Goal: Task Accomplishment & Management: Manage account settings

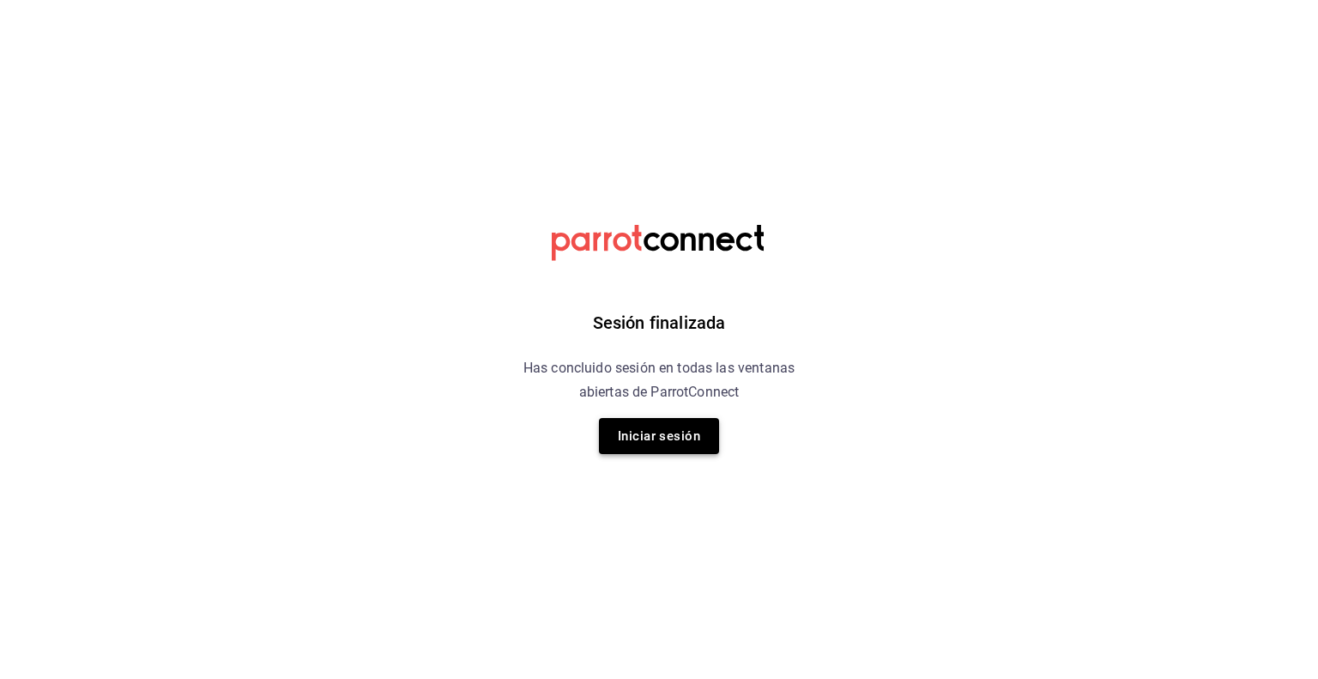
click at [643, 438] on button "Iniciar sesión" at bounding box center [659, 436] width 120 height 36
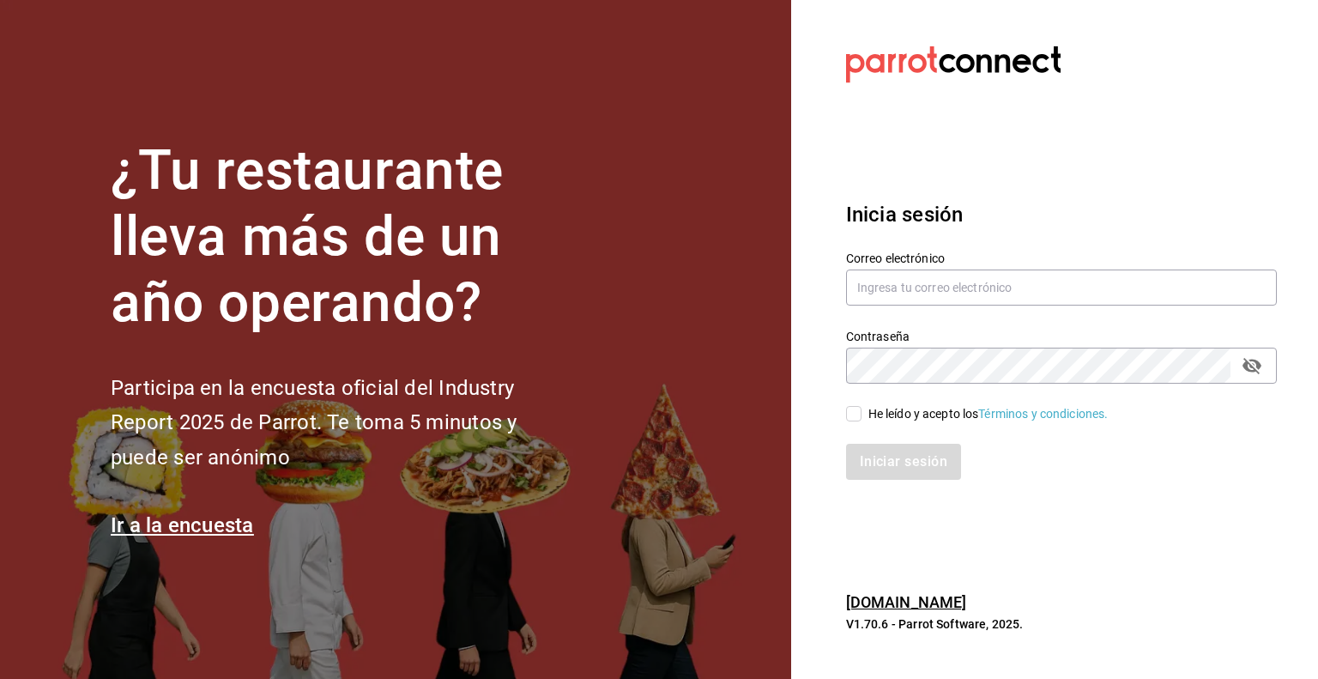
click at [953, 265] on div "Correo electrónico" at bounding box center [1061, 279] width 431 height 57
click at [941, 283] on input "text" at bounding box center [1061, 287] width 431 height 36
type input "[EMAIL_ADDRESS][DOMAIN_NAME]"
click at [849, 414] on input "He leído y acepto los Términos y condiciones." at bounding box center [853, 413] width 15 height 15
checkbox input "true"
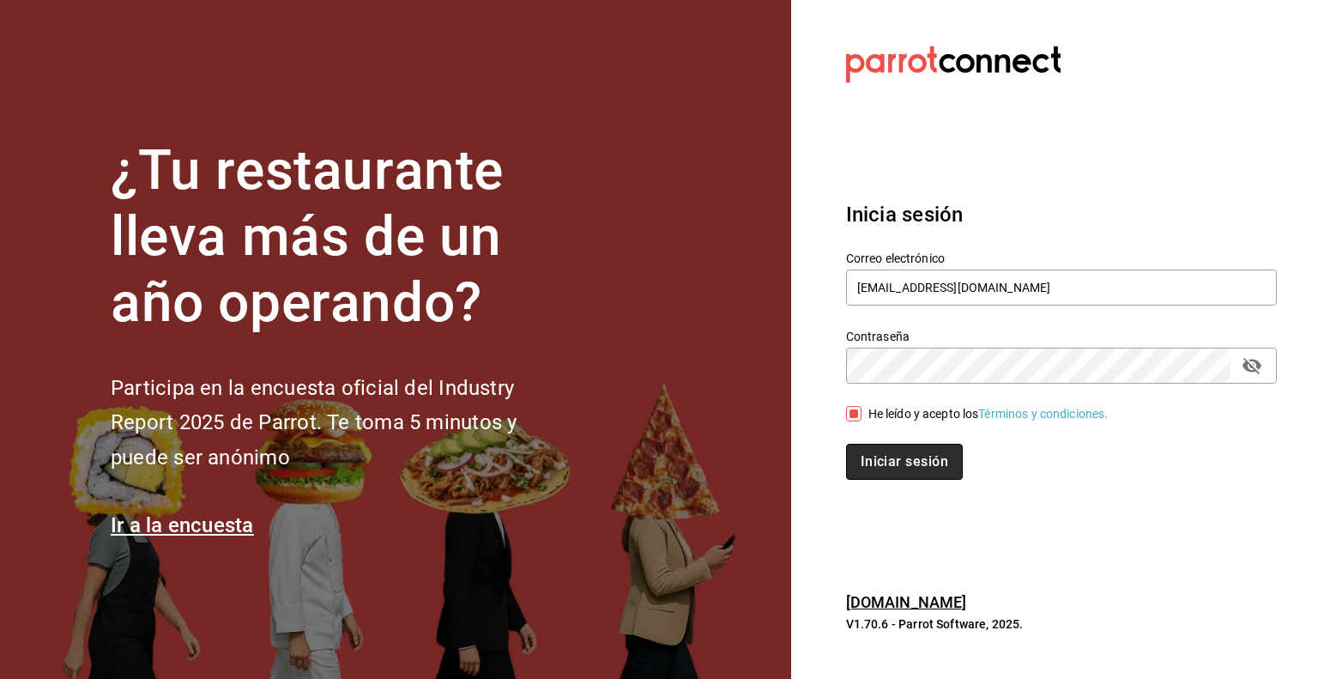
click at [886, 469] on button "Iniciar sesión" at bounding box center [904, 462] width 117 height 36
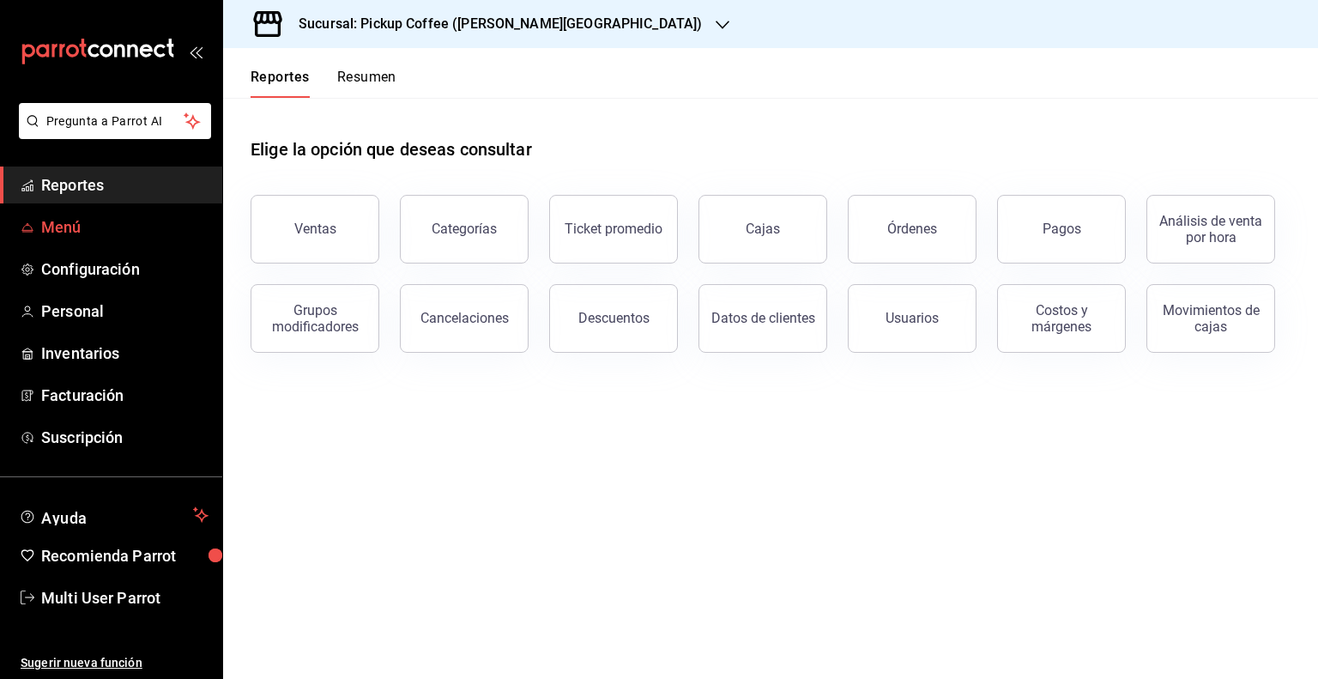
click at [127, 212] on link "Menú" at bounding box center [111, 227] width 222 height 37
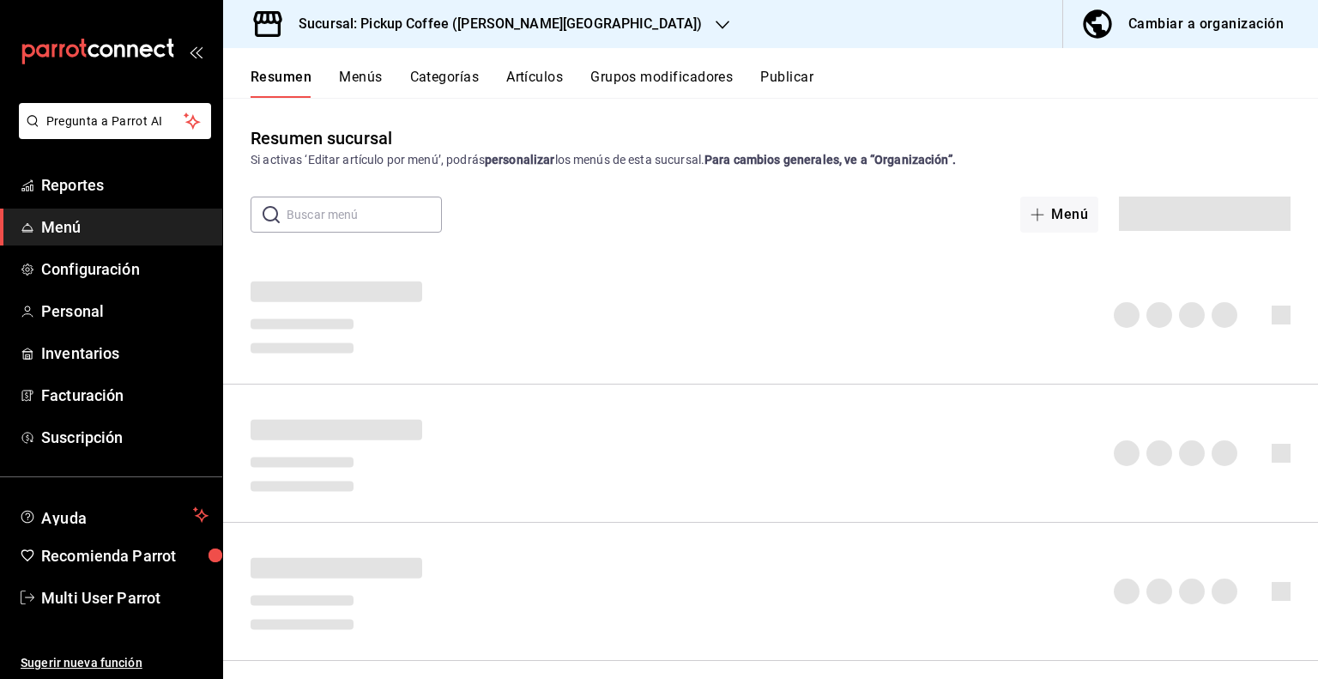
click at [1176, 22] on div "Cambiar a organización" at bounding box center [1205, 24] width 155 height 24
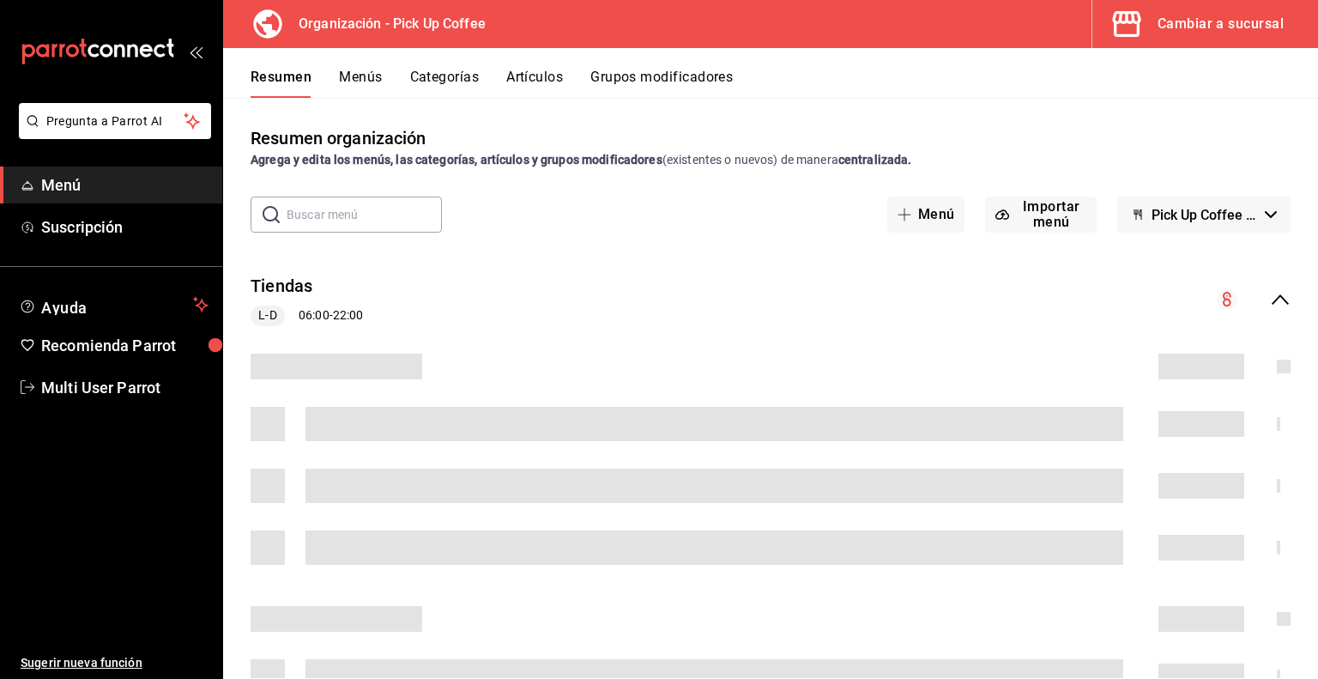
click at [535, 78] on button "Artículos" at bounding box center [534, 83] width 57 height 29
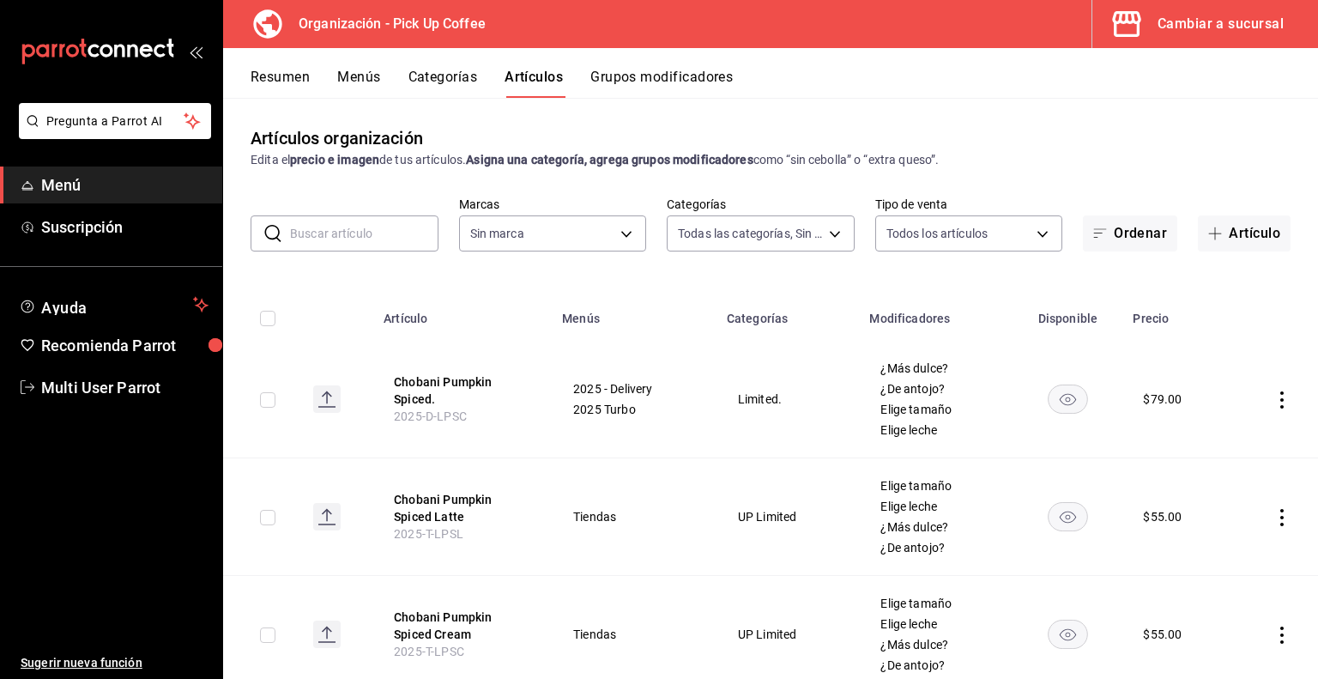
type input "c9d413e4-896b-4e01-b7ba-c27fb3d7136e,de7195ea-b0d3-46a8-84c6-20047ee91d8a,acdad…"
type input "be2dd662-c872-4fc9-aaab-377dbd4a662e"
click at [348, 75] on button "Menús" at bounding box center [358, 83] width 43 height 29
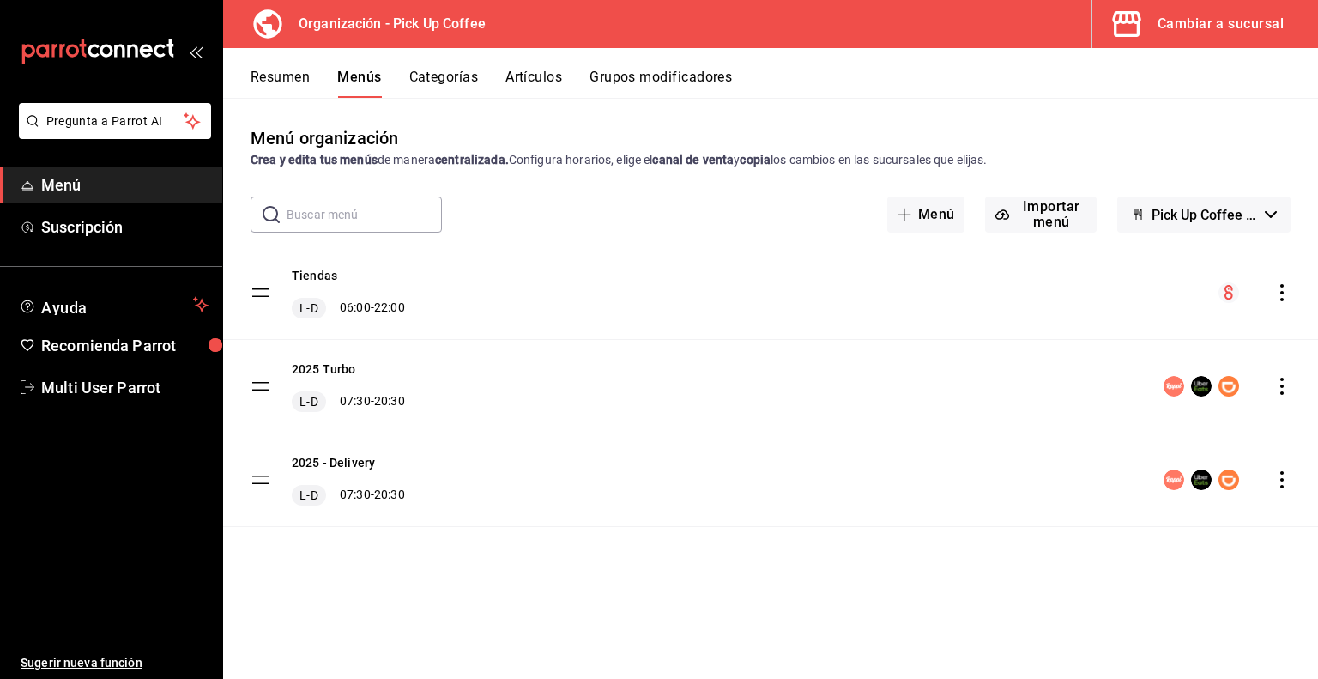
click at [289, 80] on button "Resumen" at bounding box center [280, 83] width 59 height 29
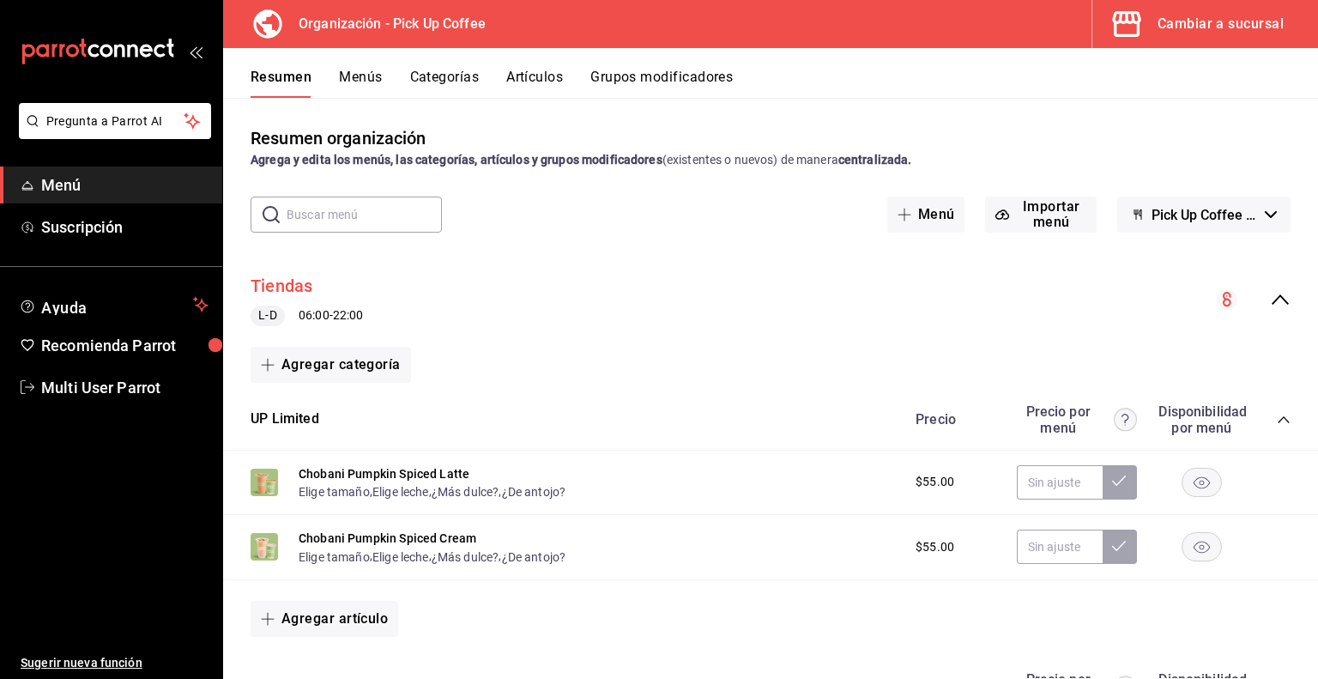
click at [279, 288] on button "Tiendas" at bounding box center [282, 286] width 63 height 25
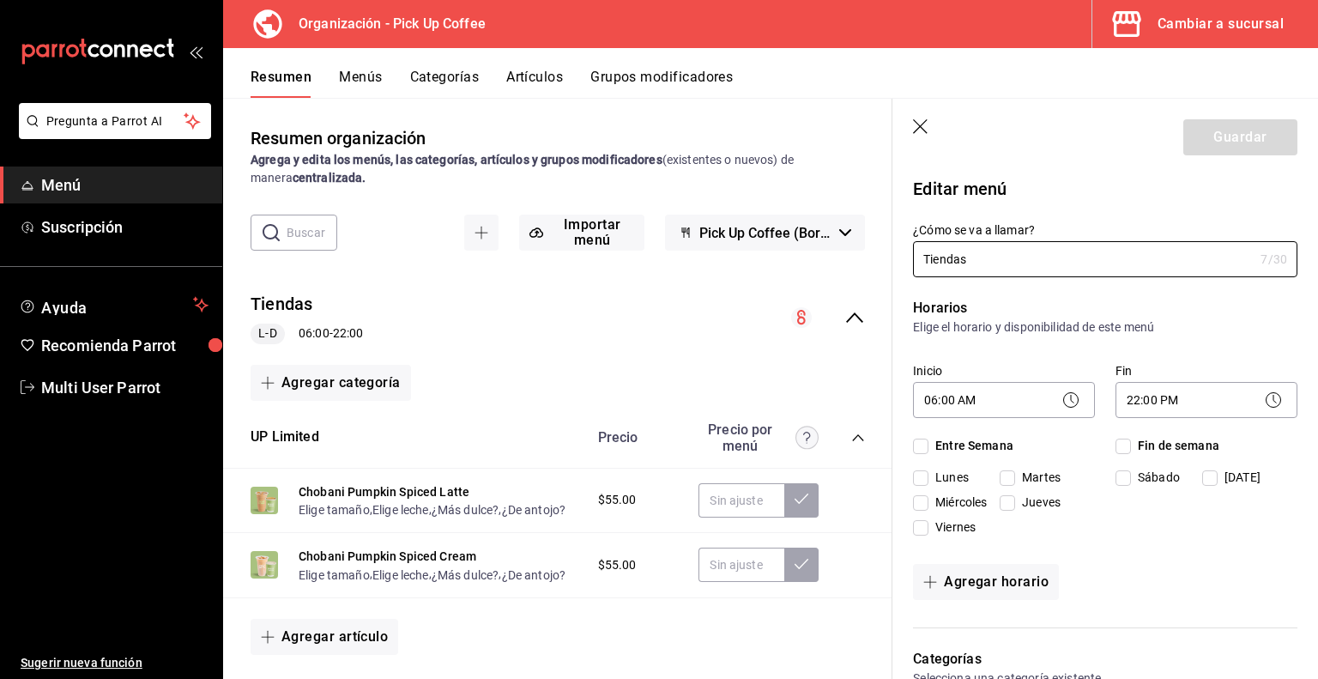
checkbox input "true"
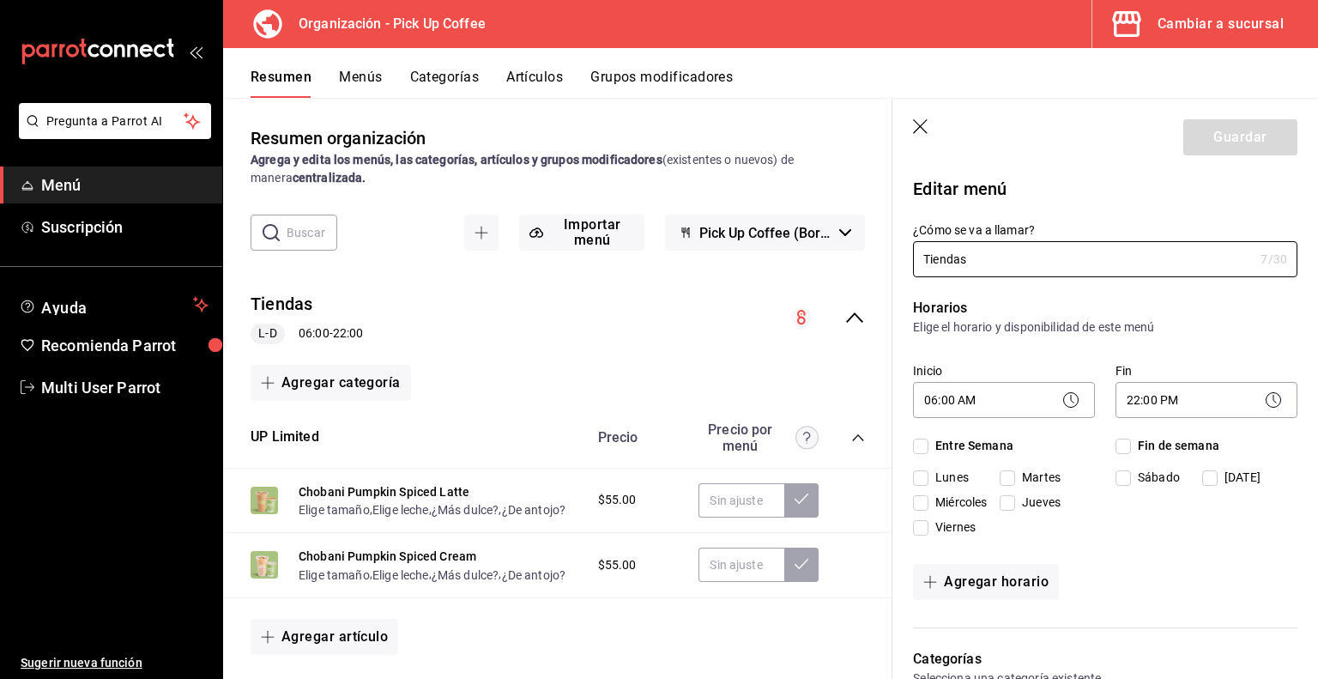
checkbox input "true"
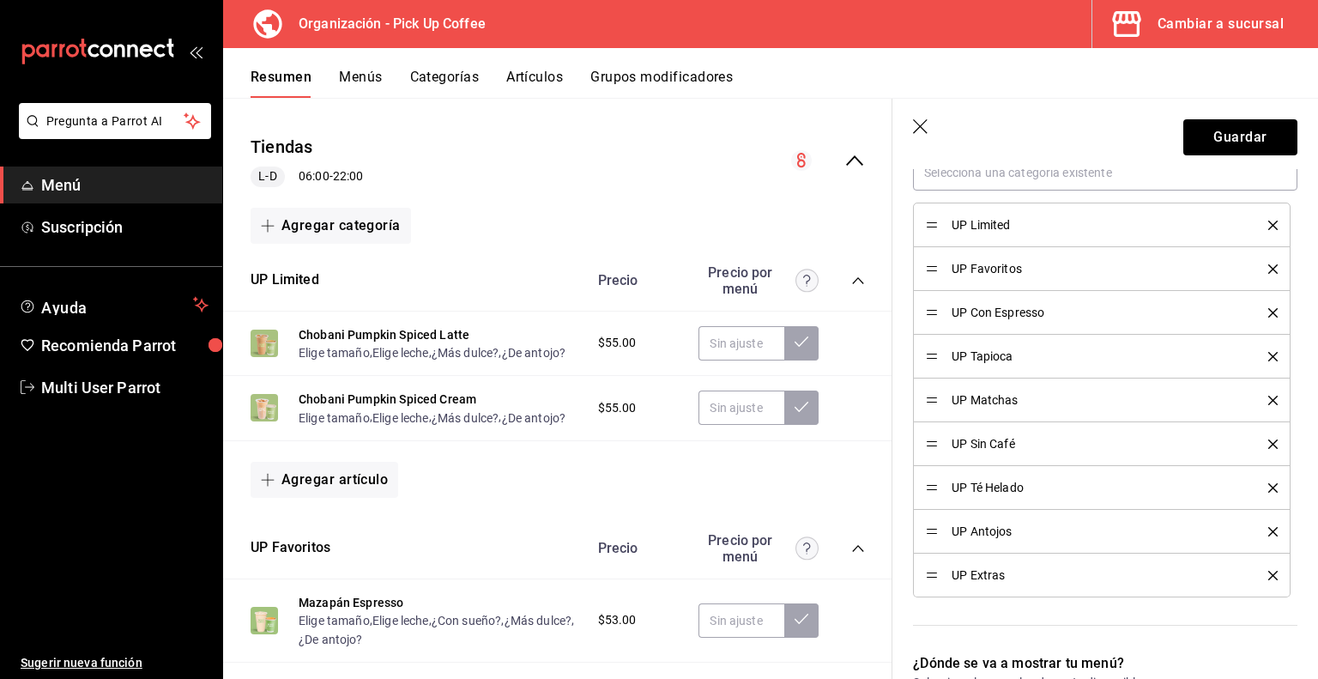
scroll to position [158, 0]
click at [923, 129] on icon "button" at bounding box center [920, 126] width 15 height 15
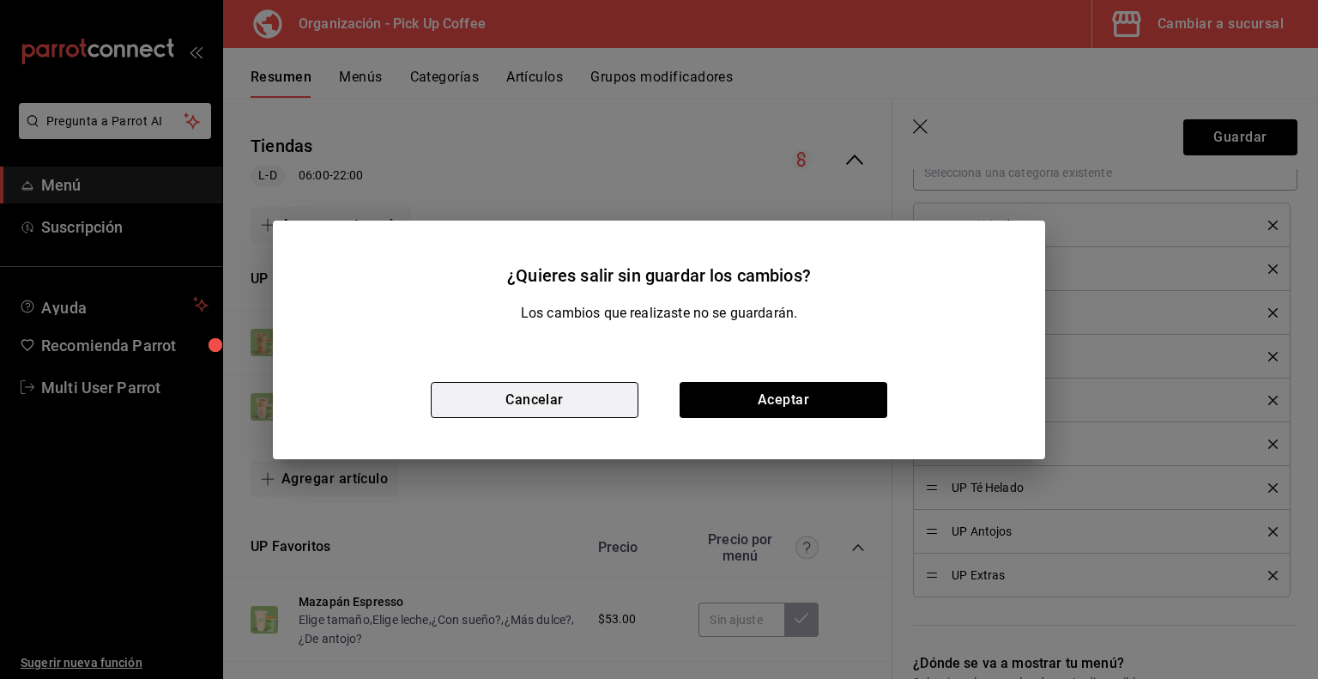
click at [540, 396] on button "Cancelar" at bounding box center [535, 400] width 208 height 36
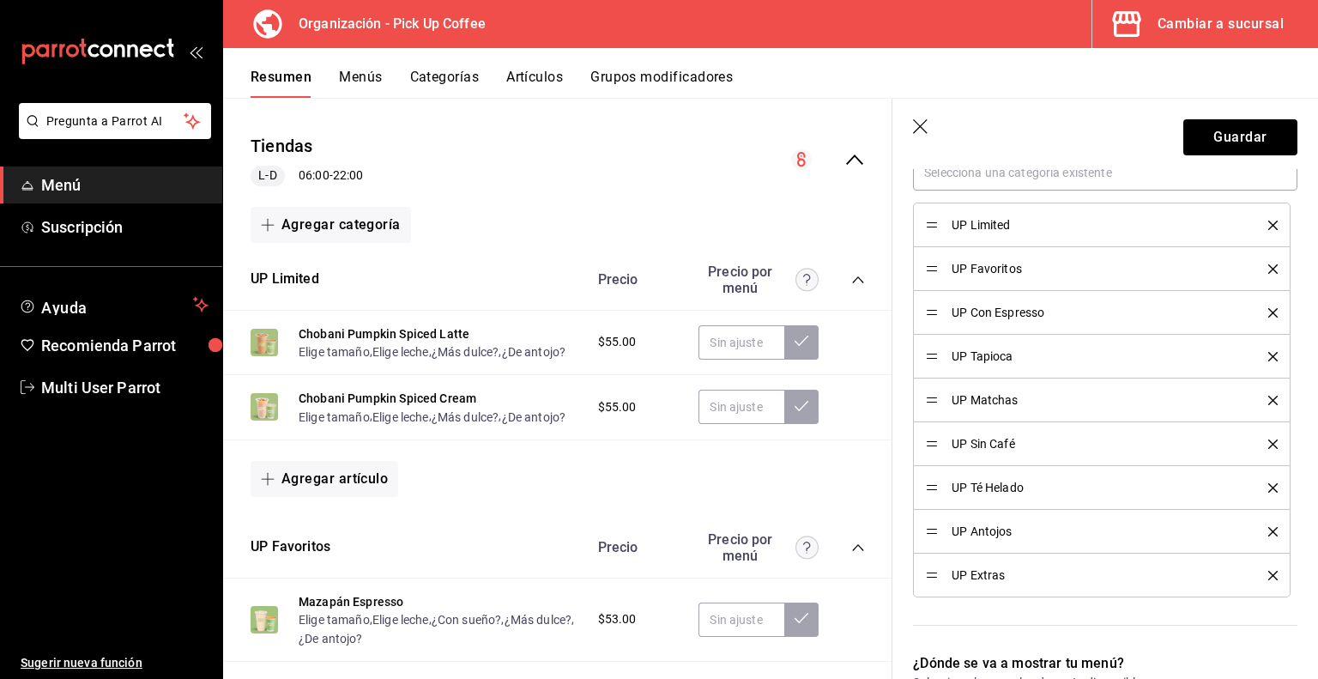
click at [917, 123] on icon "button" at bounding box center [920, 126] width 15 height 15
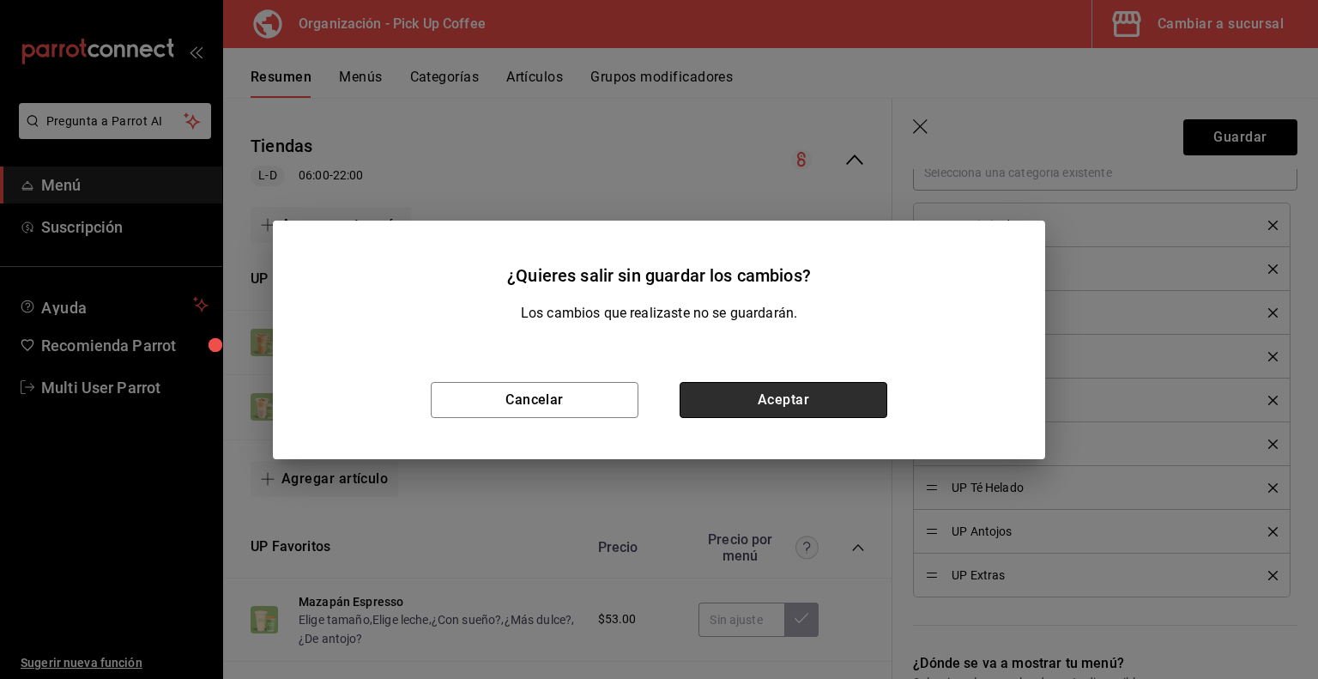
click at [763, 394] on button "Aceptar" at bounding box center [784, 400] width 208 height 36
checkbox input "false"
type input "1758110548168"
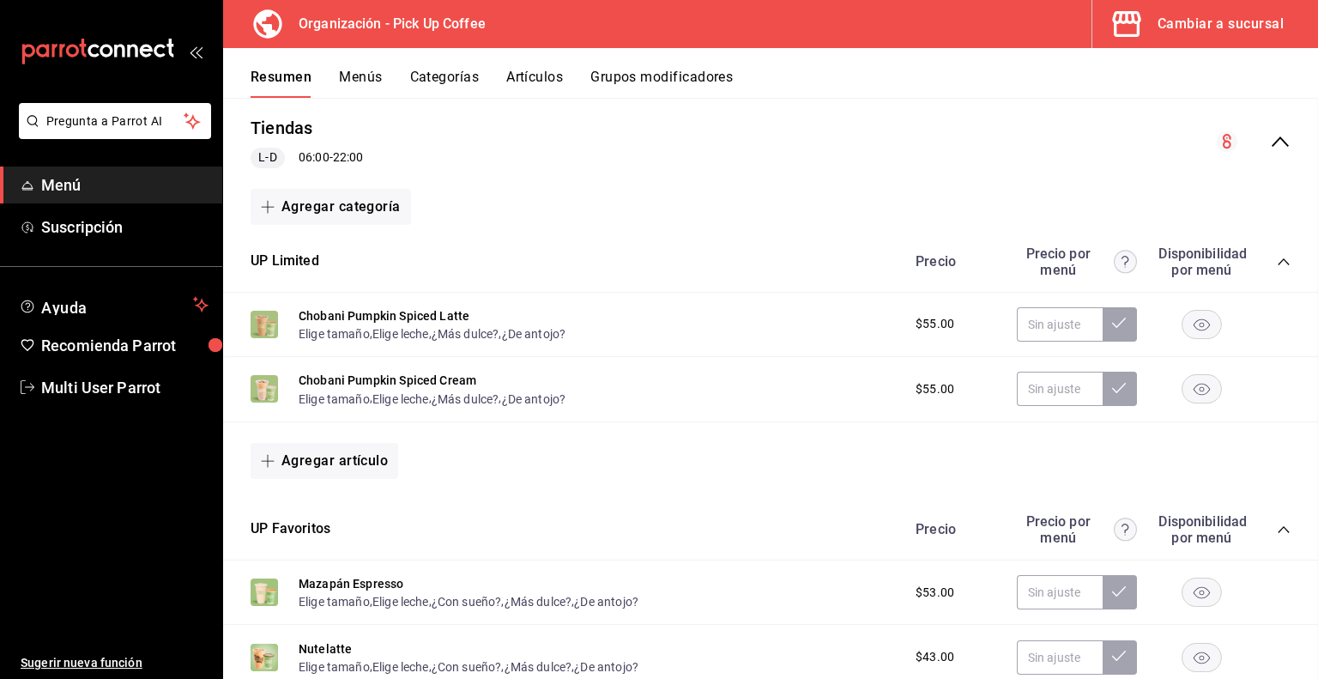
checkbox input "false"
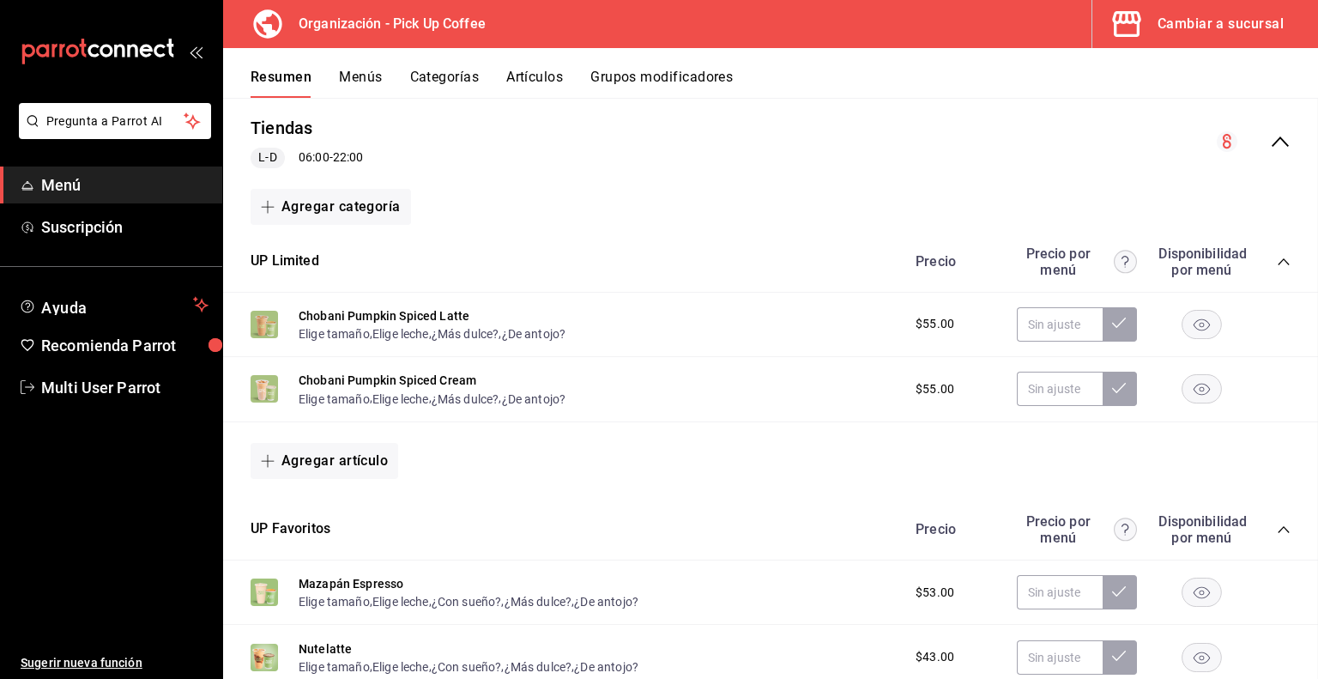
checkbox input "false"
click at [360, 78] on button "Menús" at bounding box center [360, 83] width 43 height 29
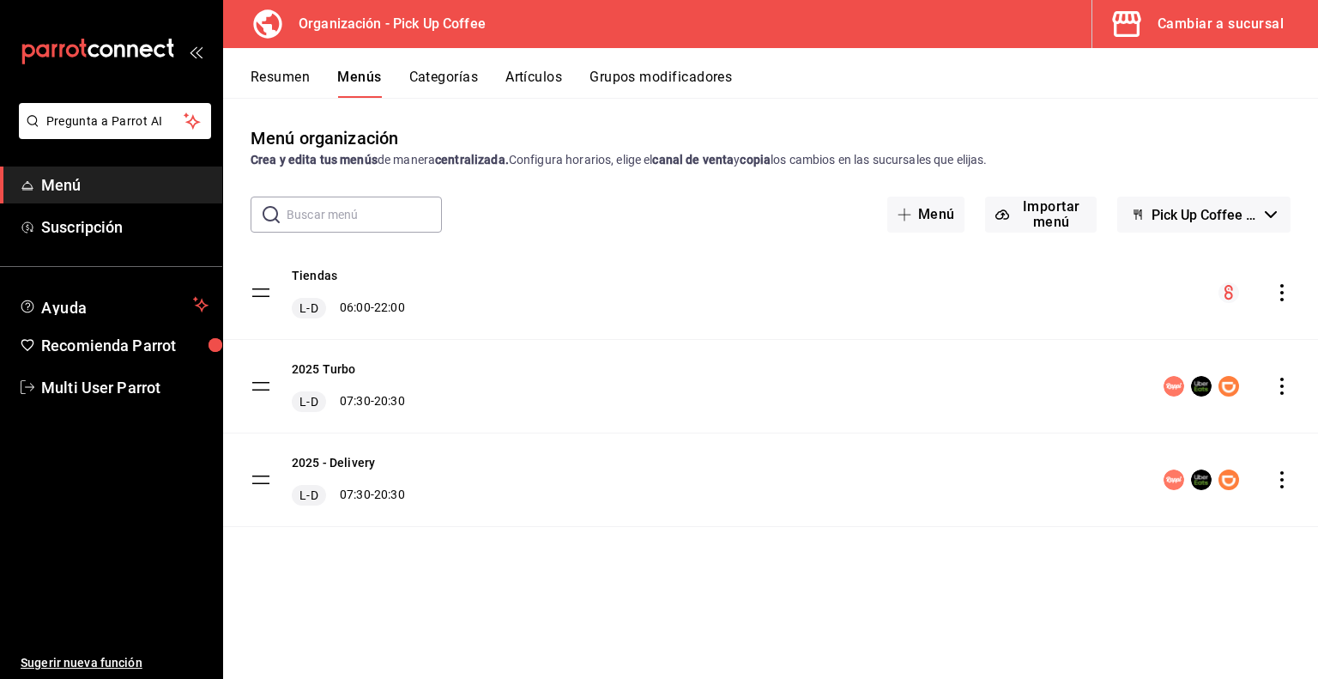
click at [1280, 293] on icon "actions" at bounding box center [1281, 292] width 3 height 17
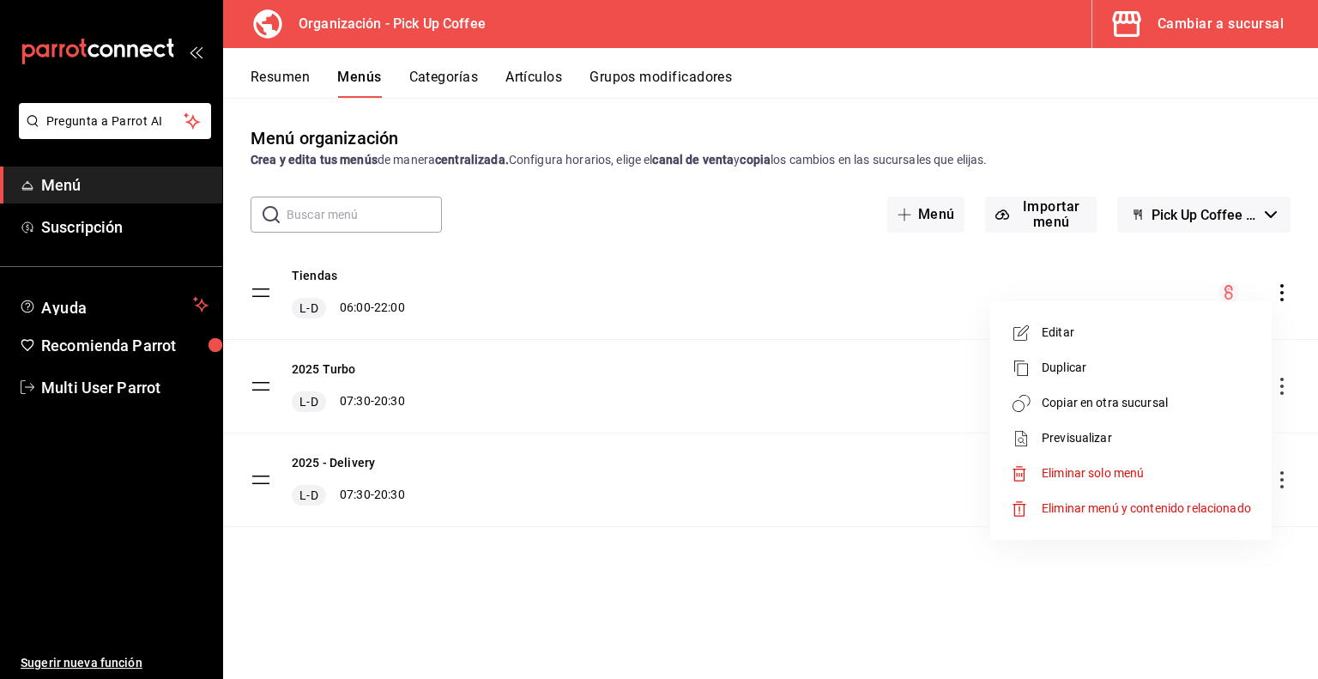
click at [1063, 409] on span "Copiar en otra sucursal" at bounding box center [1146, 403] width 209 height 18
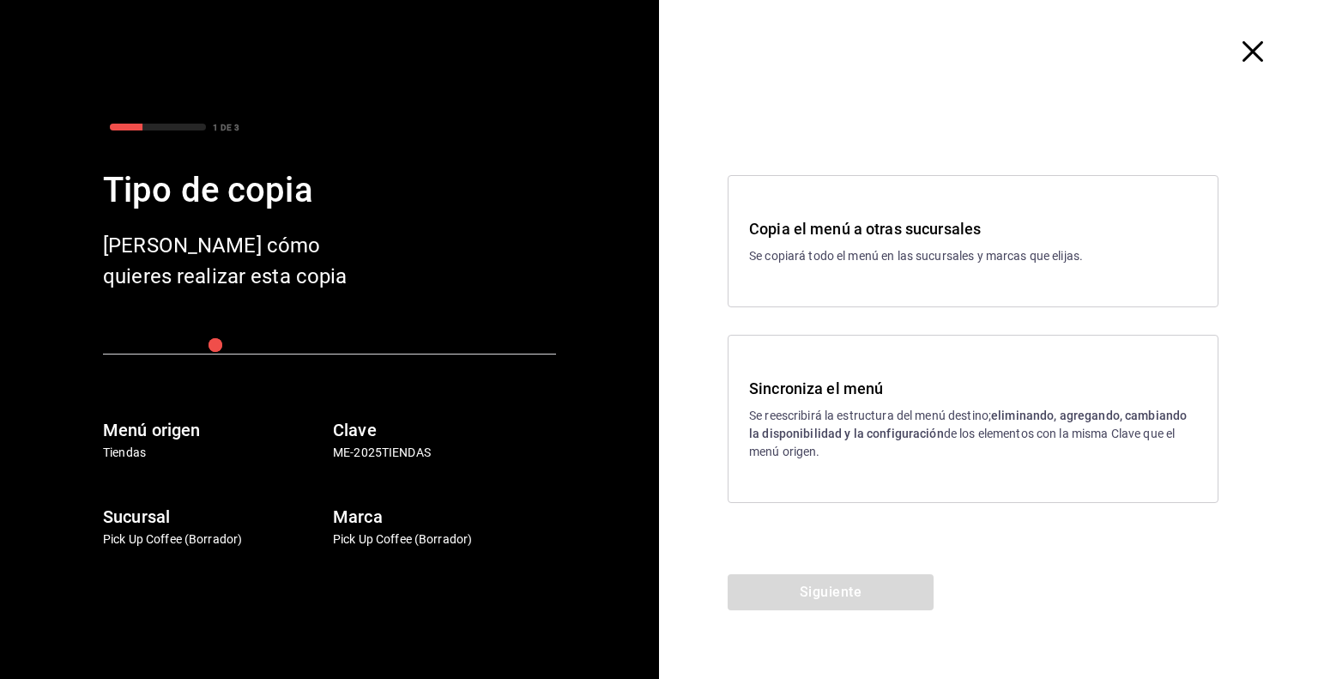
click at [798, 387] on h3 "Sincroniza el menú" at bounding box center [973, 388] width 448 height 23
click at [831, 582] on button "Siguiente" at bounding box center [831, 592] width 206 height 36
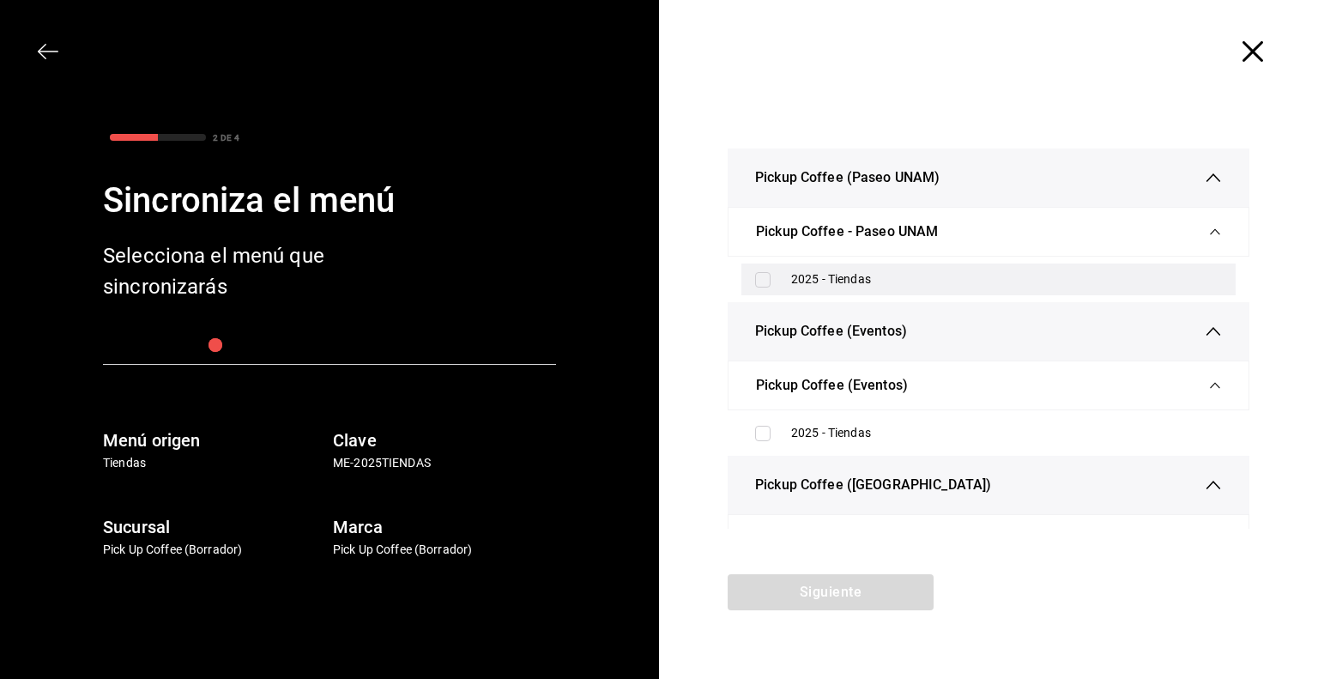
click at [759, 283] on input "checkbox" at bounding box center [762, 279] width 15 height 15
checkbox input "true"
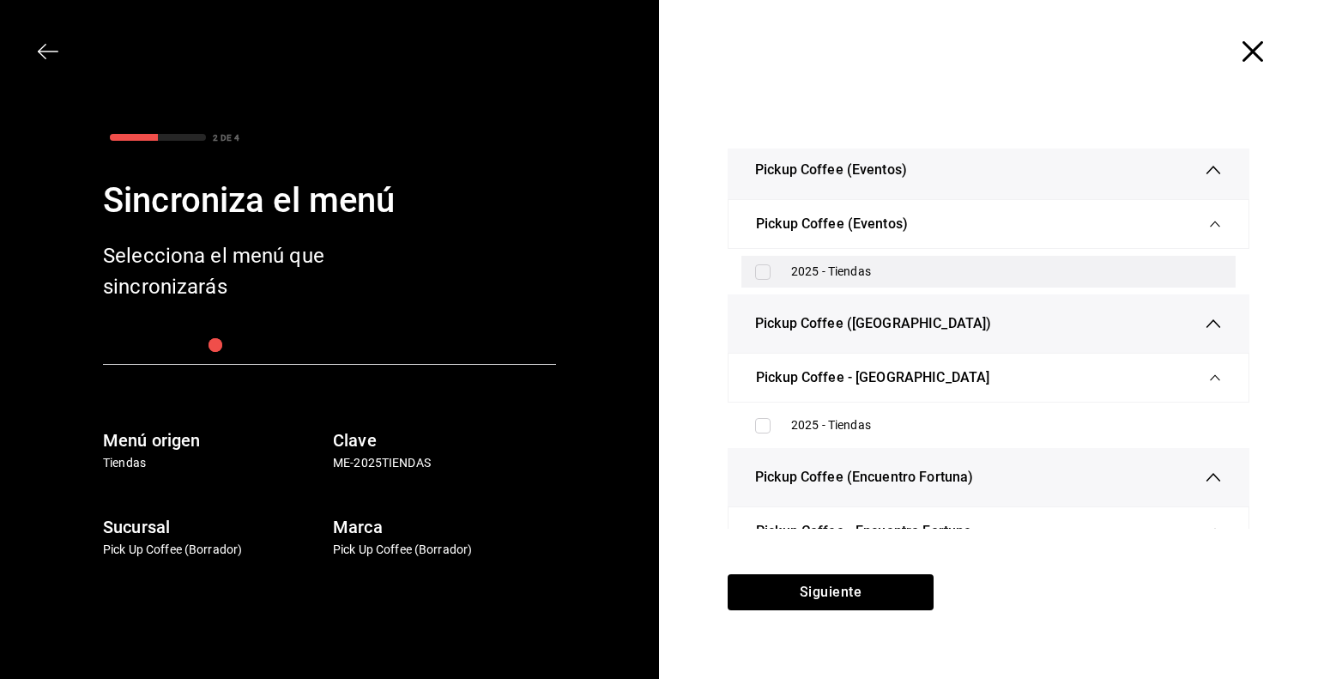
scroll to position [164, 0]
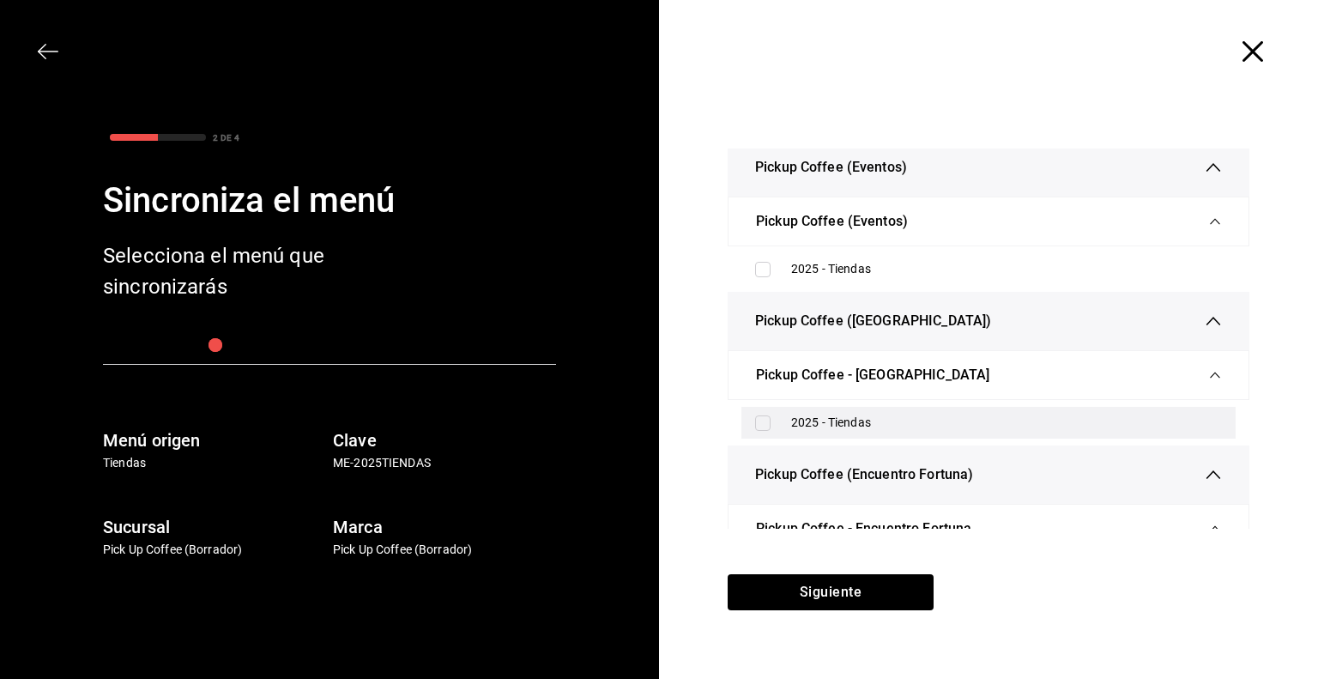
click at [765, 420] on input "checkbox" at bounding box center [762, 422] width 15 height 15
checkbox input "true"
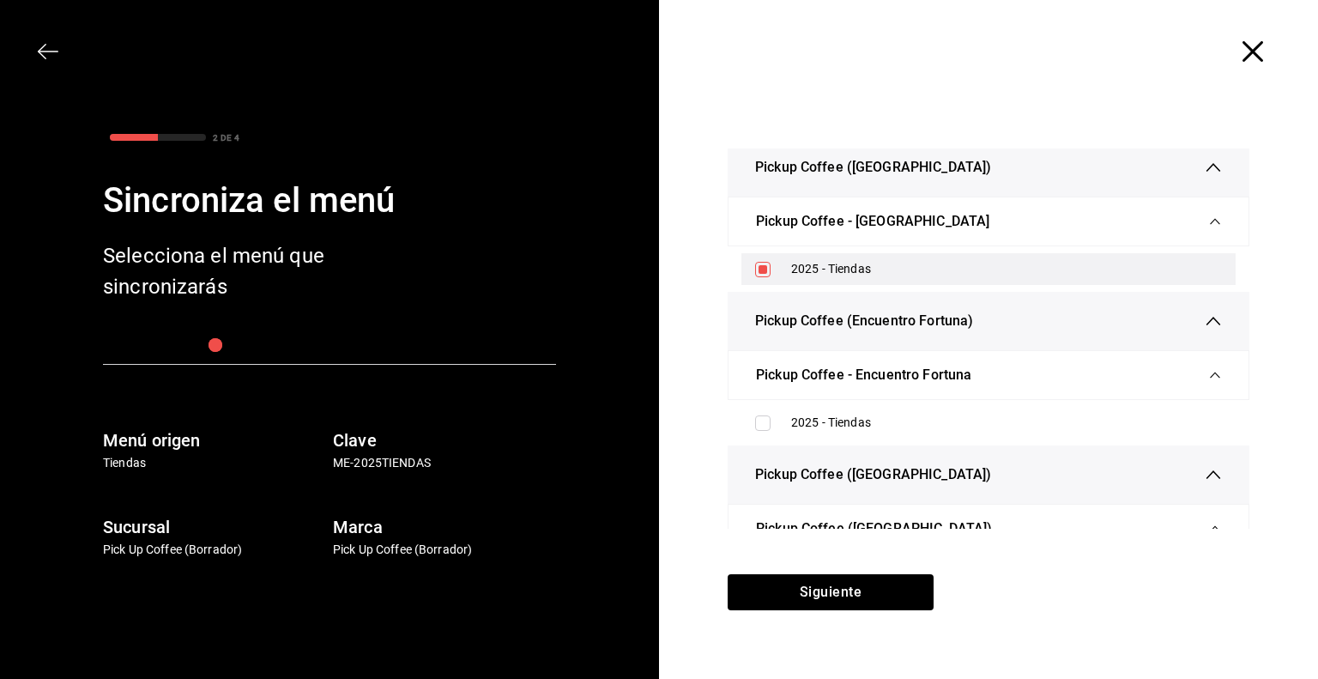
scroll to position [324, 0]
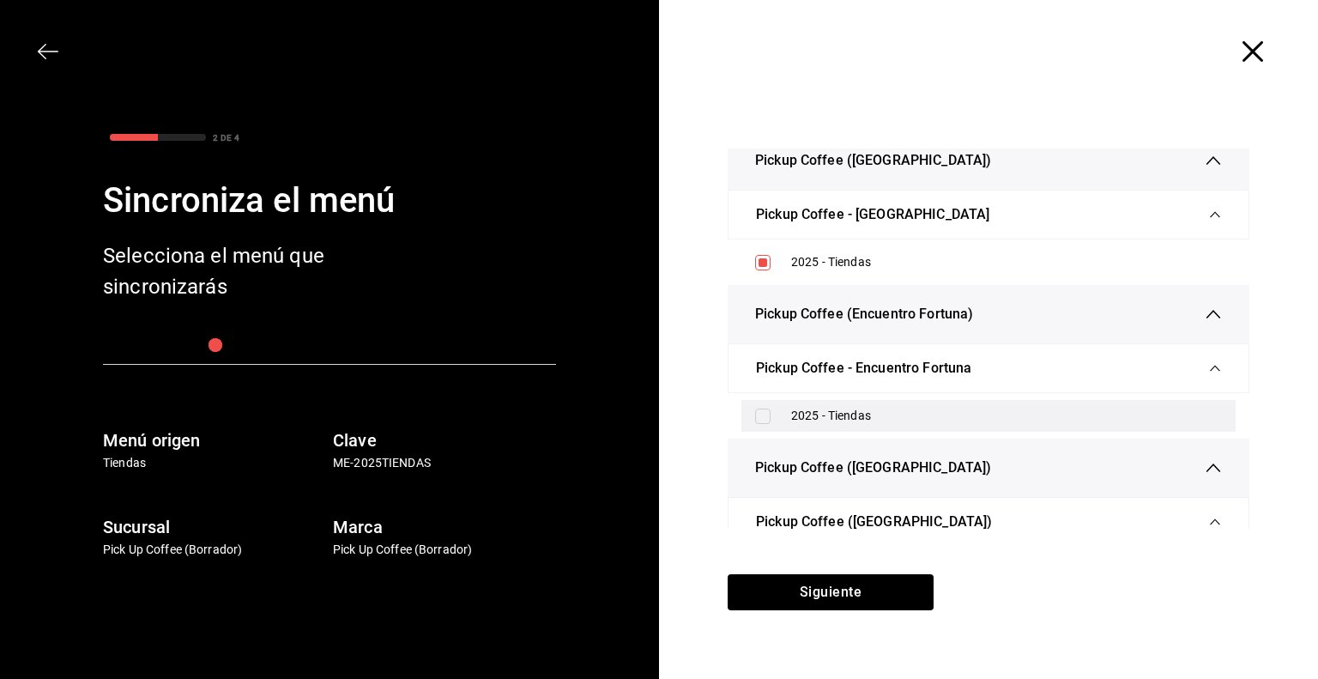
click at [762, 420] on input "checkbox" at bounding box center [762, 415] width 15 height 15
checkbox input "true"
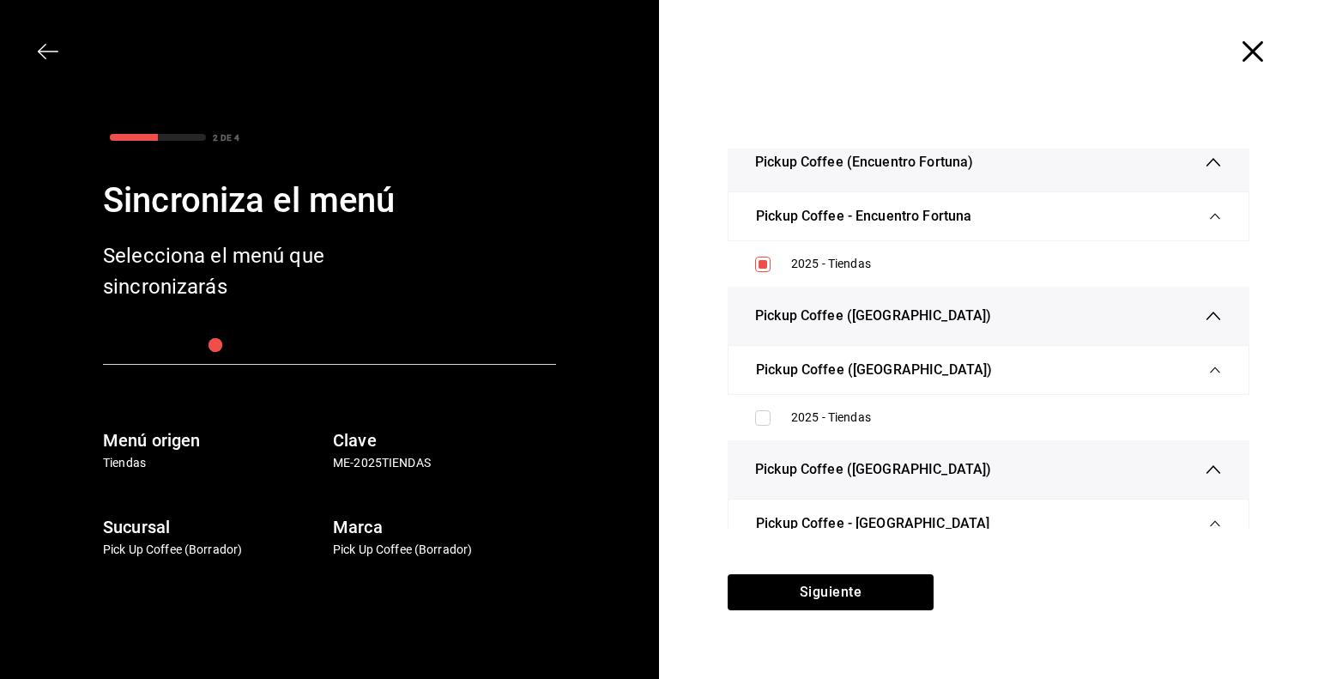
scroll to position [479, 0]
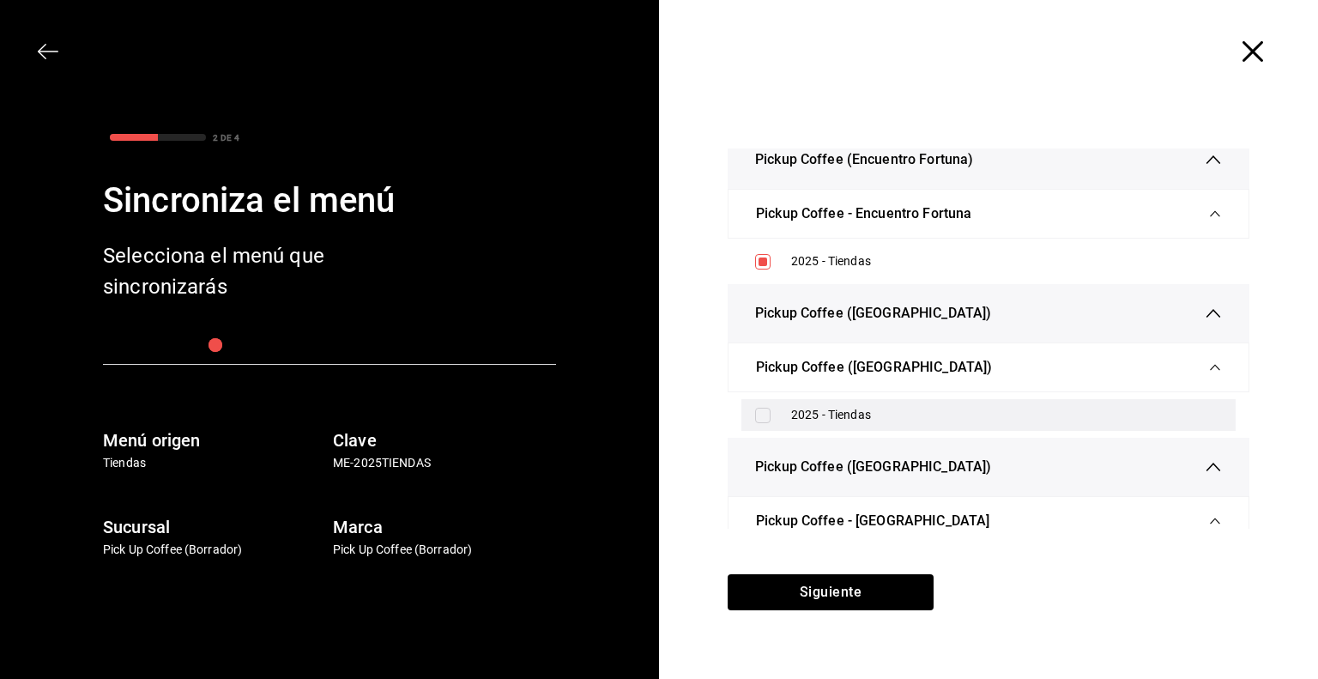
click at [804, 411] on div "2025 - Tiendas" at bounding box center [1006, 415] width 431 height 18
checkbox input "true"
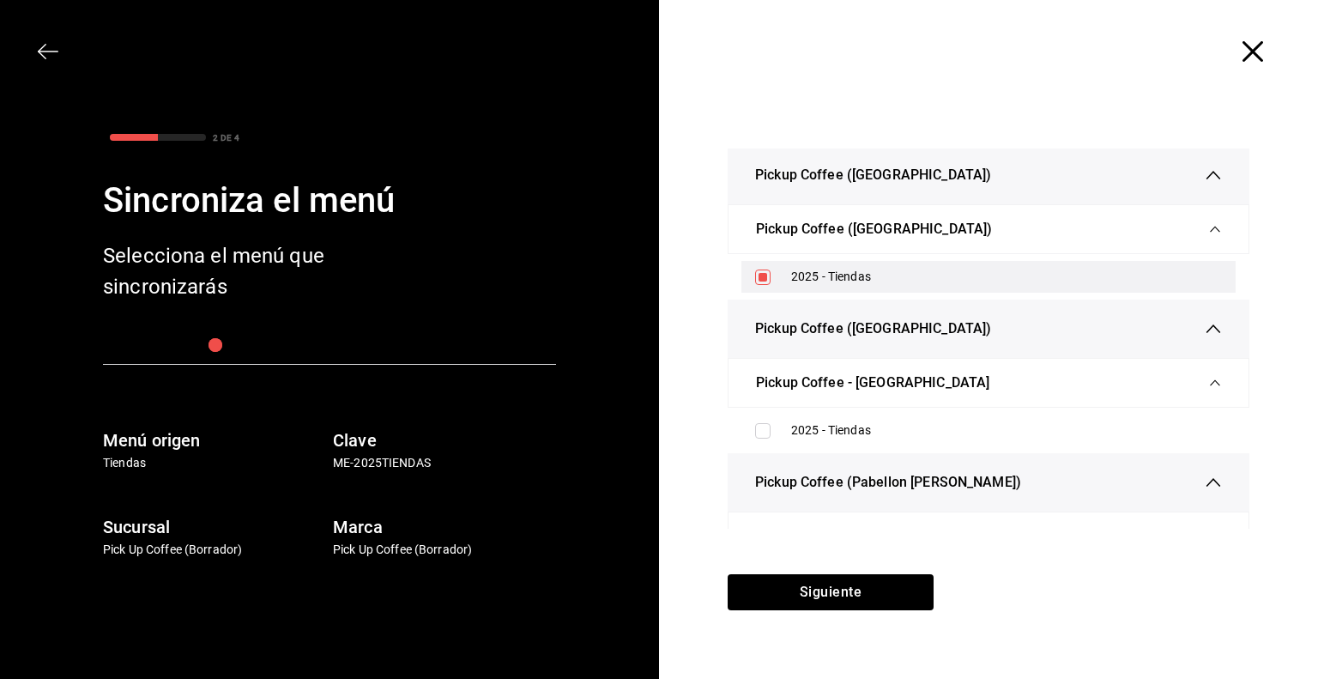
scroll to position [640, 0]
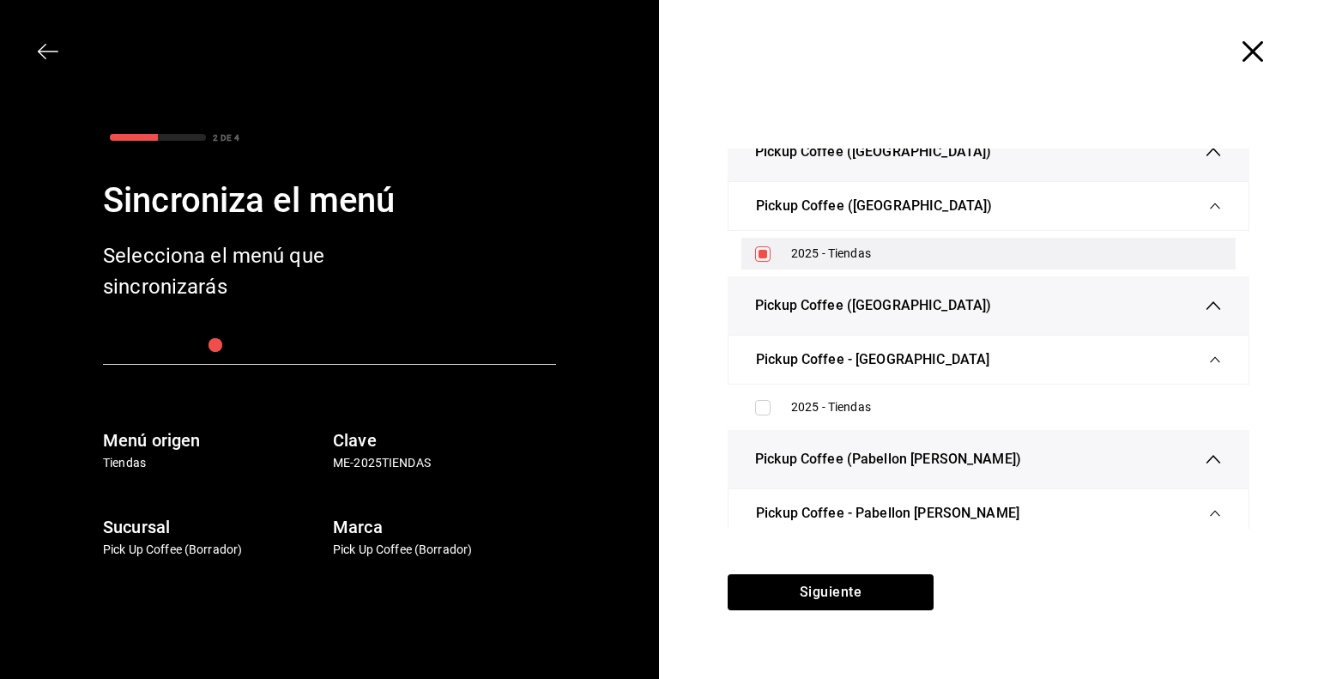
click at [804, 411] on div "2025 - Tiendas" at bounding box center [1006, 407] width 431 height 18
checkbox input "true"
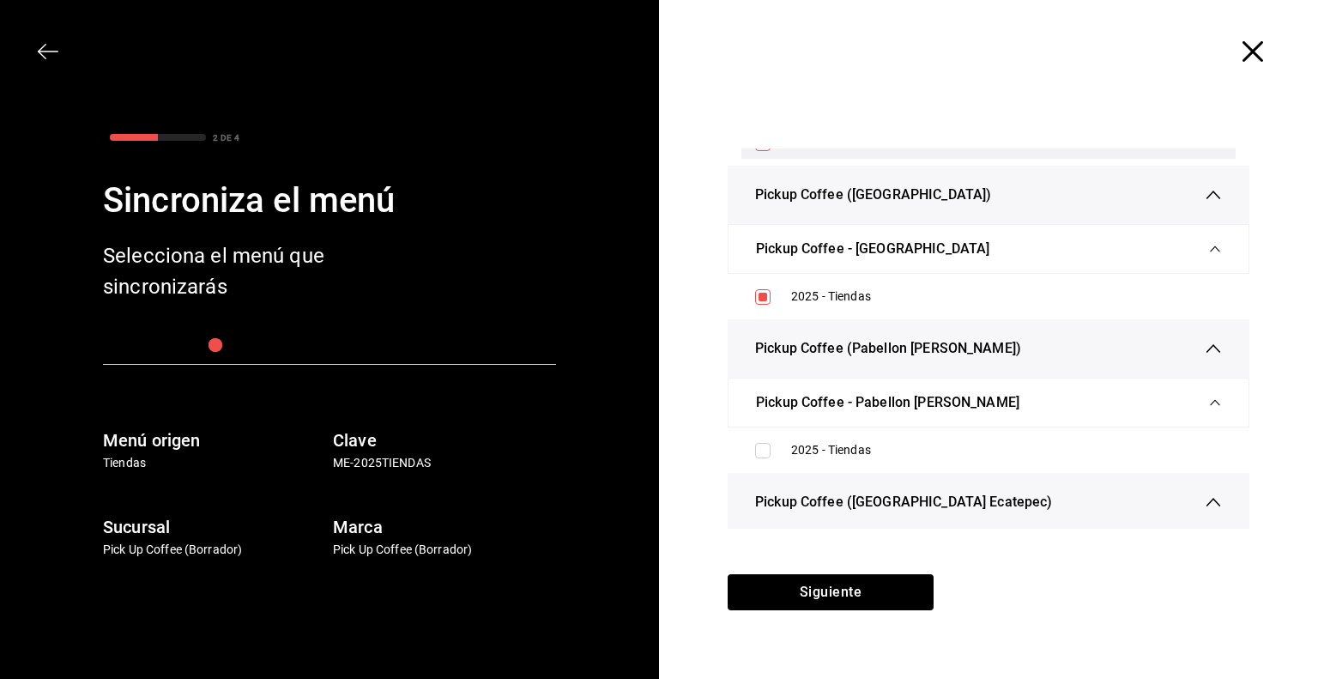
scroll to position [762, 0]
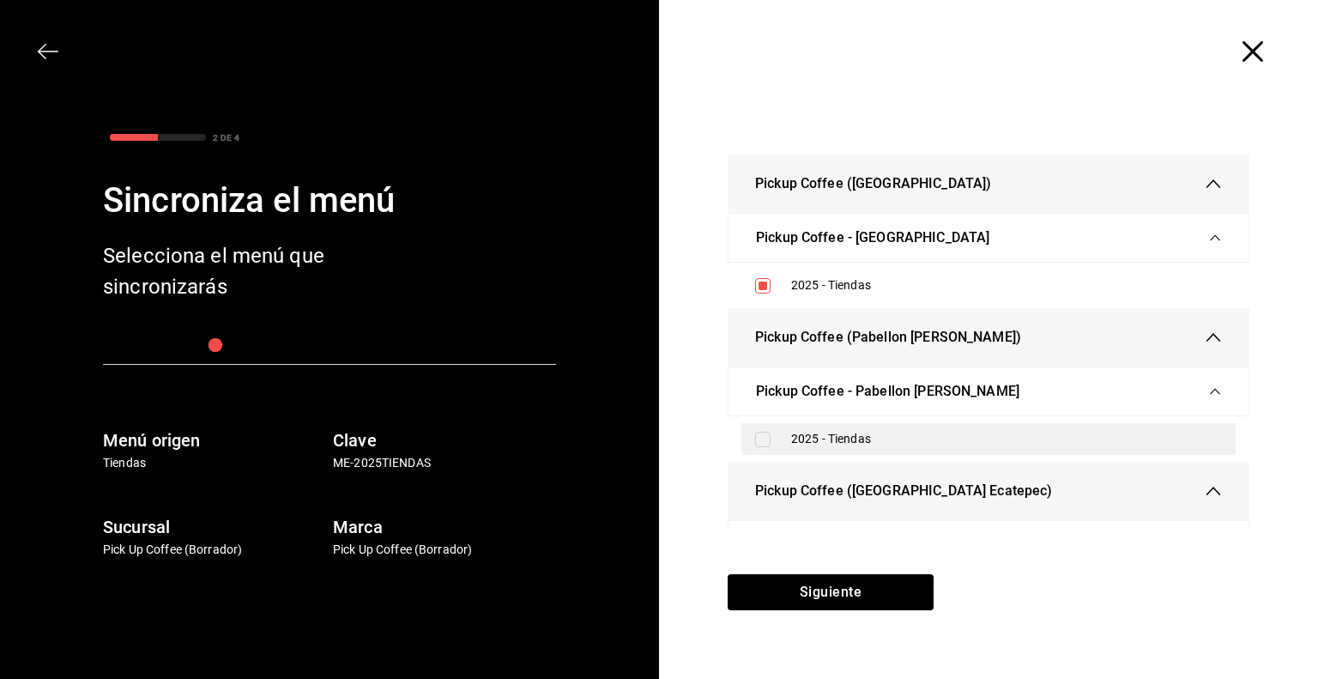
click at [796, 423] on div "2025 - Tiendas" at bounding box center [988, 439] width 494 height 32
checkbox input "true"
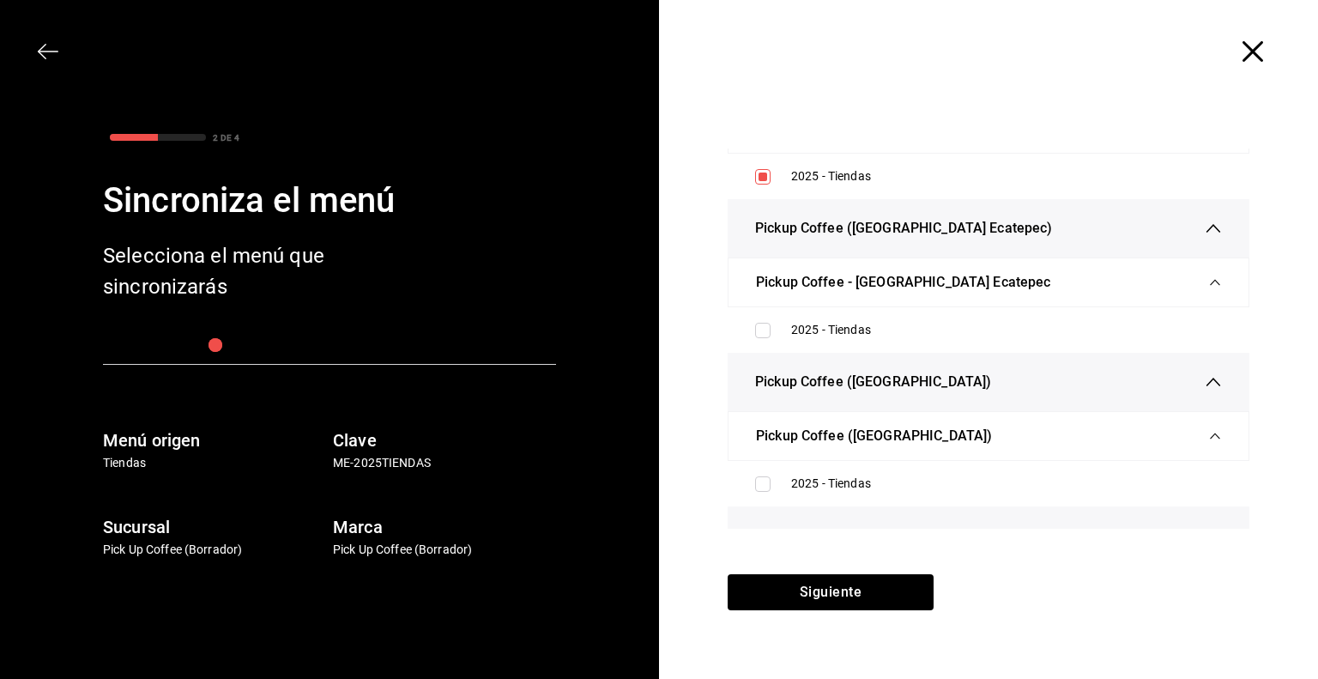
scroll to position [1054, 0]
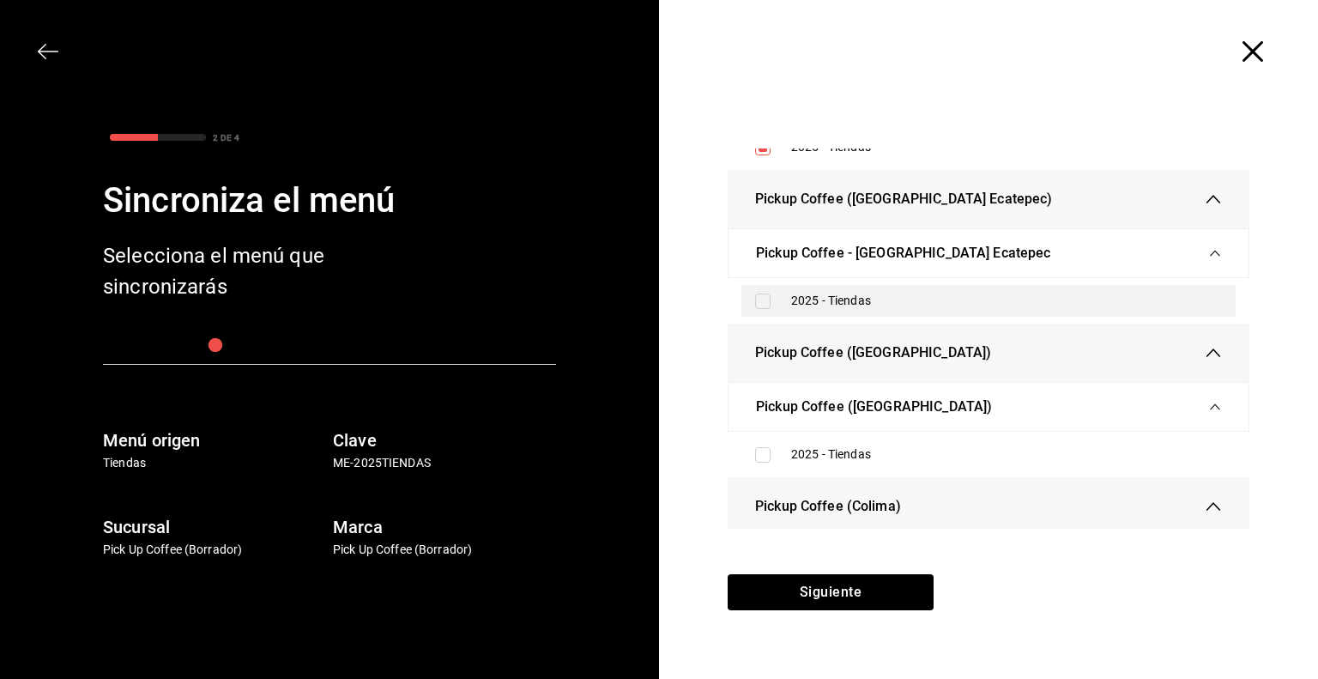
click at [790, 307] on div "2025 - Tiendas" at bounding box center [988, 301] width 494 height 32
checkbox input "true"
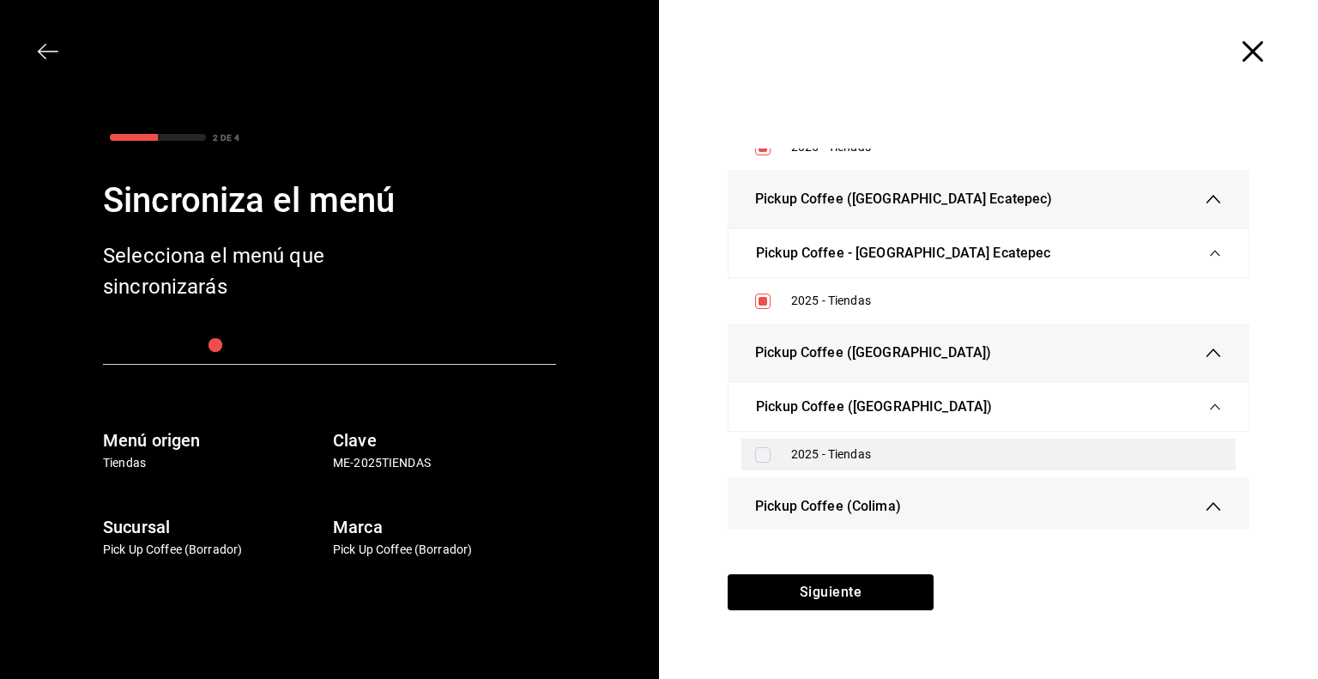
click at [784, 457] on div "2025 - Tiendas" at bounding box center [988, 455] width 494 height 32
checkbox input "true"
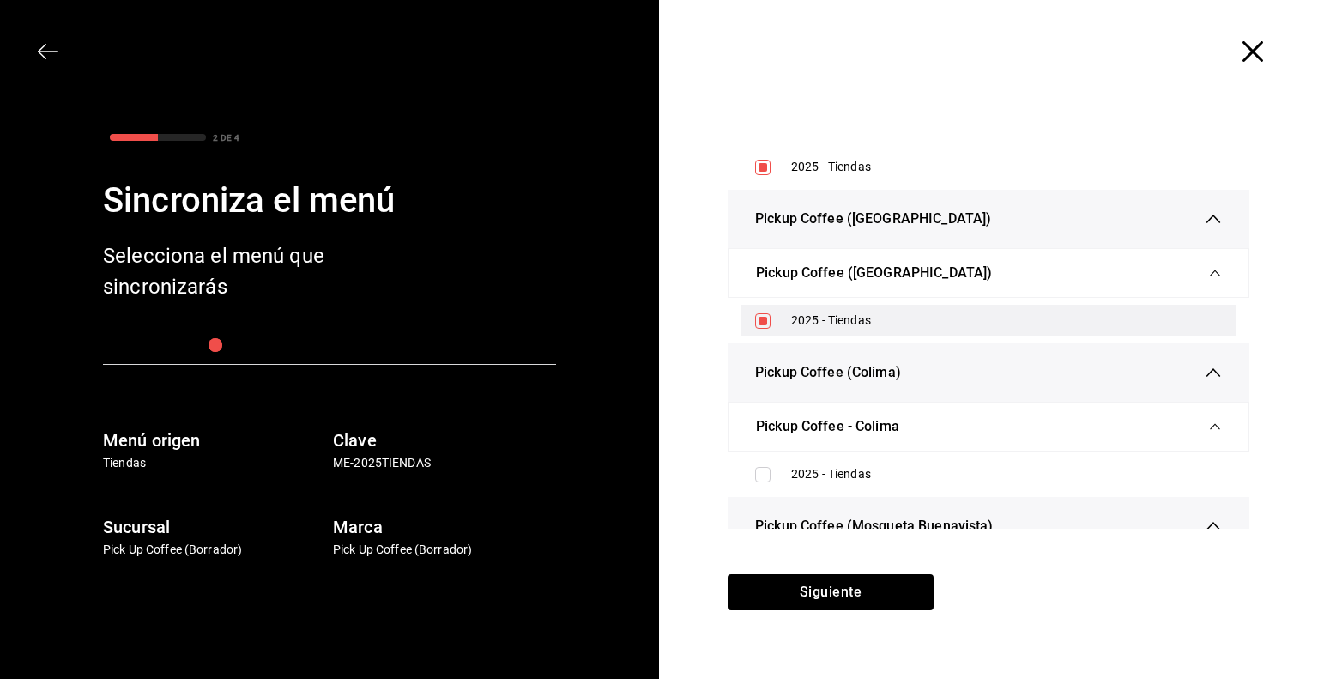
scroll to position [1188, 0]
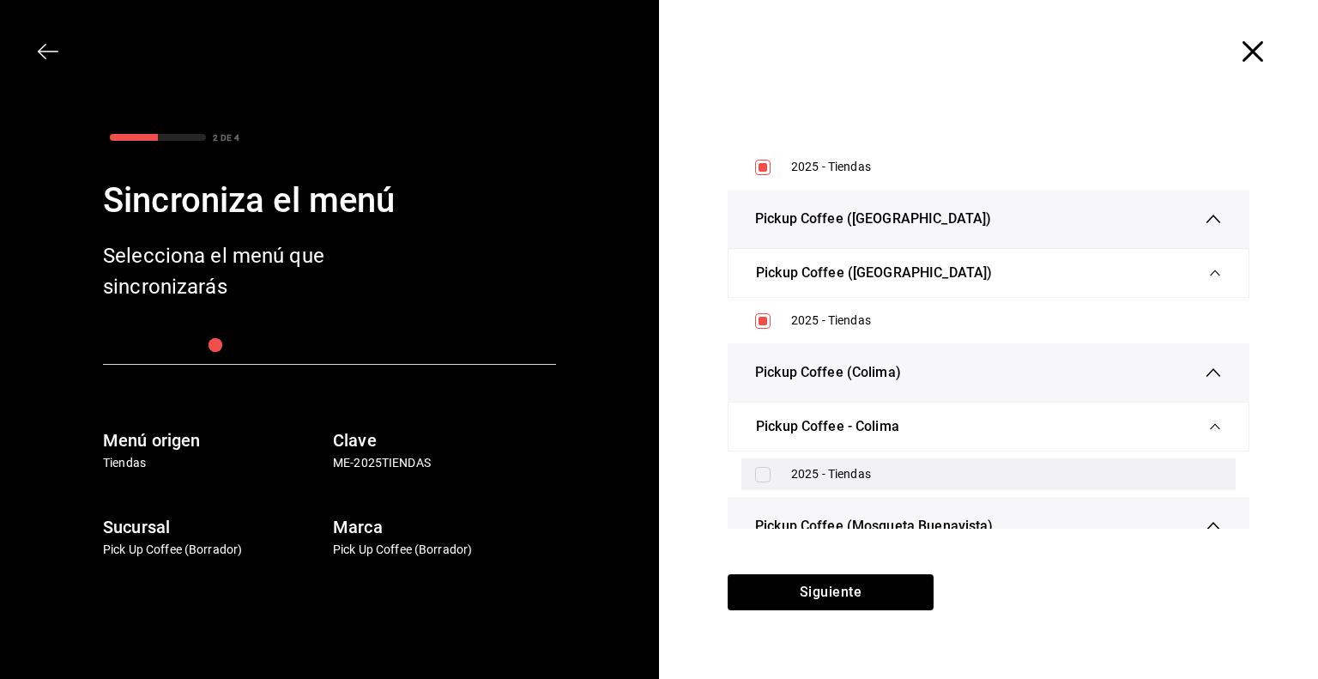
click at [773, 467] on label at bounding box center [766, 474] width 22 height 15
click at [771, 467] on input "checkbox" at bounding box center [762, 474] width 15 height 15
click at [762, 469] on input "checkbox" at bounding box center [762, 474] width 15 height 15
checkbox input "true"
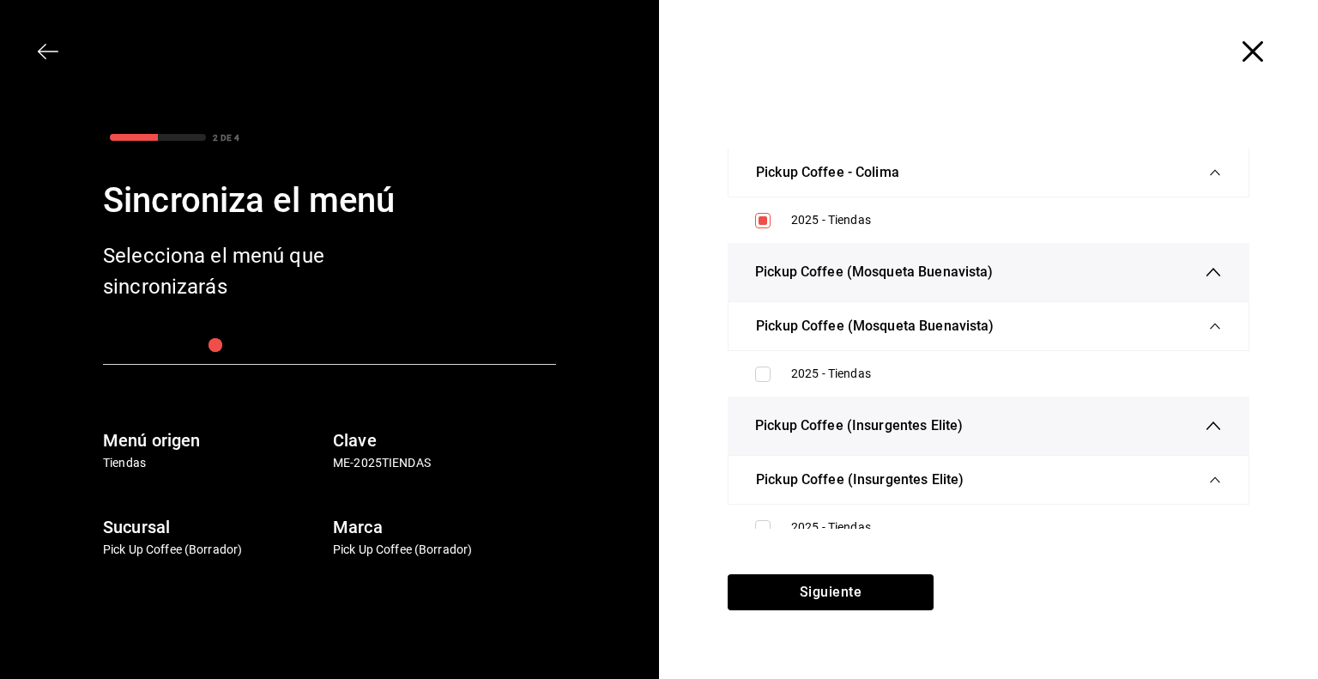
scroll to position [1443, 0]
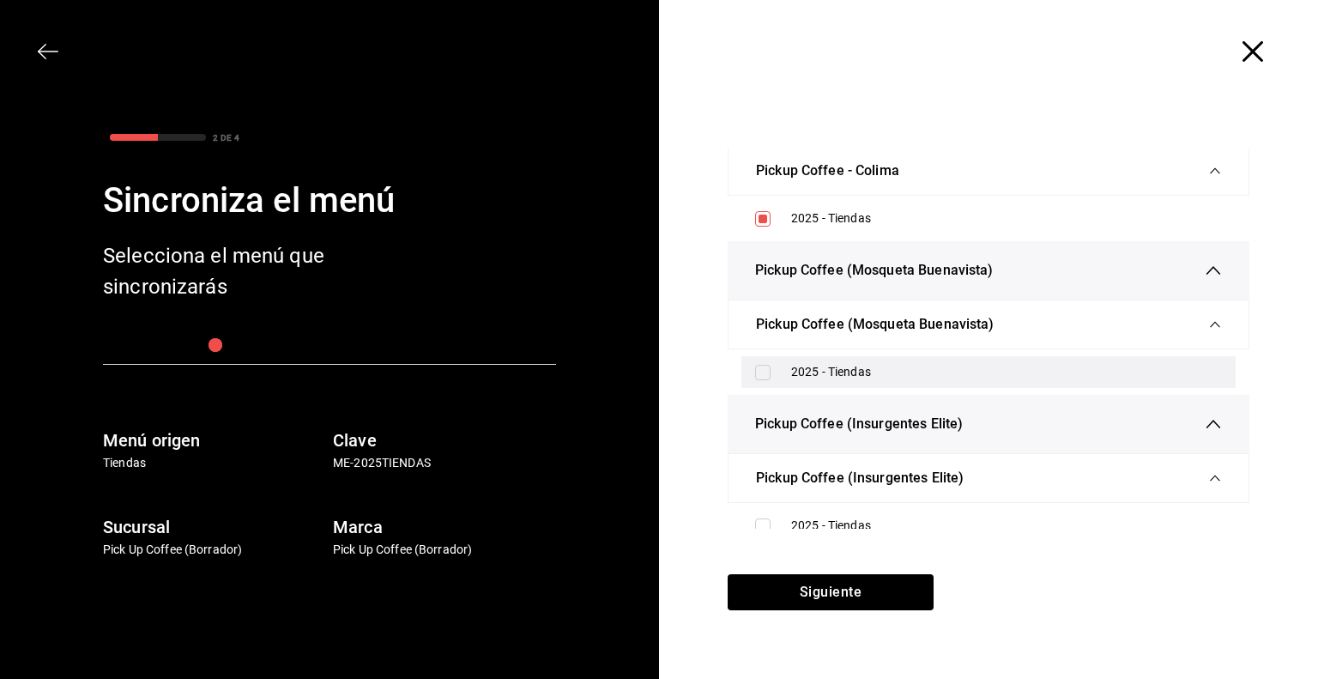
click at [794, 379] on div "2025 - Tiendas" at bounding box center [988, 372] width 494 height 32
checkbox input "true"
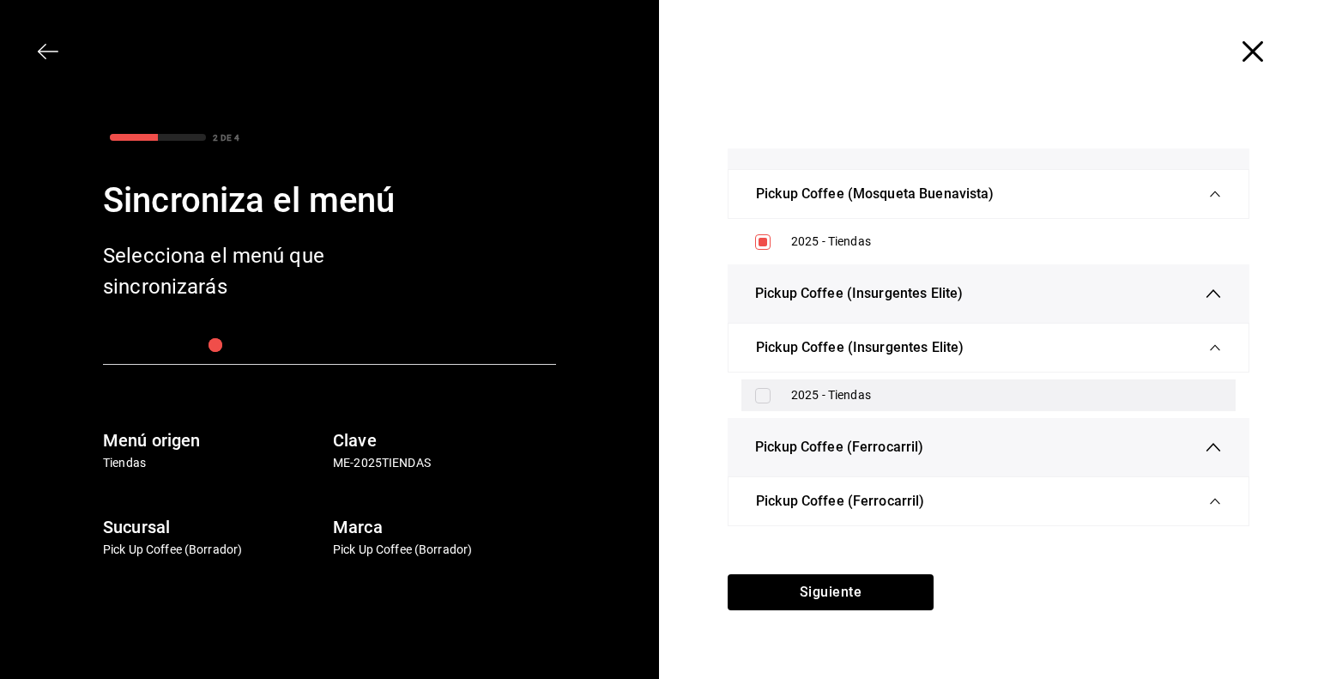
click at [789, 384] on div "2025 - Tiendas" at bounding box center [988, 395] width 494 height 32
checkbox input "true"
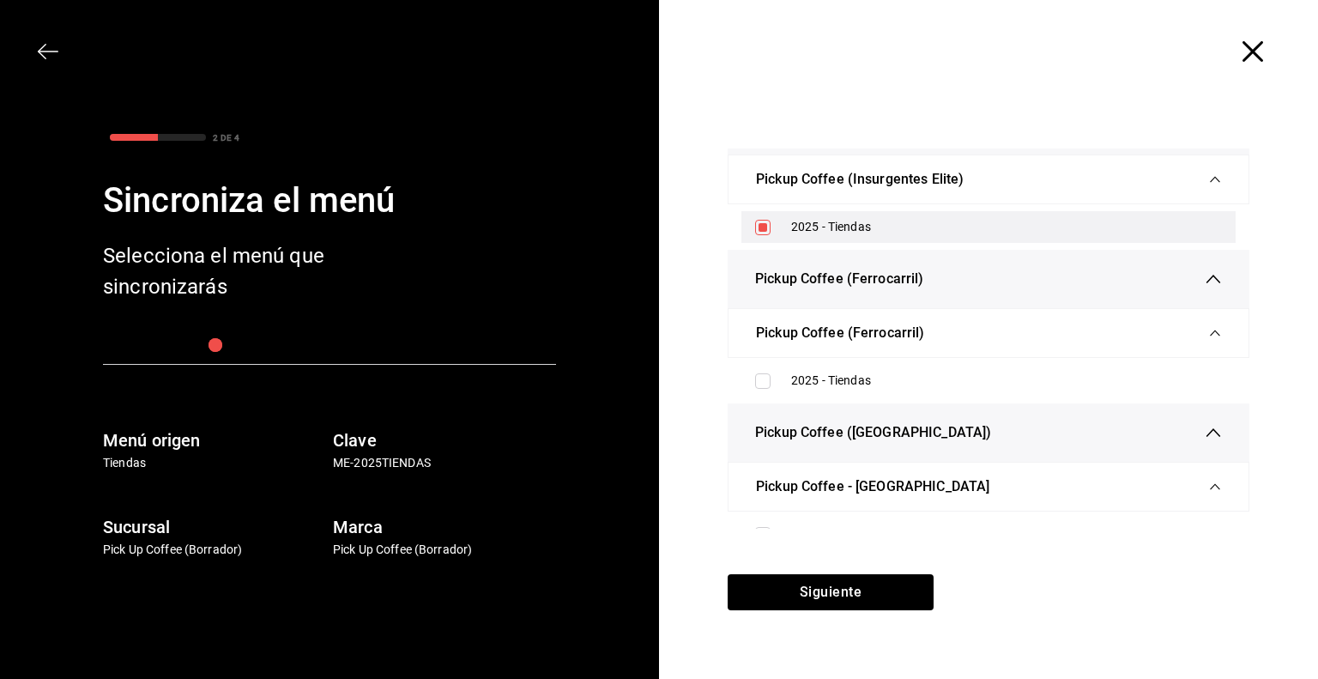
scroll to position [1744, 0]
click at [789, 384] on div "2025 - Tiendas" at bounding box center [988, 379] width 494 height 32
checkbox input "true"
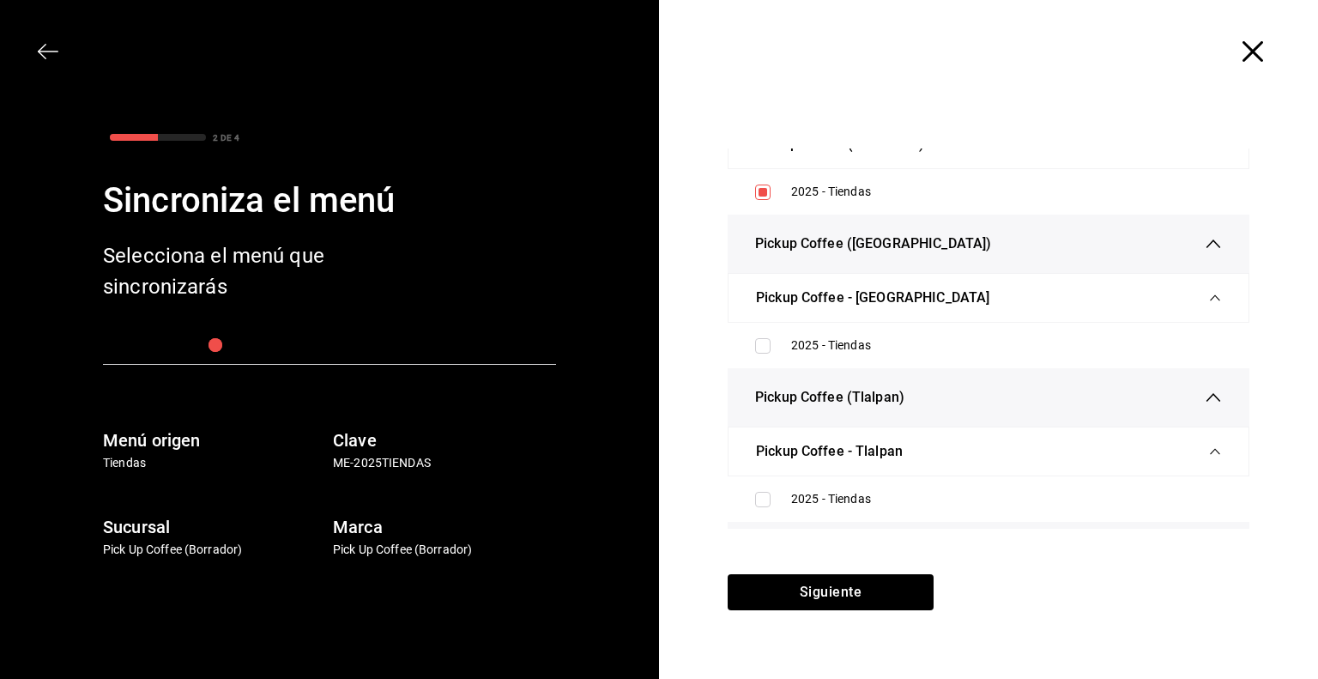
scroll to position [1932, 0]
click at [811, 343] on div "2025 - Tiendas" at bounding box center [1006, 345] width 431 height 18
checkbox input "true"
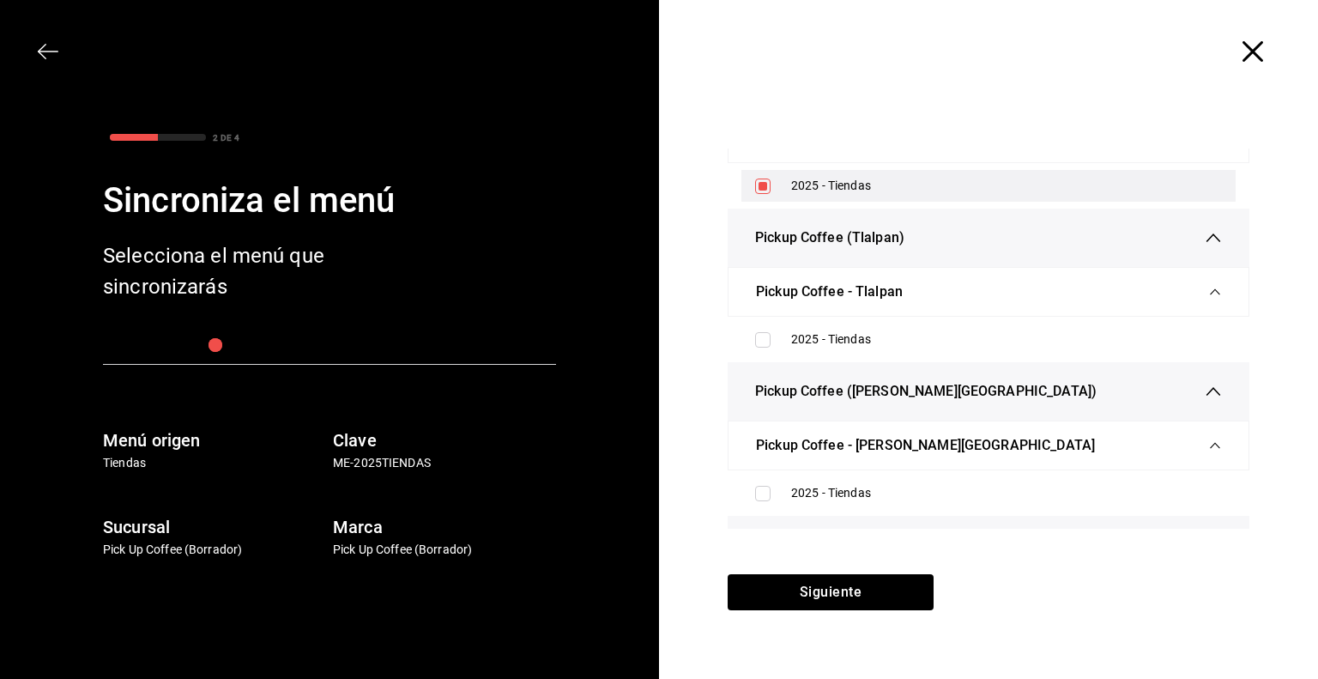
scroll to position [2094, 0]
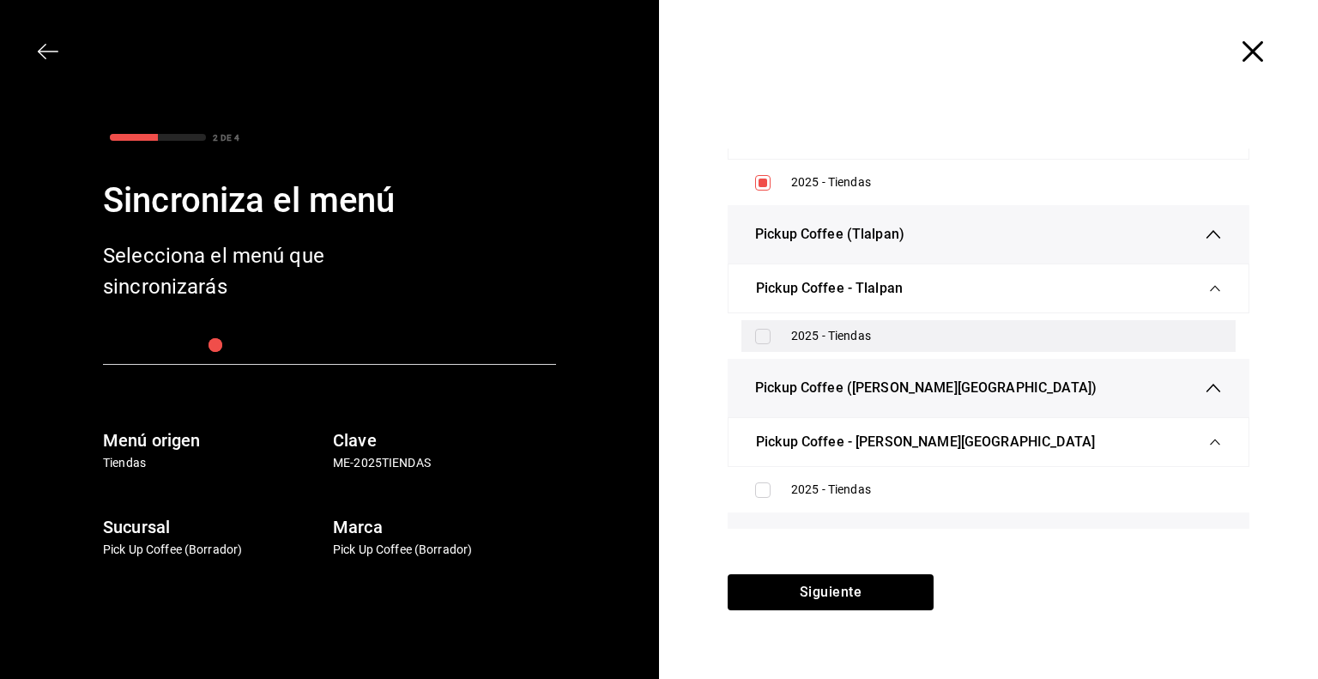
click at [806, 337] on div "2025 - Tiendas" at bounding box center [1006, 336] width 431 height 18
checkbox input "true"
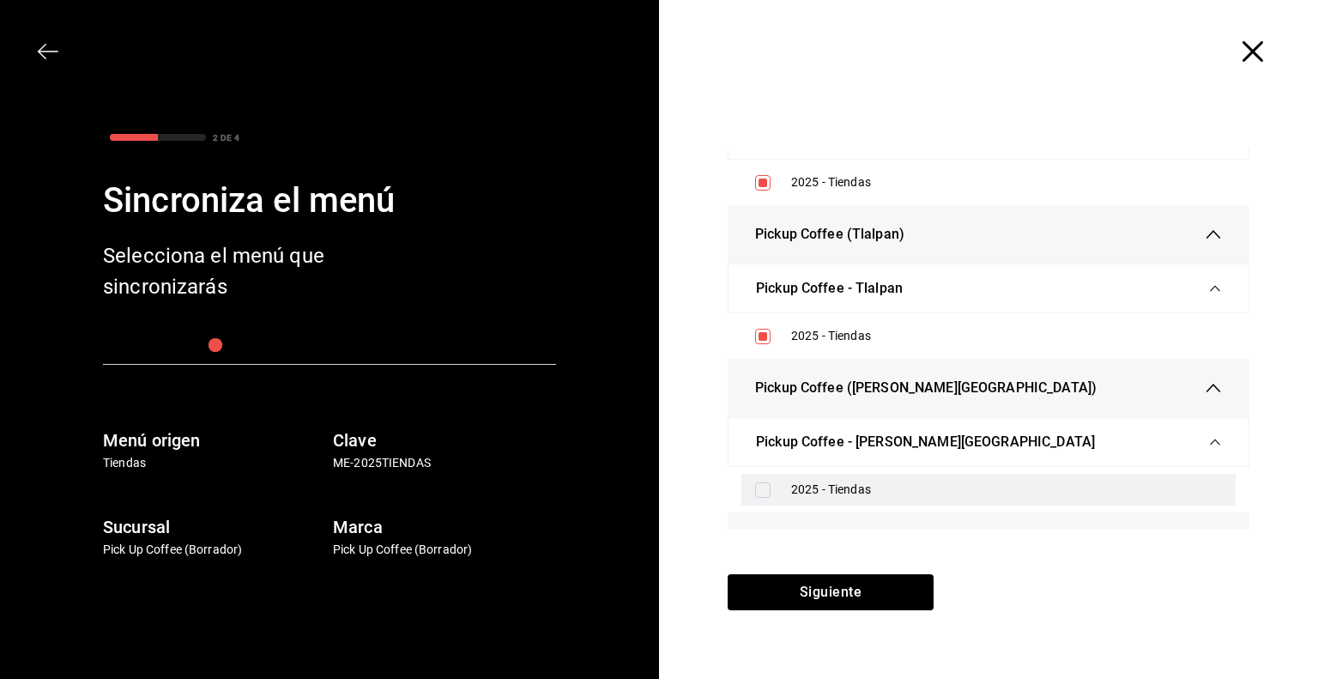
click at [779, 480] on div "2025 - Tiendas" at bounding box center [988, 490] width 494 height 32
checkbox input "true"
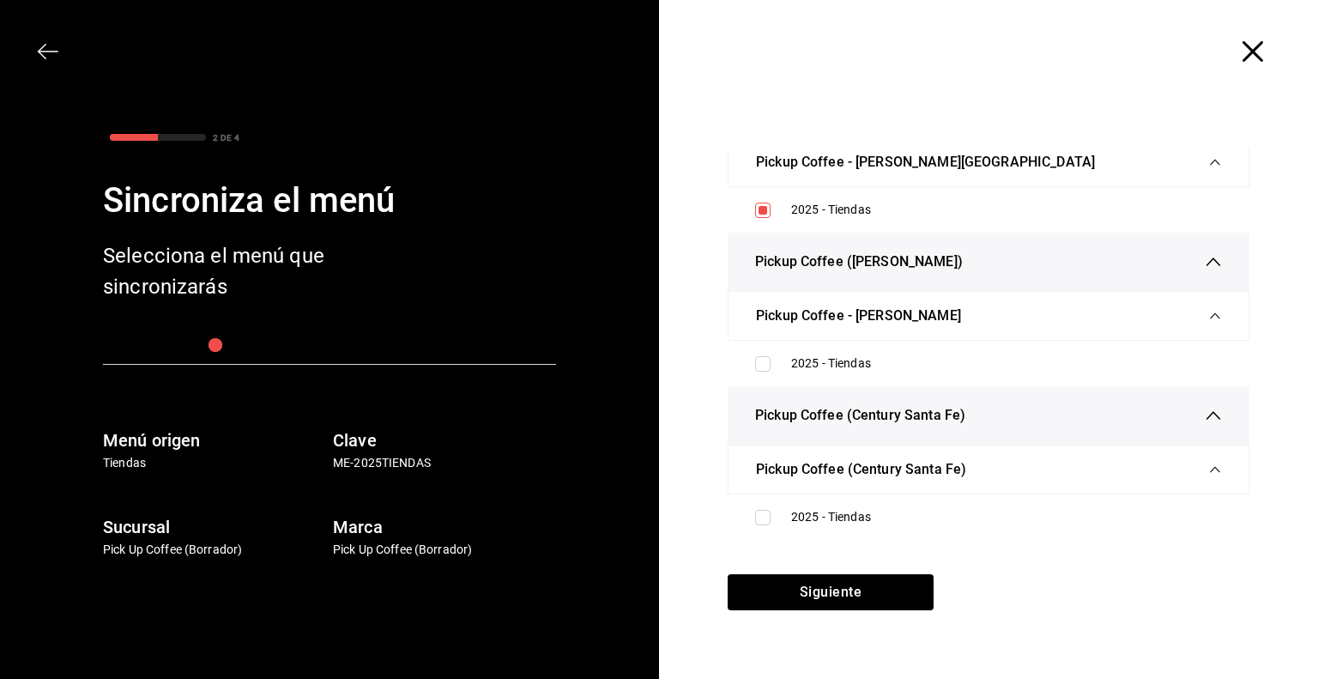
scroll to position [2375, 0]
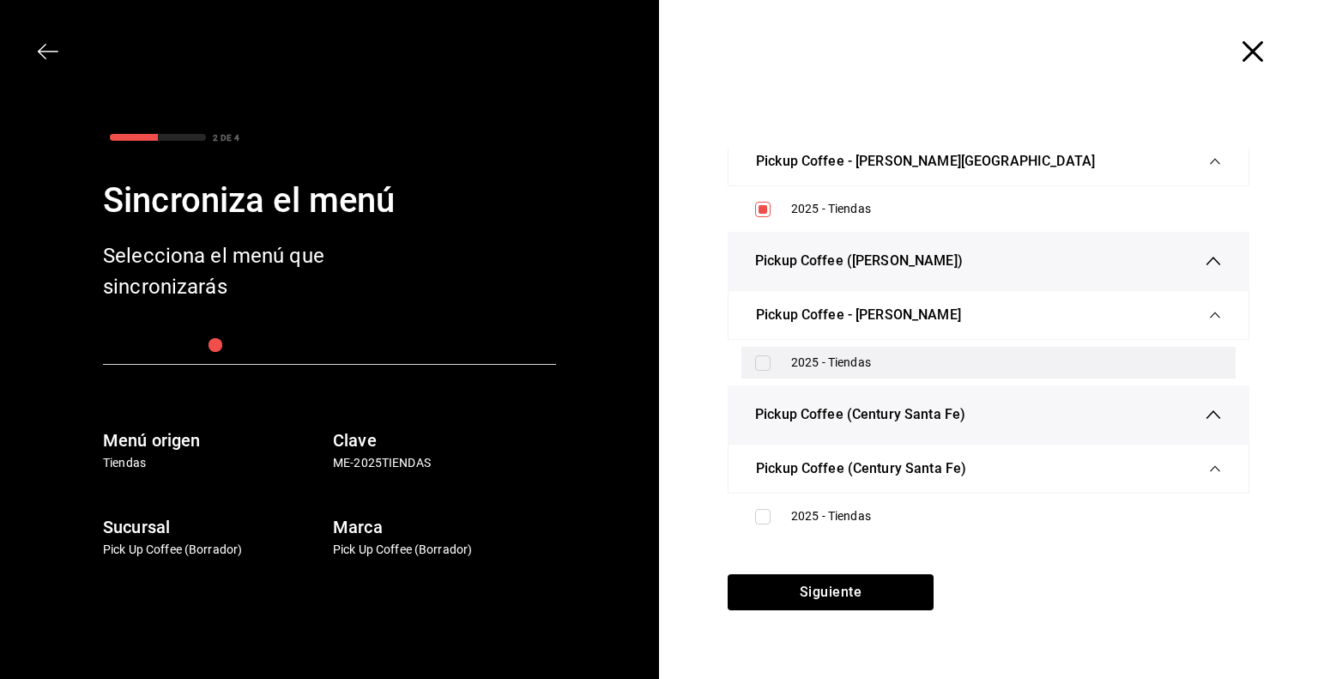
click at [827, 358] on div "2025 - Tiendas" at bounding box center [1006, 363] width 431 height 18
checkbox input "true"
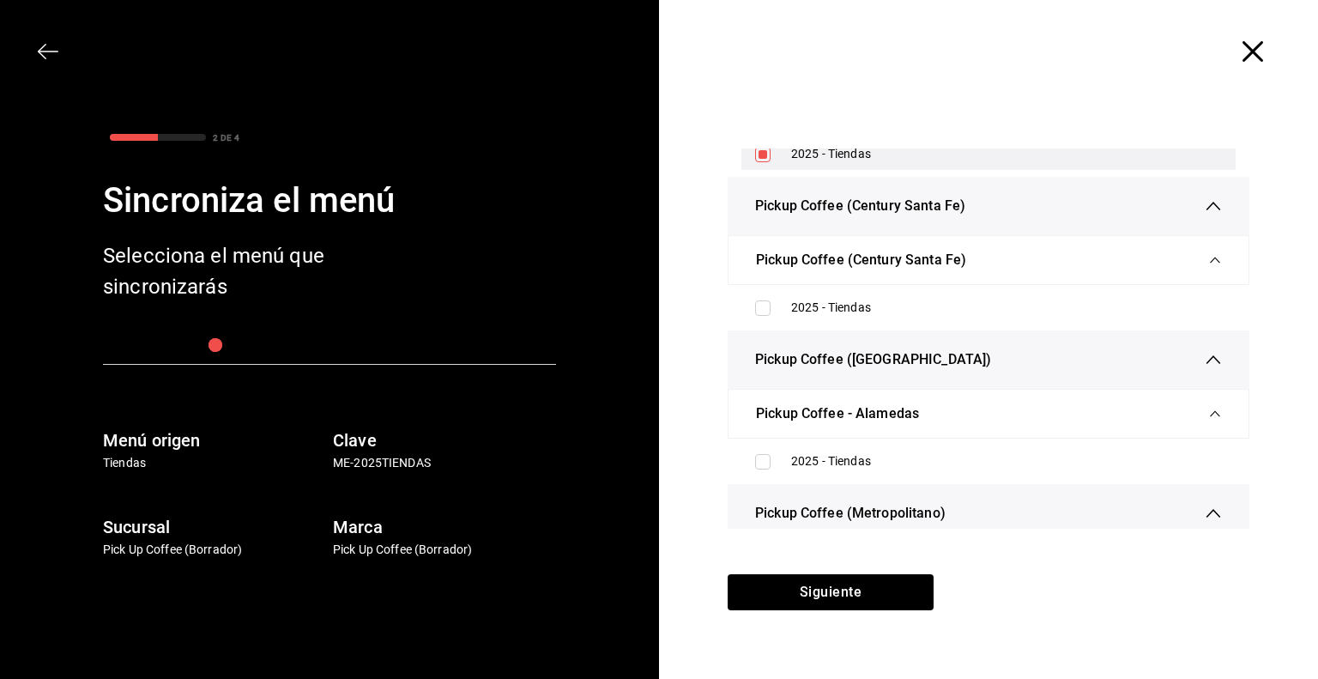
scroll to position [2594, 0]
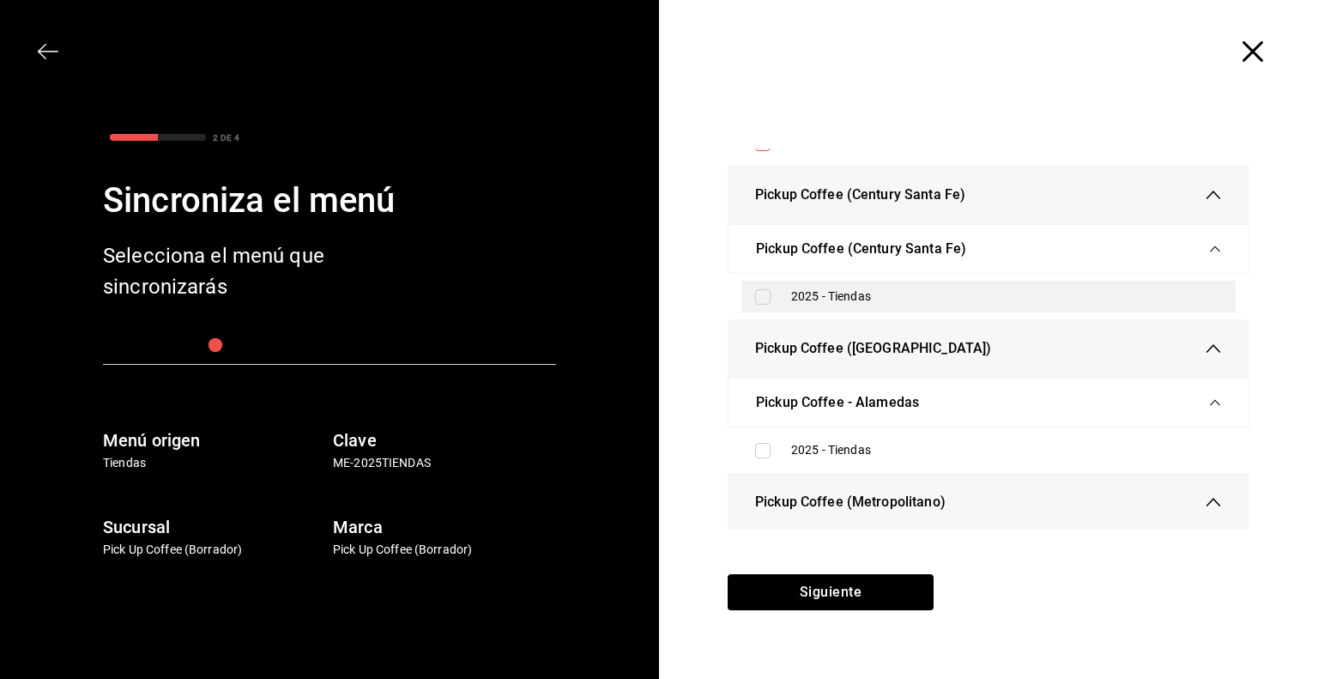
click at [814, 287] on div "2025 - Tiendas" at bounding box center [1006, 296] width 431 height 18
checkbox input "true"
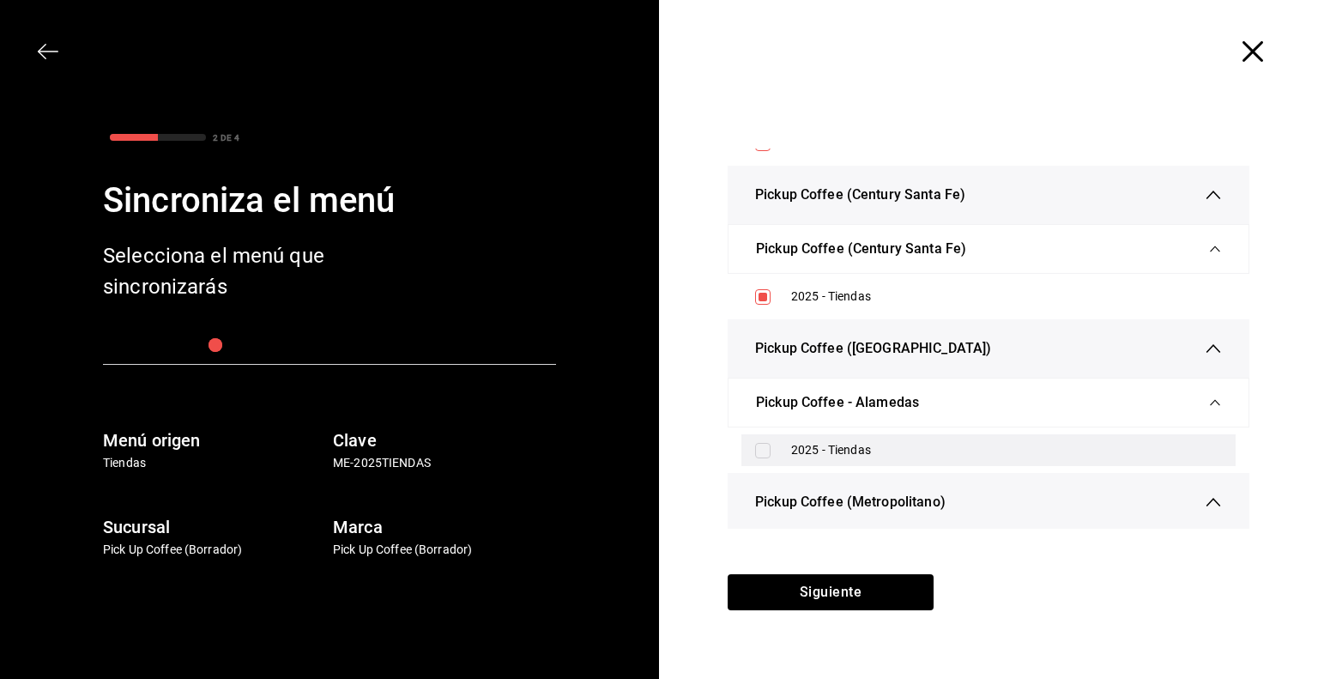
click at [781, 442] on div "2025 - Tiendas" at bounding box center [988, 450] width 494 height 32
checkbox input "true"
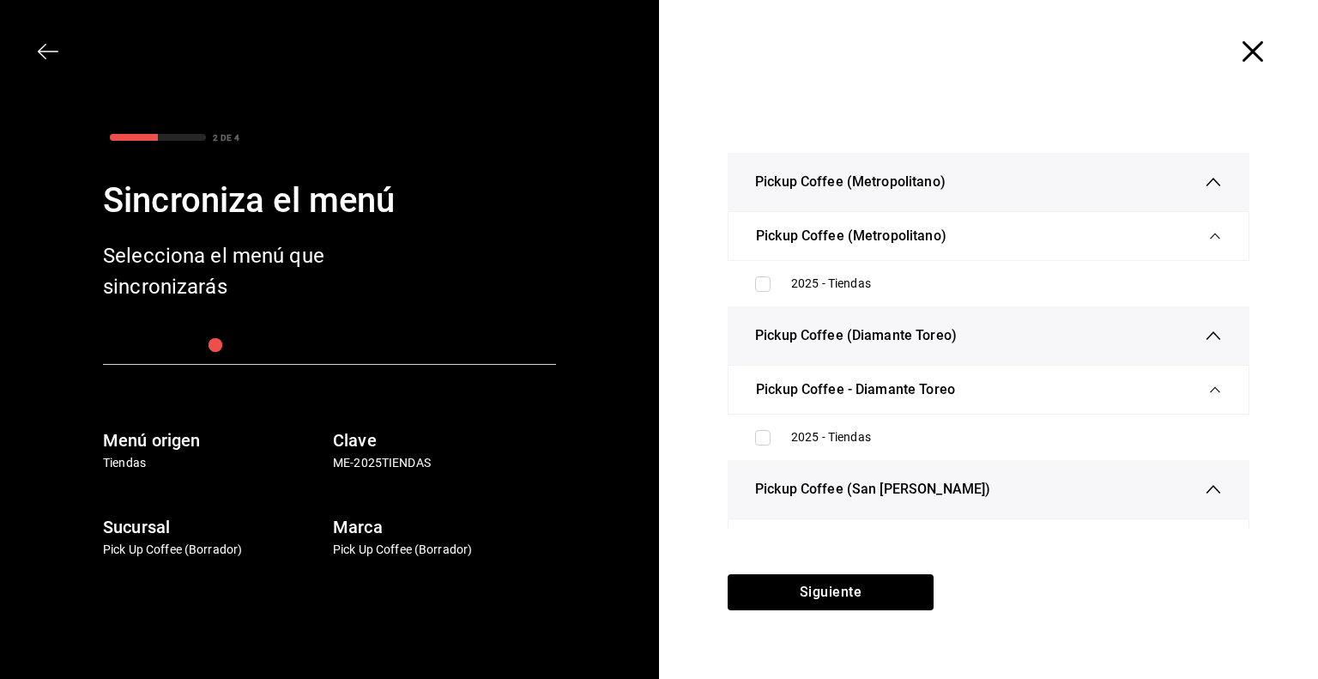
scroll to position [2914, 0]
click at [783, 281] on div "2025 - Tiendas" at bounding box center [988, 284] width 494 height 32
checkbox input "true"
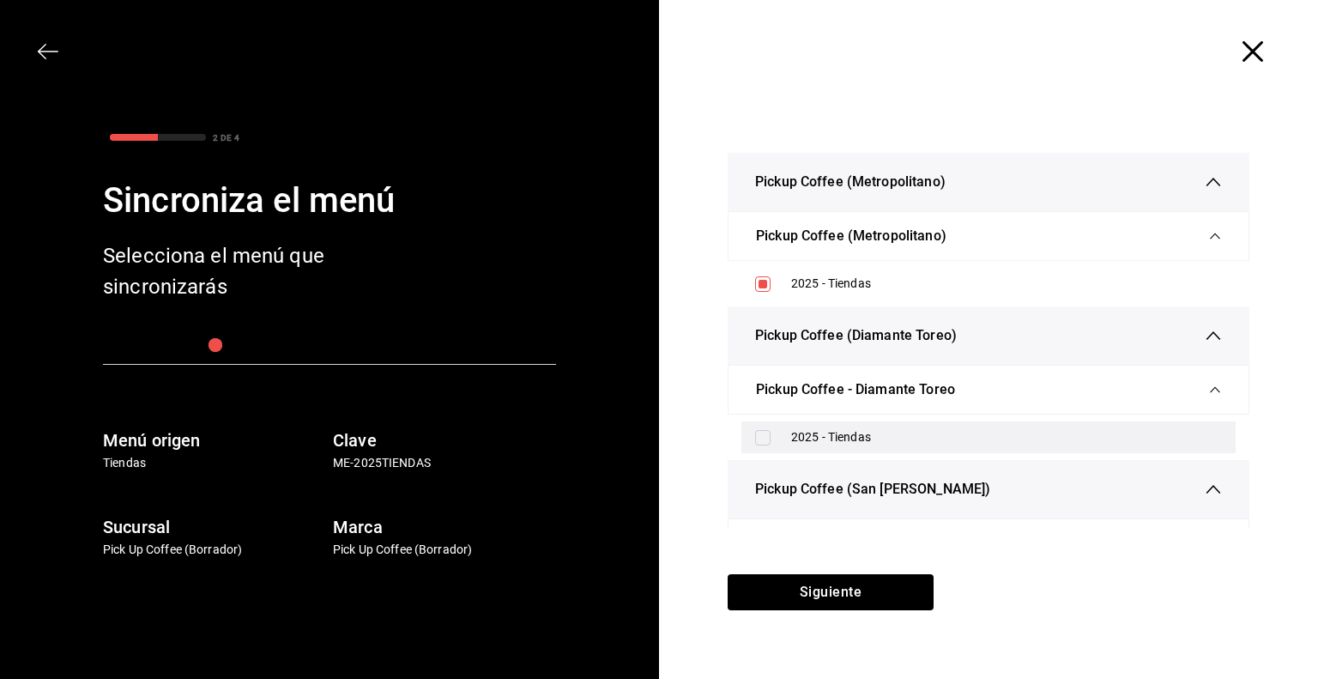
click at [783, 430] on div "2025 - Tiendas" at bounding box center [988, 437] width 494 height 32
checkbox input "true"
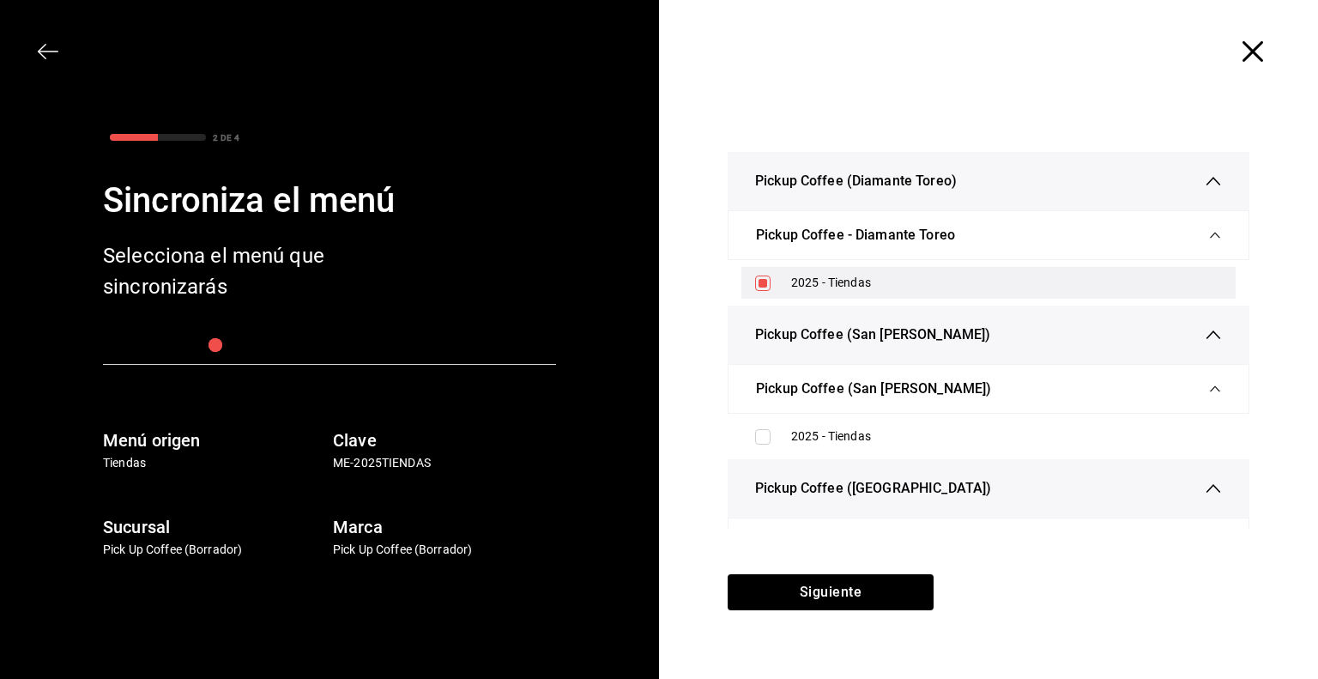
scroll to position [3076, 0]
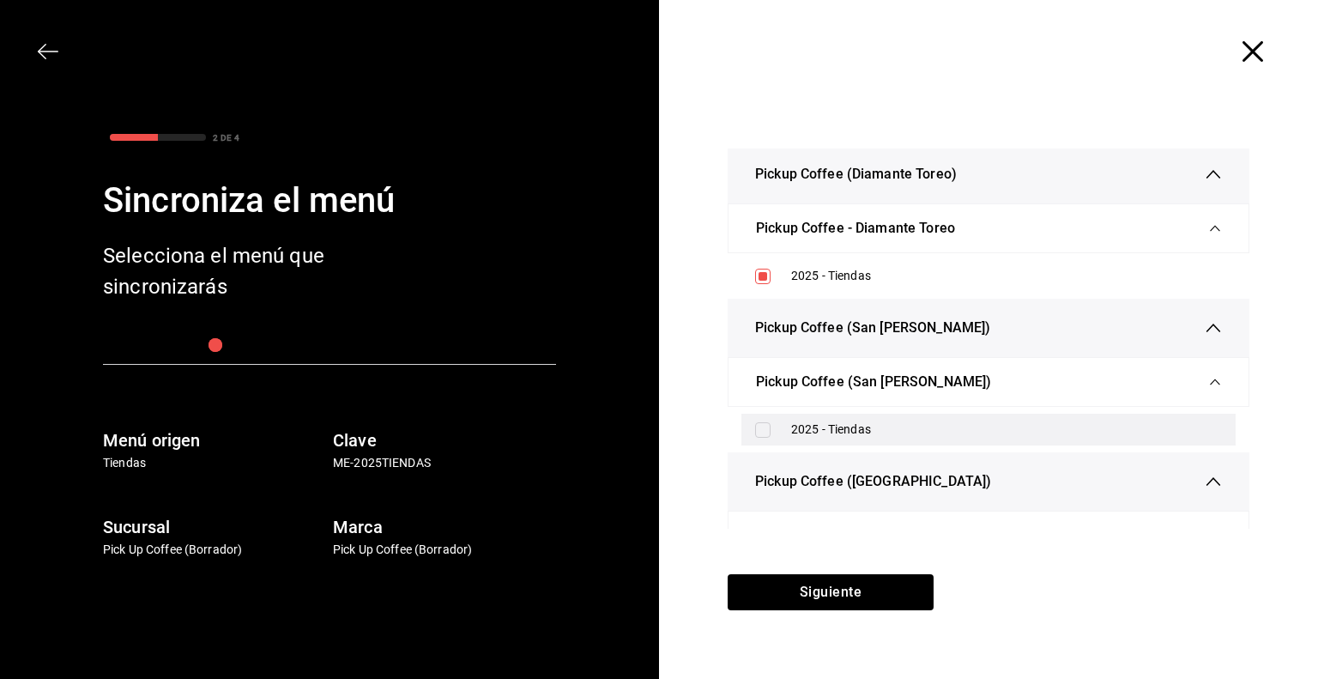
click at [783, 426] on div "2025 - Tiendas" at bounding box center [988, 430] width 494 height 32
checkbox input "true"
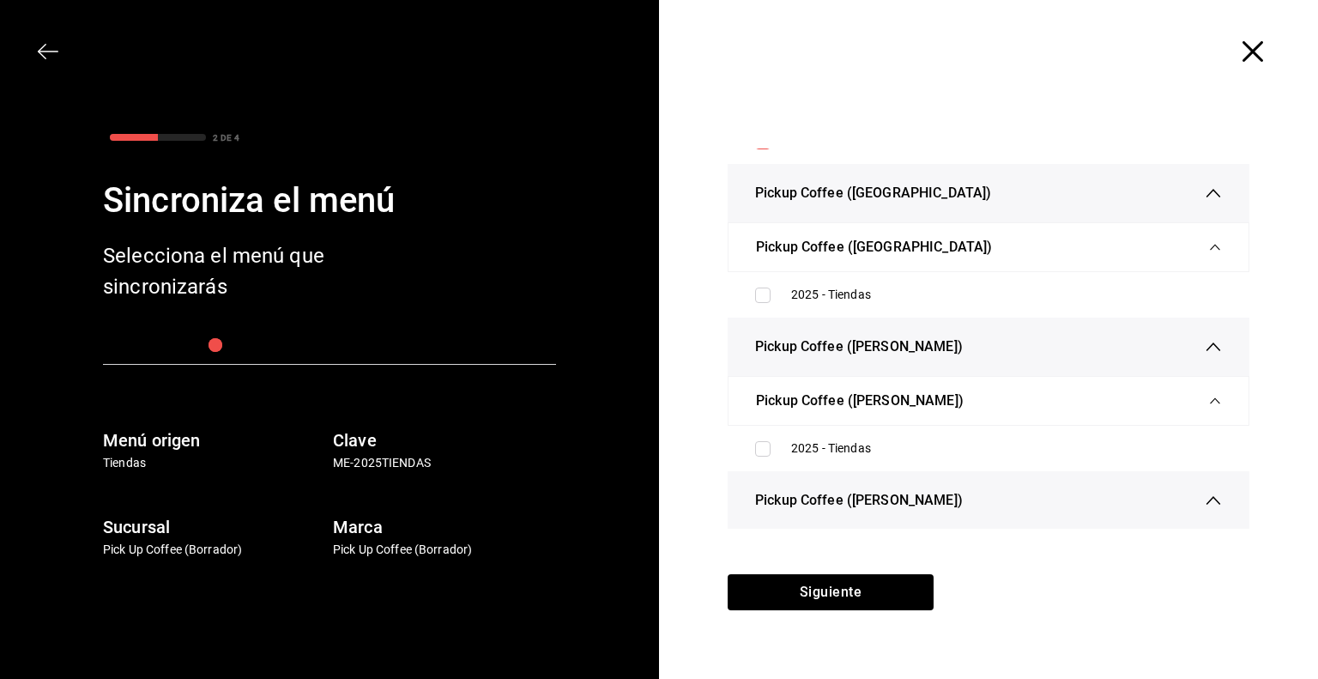
scroll to position [3367, 0]
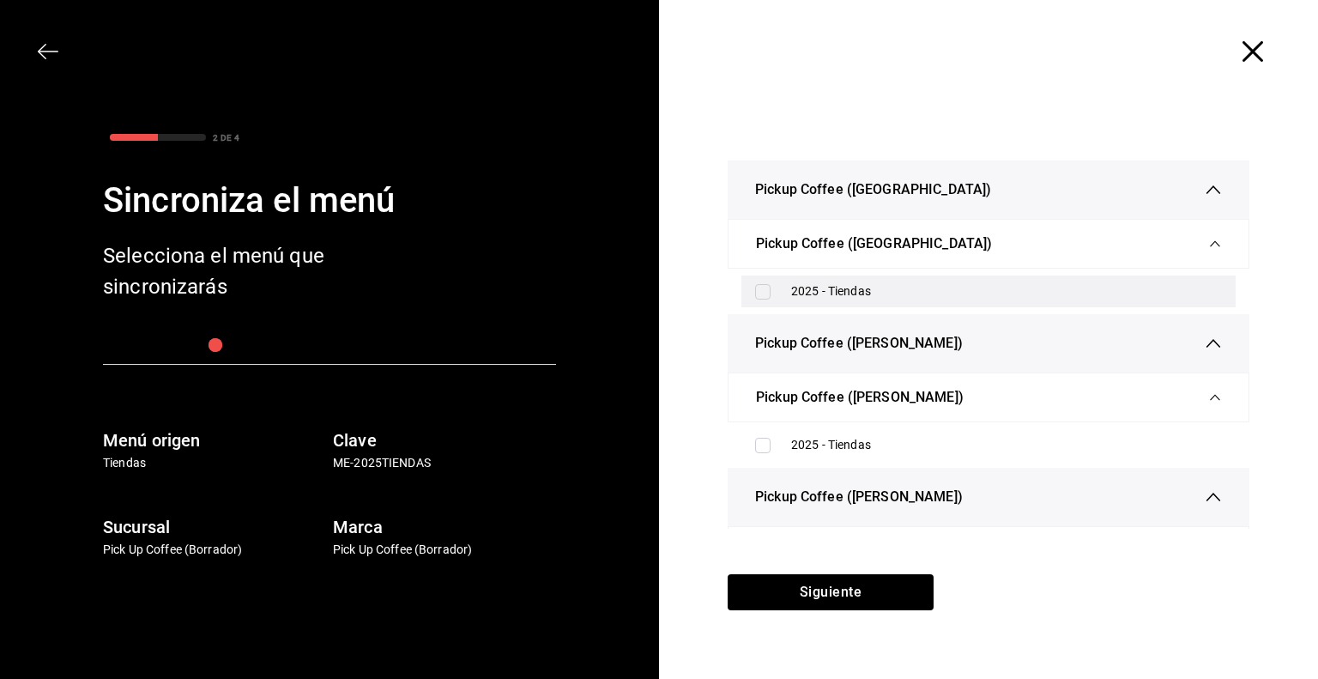
click at [816, 291] on div "2025 - Tiendas" at bounding box center [1006, 291] width 431 height 18
checkbox input "true"
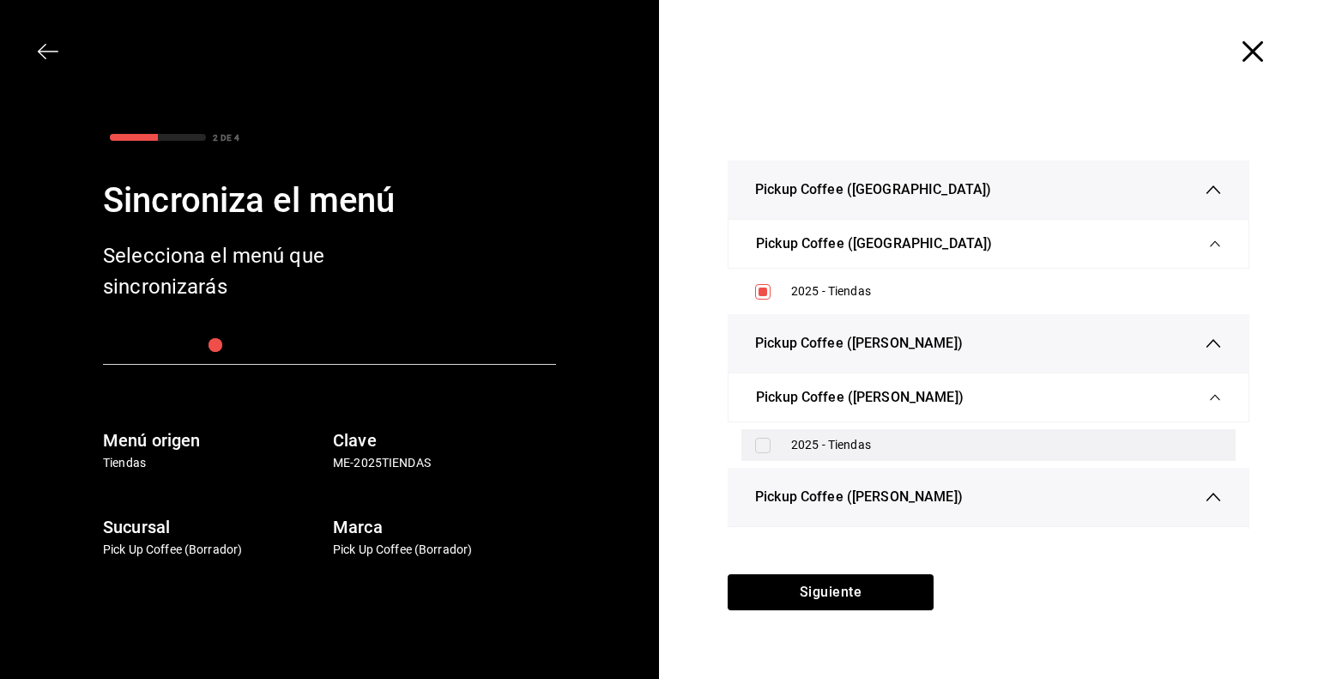
click at [803, 441] on div "2025 - Tiendas" at bounding box center [1006, 445] width 431 height 18
checkbox input "true"
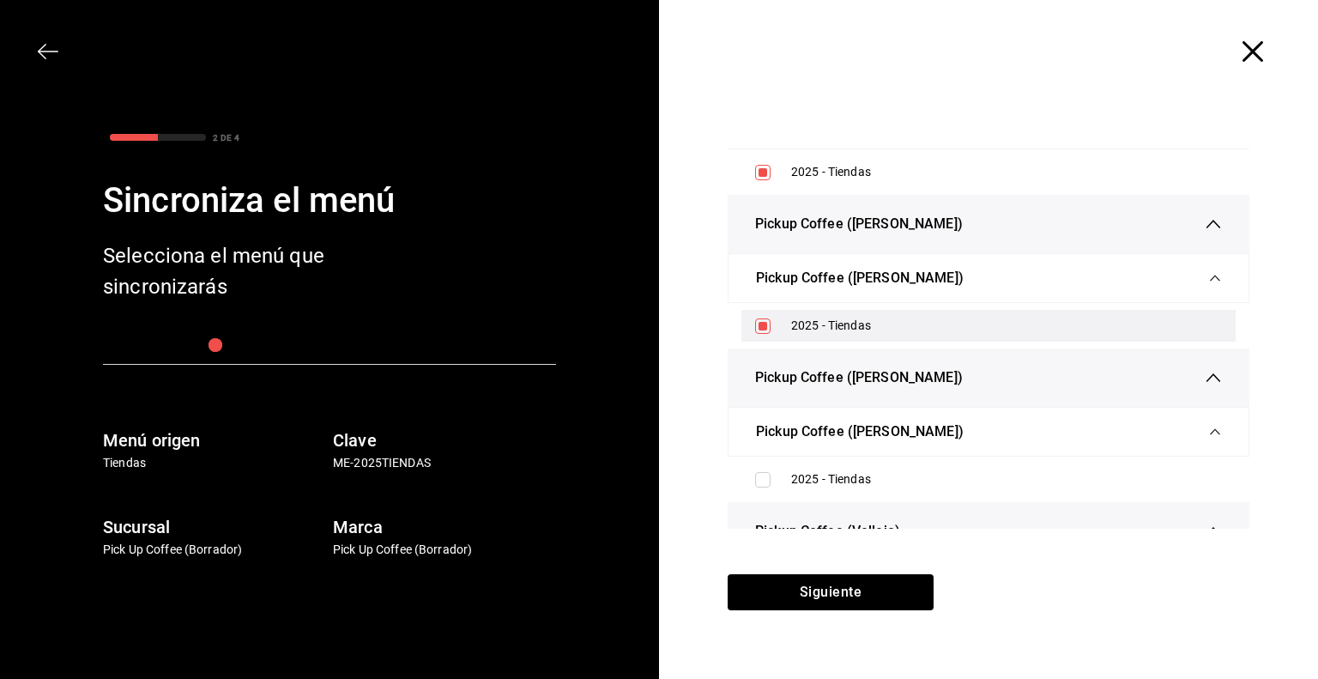
scroll to position [3489, 0]
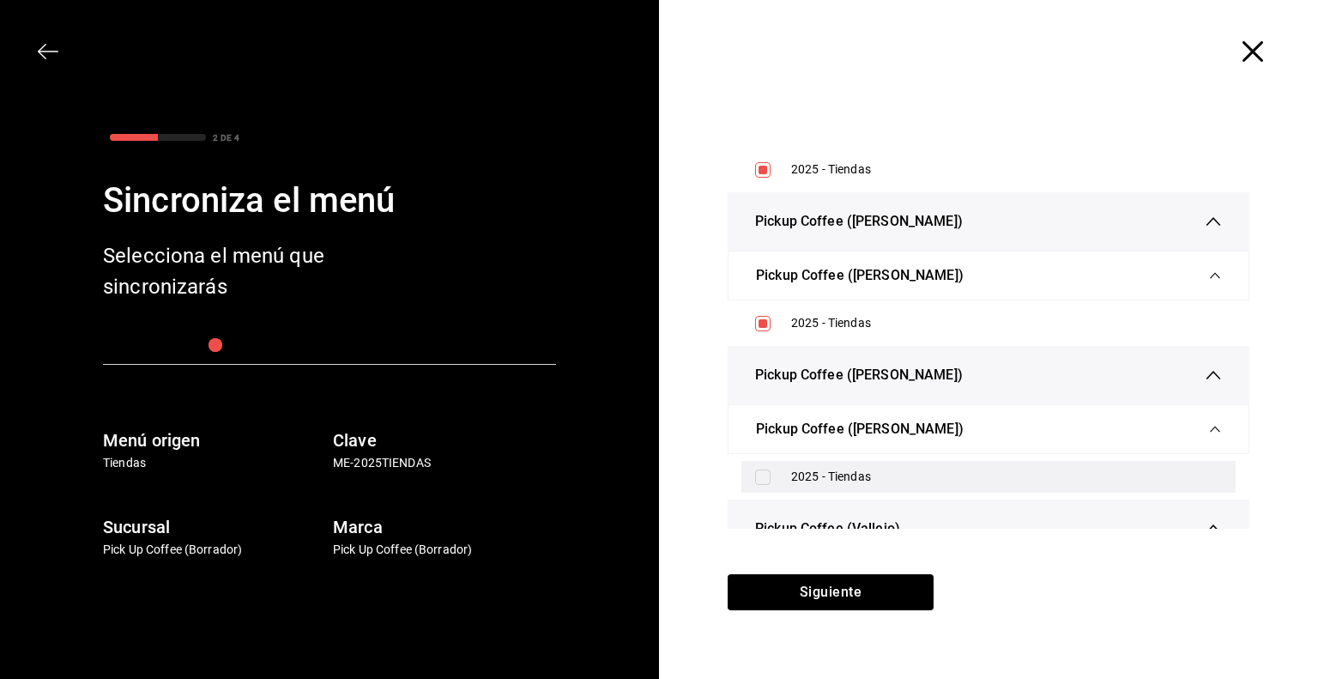
click at [798, 461] on div "2025 - Tiendas" at bounding box center [988, 477] width 494 height 32
checkbox input "true"
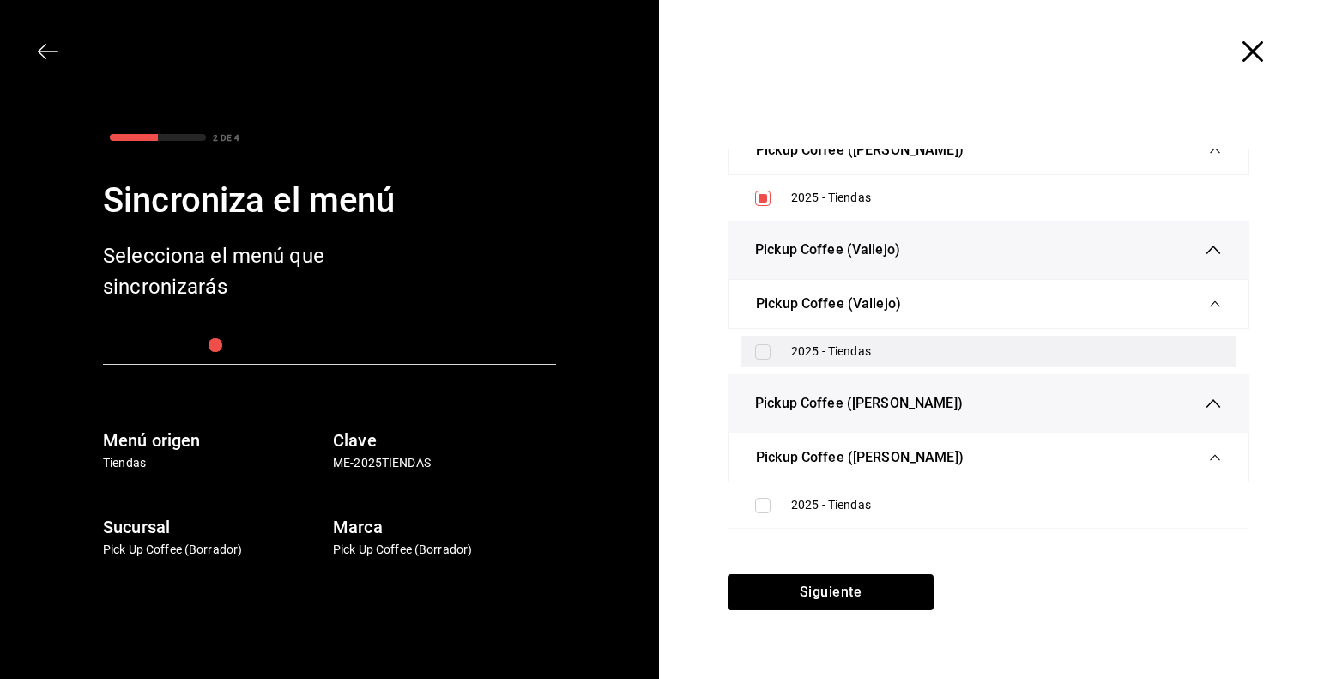
click at [806, 342] on div "2025 - Tiendas" at bounding box center [1006, 351] width 431 height 18
checkbox input "true"
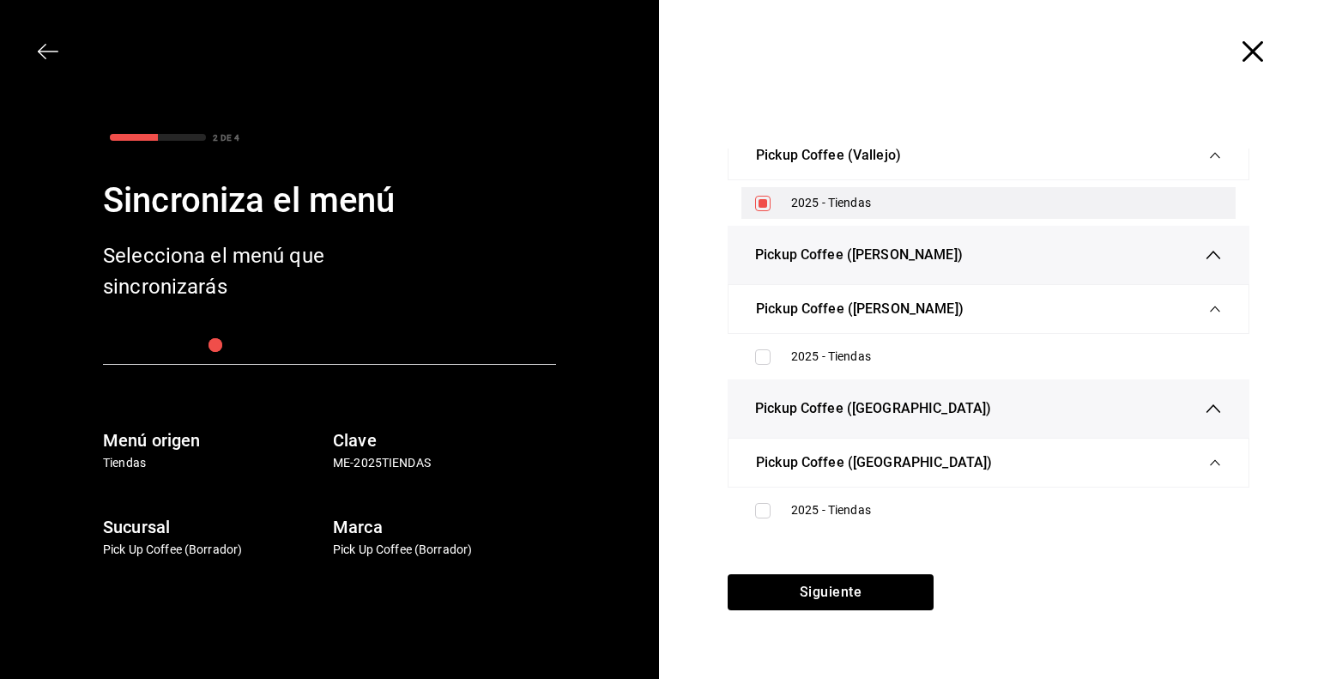
click at [806, 341] on div "2025 - Tiendas" at bounding box center [988, 357] width 494 height 32
checkbox input "true"
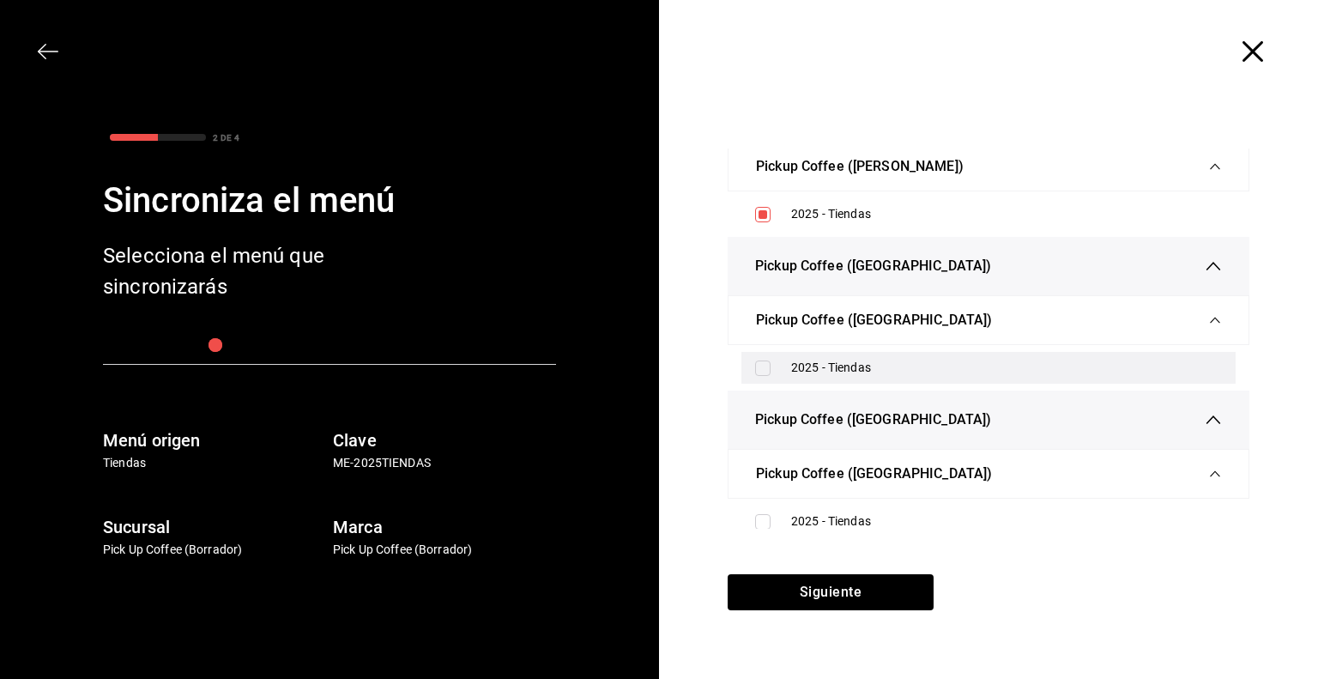
click at [796, 359] on div "2025 - Tiendas" at bounding box center [1006, 368] width 431 height 18
checkbox input "true"
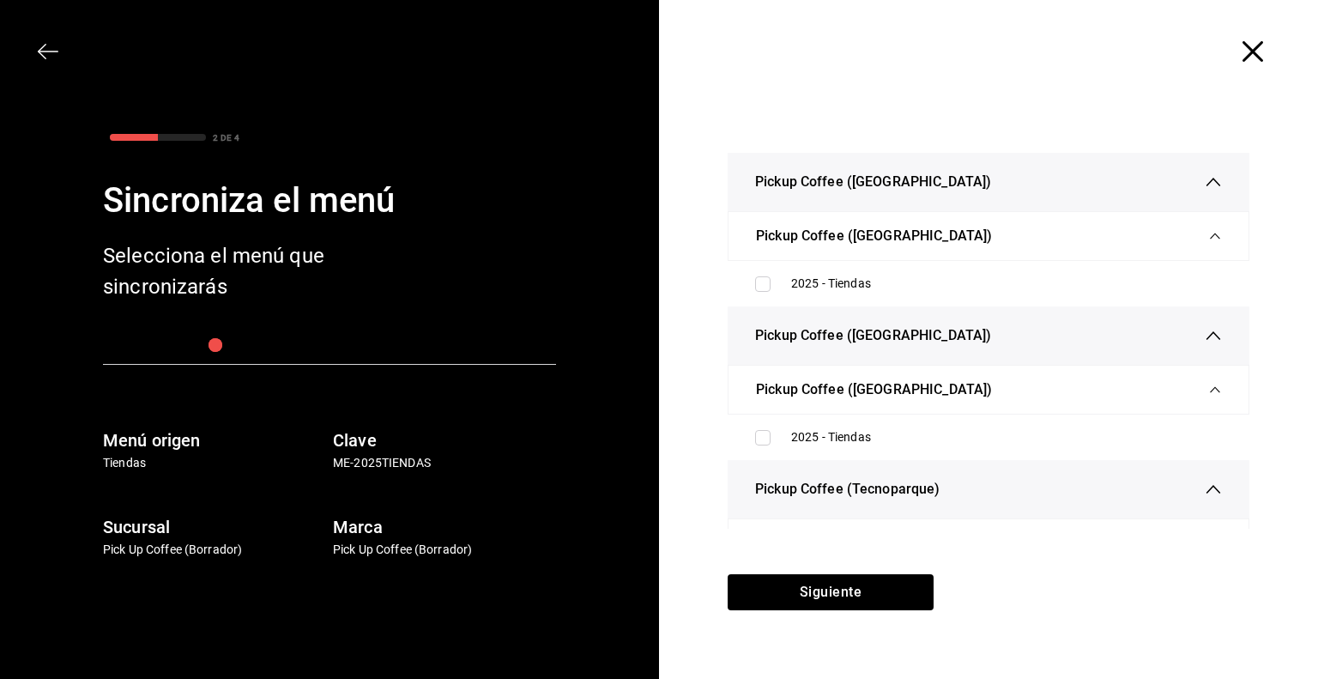
scroll to position [4300, 0]
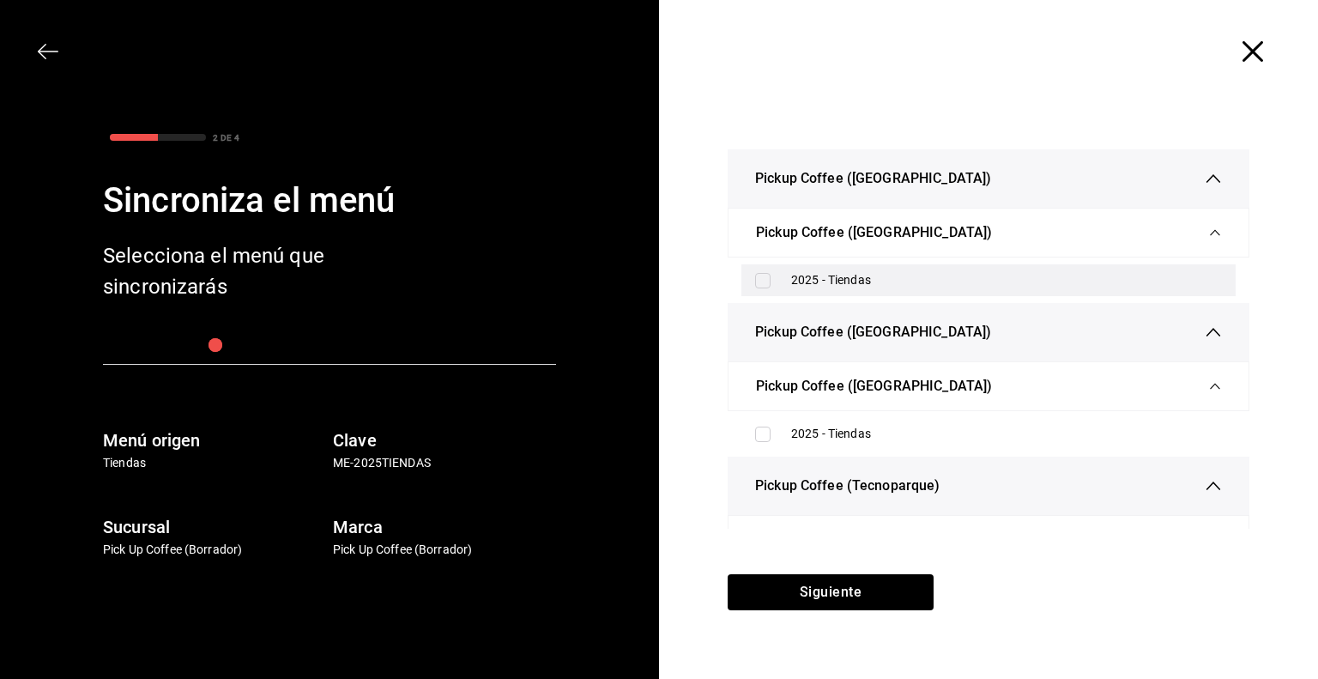
click at [813, 281] on div "2025 - Tiendas" at bounding box center [988, 280] width 494 height 32
checkbox input "true"
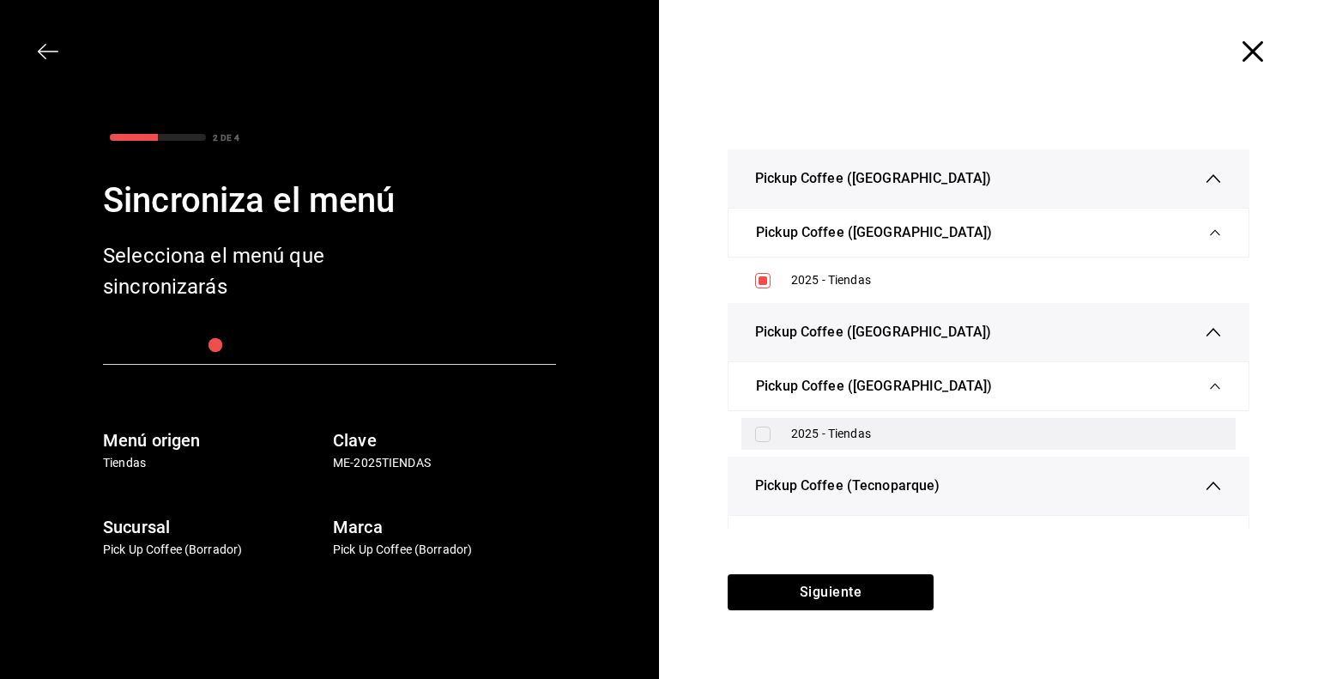
click at [802, 430] on div "2025 - Tiendas" at bounding box center [1006, 434] width 431 height 18
checkbox input "true"
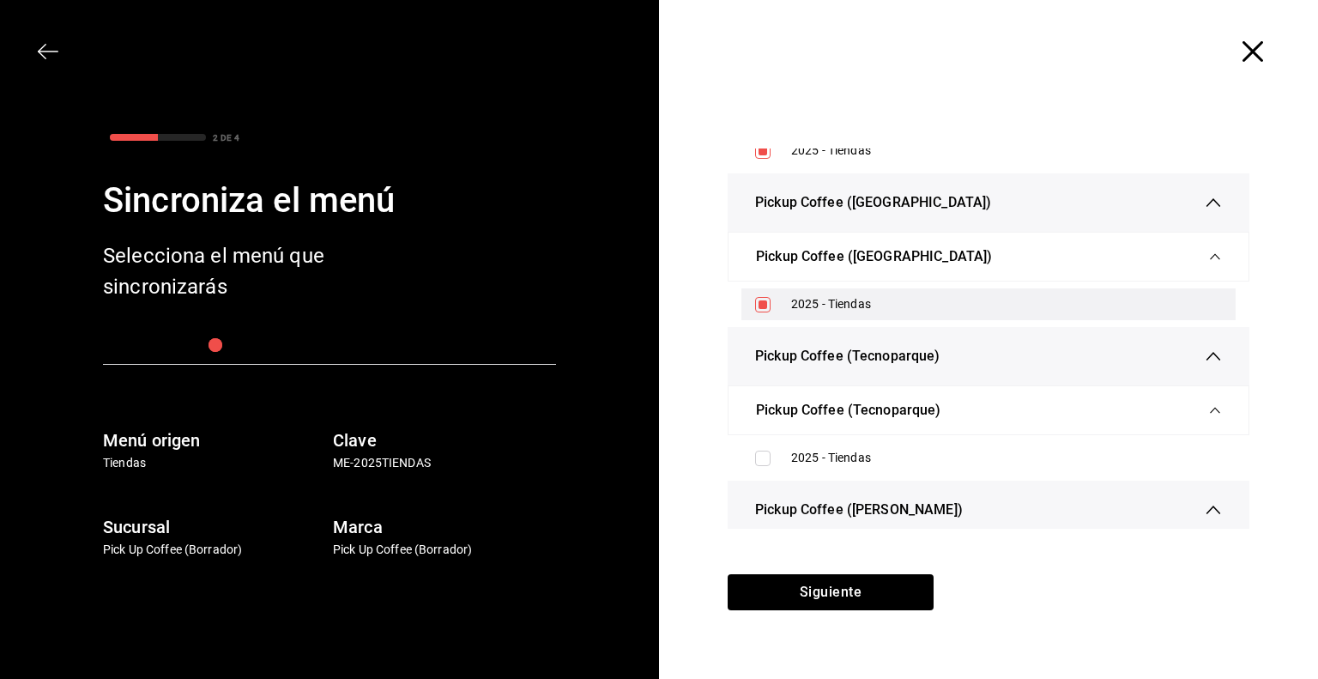
scroll to position [4431, 0]
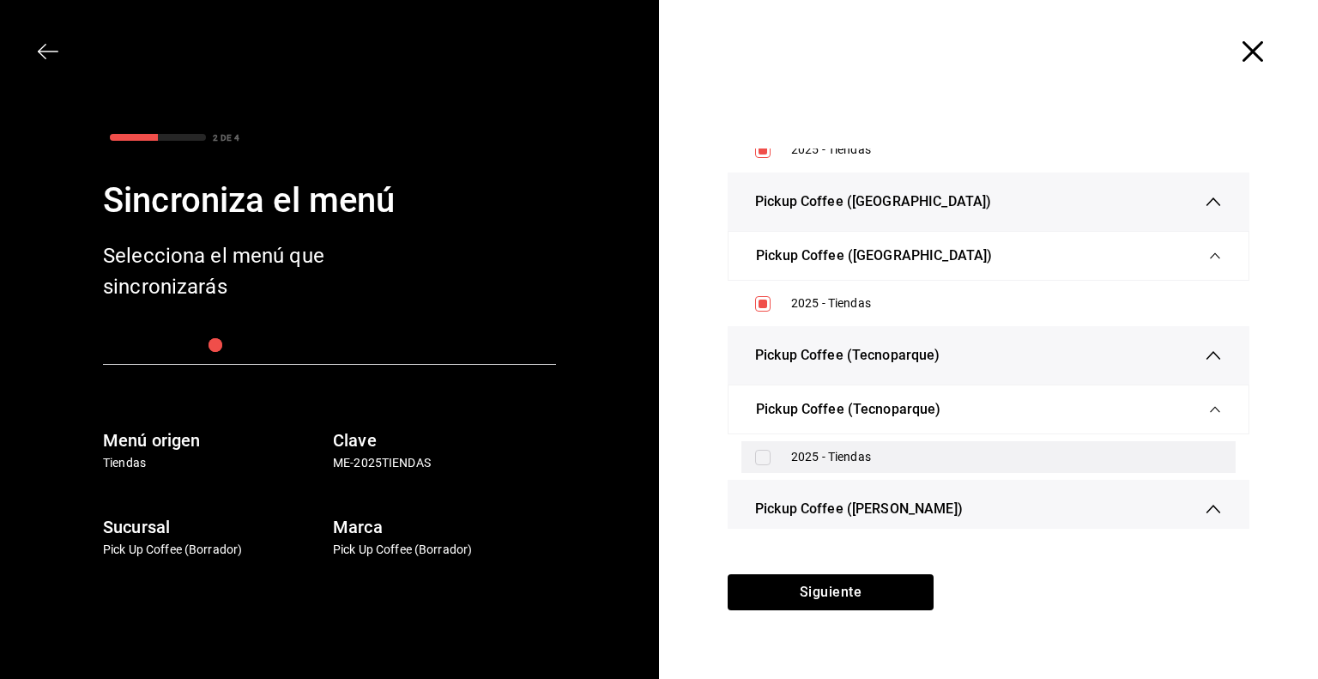
click at [775, 450] on label at bounding box center [766, 457] width 22 height 15
click at [771, 450] on input "checkbox" at bounding box center [762, 457] width 15 height 15
click at [769, 450] on input "checkbox" at bounding box center [762, 457] width 15 height 15
checkbox input "true"
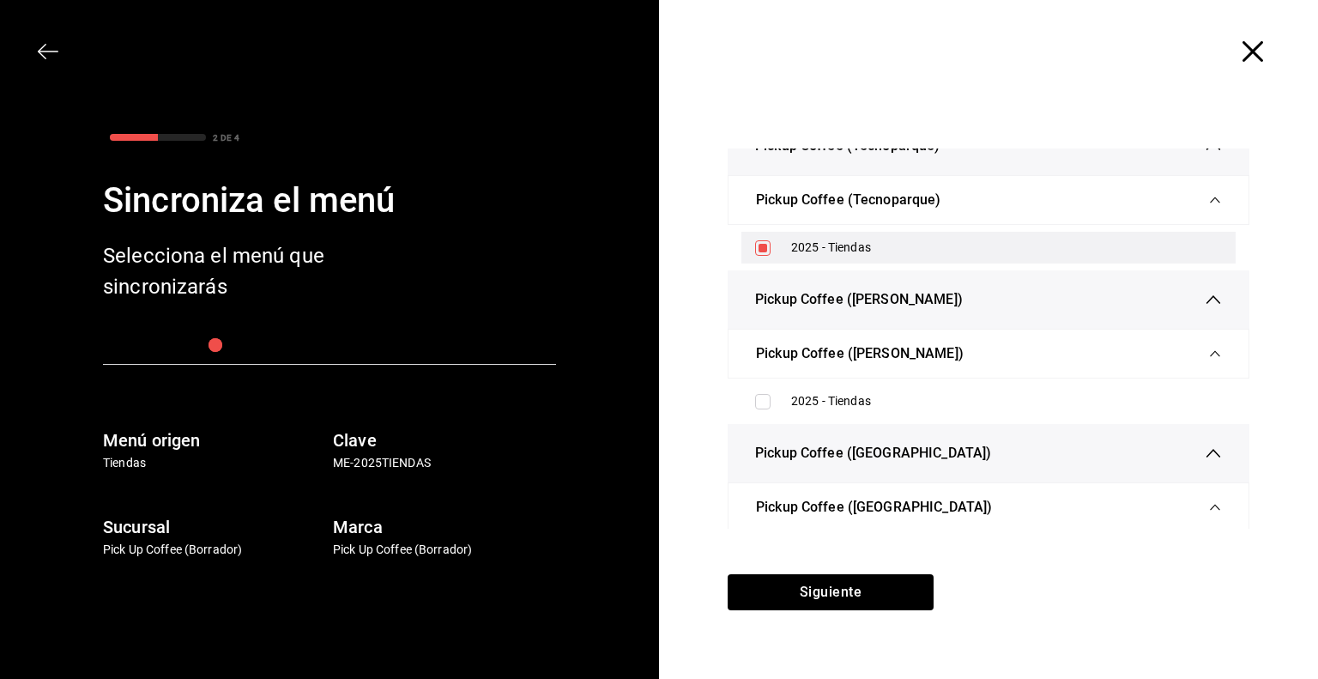
scroll to position [4657, 0]
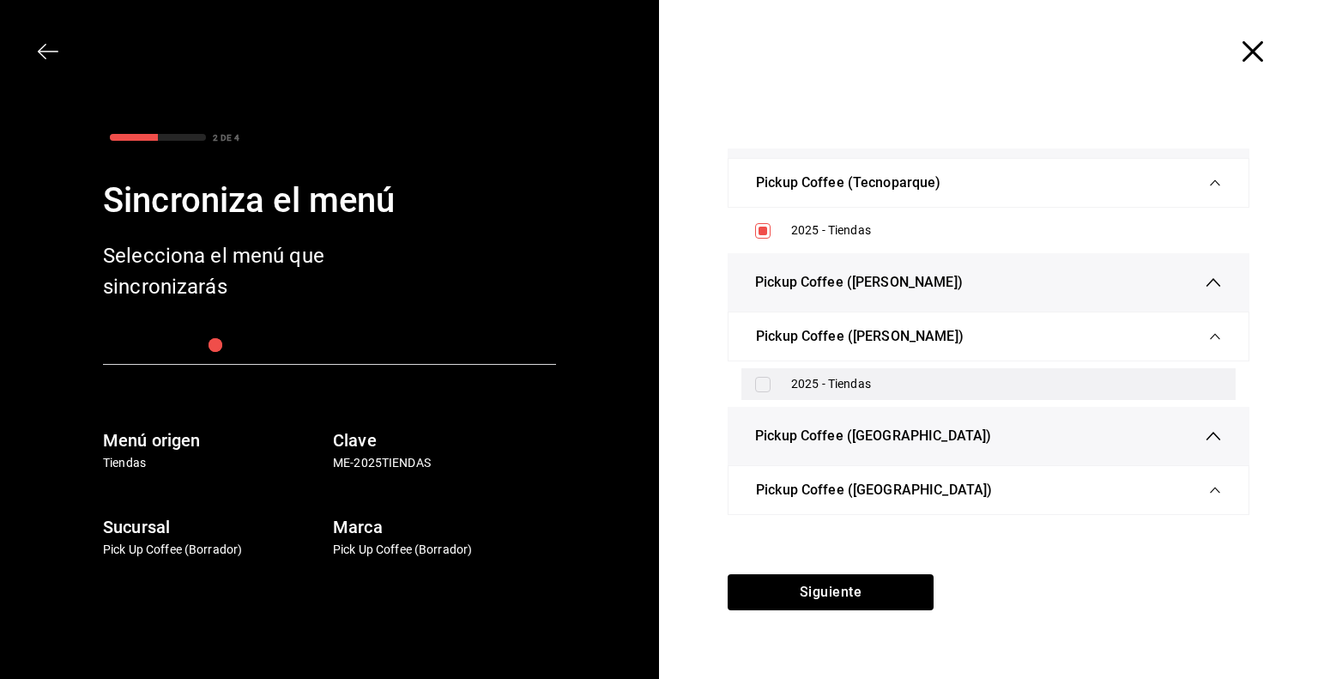
click at [822, 376] on div "2025 - Tiendas" at bounding box center [1006, 384] width 431 height 18
checkbox input "true"
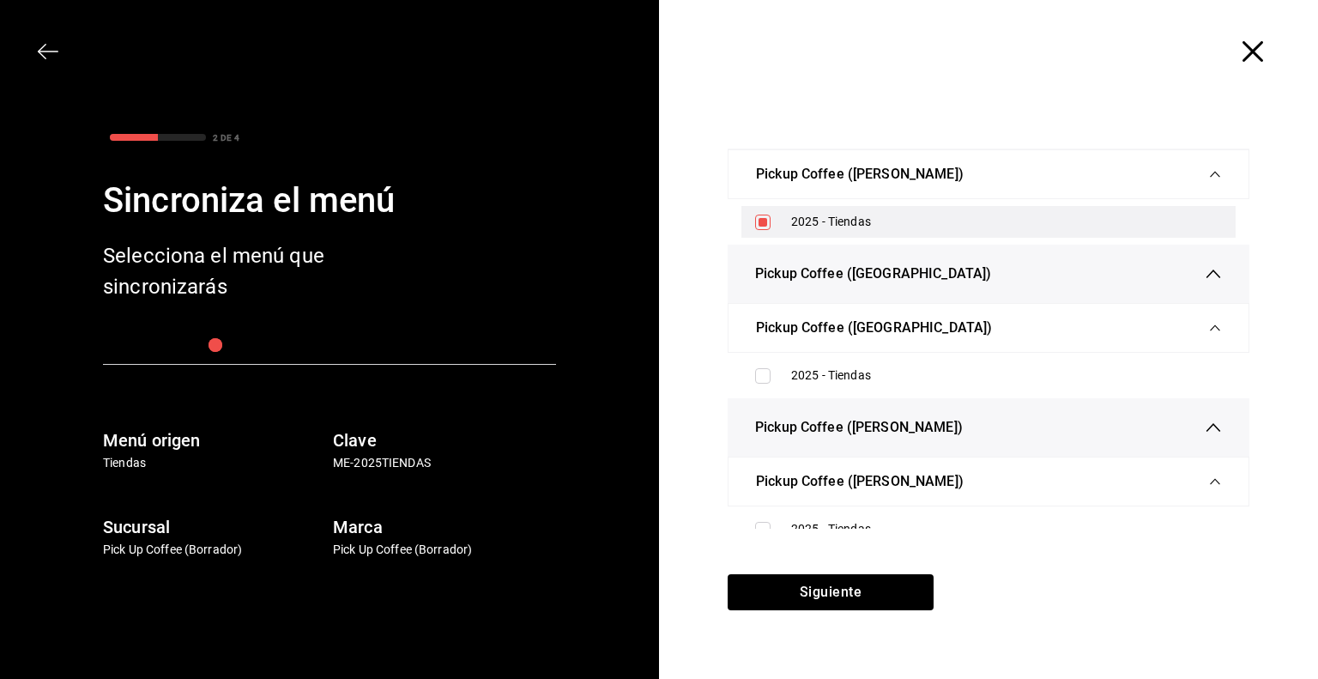
click at [822, 376] on div "2025 - Tiendas" at bounding box center [988, 376] width 494 height 32
checkbox input "true"
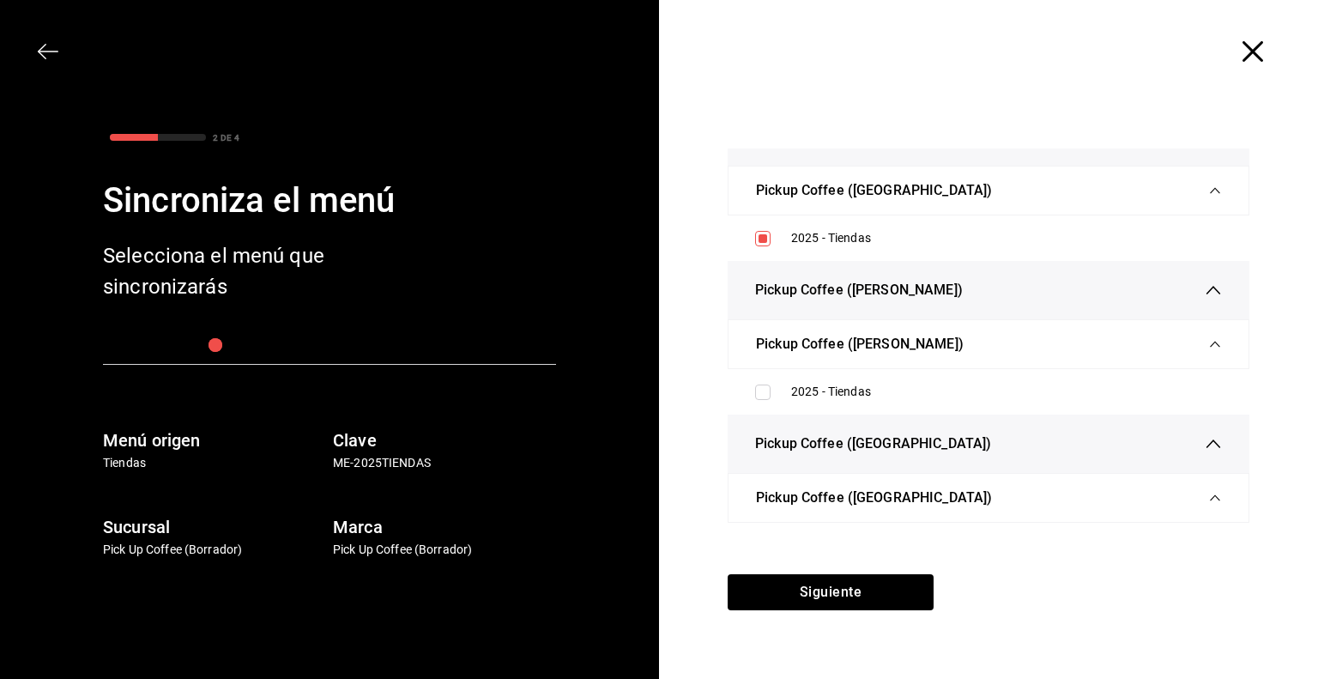
scroll to position [4964, 0]
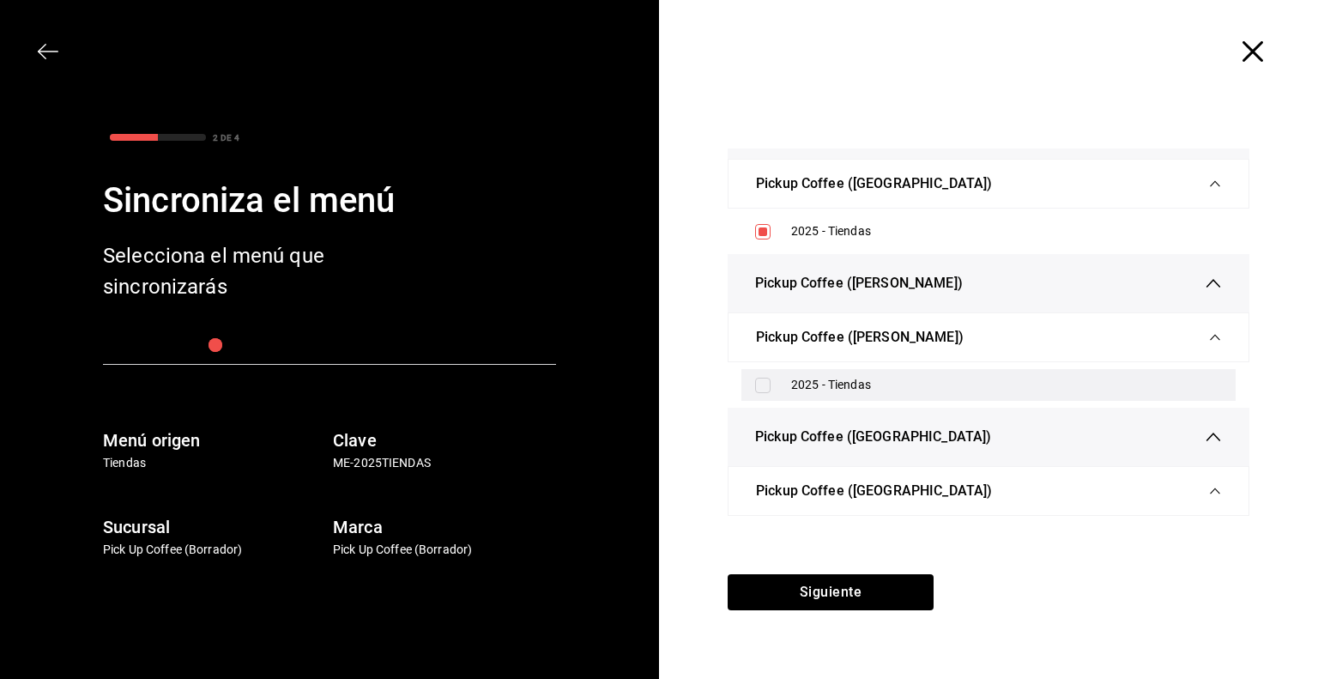
click at [817, 376] on div "2025 - Tiendas" at bounding box center [1006, 385] width 431 height 18
checkbox input "true"
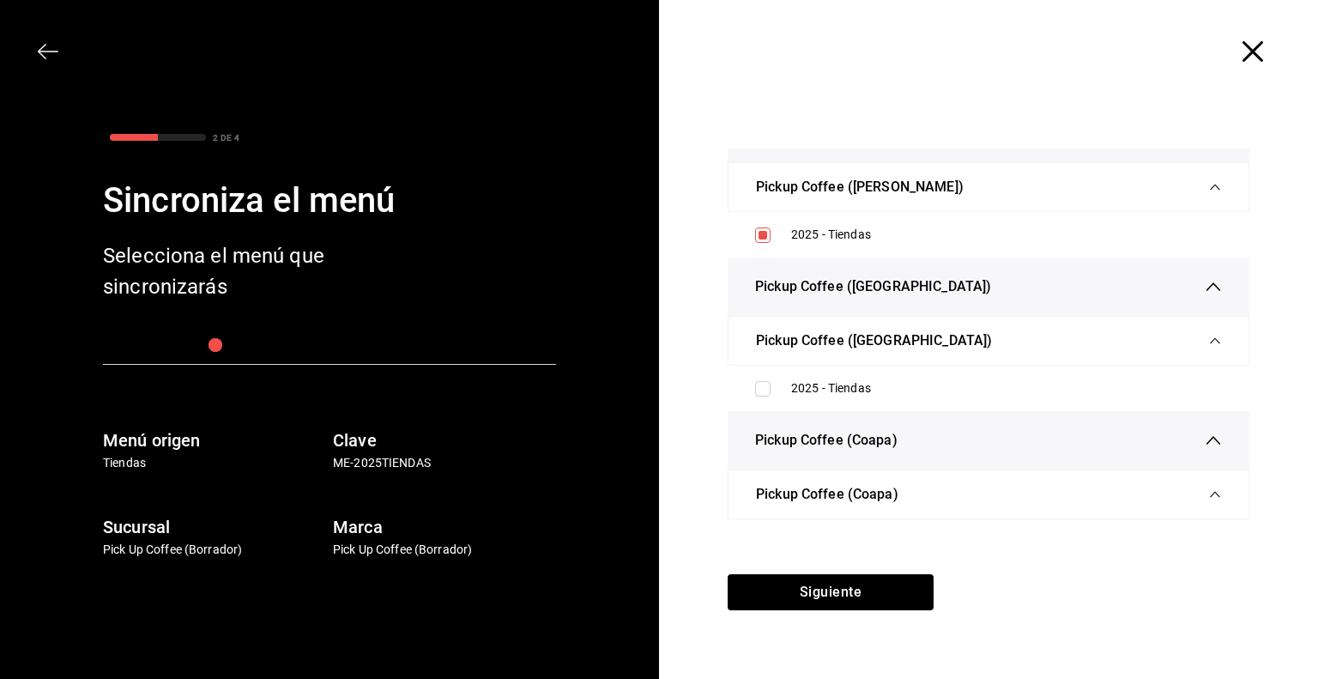
scroll to position [5117, 0]
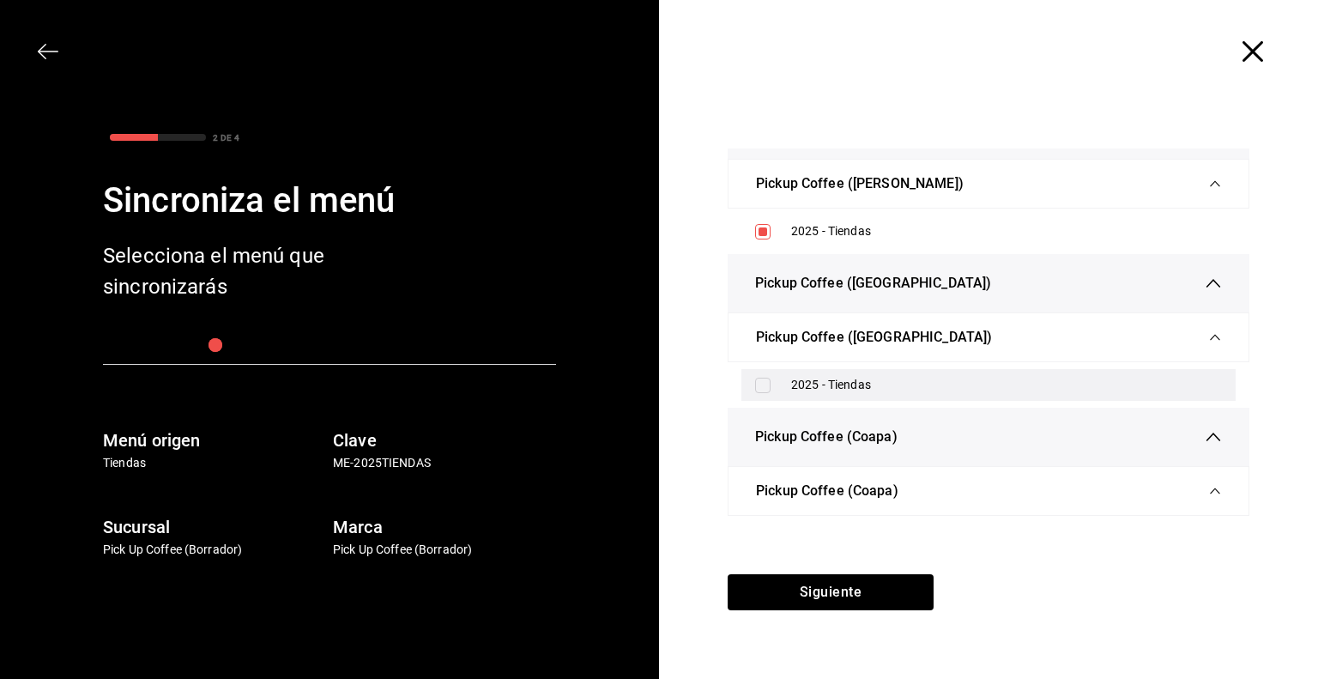
click at [818, 377] on div "2025 - Tiendas" at bounding box center [1006, 385] width 431 height 18
checkbox input "true"
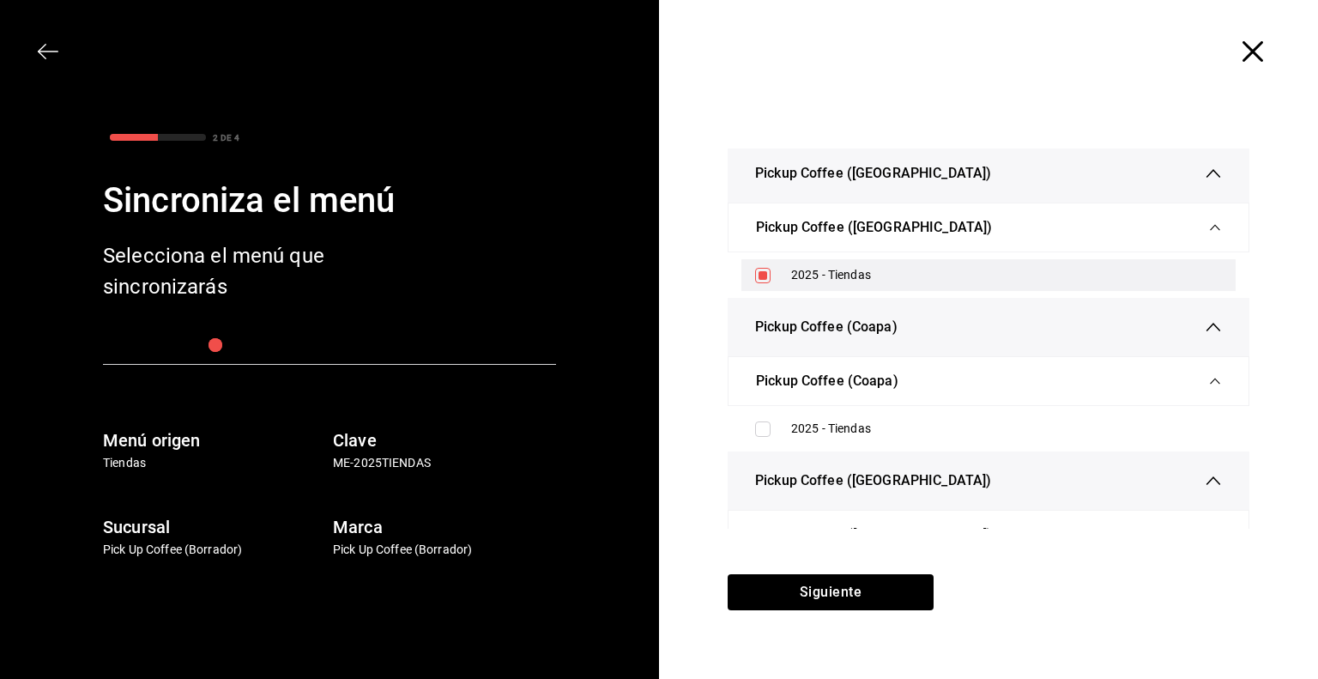
scroll to position [5244, 0]
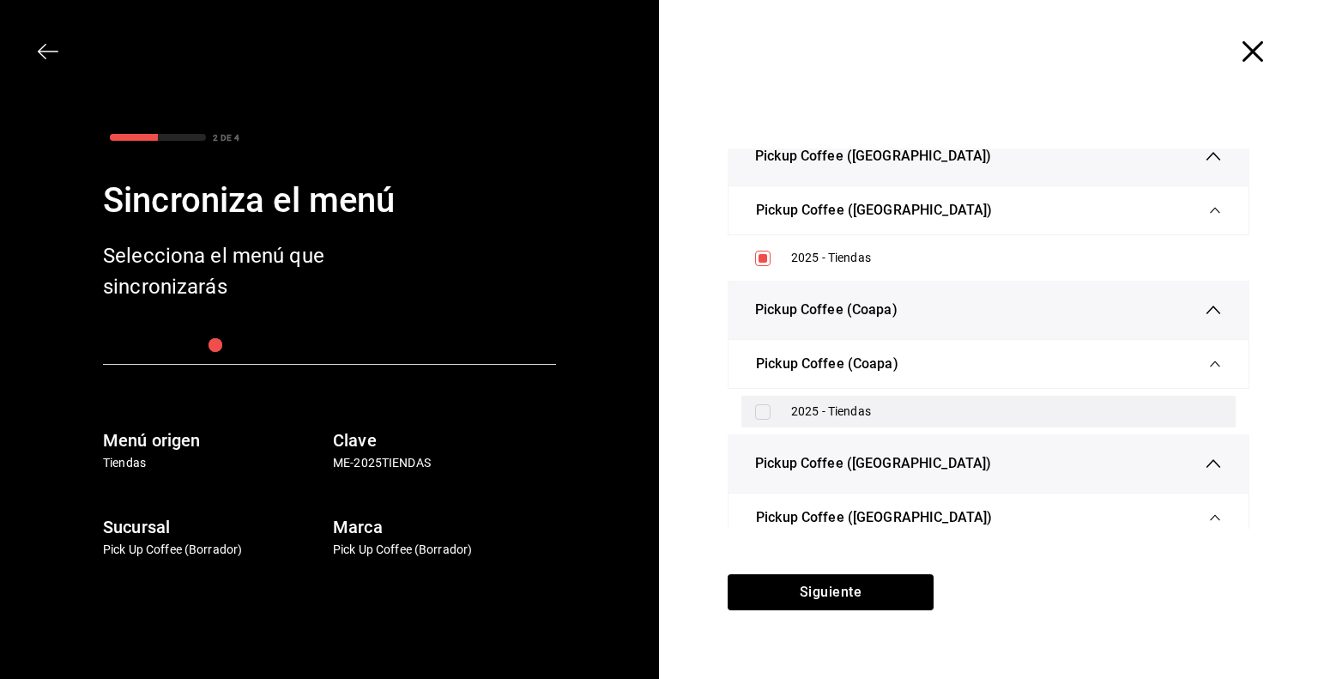
click at [808, 396] on div "2025 - Tiendas" at bounding box center [988, 412] width 494 height 32
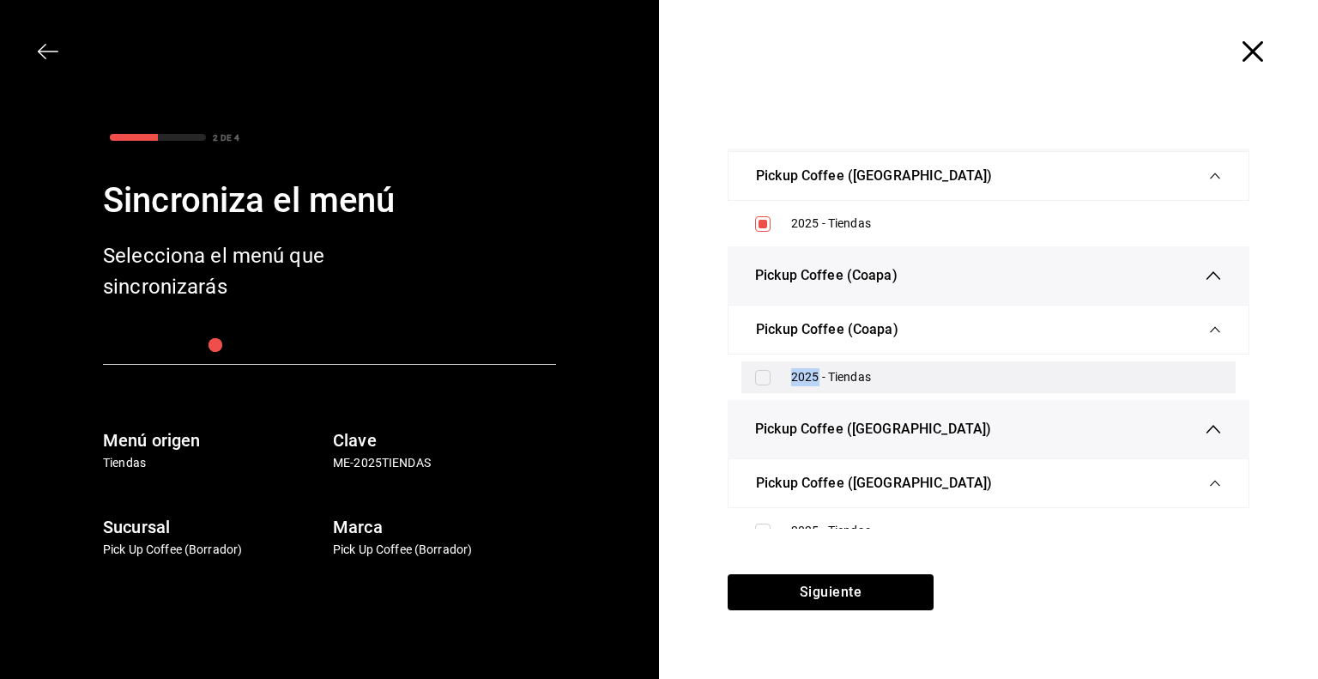
click at [766, 370] on input "checkbox" at bounding box center [762, 377] width 15 height 15
checkbox input "true"
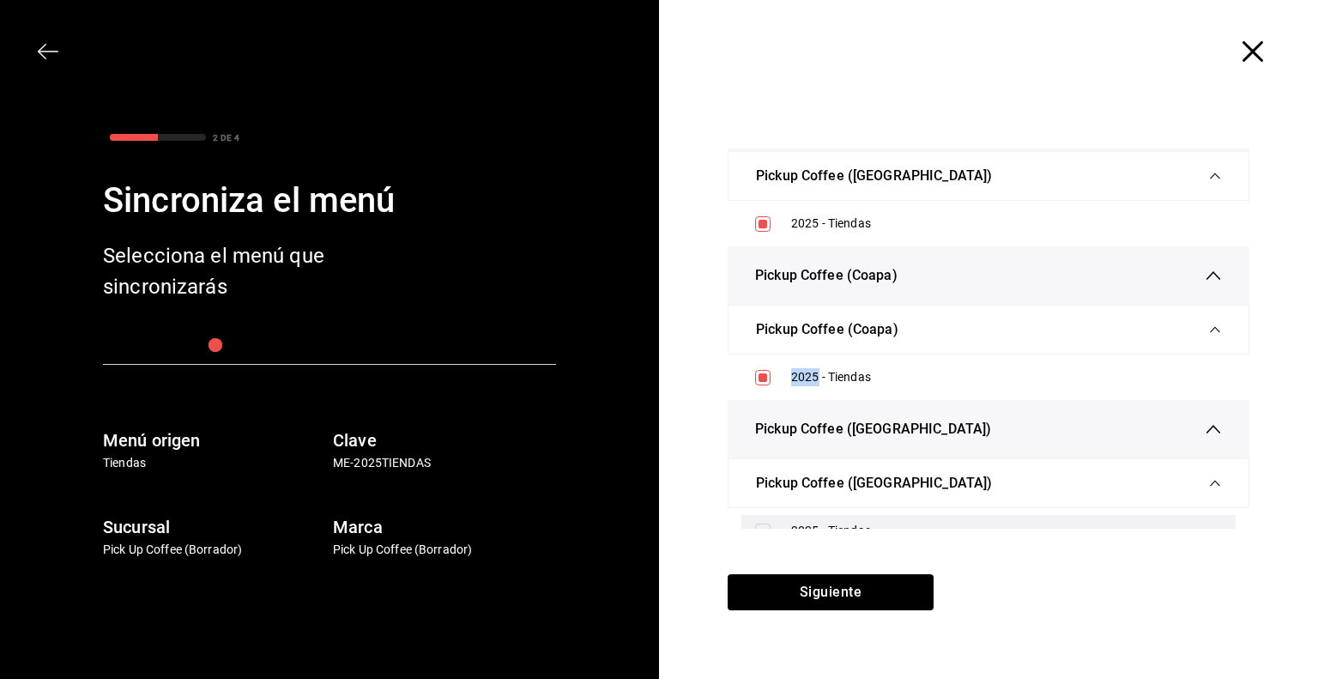
click at [759, 523] on input "checkbox" at bounding box center [762, 530] width 15 height 15
checkbox input "true"
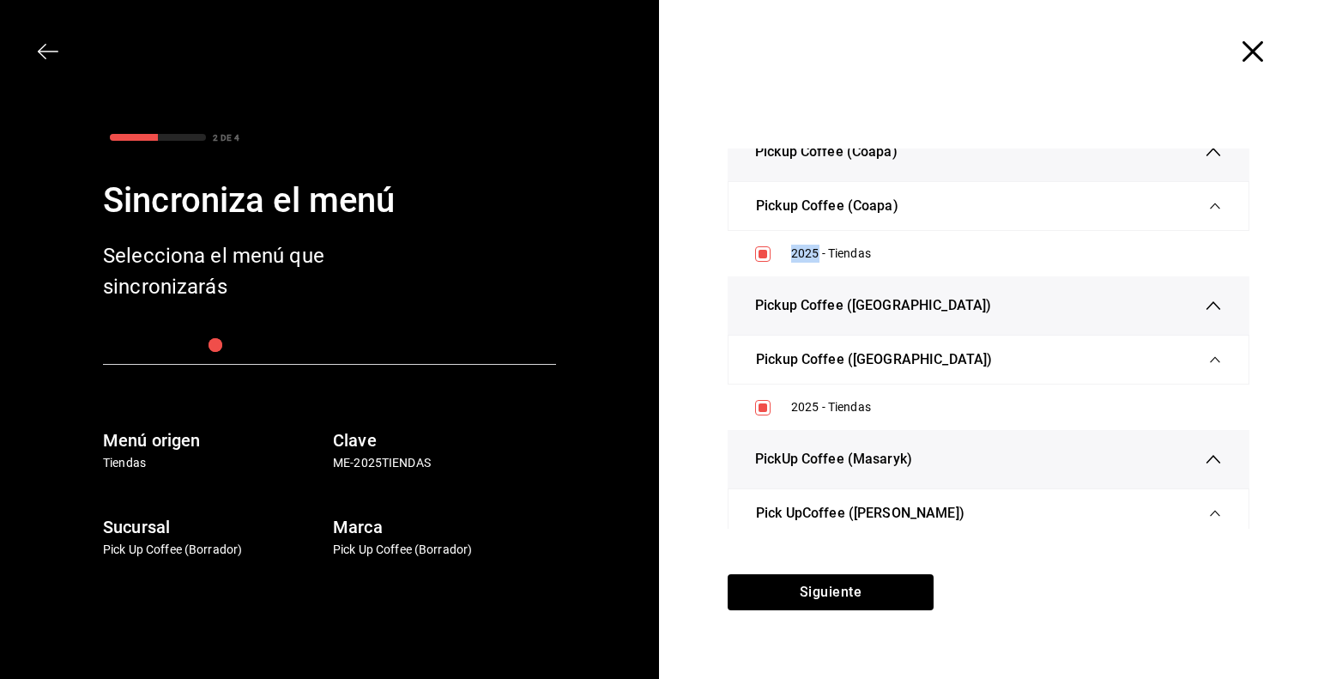
scroll to position [5444, 0]
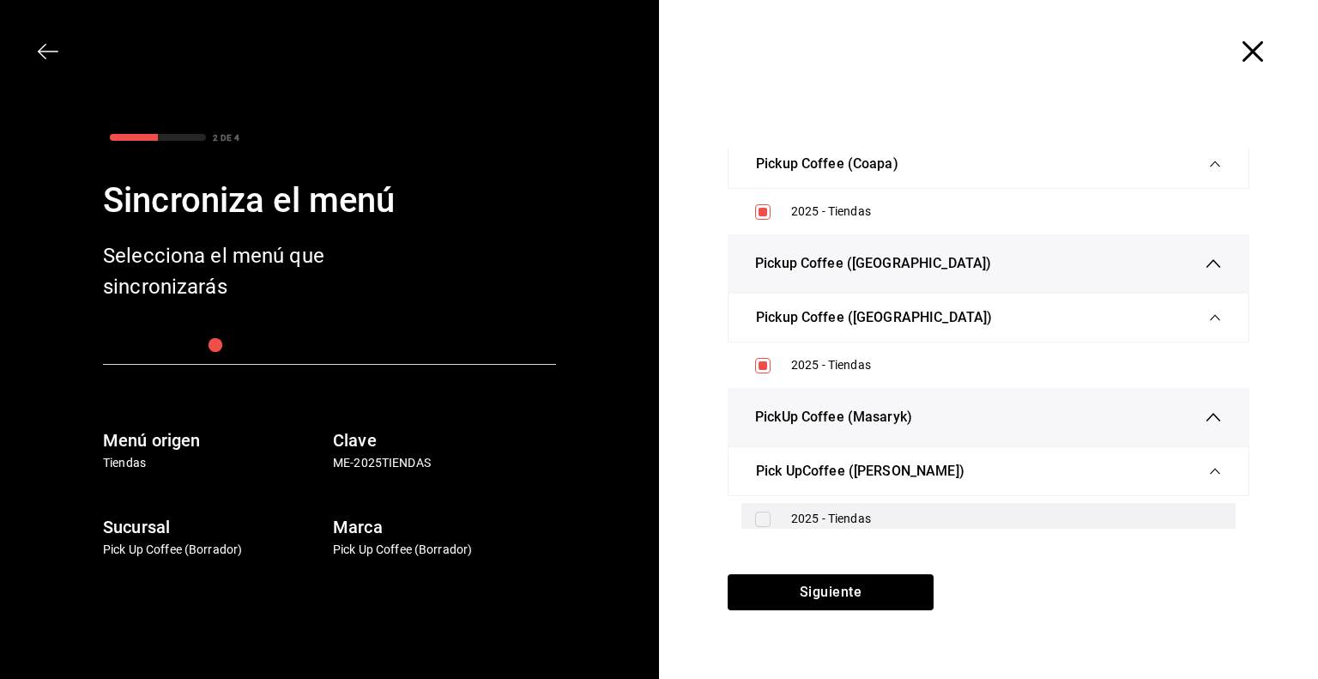
click at [796, 510] on div "2025 - Tiendas" at bounding box center [1006, 519] width 431 height 18
checkbox input "true"
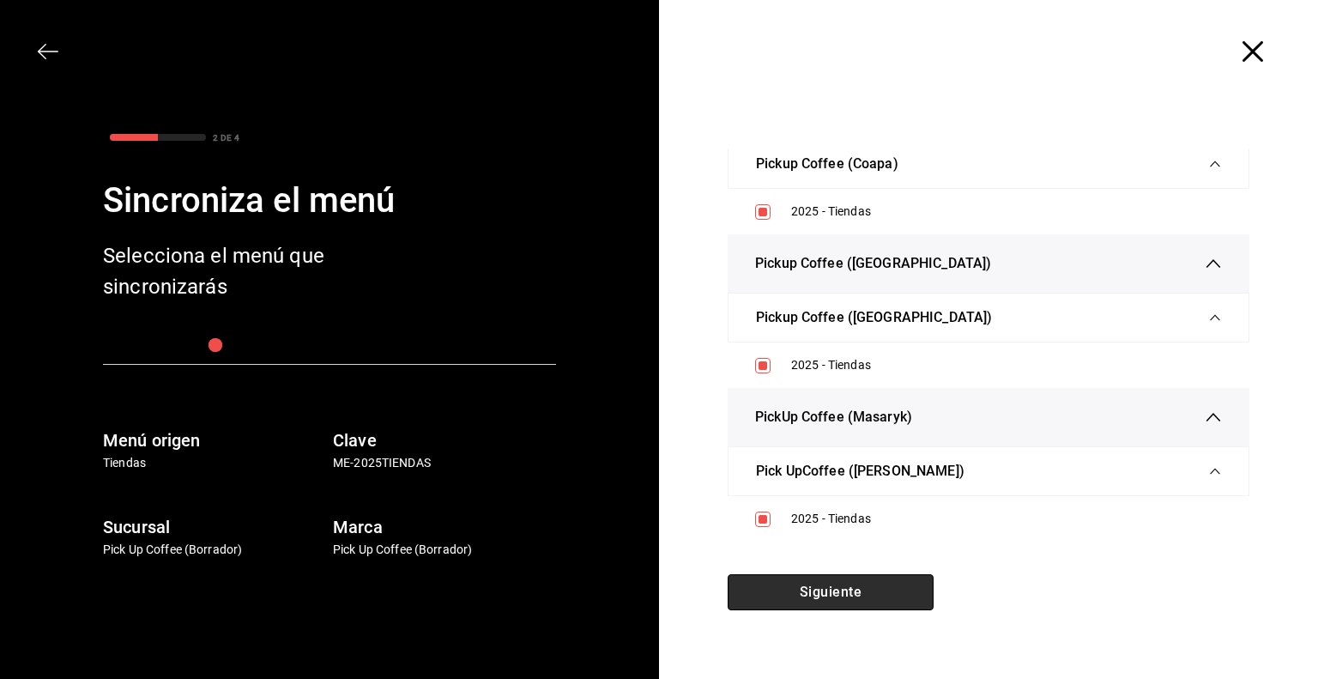
click at [827, 577] on button "Siguiente" at bounding box center [831, 592] width 206 height 36
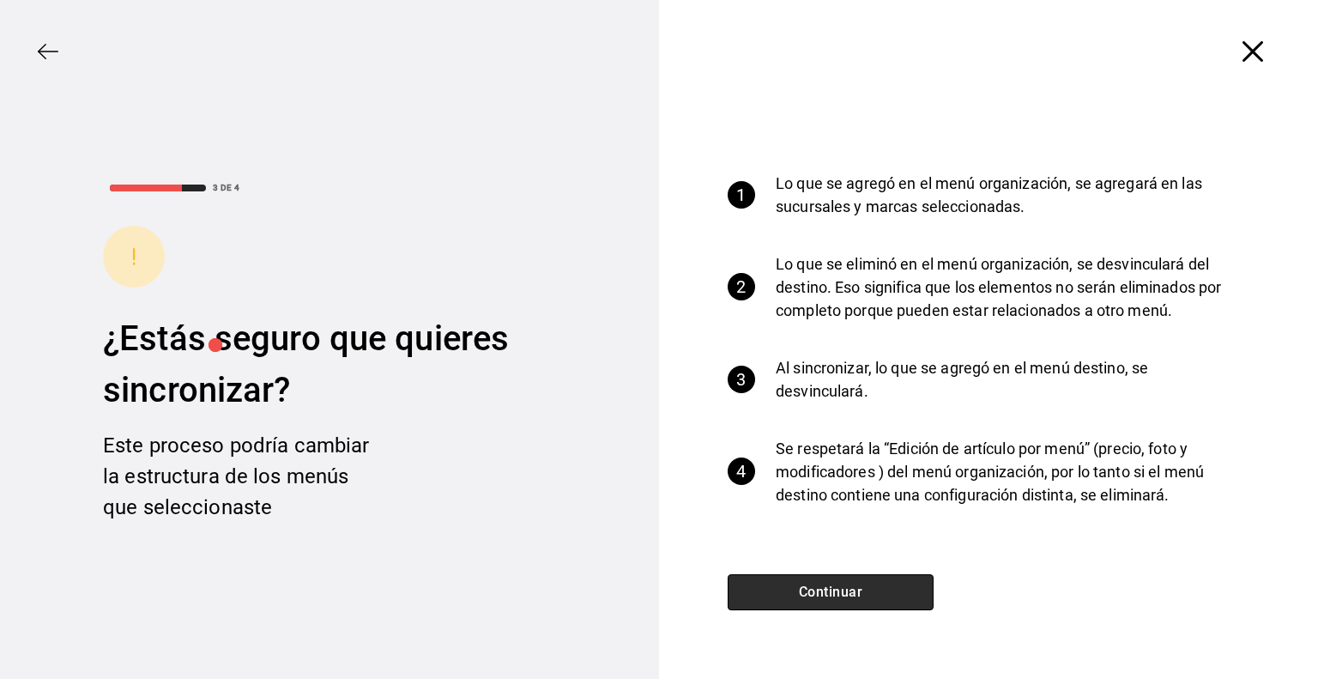
click at [820, 586] on button "Continuar" at bounding box center [831, 592] width 206 height 36
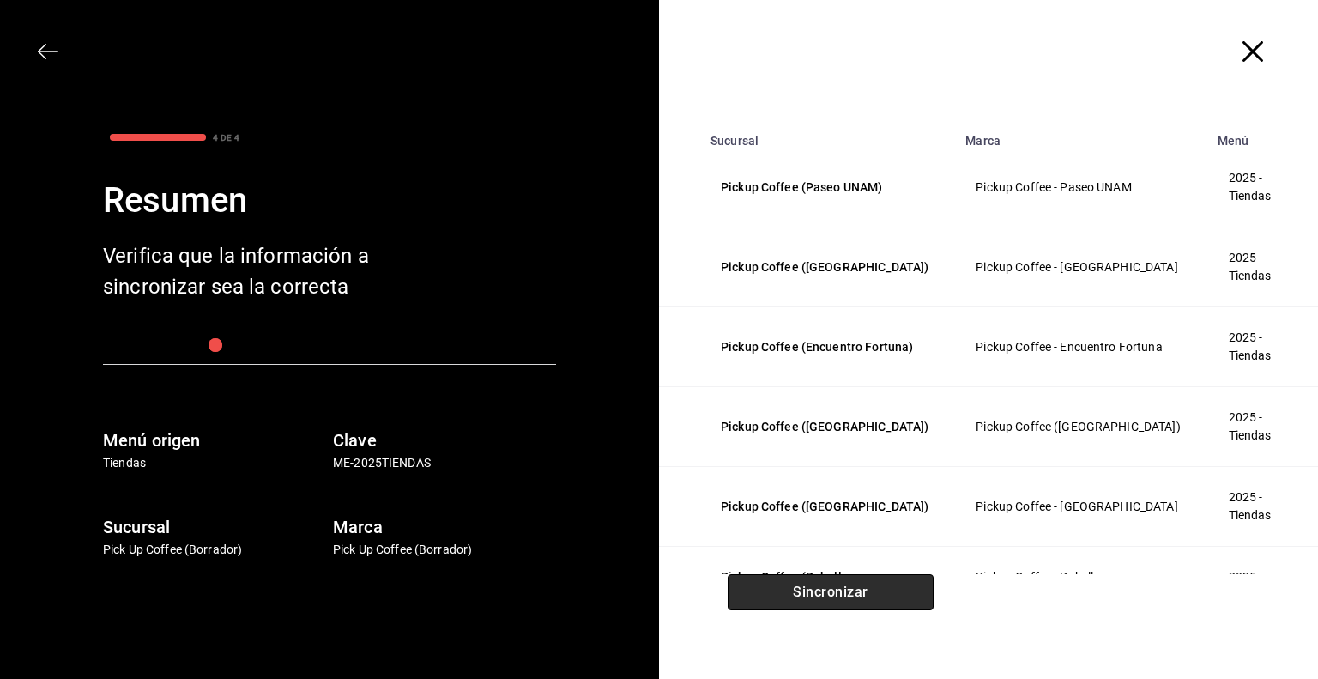
click at [820, 586] on button "Sincronizar" at bounding box center [831, 592] width 206 height 36
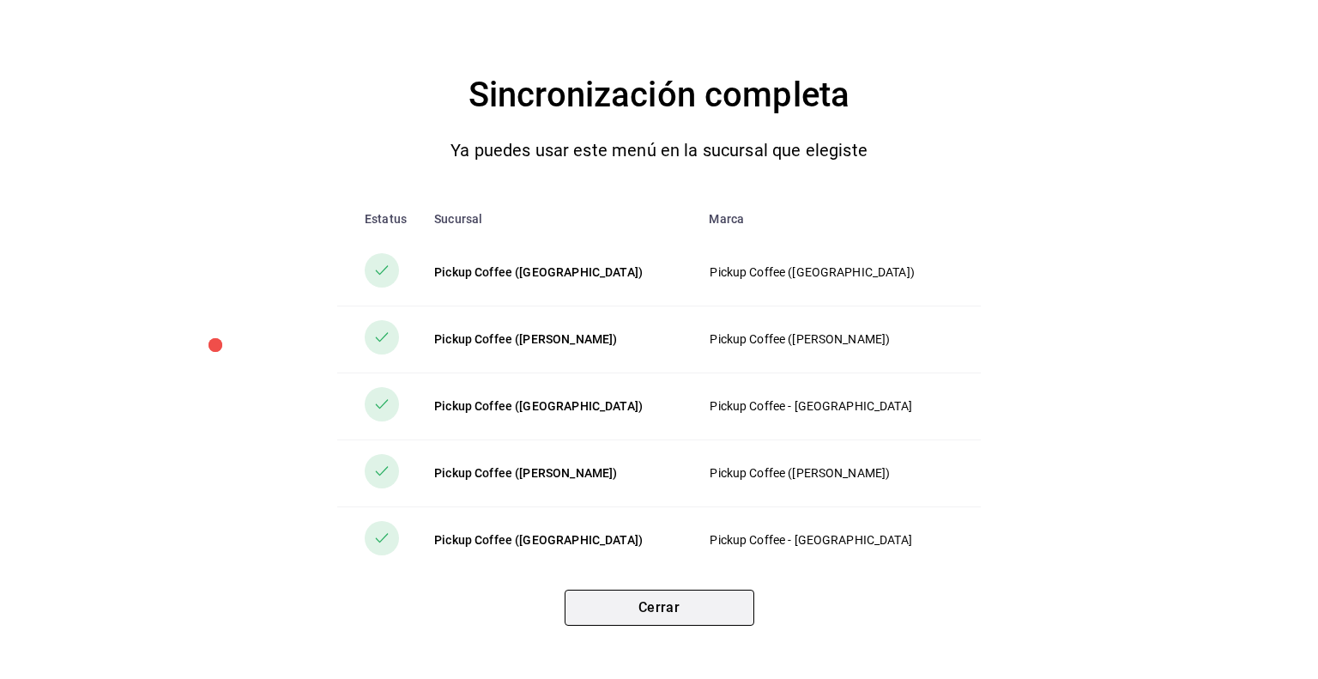
click at [693, 613] on button "Cerrar" at bounding box center [660, 608] width 190 height 36
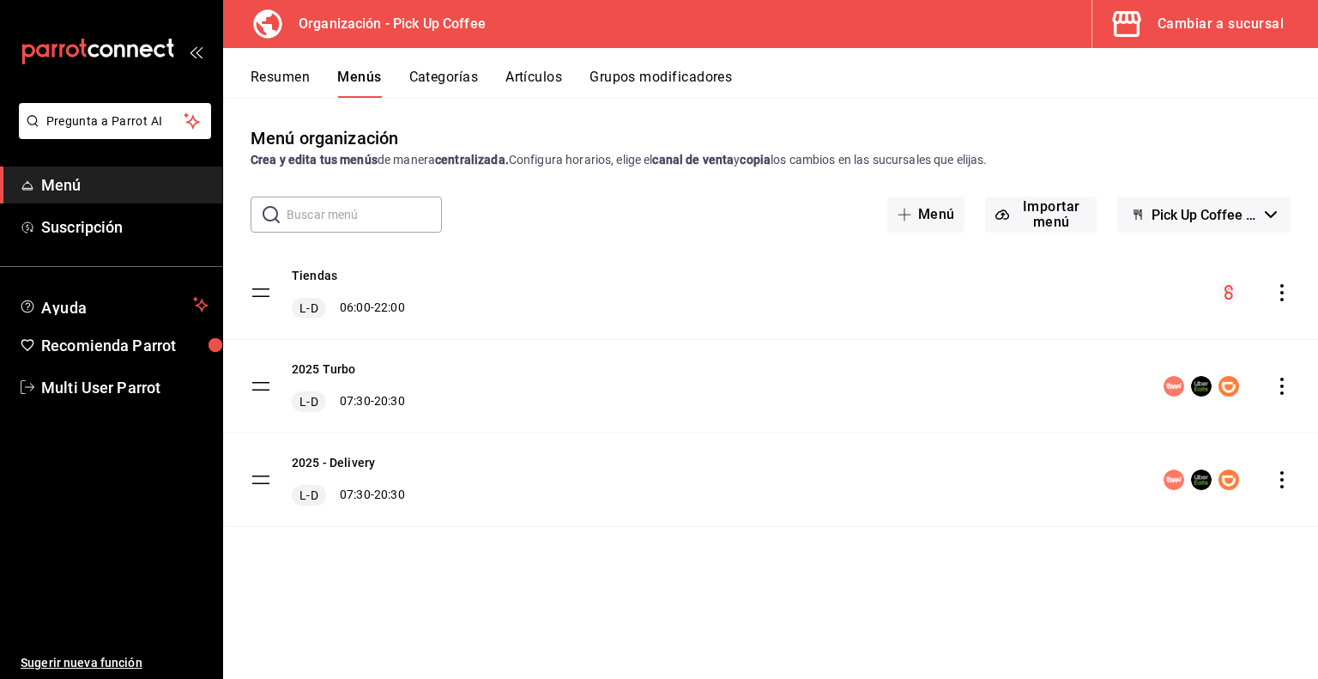
click at [519, 78] on button "Artículos" at bounding box center [533, 83] width 57 height 29
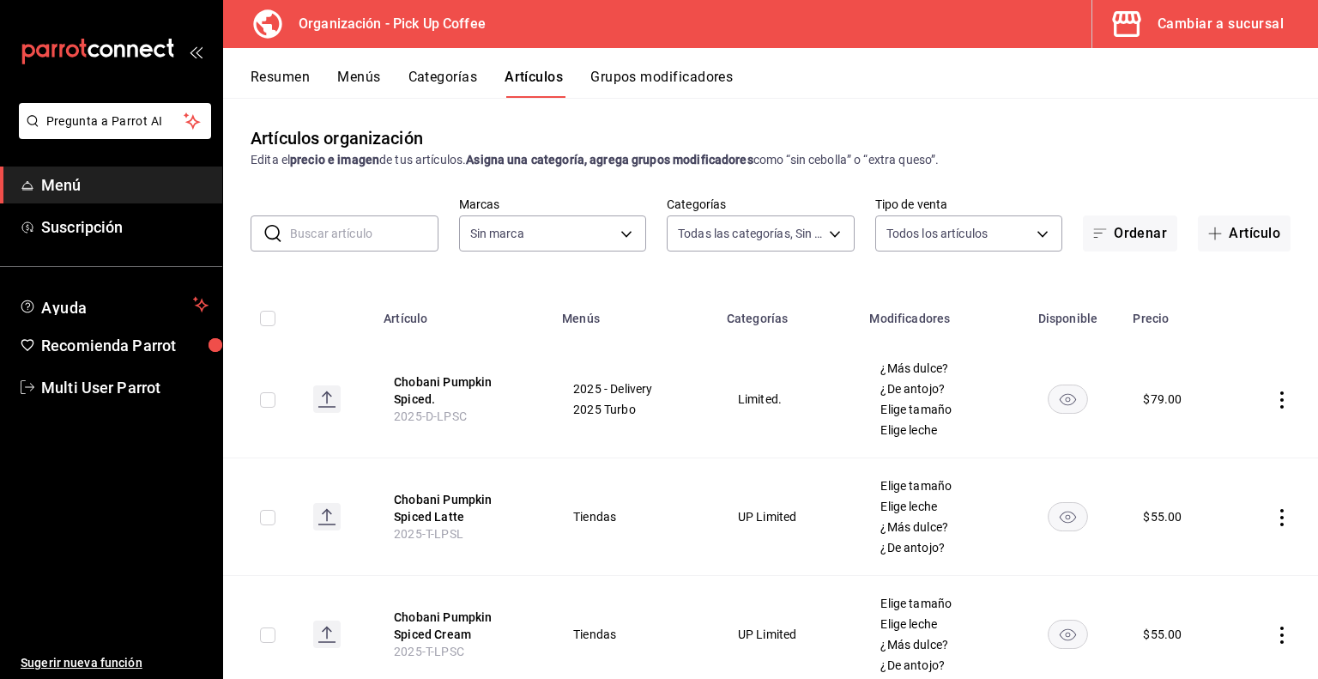
type input "c9d413e4-896b-4e01-b7ba-c27fb3d7136e,de7195ea-b0d3-46a8-84c6-20047ee91d8a,acdad…"
type input "be2dd662-c872-4fc9-aaab-377dbd4a662e"
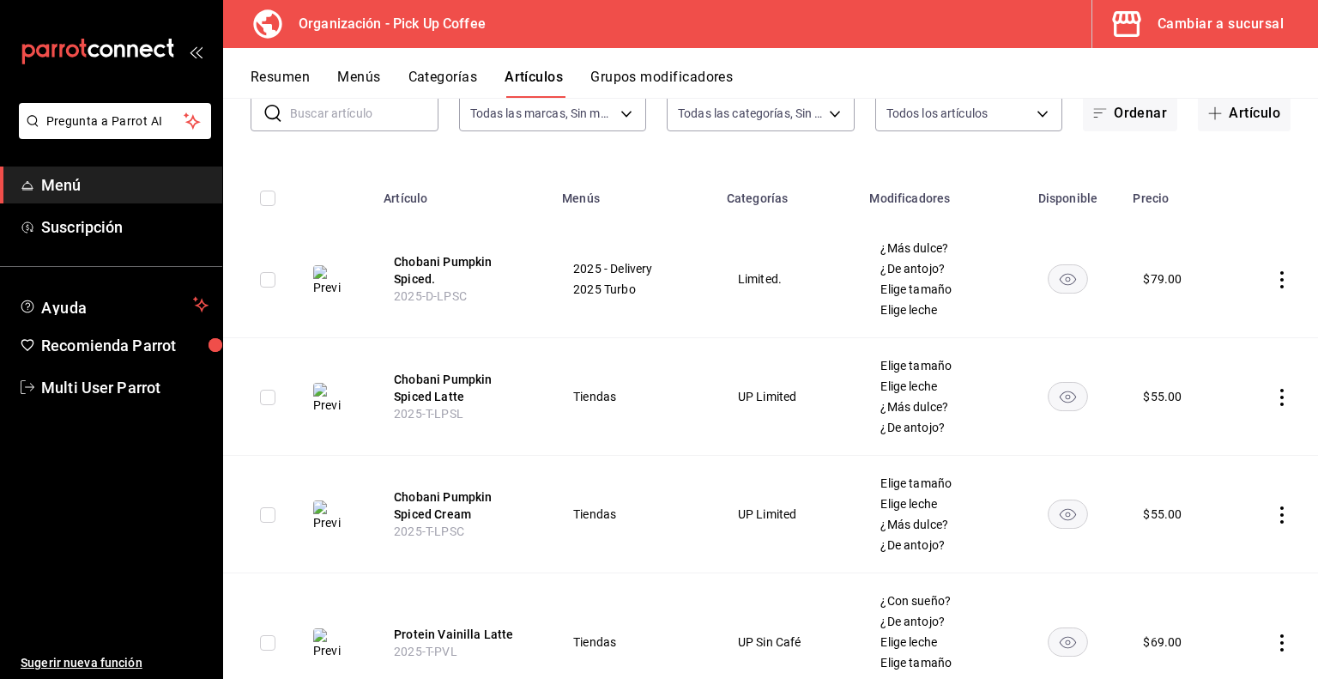
scroll to position [120, 0]
click at [415, 503] on button "Chobani Pumpkin Spiced Cream" at bounding box center [462, 505] width 137 height 34
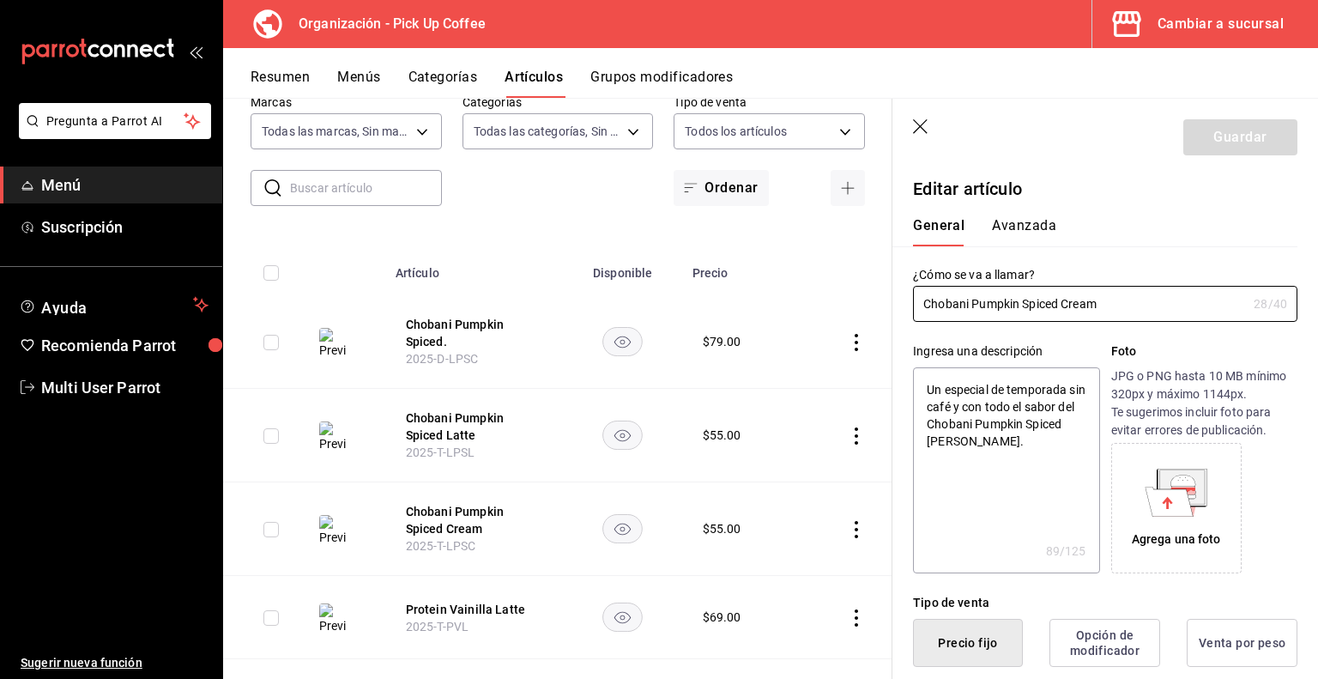
type textarea "x"
type input "$55.00"
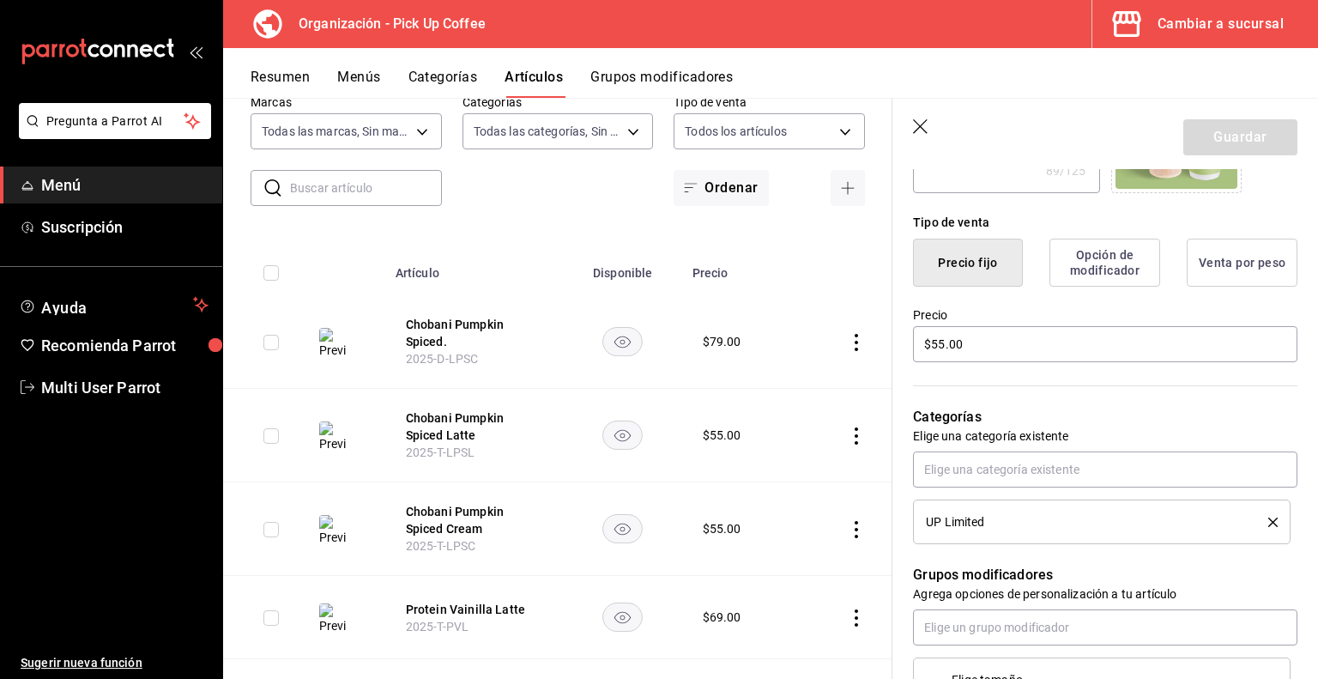
scroll to position [381, 0]
click at [958, 351] on input "$55.00" at bounding box center [1105, 343] width 384 height 36
type textarea "x"
type input "$55.00"
type textarea "x"
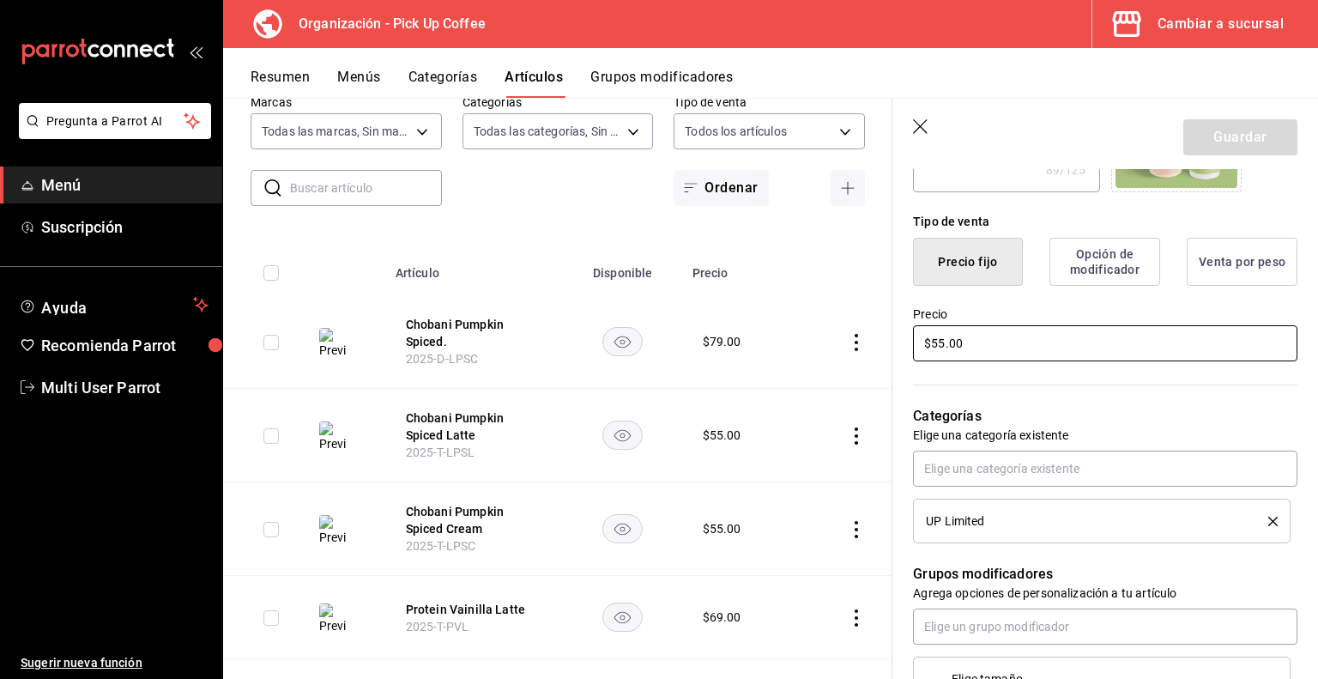
type input "$55.00"
type textarea "x"
type input "$5.00"
type textarea "x"
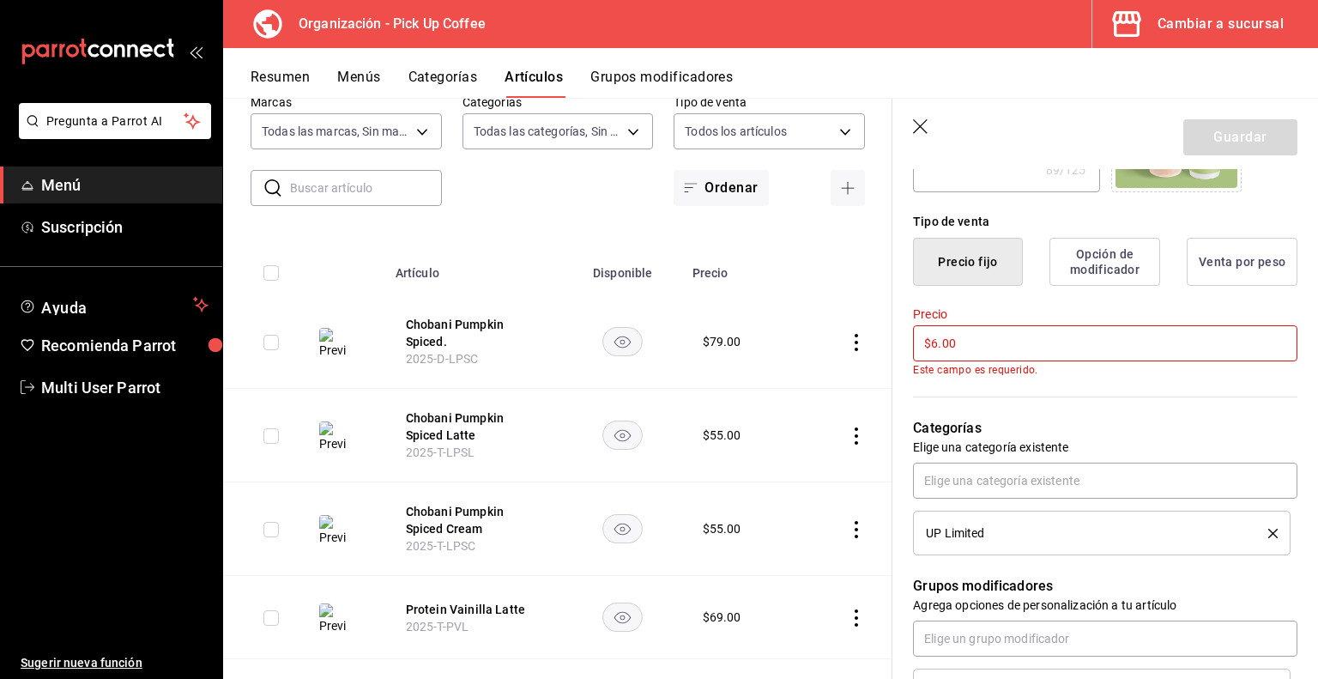
type input "$65.00"
type textarea "x"
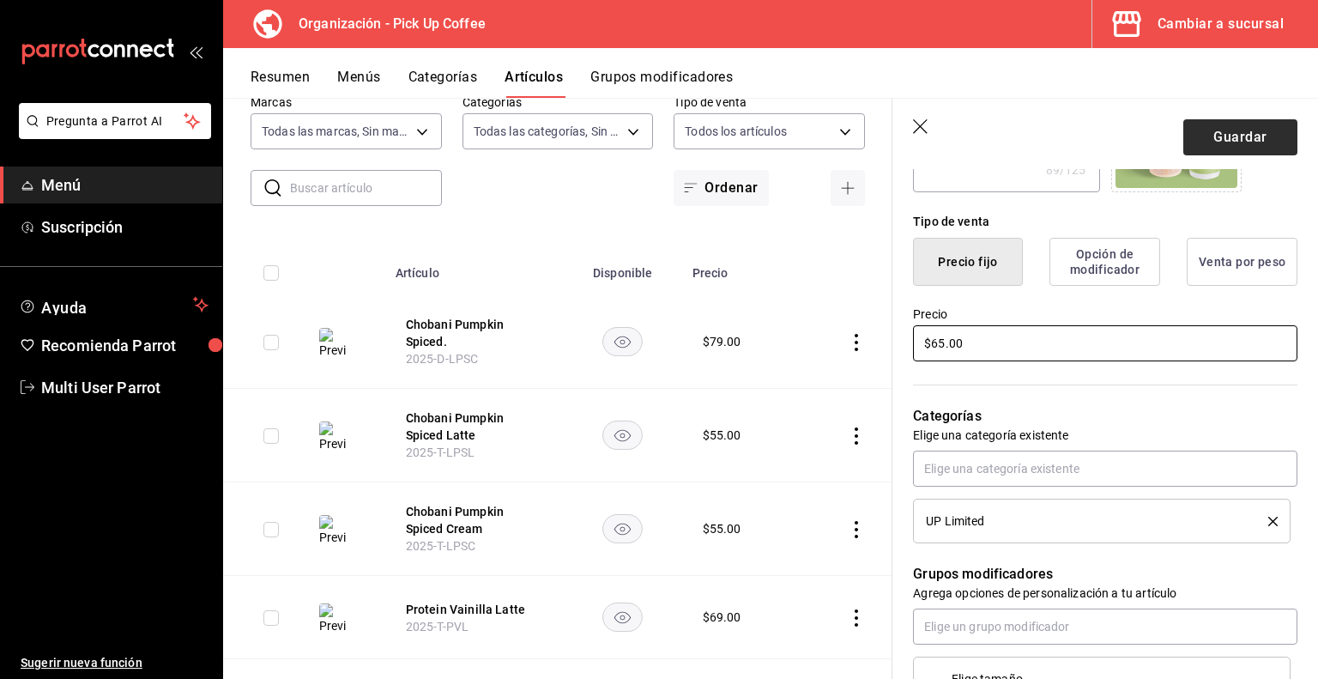
type input "$65.00"
click at [1231, 130] on button "Guardar" at bounding box center [1240, 137] width 114 height 36
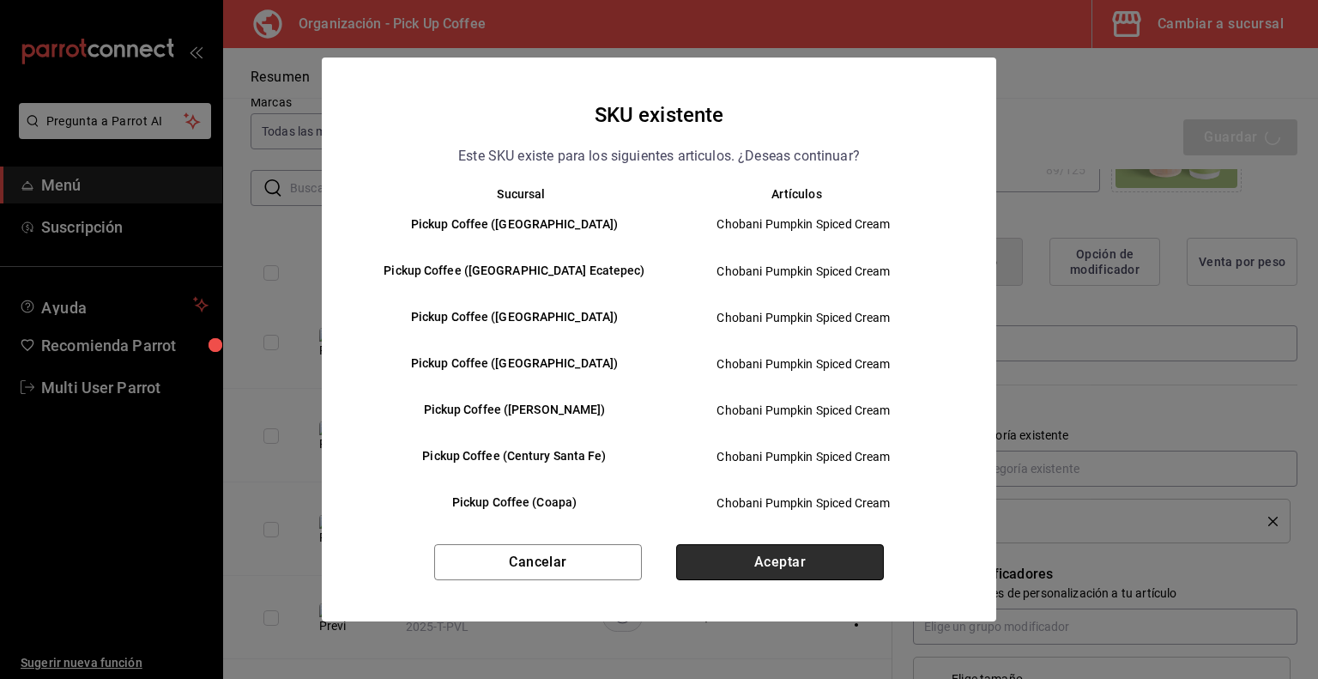
click at [712, 559] on button "Aceptar" at bounding box center [780, 562] width 208 height 36
type textarea "x"
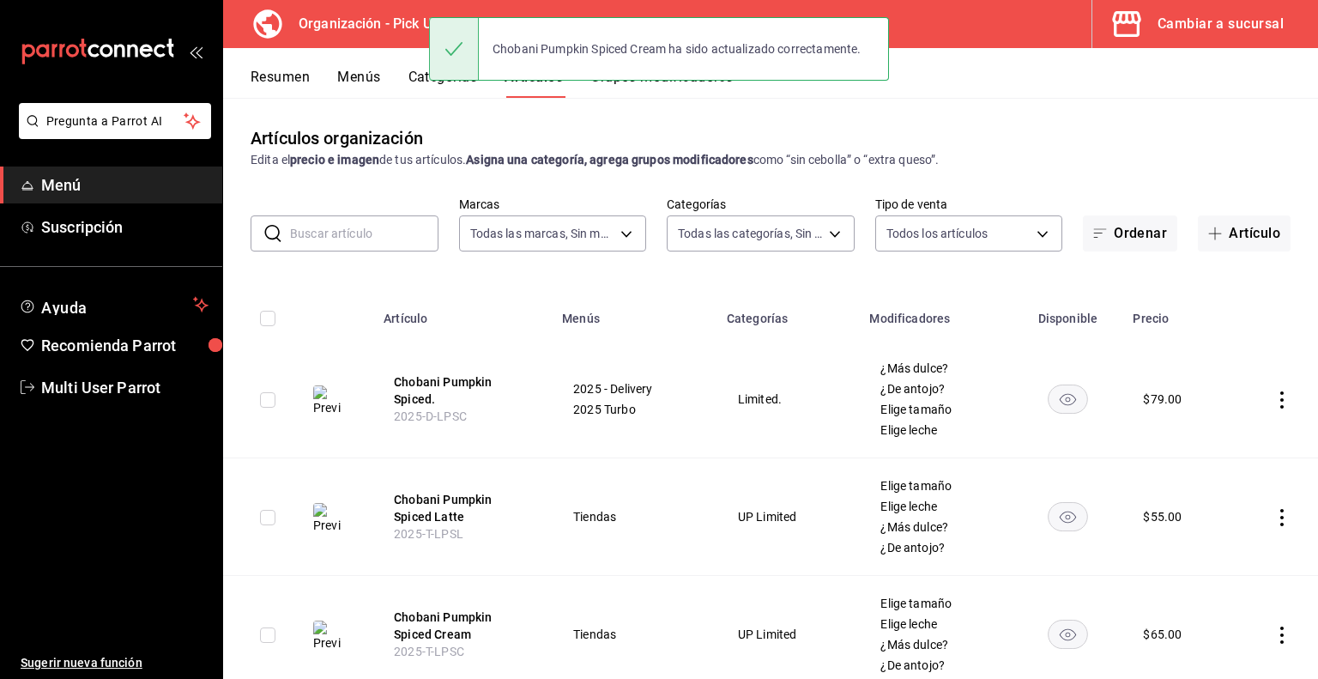
scroll to position [17, 0]
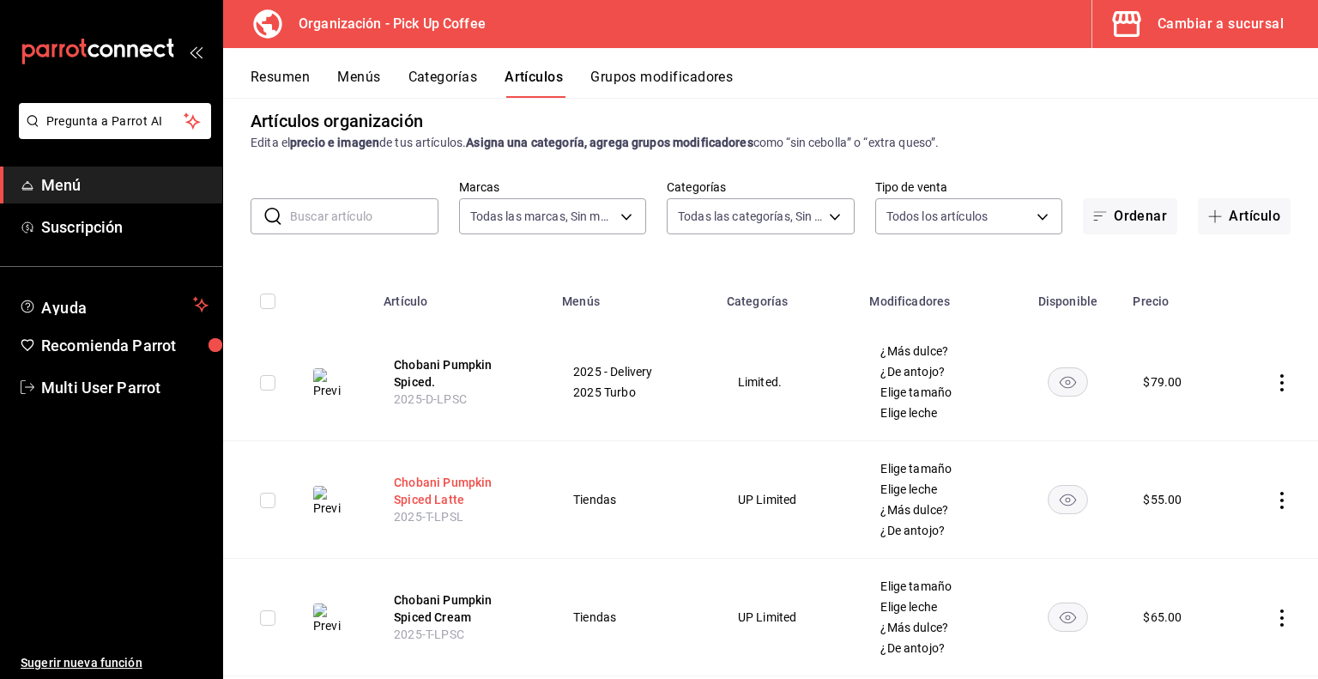
click at [427, 493] on button "Chobani Pumpkin Spiced Latte" at bounding box center [462, 491] width 137 height 34
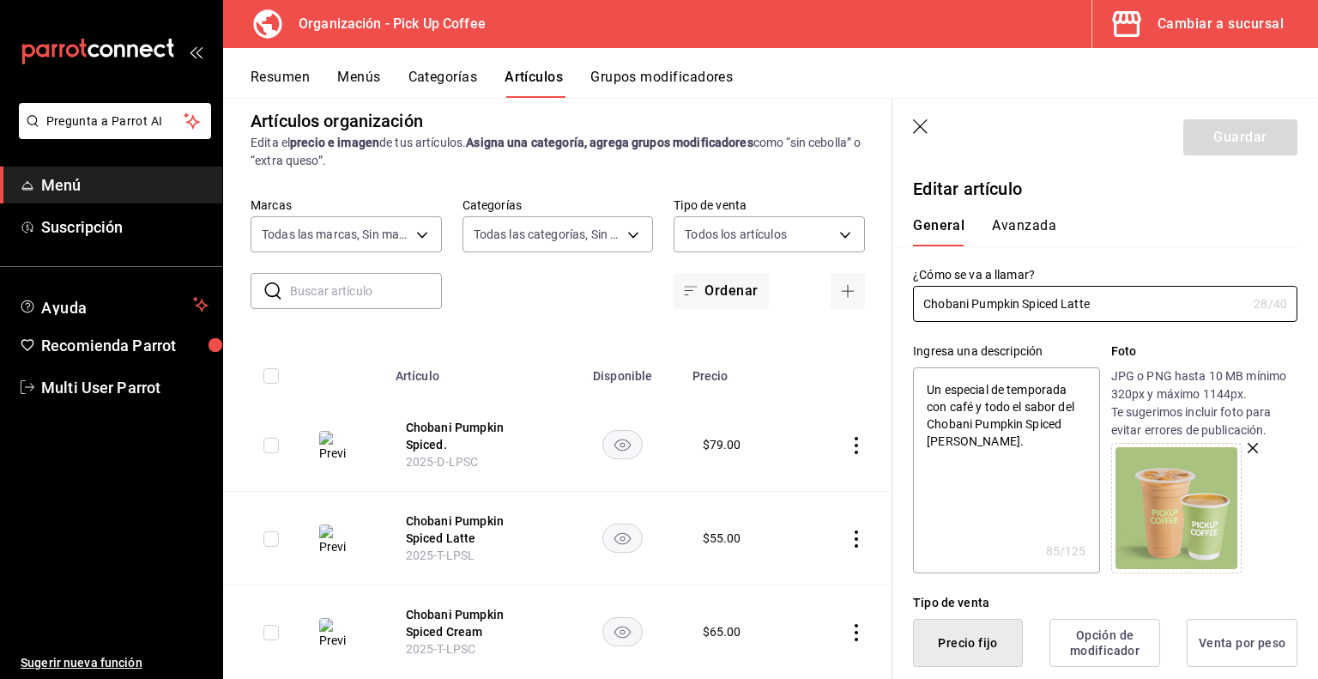
scroll to position [254, 0]
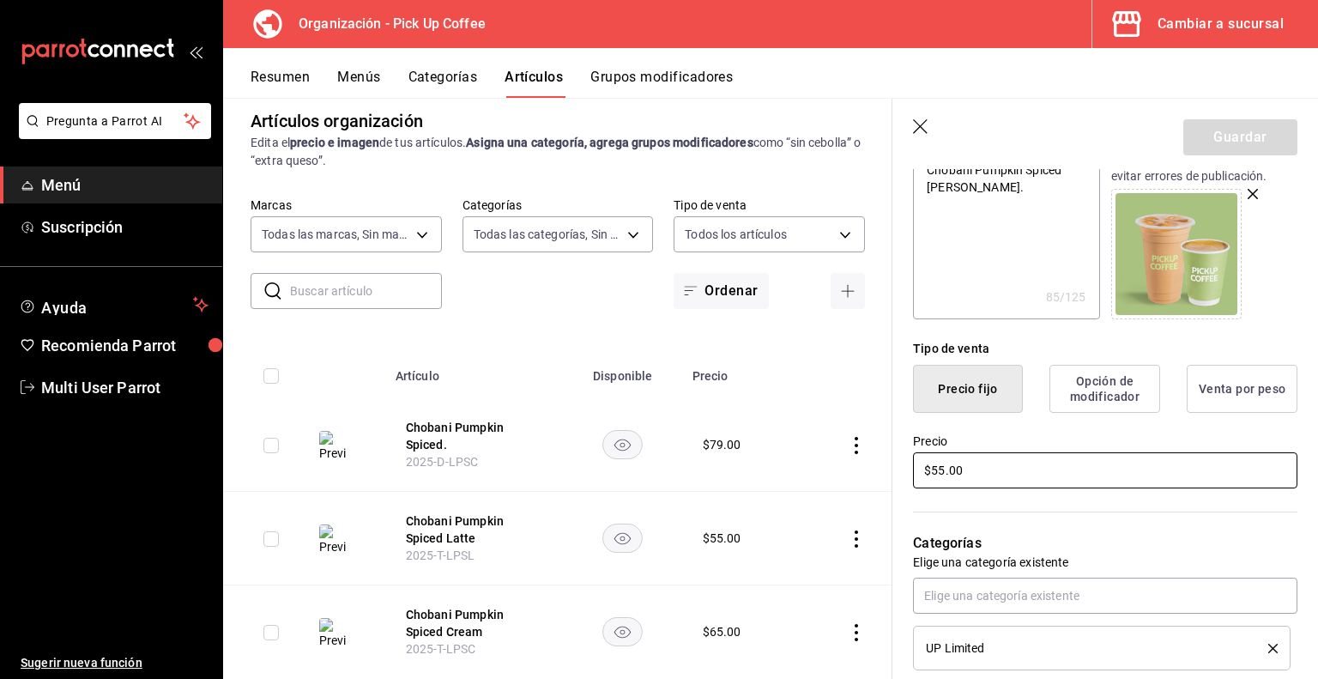
drag, startPoint x: 1002, startPoint y: 480, endPoint x: 759, endPoint y: 480, distance: 243.7
click at [759, 480] on main "Artículos organización Edita el precio e imagen de tus artículos. Asigna una ca…" at bounding box center [770, 388] width 1095 height 581
type textarea "x"
type input "$6.00"
type textarea "x"
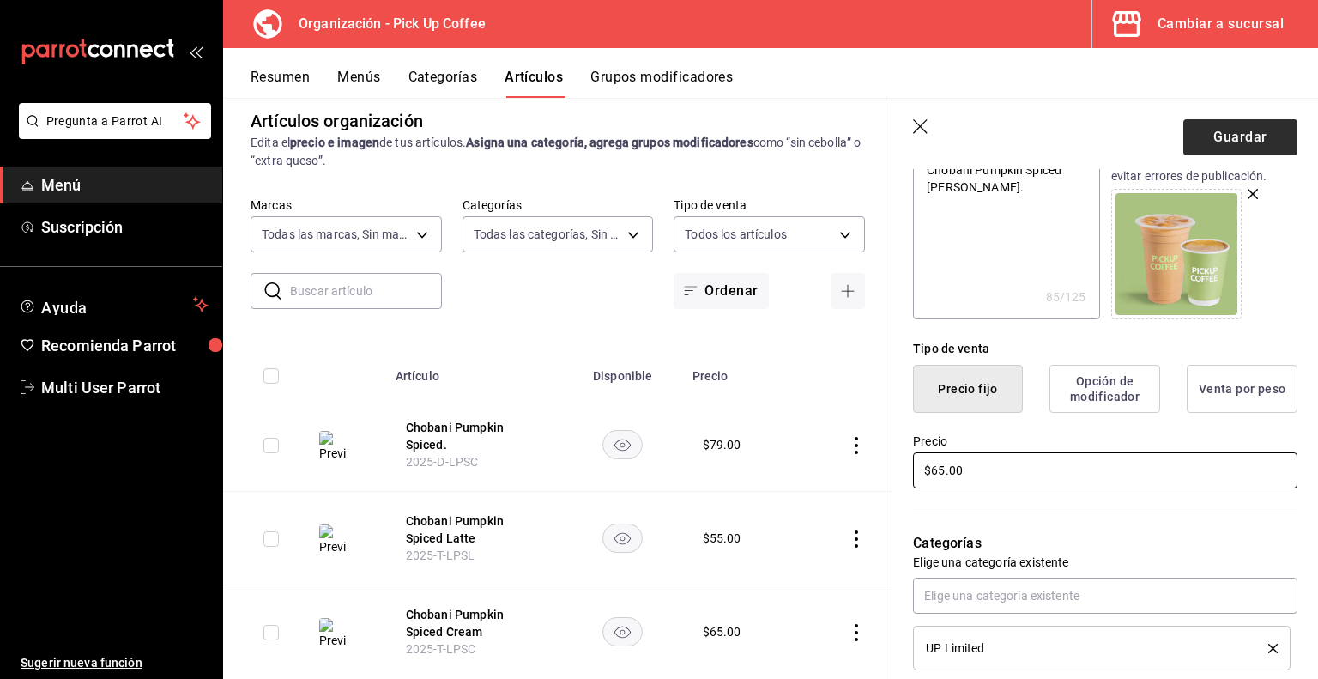
type input "$65.00"
click at [1183, 138] on button "Guardar" at bounding box center [1240, 137] width 114 height 36
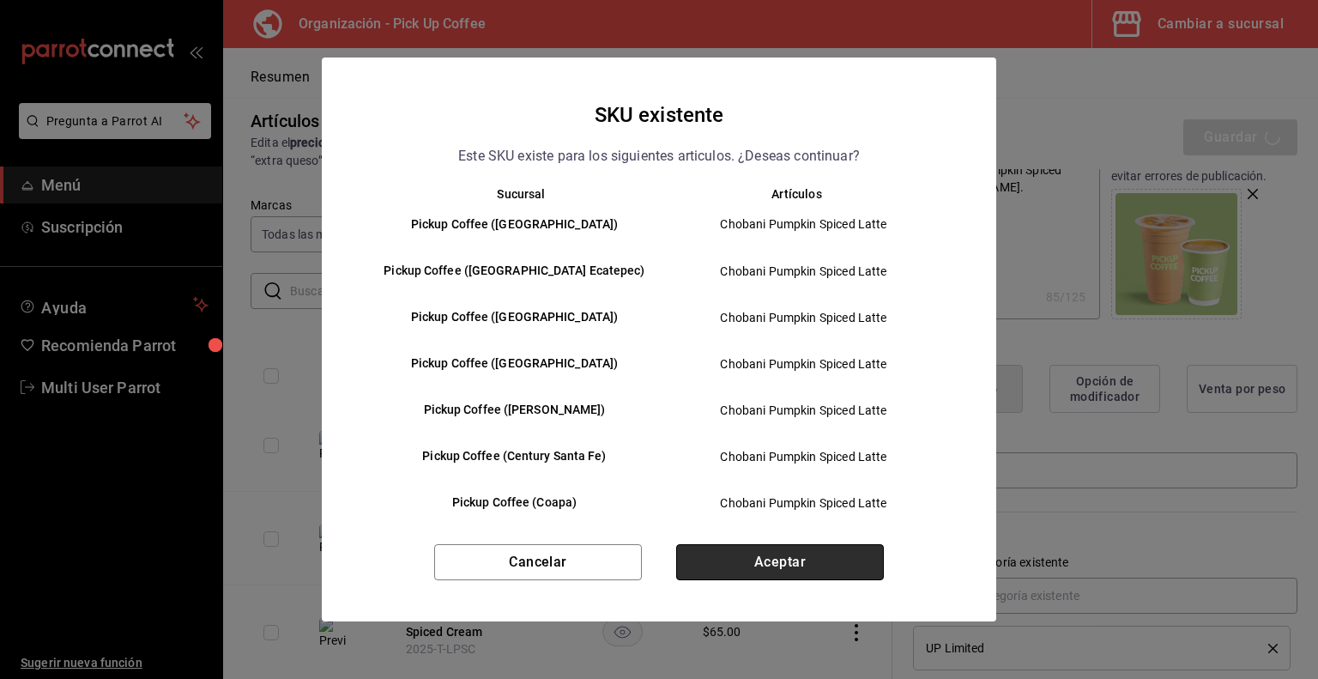
click at [796, 560] on button "Aceptar" at bounding box center [780, 562] width 208 height 36
type textarea "x"
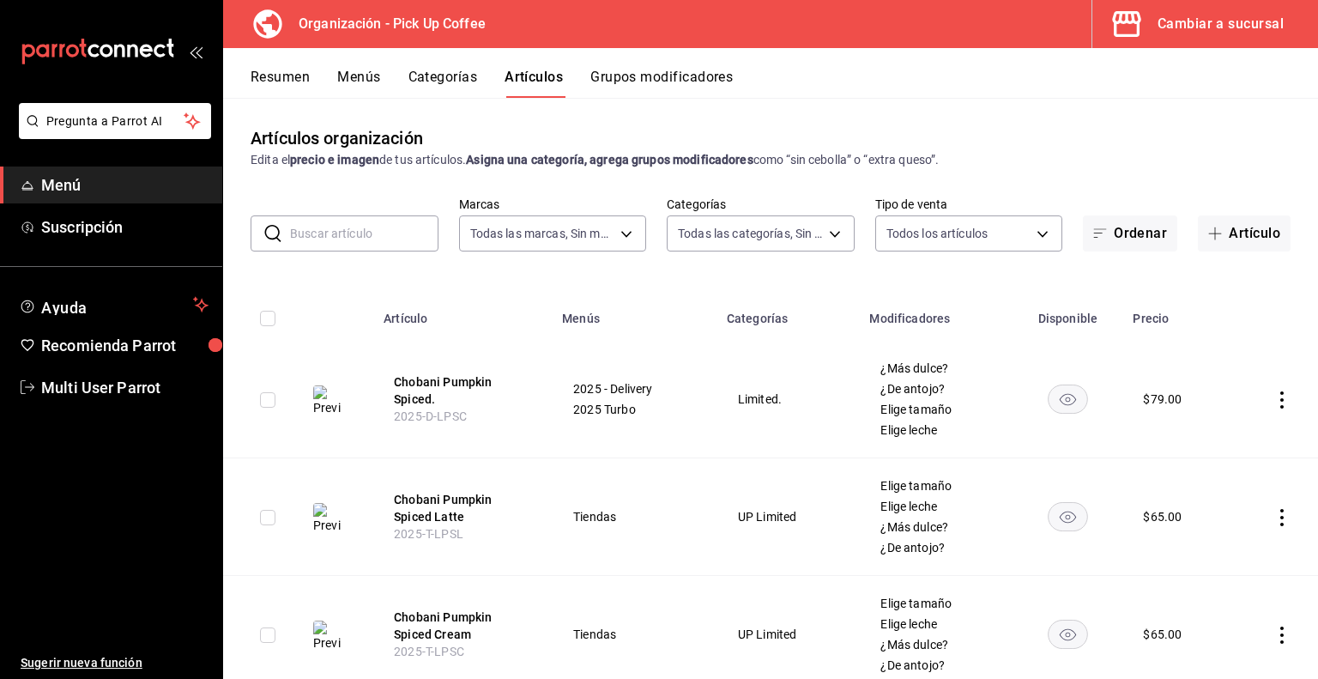
click at [362, 76] on button "Menús" at bounding box center [358, 83] width 43 height 29
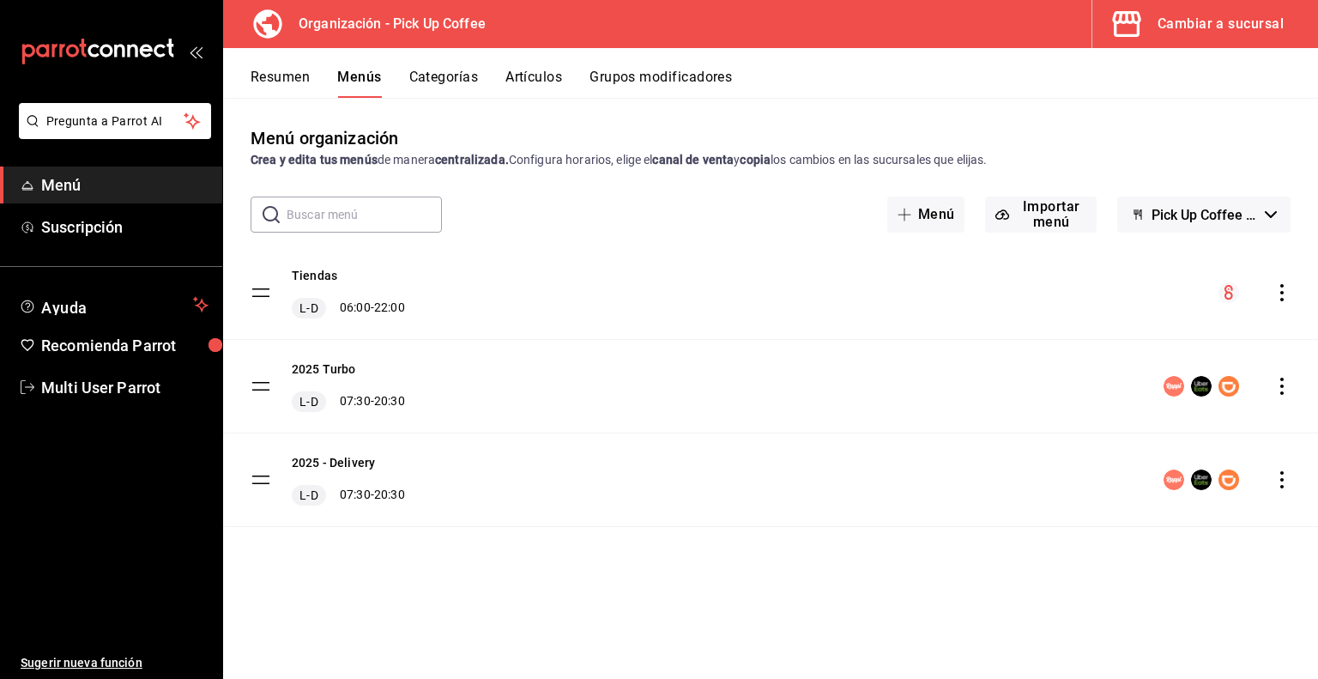
click at [1280, 289] on icon "actions" at bounding box center [1282, 292] width 17 height 17
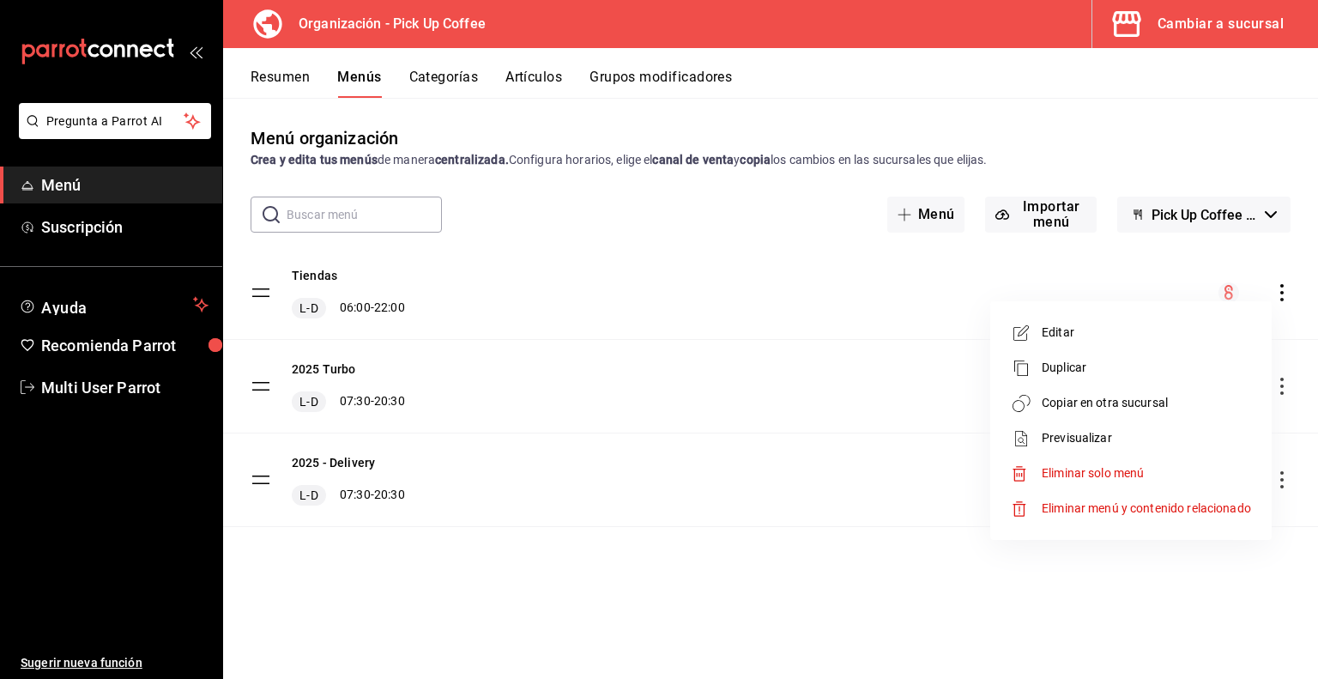
click at [1126, 408] on span "Copiar en otra sucursal" at bounding box center [1146, 403] width 209 height 18
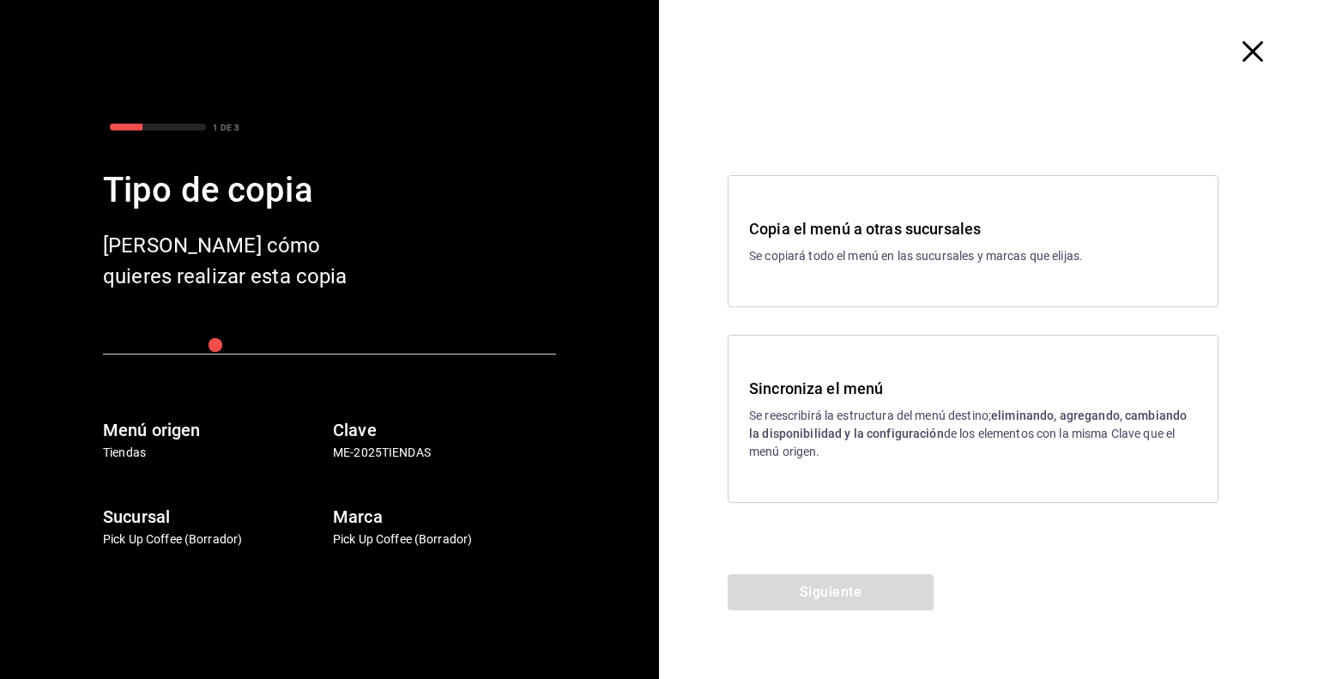
click at [882, 394] on h3 "Sincroniza el menú" at bounding box center [973, 388] width 448 height 23
click at [815, 607] on button "Siguiente" at bounding box center [831, 592] width 206 height 36
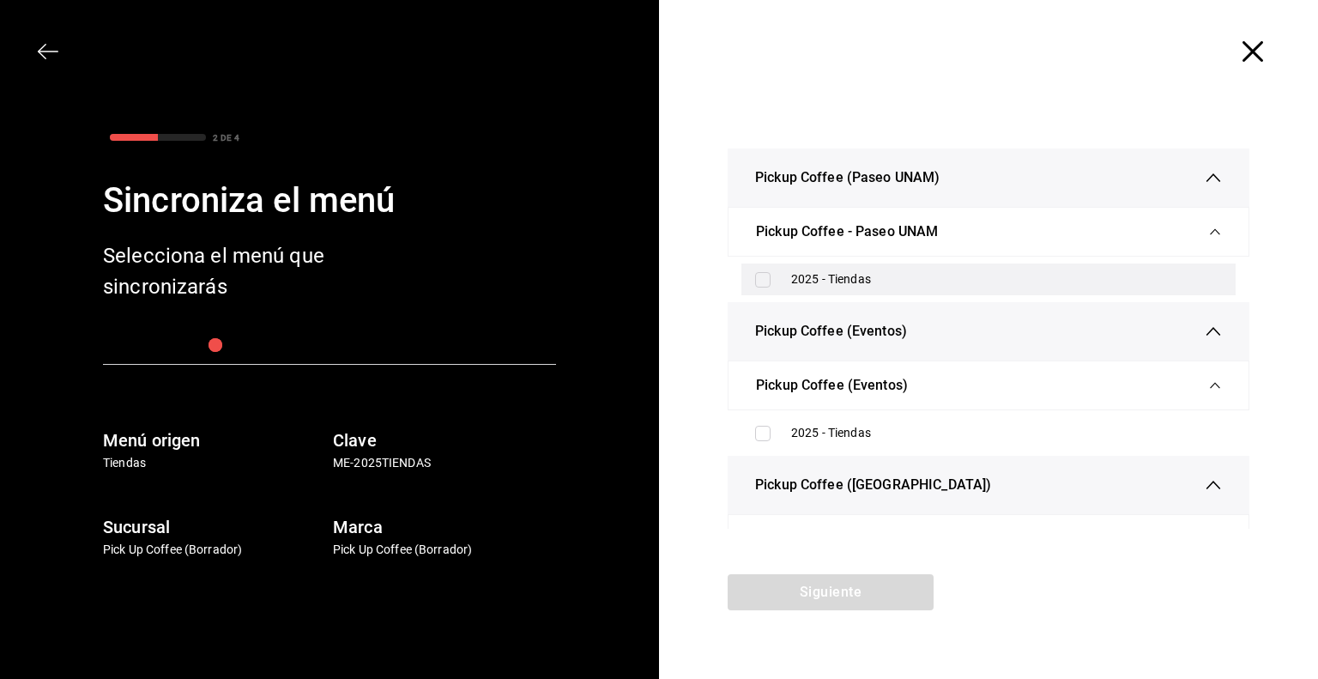
click at [763, 267] on div "2025 - Tiendas" at bounding box center [988, 279] width 494 height 32
checkbox input "true"
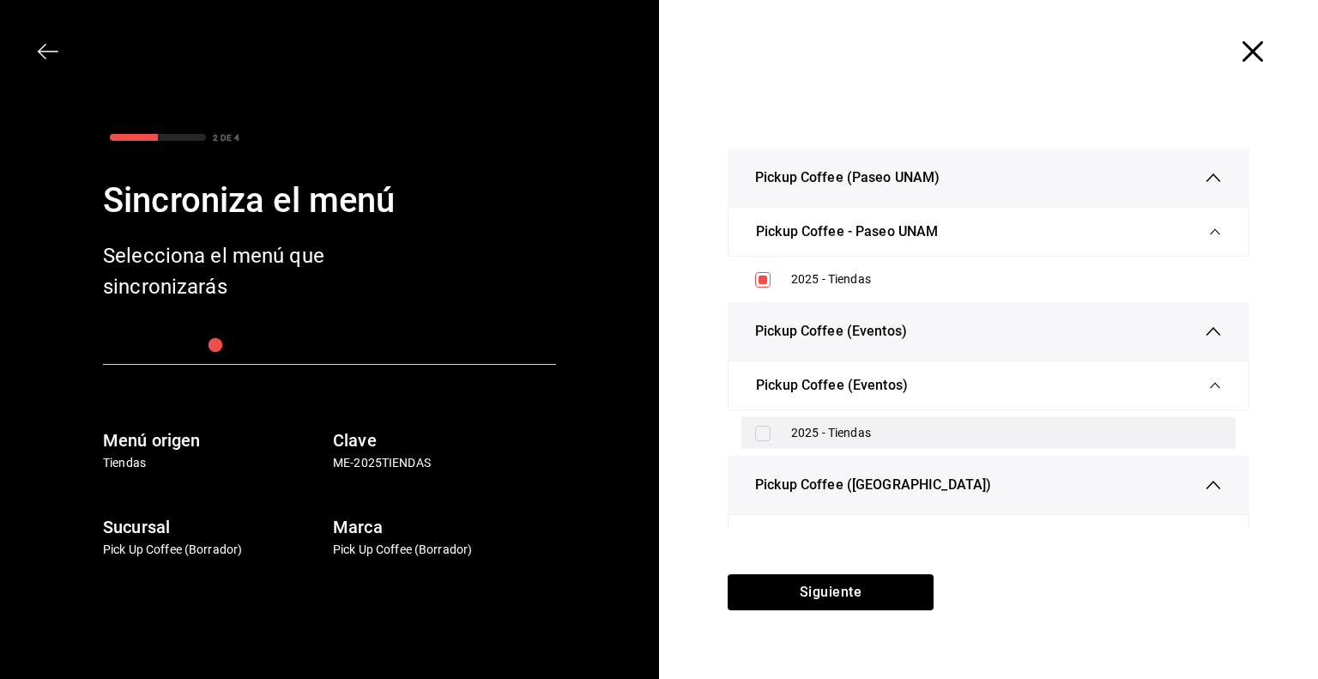
click at [759, 440] on div "2025 - Tiendas" at bounding box center [988, 433] width 494 height 32
checkbox input "true"
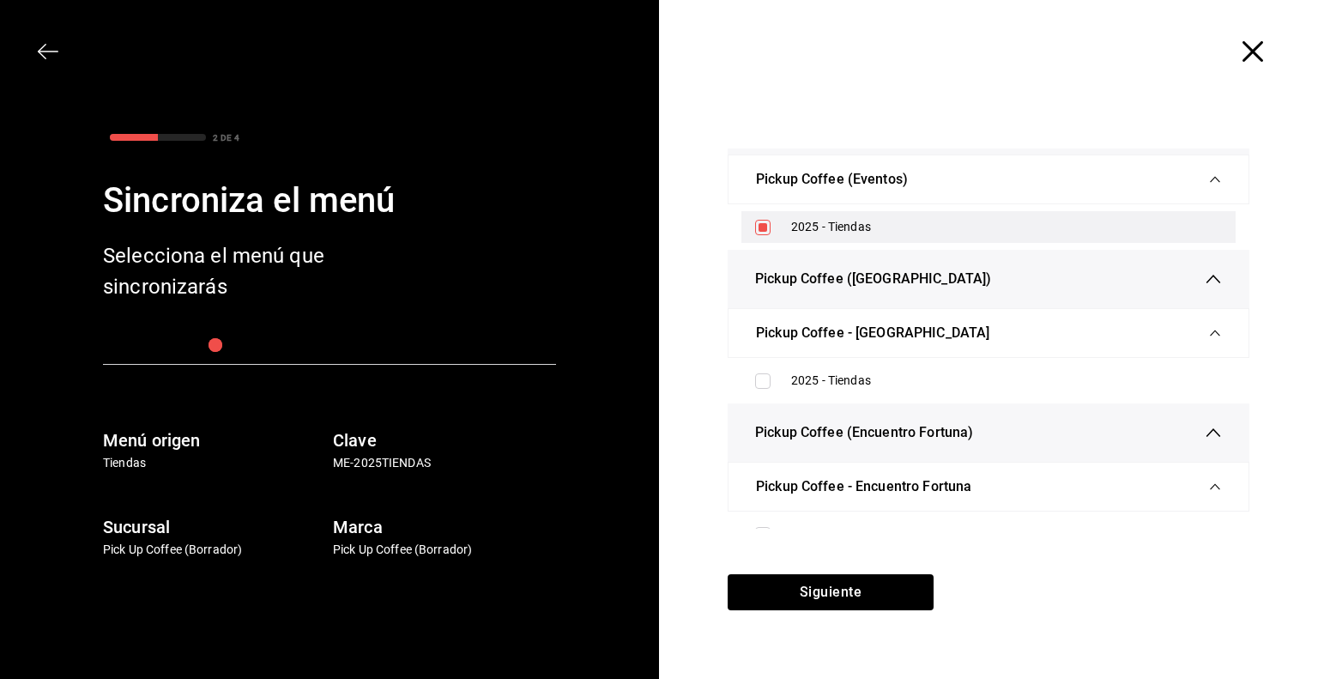
scroll to position [211, 0]
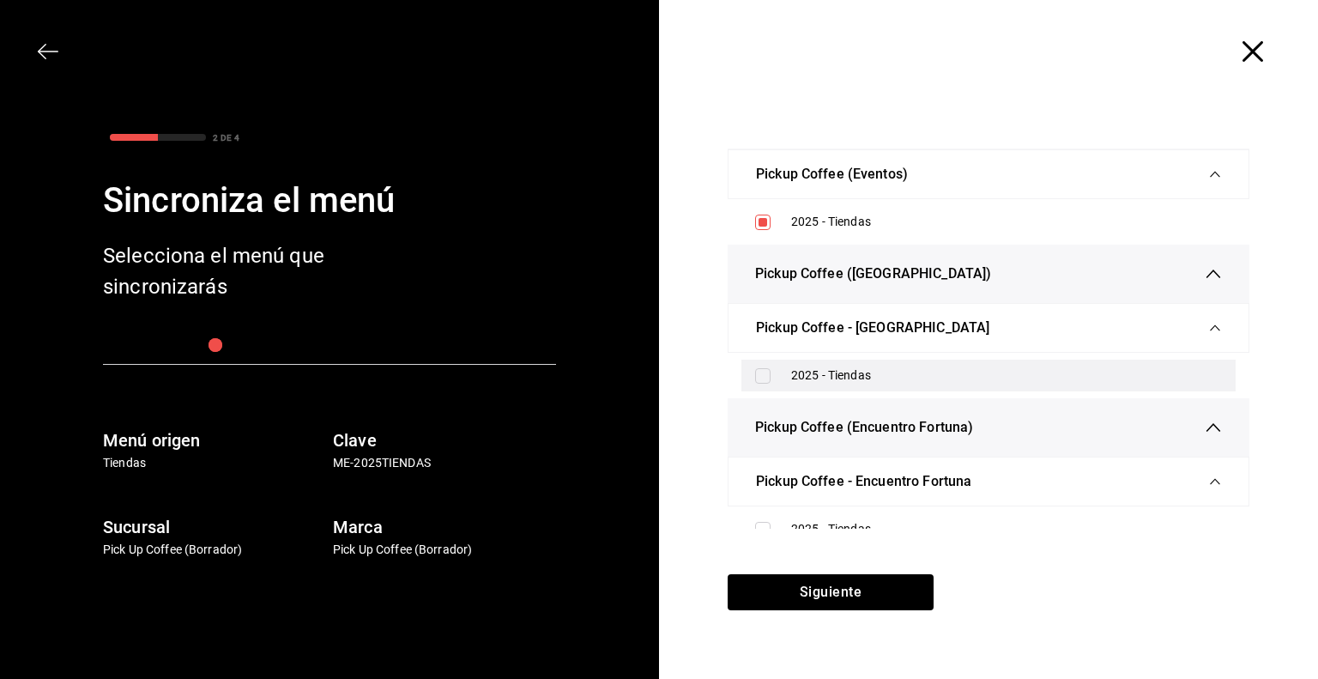
click at [759, 370] on input "checkbox" at bounding box center [762, 375] width 15 height 15
checkbox input "true"
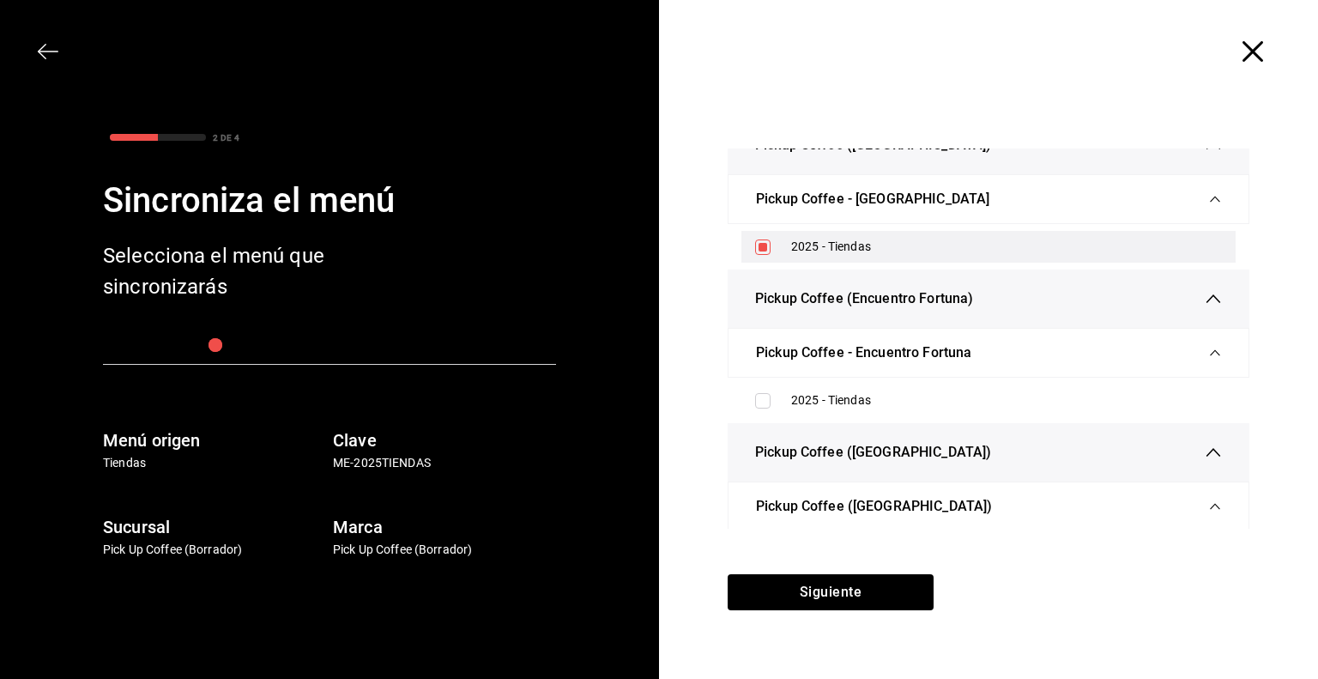
scroll to position [343, 0]
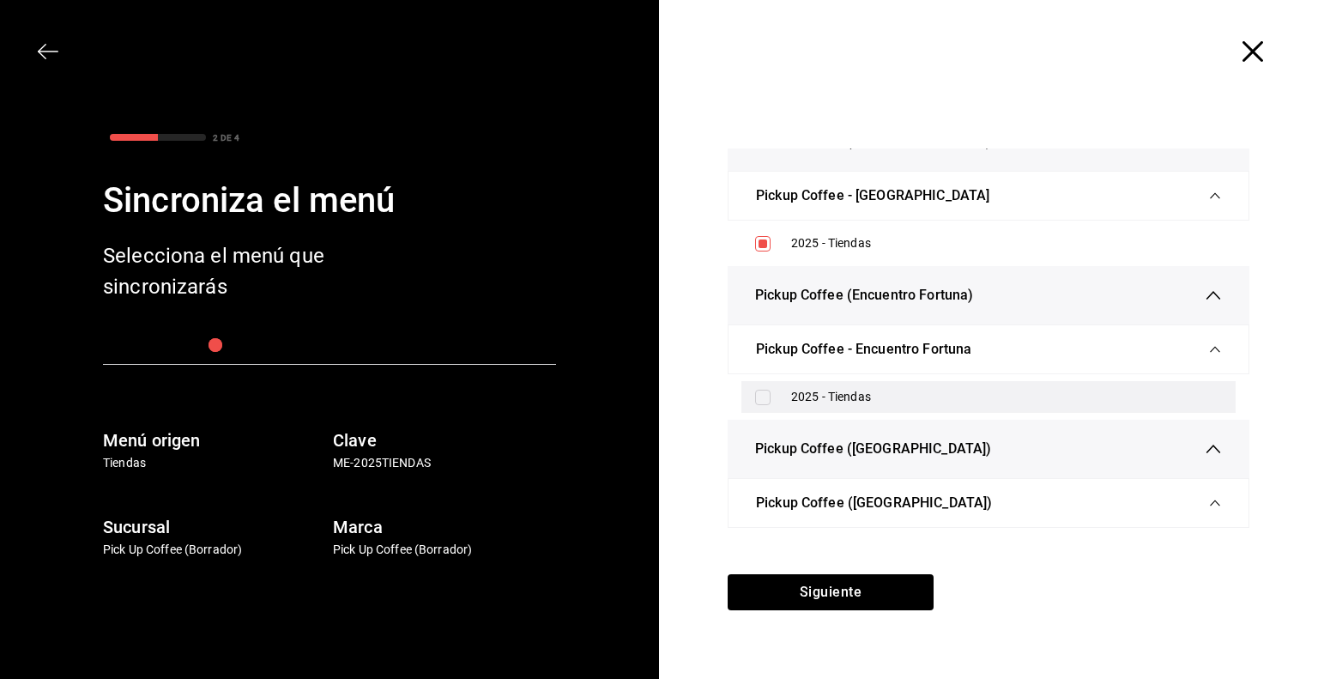
click at [762, 395] on input "checkbox" at bounding box center [762, 397] width 15 height 15
checkbox input "true"
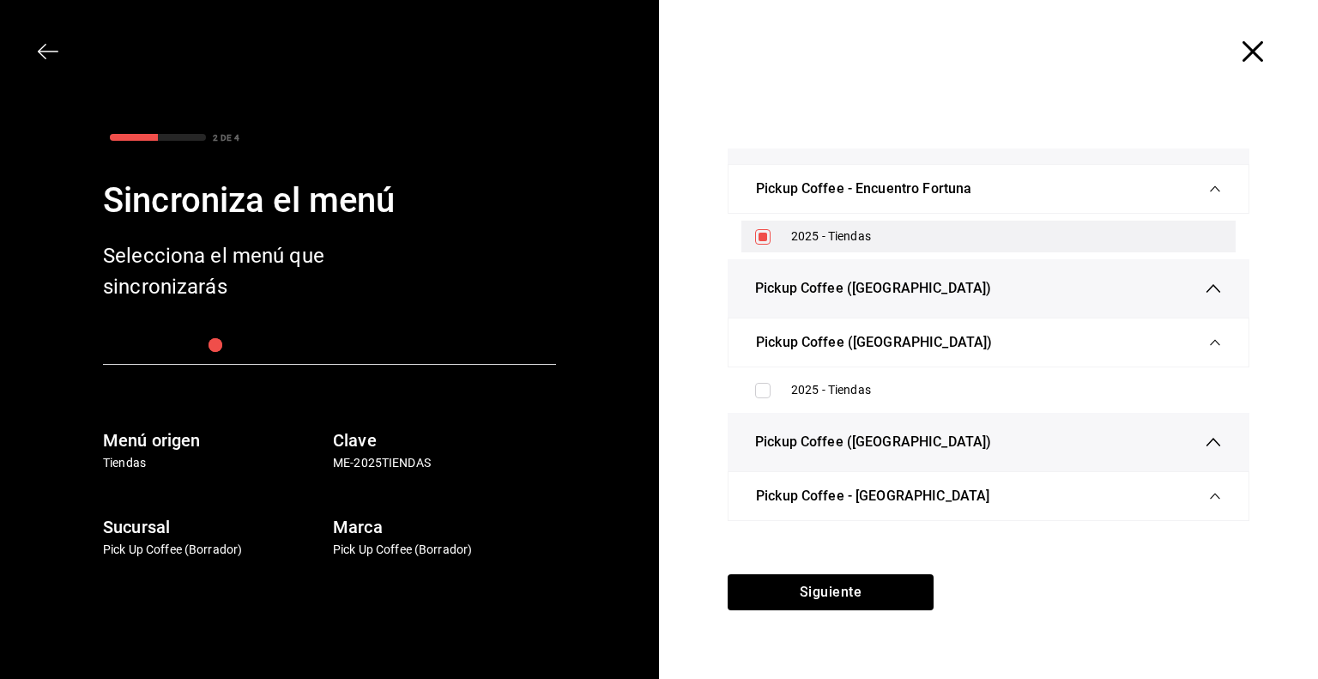
click at [762, 395] on input "checkbox" at bounding box center [762, 390] width 15 height 15
checkbox input "true"
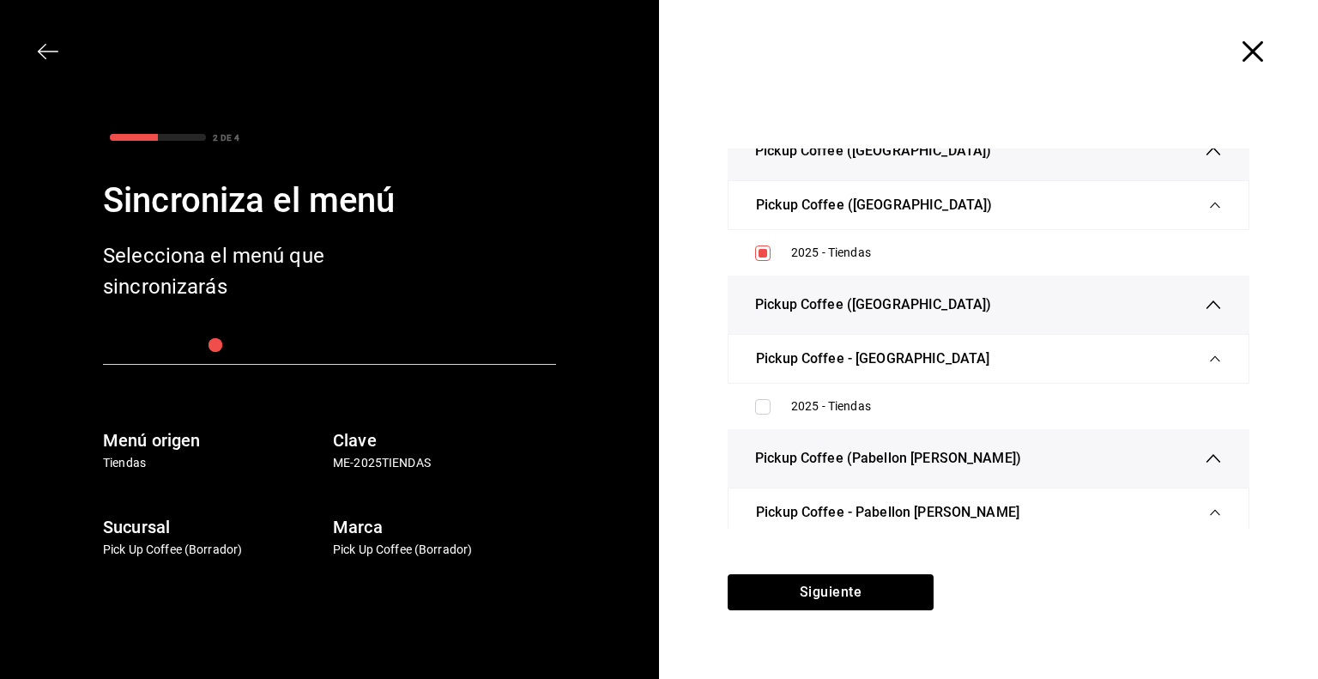
click at [762, 395] on div "2025 - Tiendas" at bounding box center [988, 406] width 494 height 32
checkbox input "true"
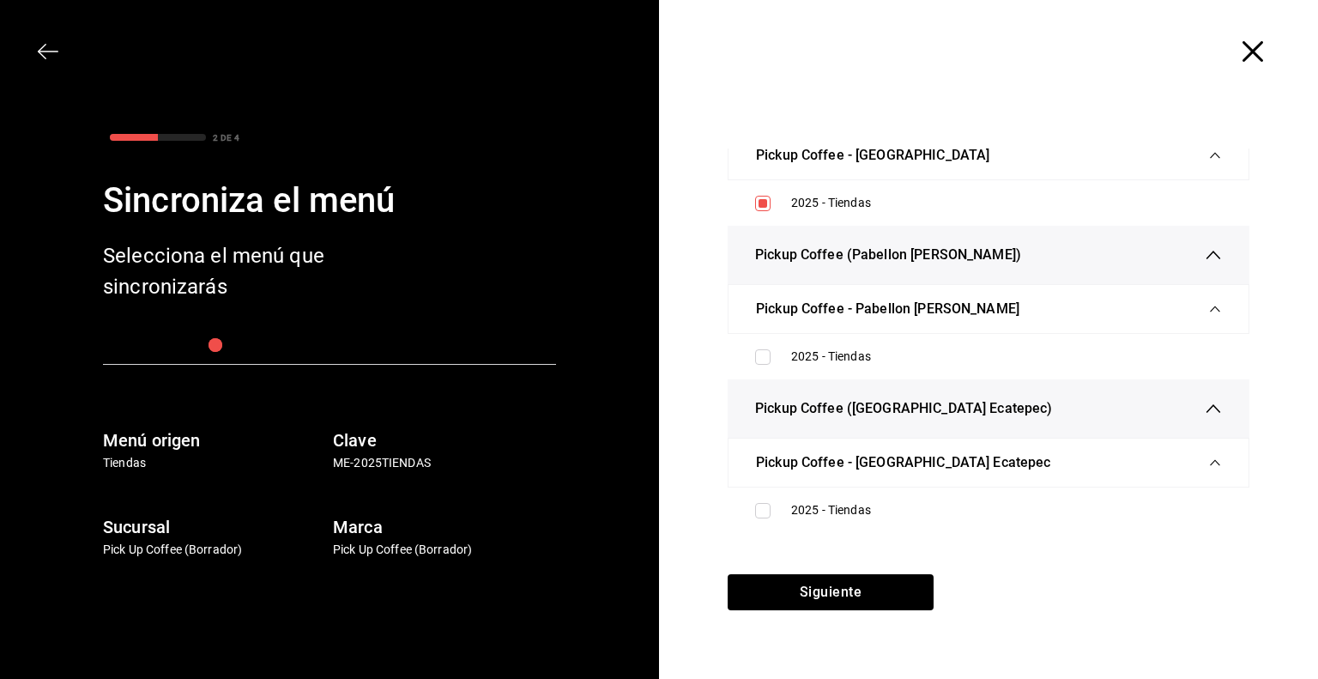
scroll to position [839, 0]
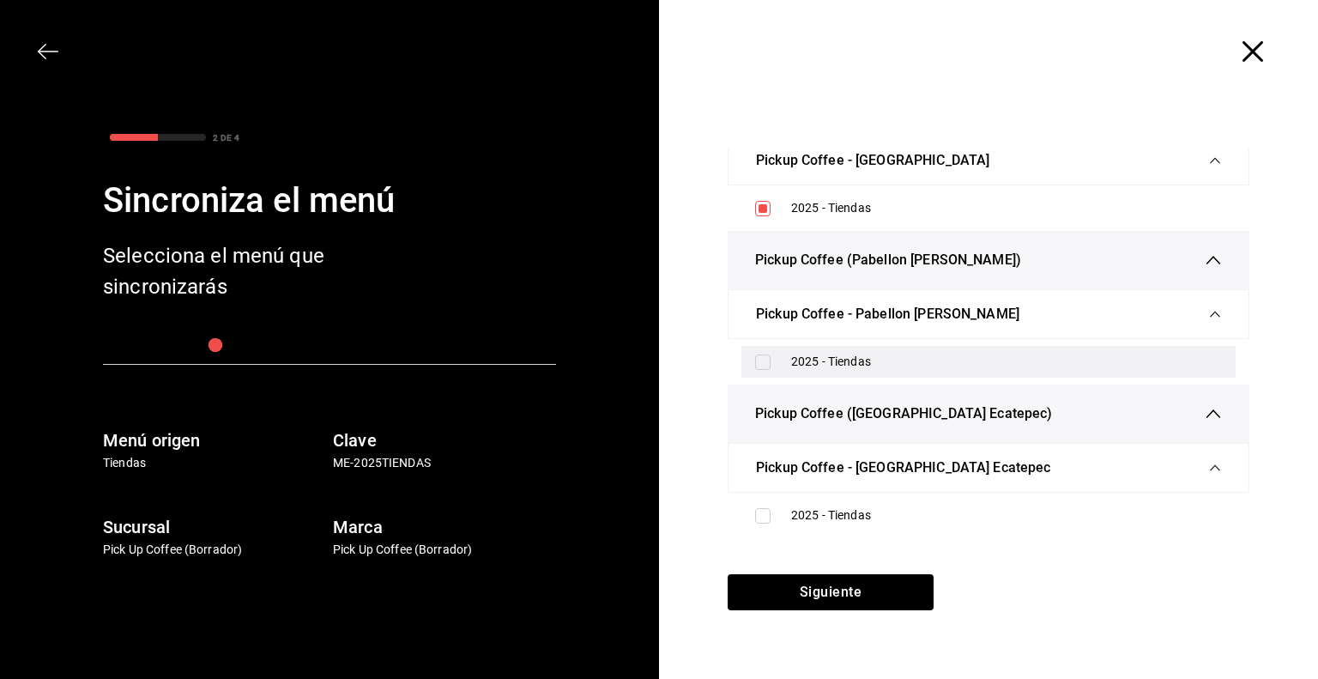
click at [762, 359] on input "checkbox" at bounding box center [762, 361] width 15 height 15
checkbox input "true"
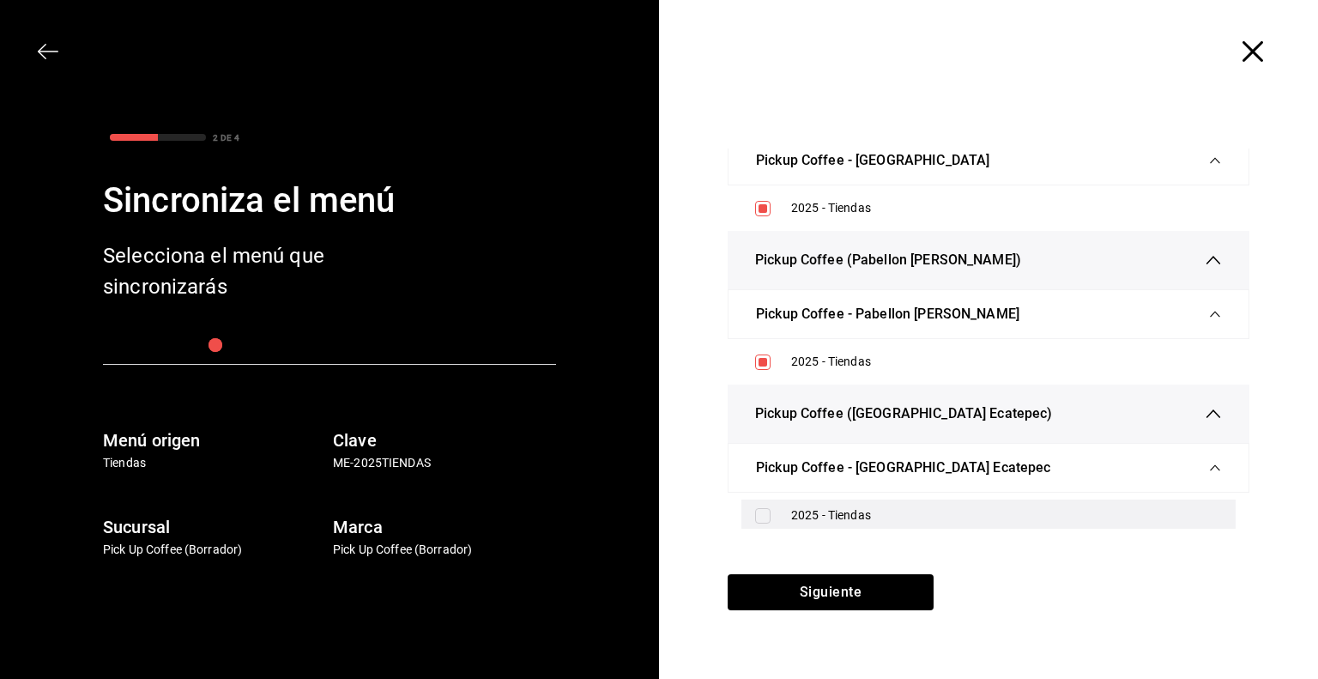
click at [760, 514] on input "checkbox" at bounding box center [762, 515] width 15 height 15
checkbox input "true"
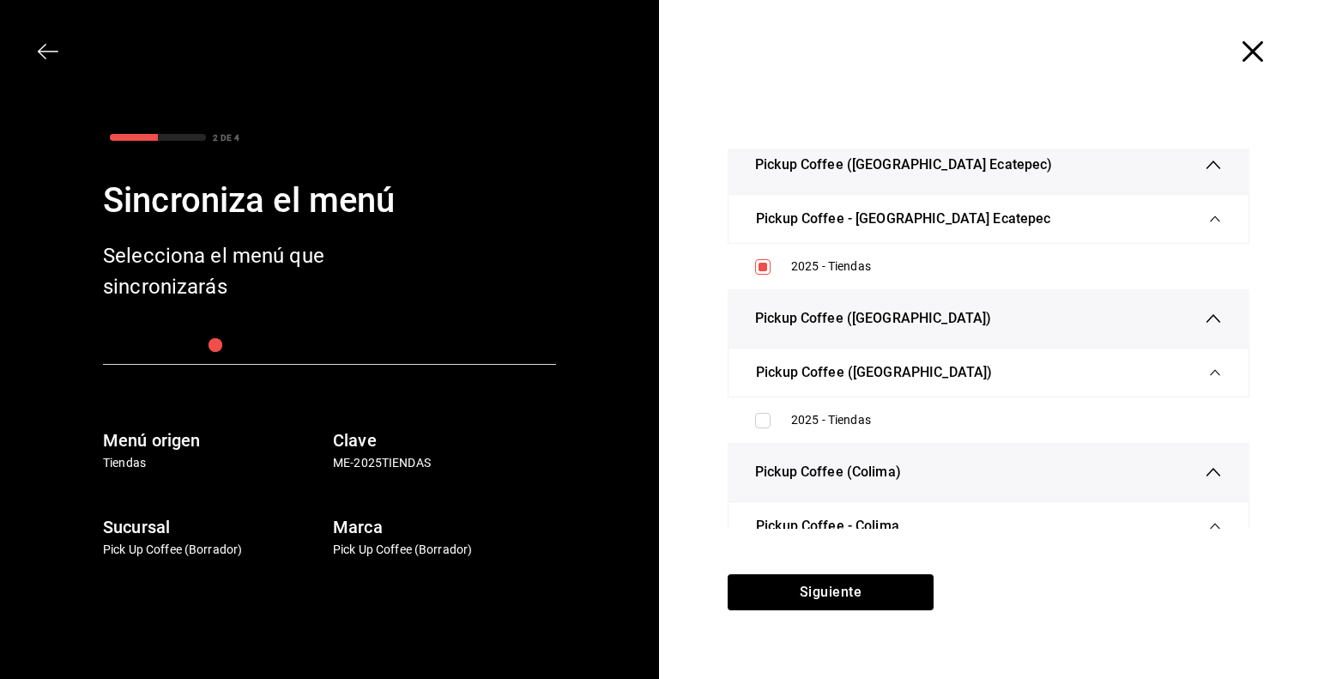
scroll to position [1147, 0]
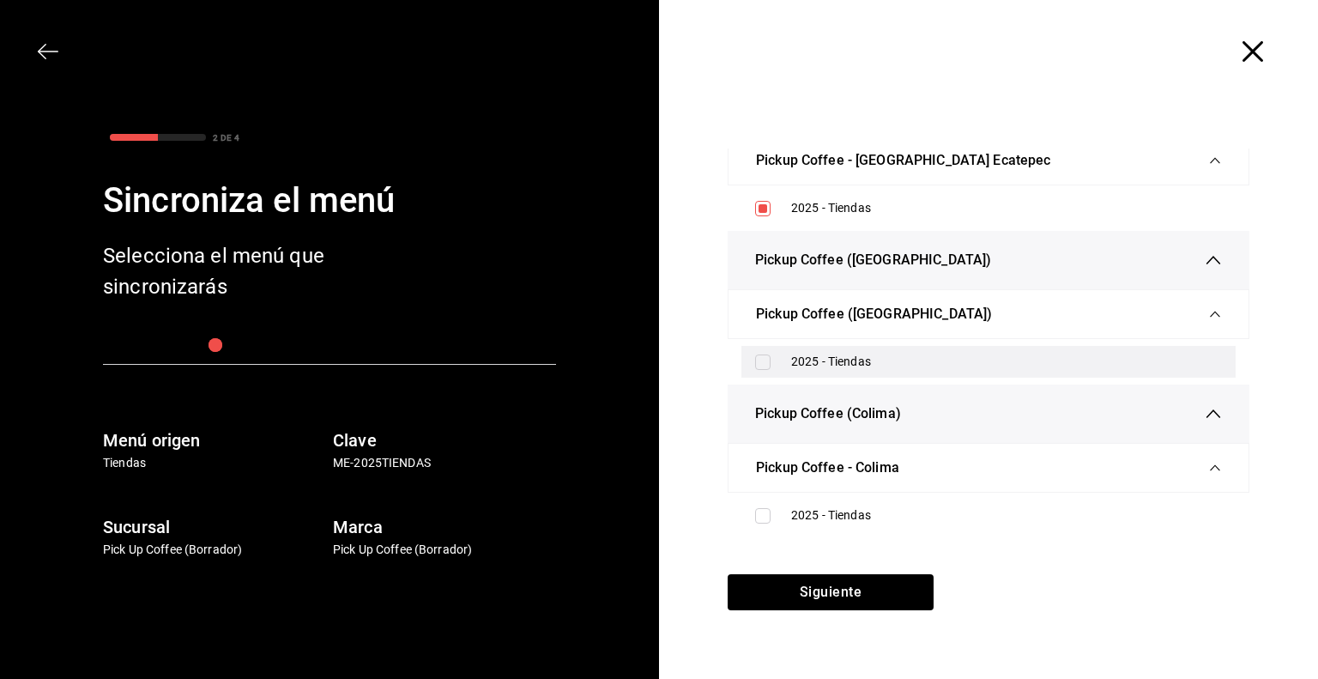
click at [761, 360] on input "checkbox" at bounding box center [762, 361] width 15 height 15
checkbox input "true"
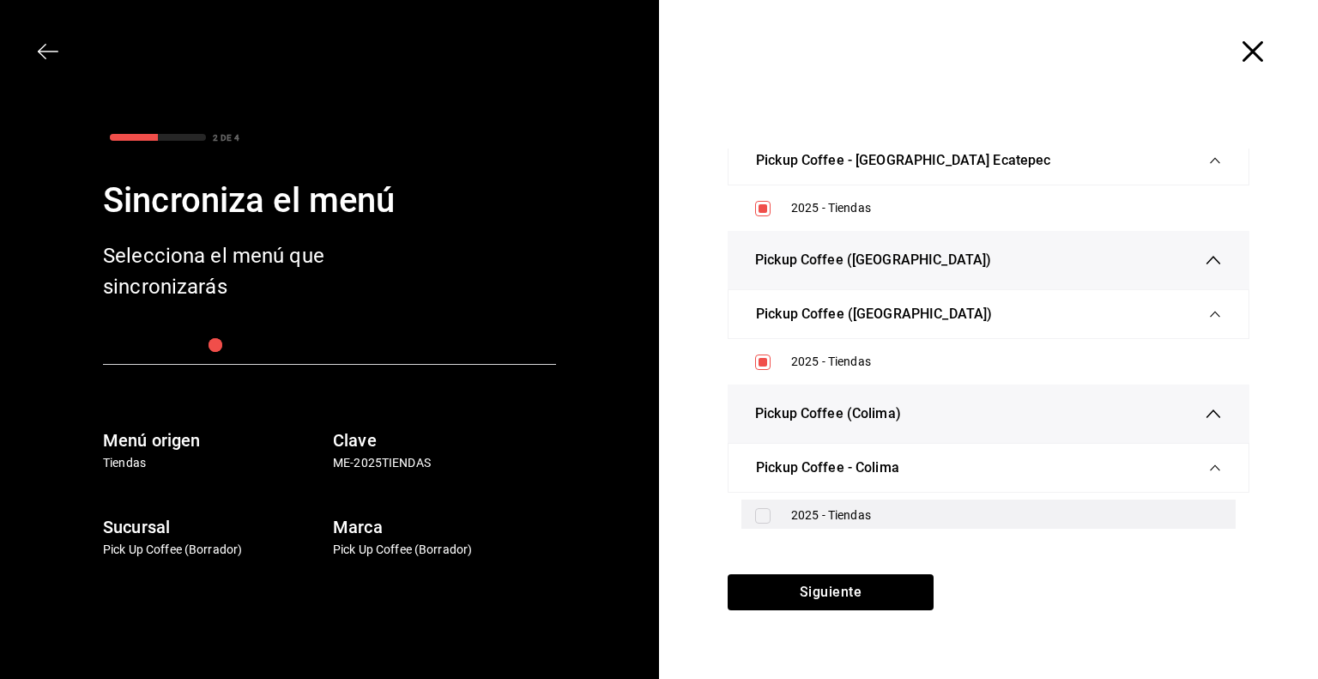
click at [759, 514] on input "checkbox" at bounding box center [762, 515] width 15 height 15
checkbox input "true"
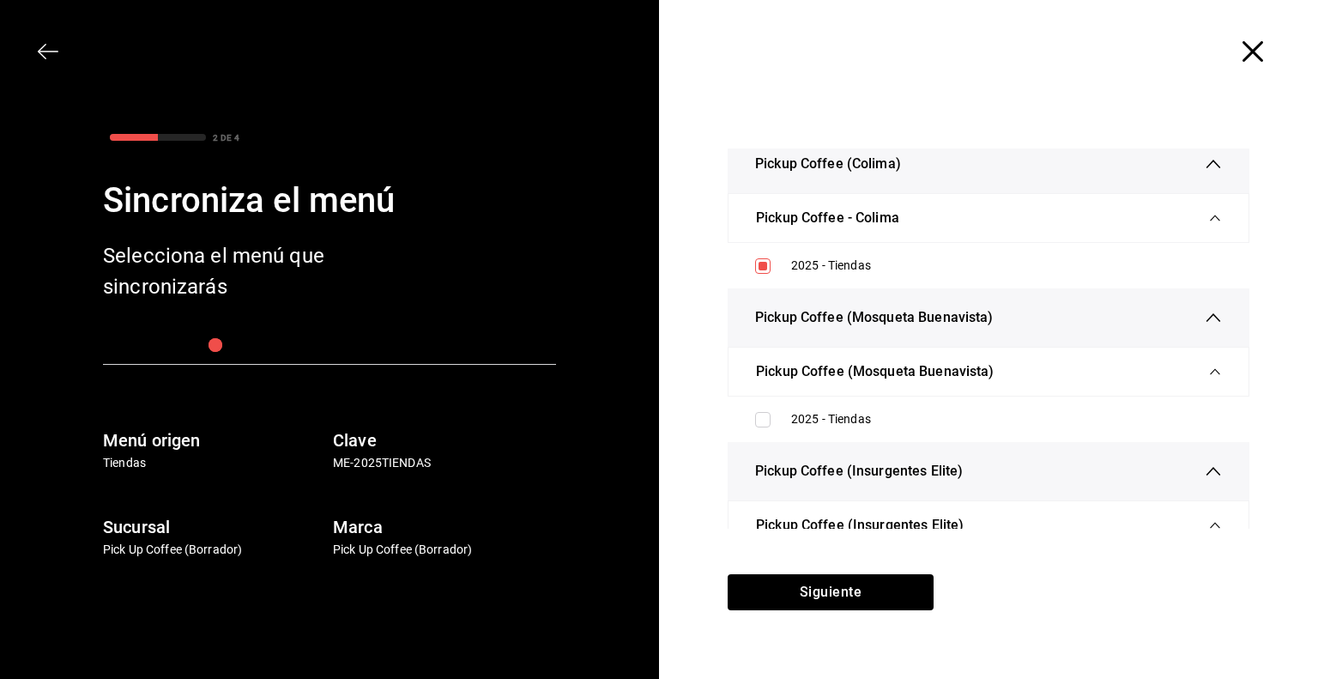
scroll to position [1399, 0]
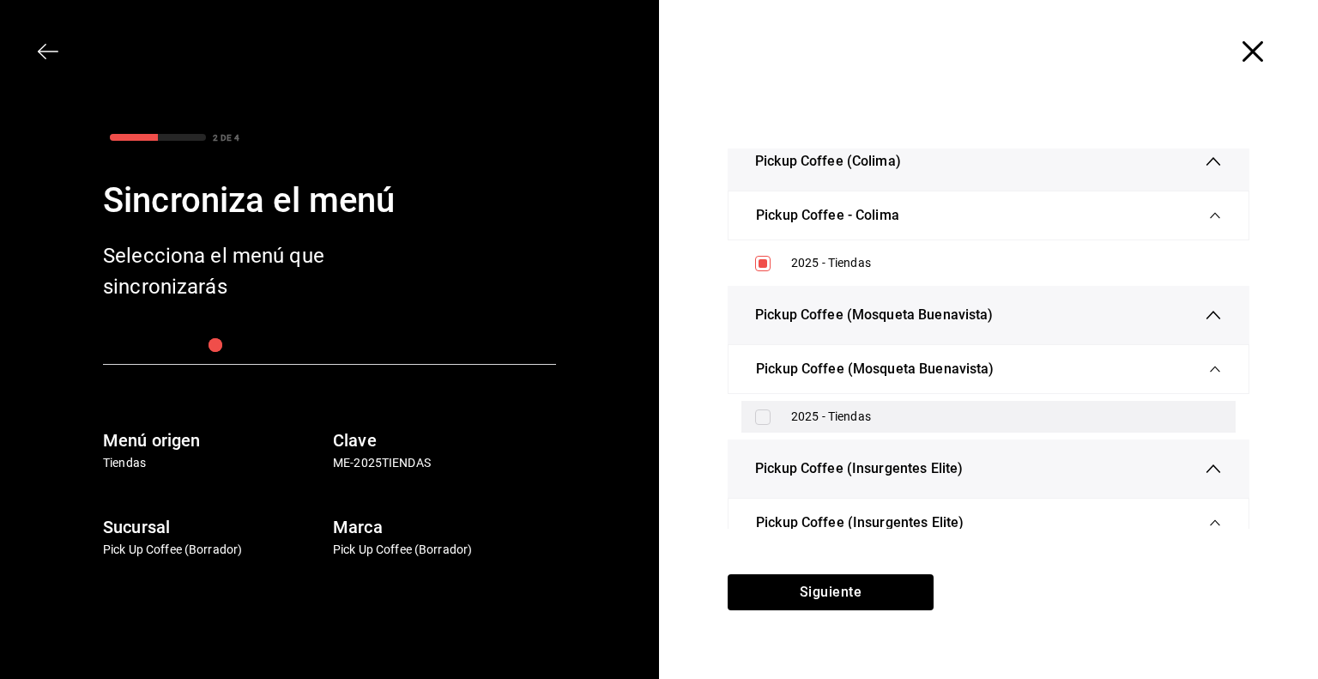
click at [760, 423] on div "2025 - Tiendas" at bounding box center [988, 417] width 494 height 32
checkbox input "true"
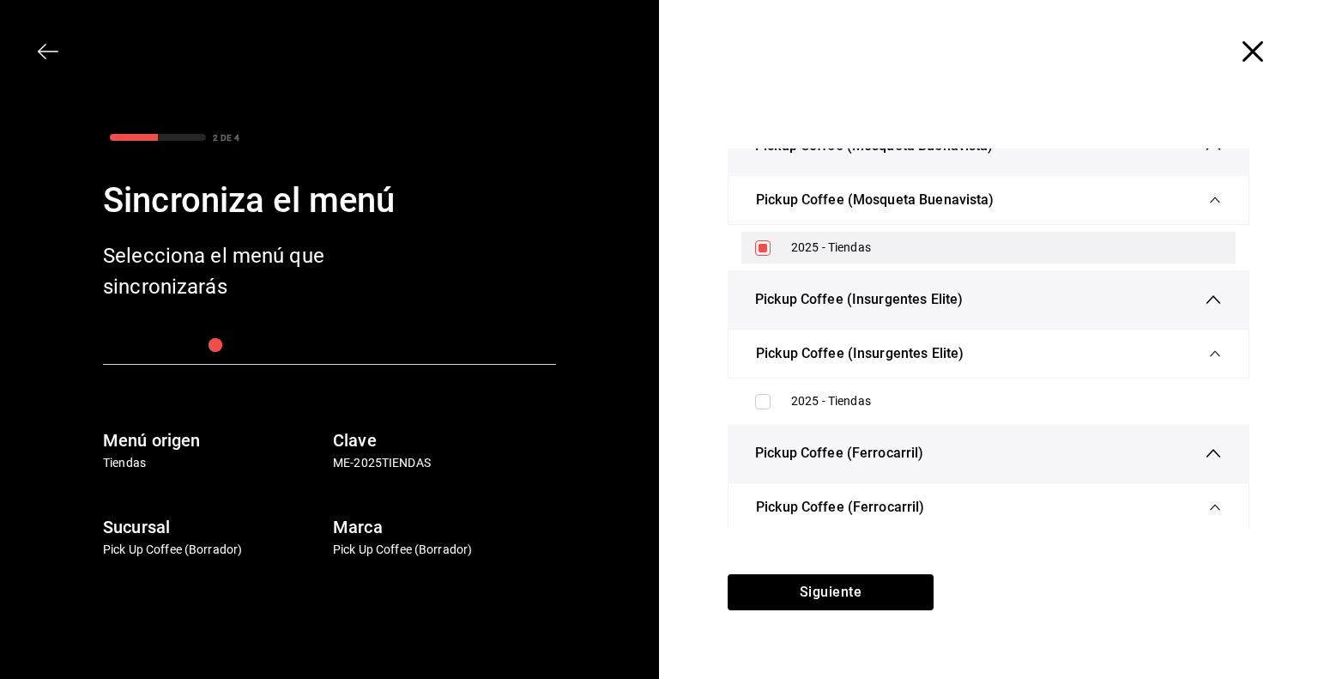
scroll to position [1585, 0]
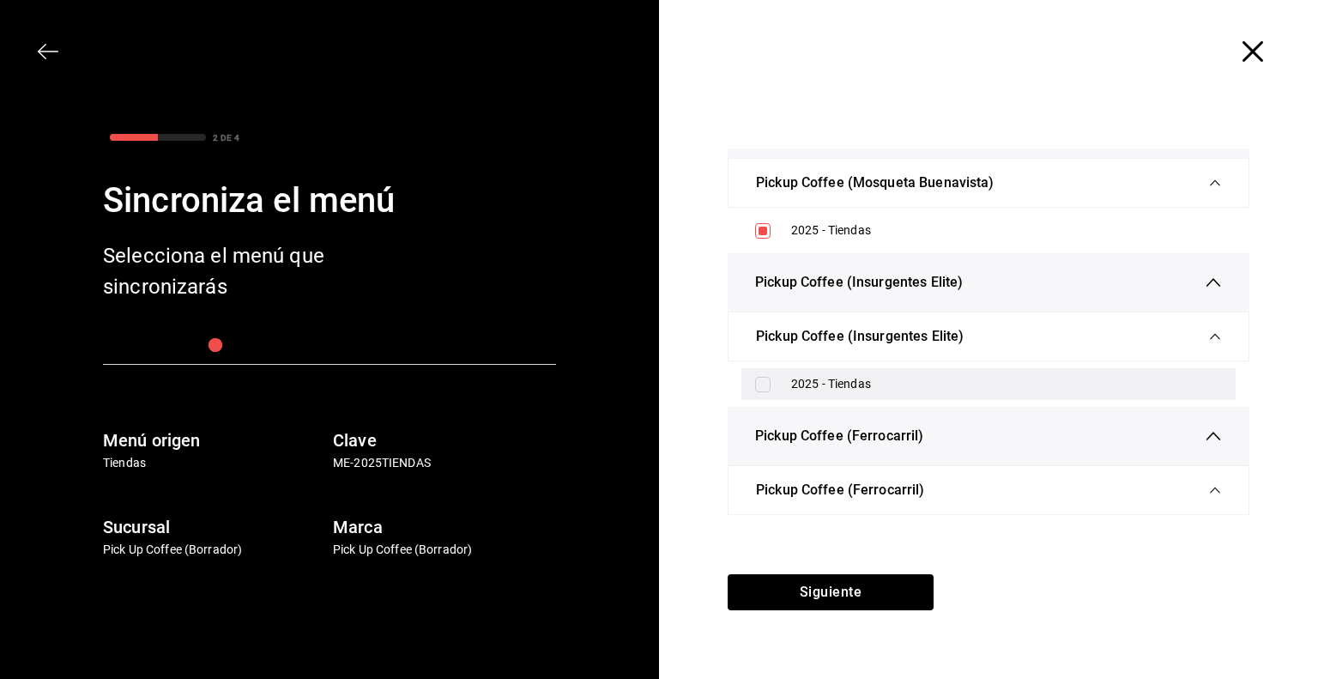
click at [764, 386] on input "checkbox" at bounding box center [762, 384] width 15 height 15
checkbox input "true"
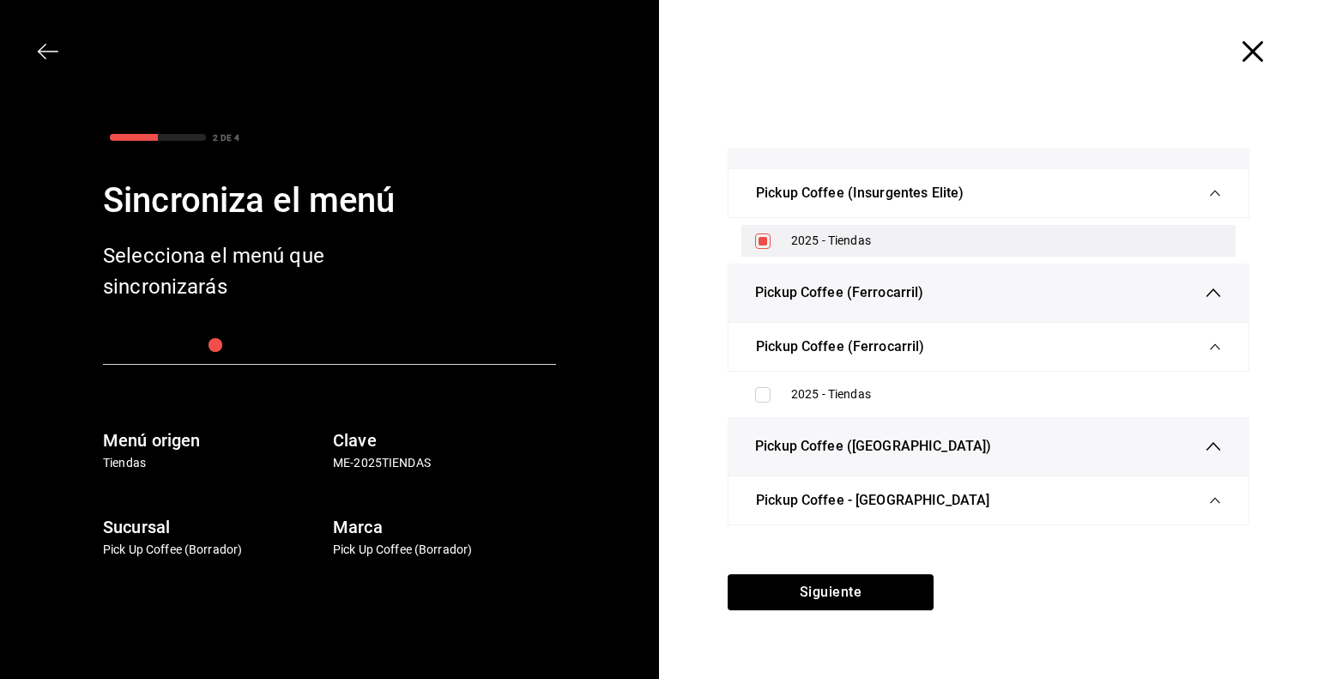
click at [764, 387] on input "checkbox" at bounding box center [762, 394] width 15 height 15
checkbox input "true"
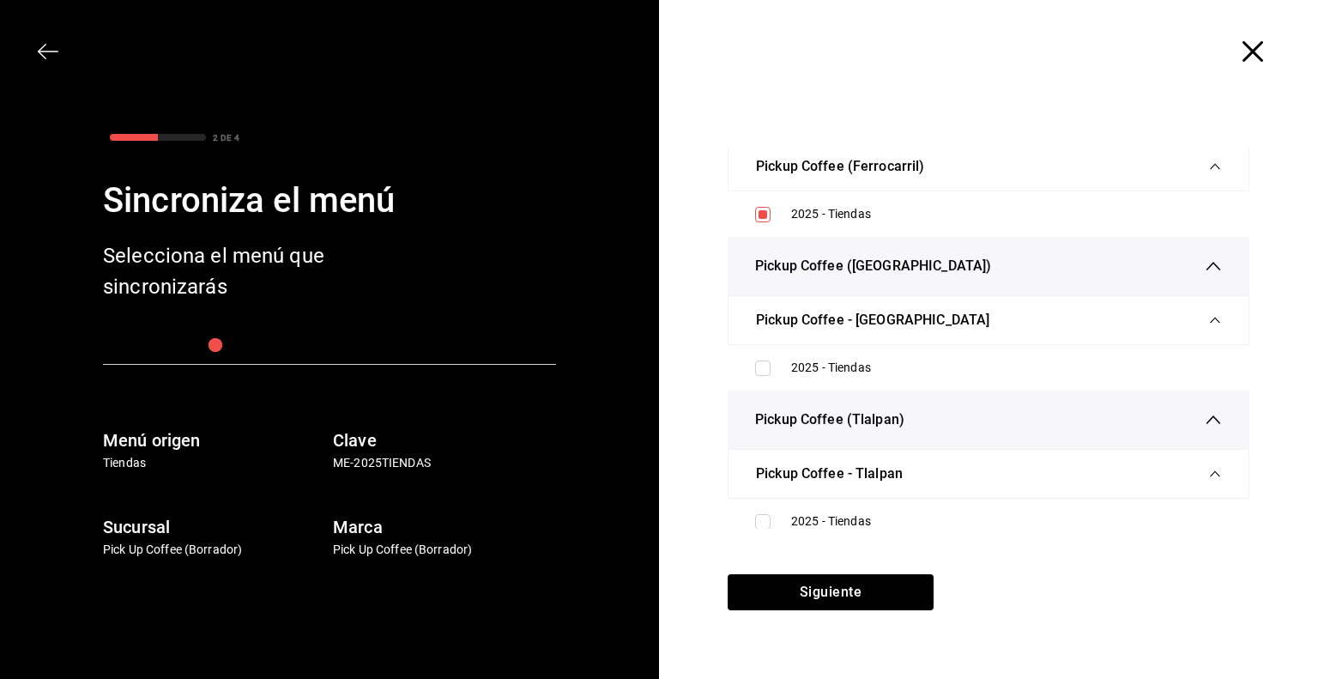
scroll to position [1910, 0]
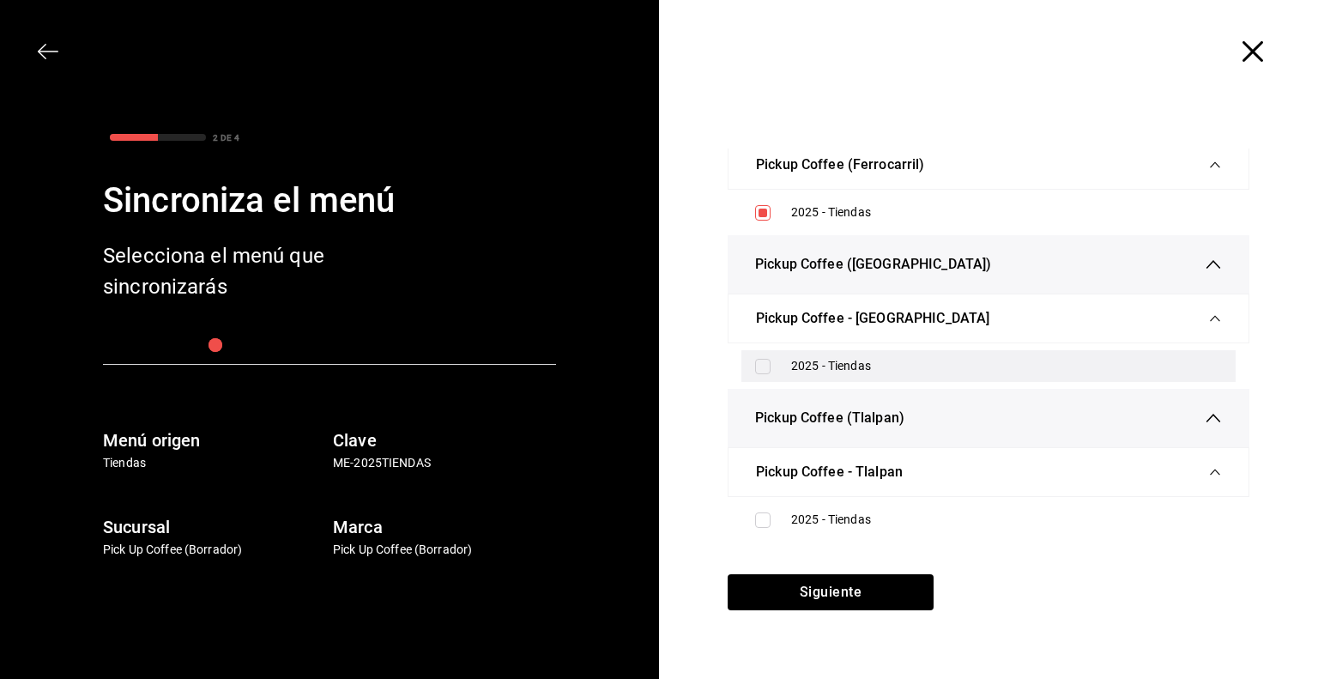
click at [768, 368] on input "checkbox" at bounding box center [762, 366] width 15 height 15
checkbox input "true"
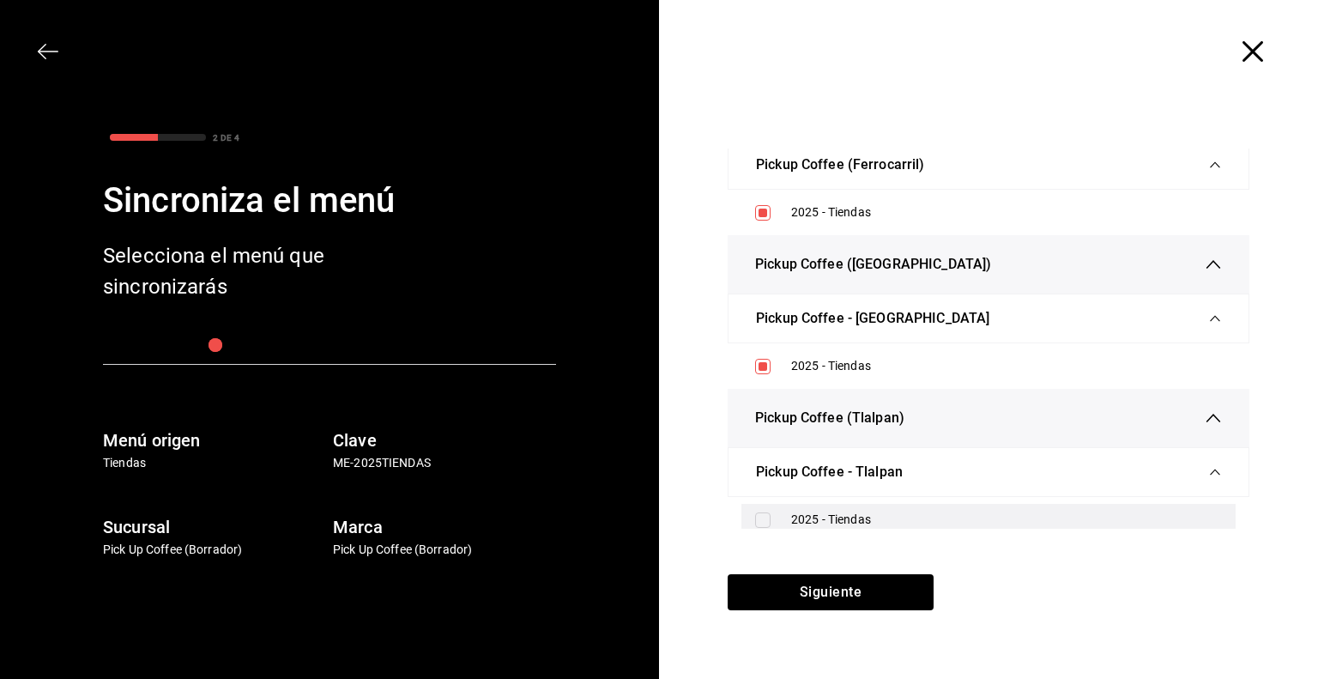
click at [757, 517] on input "checkbox" at bounding box center [762, 519] width 15 height 15
checkbox input "true"
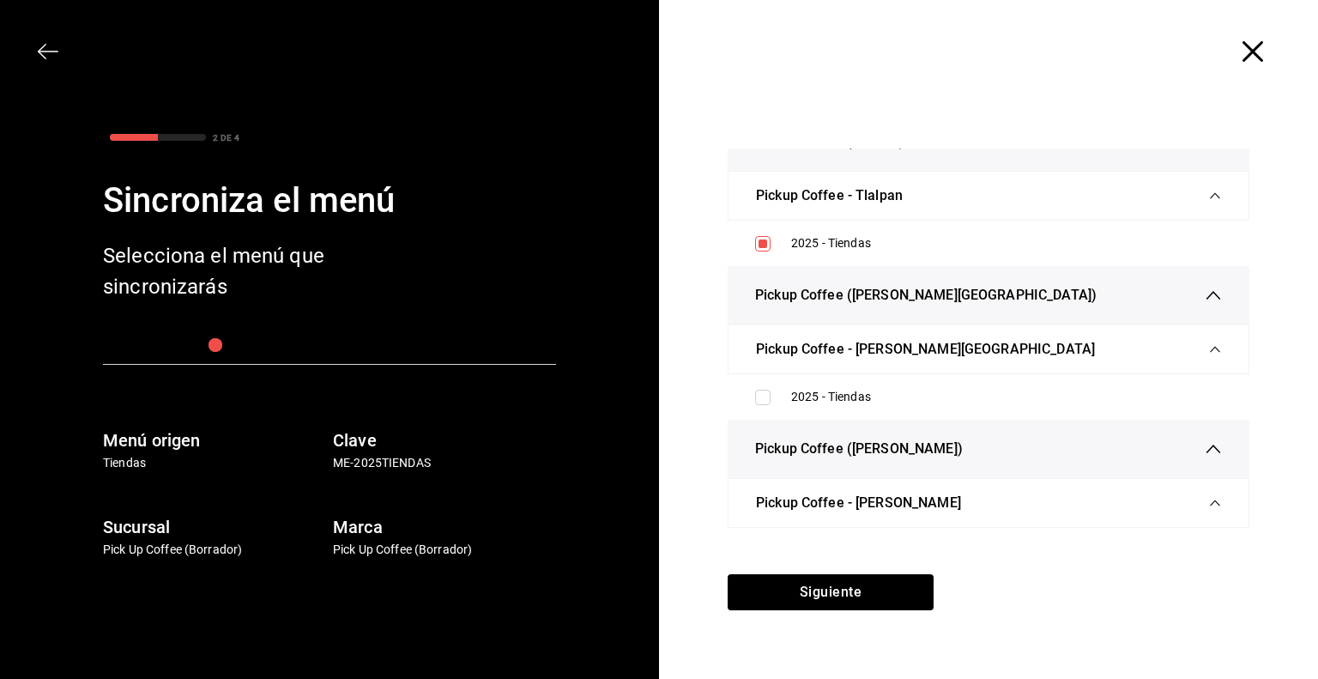
scroll to position [2188, 0]
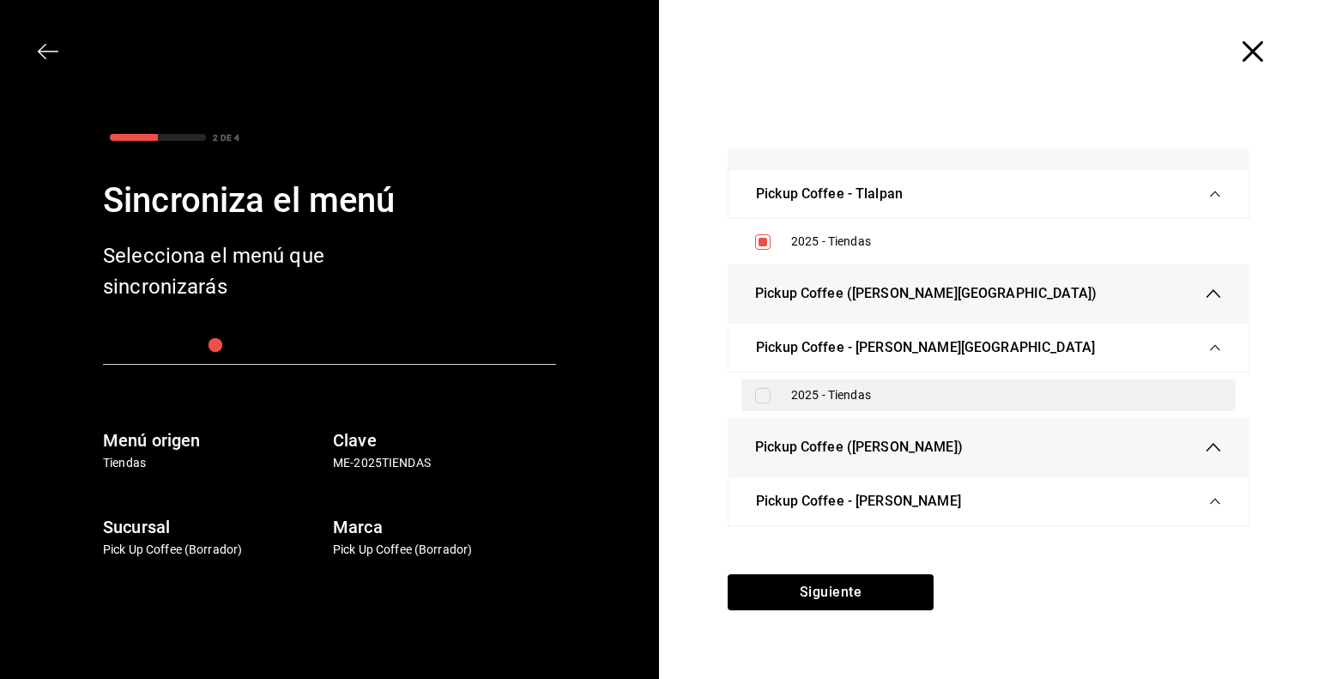
click at [759, 394] on input "checkbox" at bounding box center [762, 395] width 15 height 15
checkbox input "true"
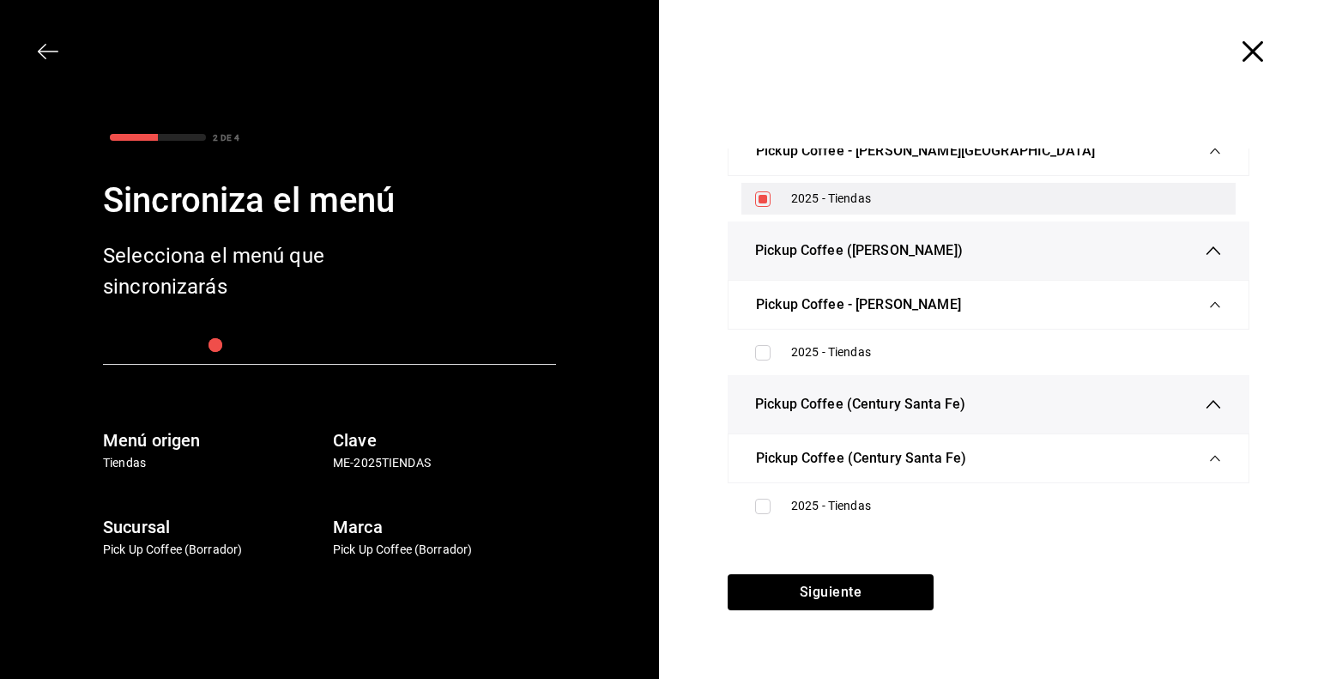
scroll to position [2402, 0]
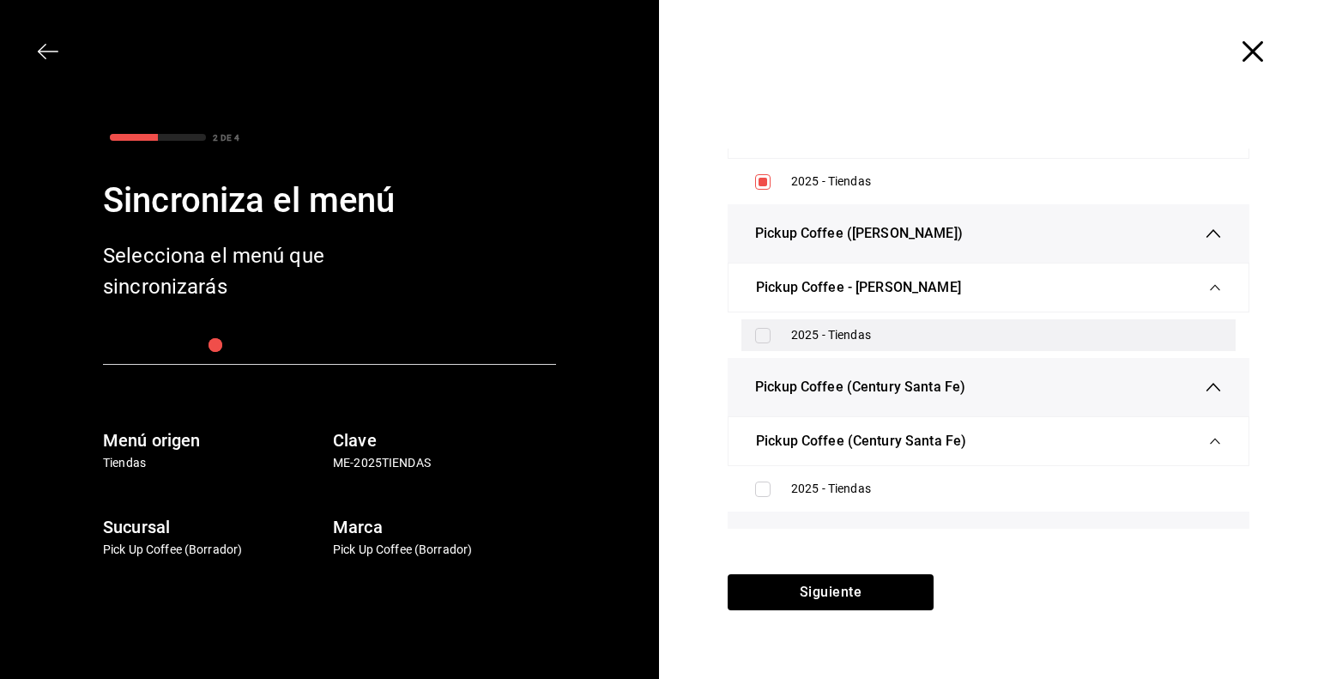
click at [763, 328] on input "checkbox" at bounding box center [762, 335] width 15 height 15
checkbox input "true"
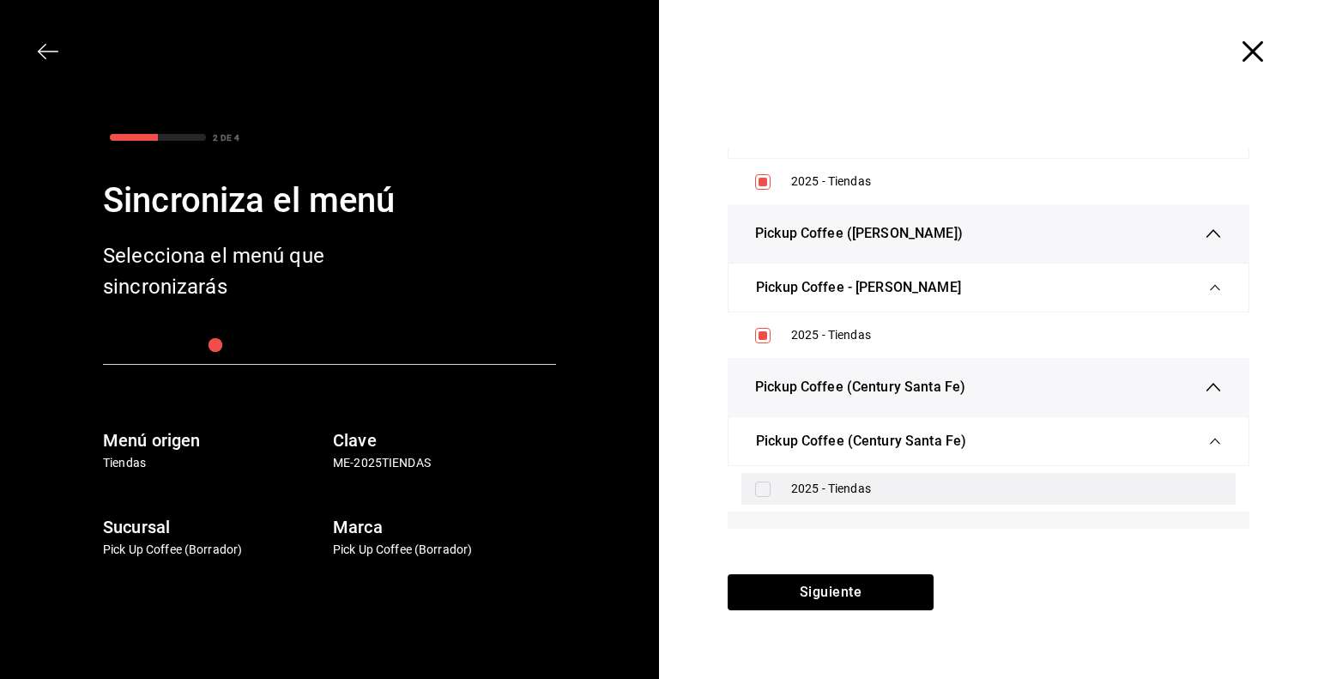
click at [763, 481] on input "checkbox" at bounding box center [762, 488] width 15 height 15
checkbox input "true"
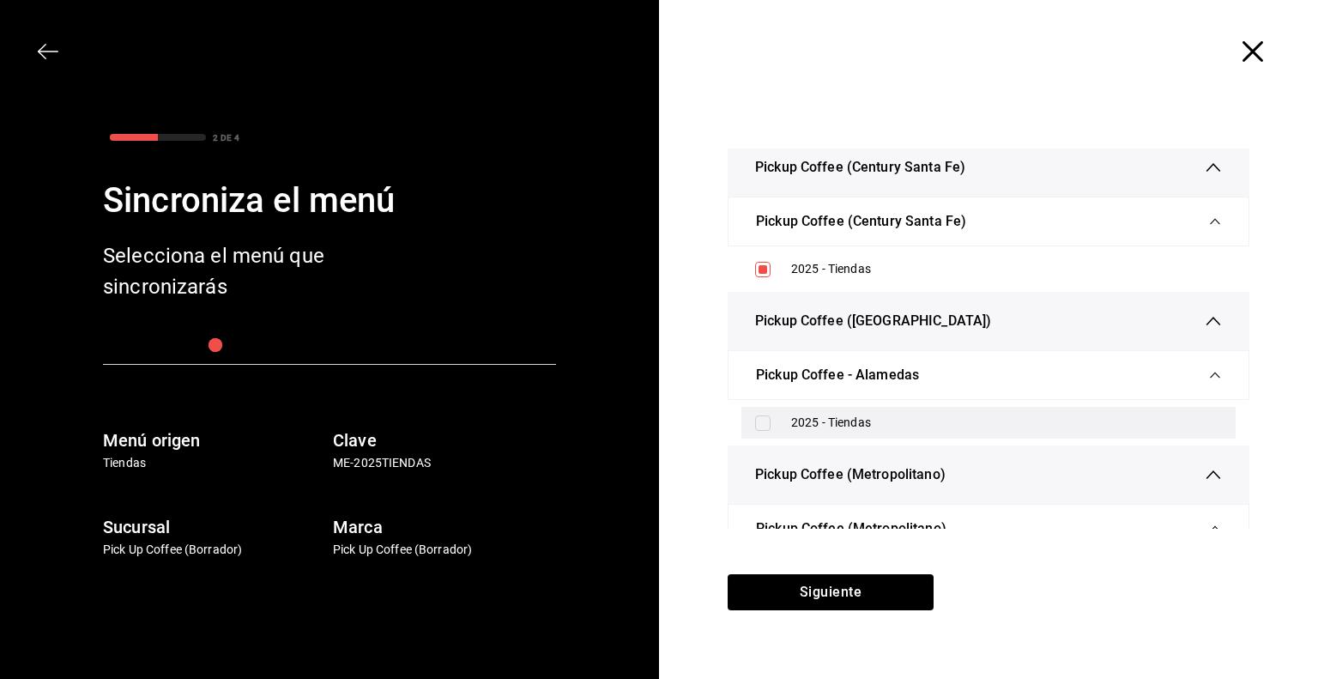
click at [764, 420] on input "checkbox" at bounding box center [762, 422] width 15 height 15
checkbox input "true"
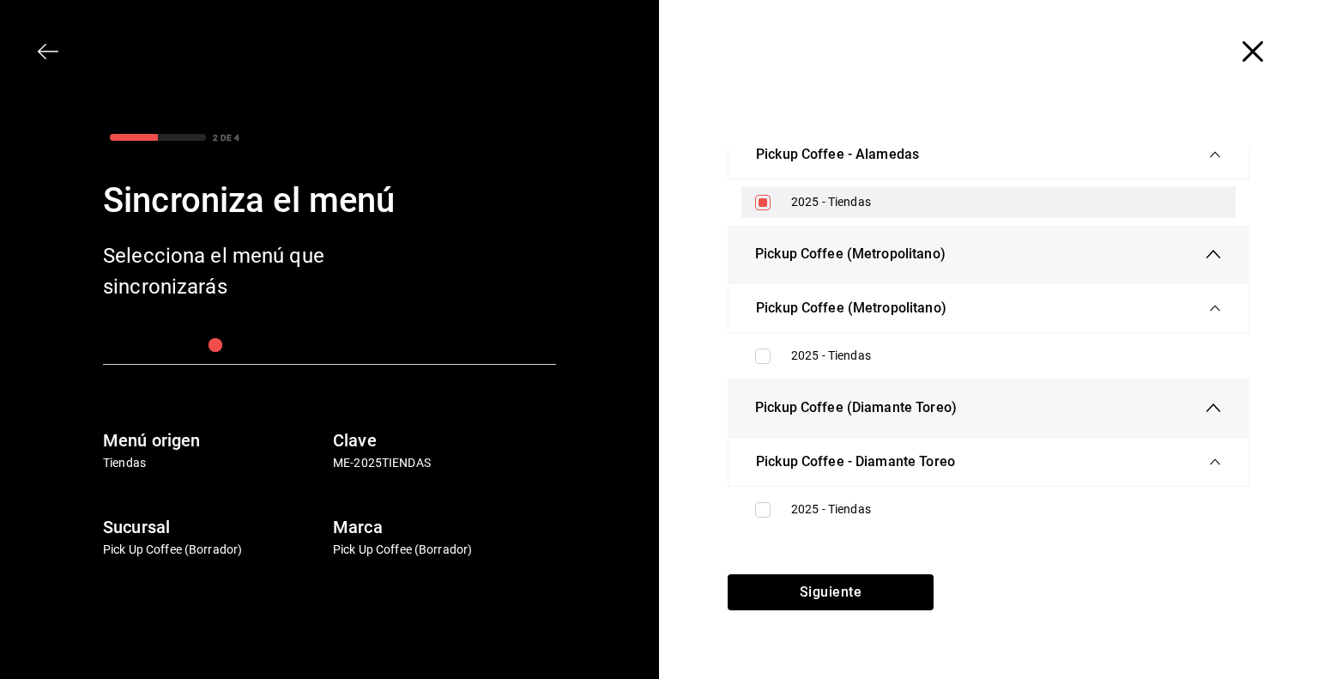
scroll to position [2844, 0]
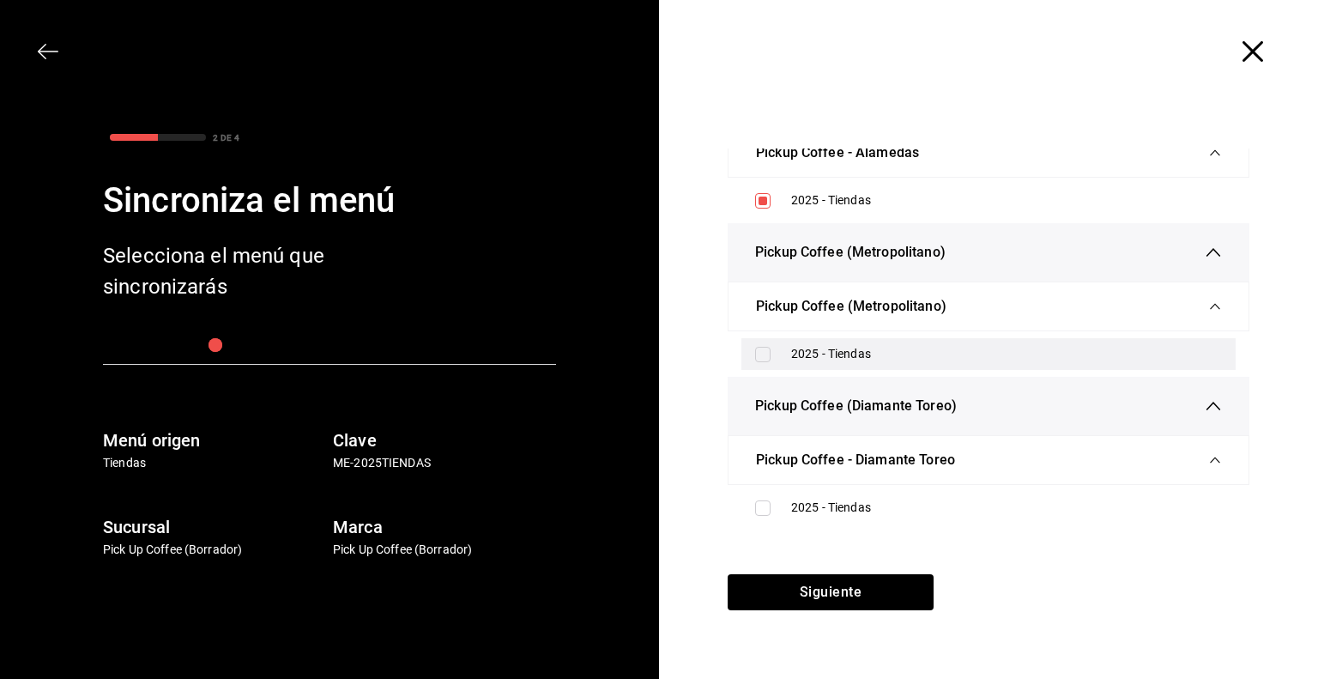
click at [762, 347] on input "checkbox" at bounding box center [762, 354] width 15 height 15
checkbox input "true"
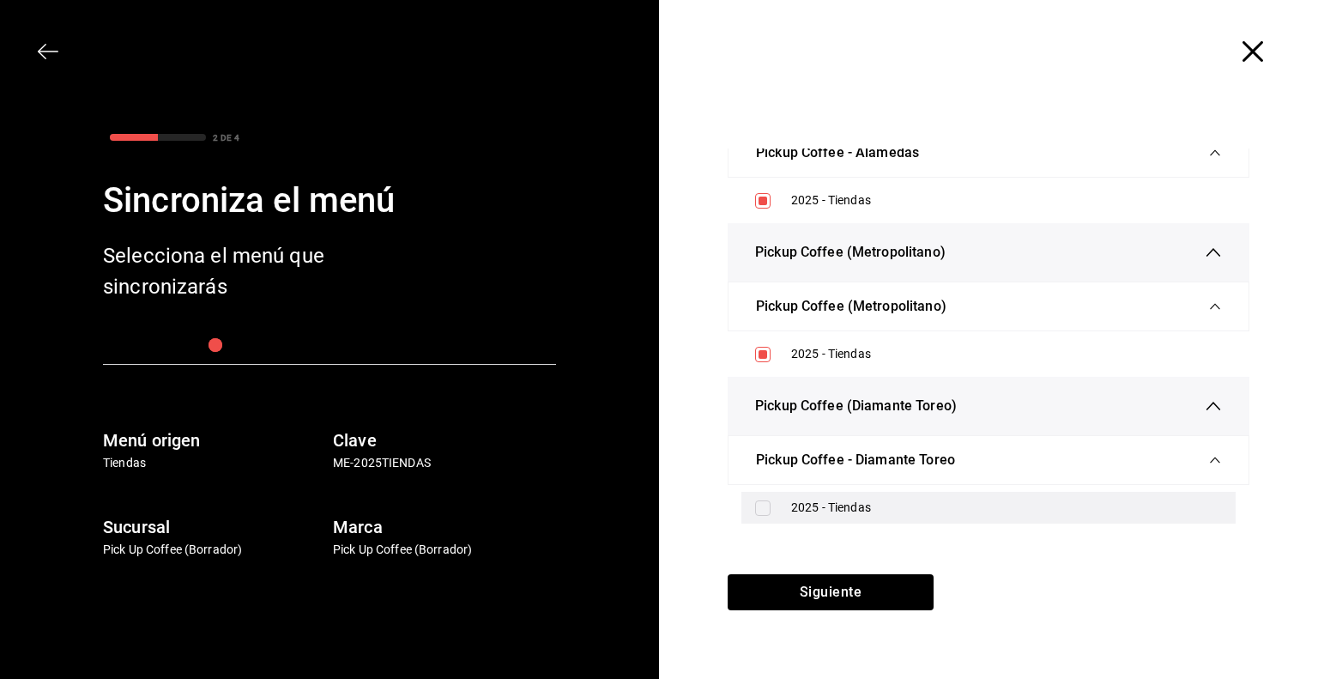
click at [759, 500] on input "checkbox" at bounding box center [762, 507] width 15 height 15
checkbox input "true"
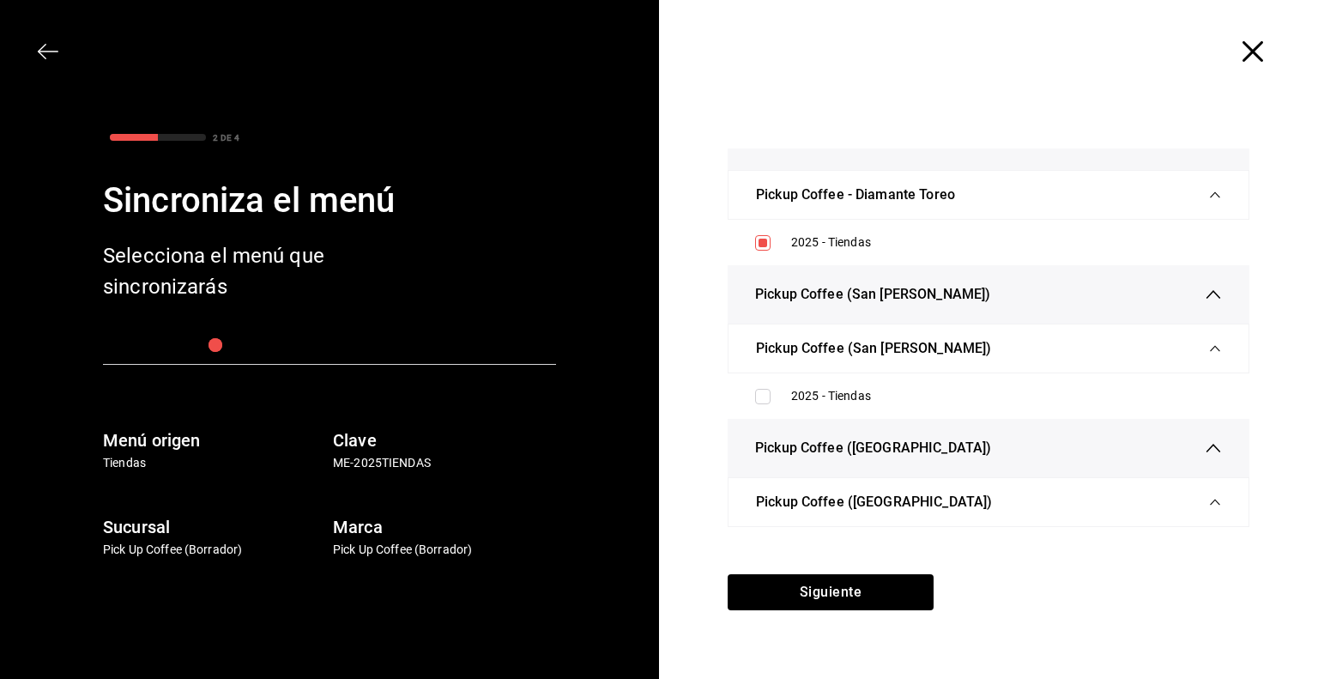
scroll to position [3110, 0]
click at [763, 394] on input "checkbox" at bounding box center [762, 395] width 15 height 15
checkbox input "true"
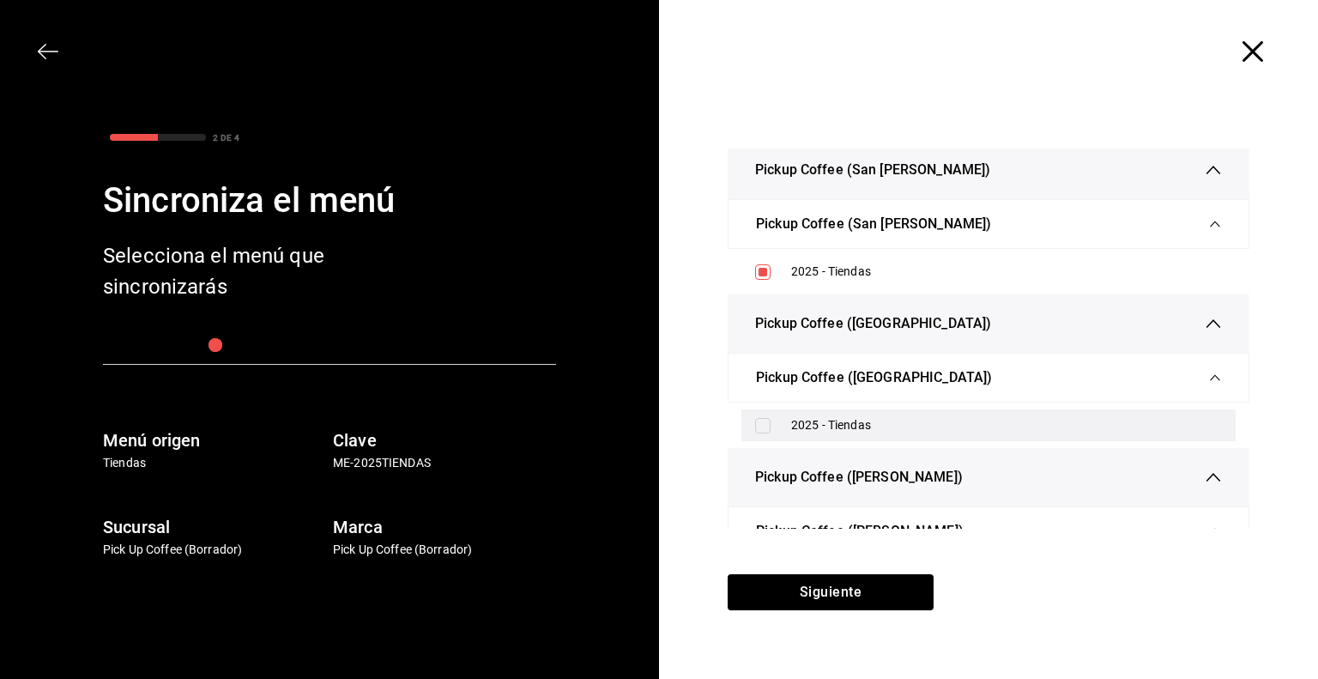
click at [761, 418] on input "checkbox" at bounding box center [762, 425] width 15 height 15
checkbox input "true"
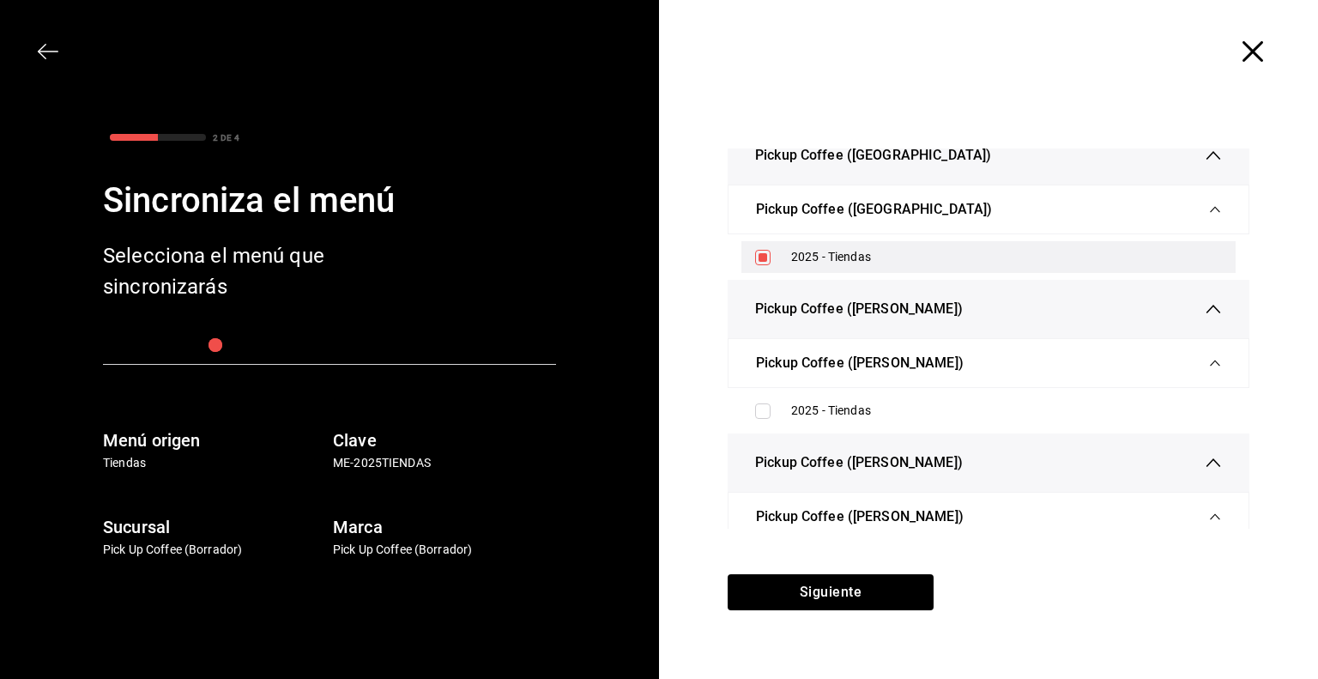
click at [761, 413] on div "2025 - Tiendas" at bounding box center [988, 411] width 494 height 32
checkbox input "true"
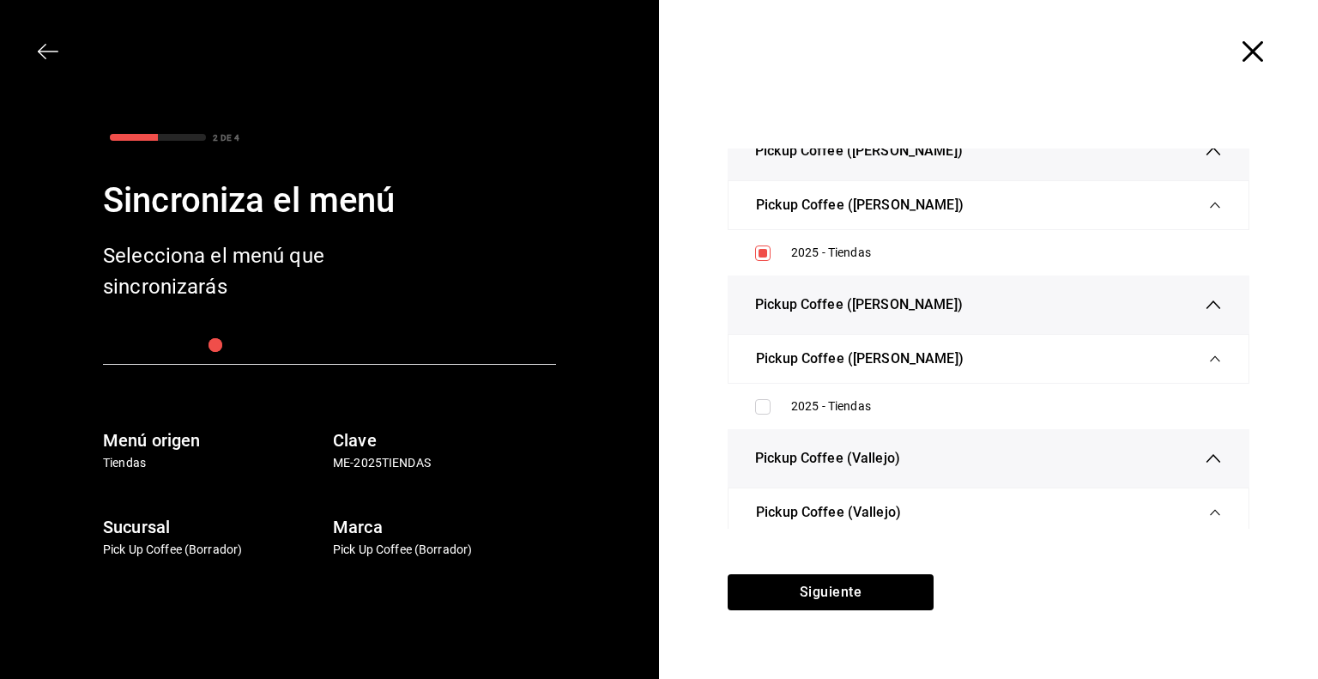
click at [761, 413] on div "2025 - Tiendas" at bounding box center [988, 406] width 494 height 32
checkbox input "true"
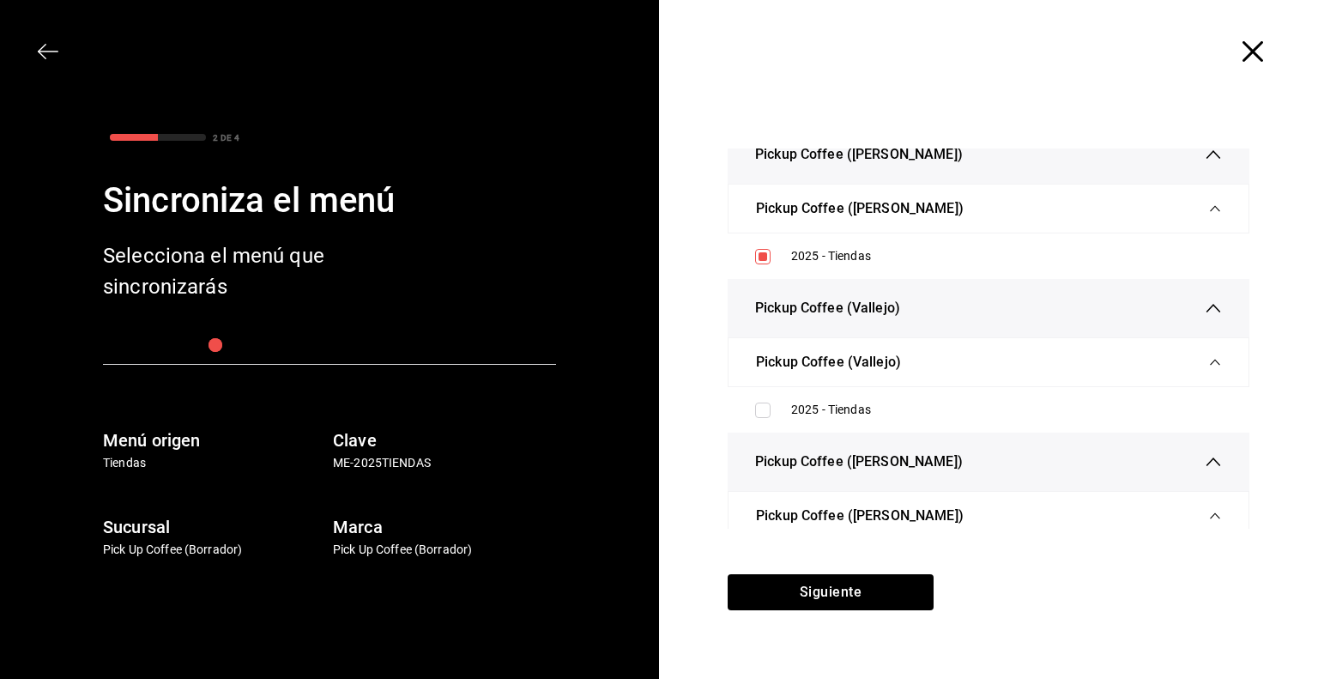
click at [761, 413] on div "2025 - Tiendas" at bounding box center [988, 410] width 494 height 32
checkbox input "true"
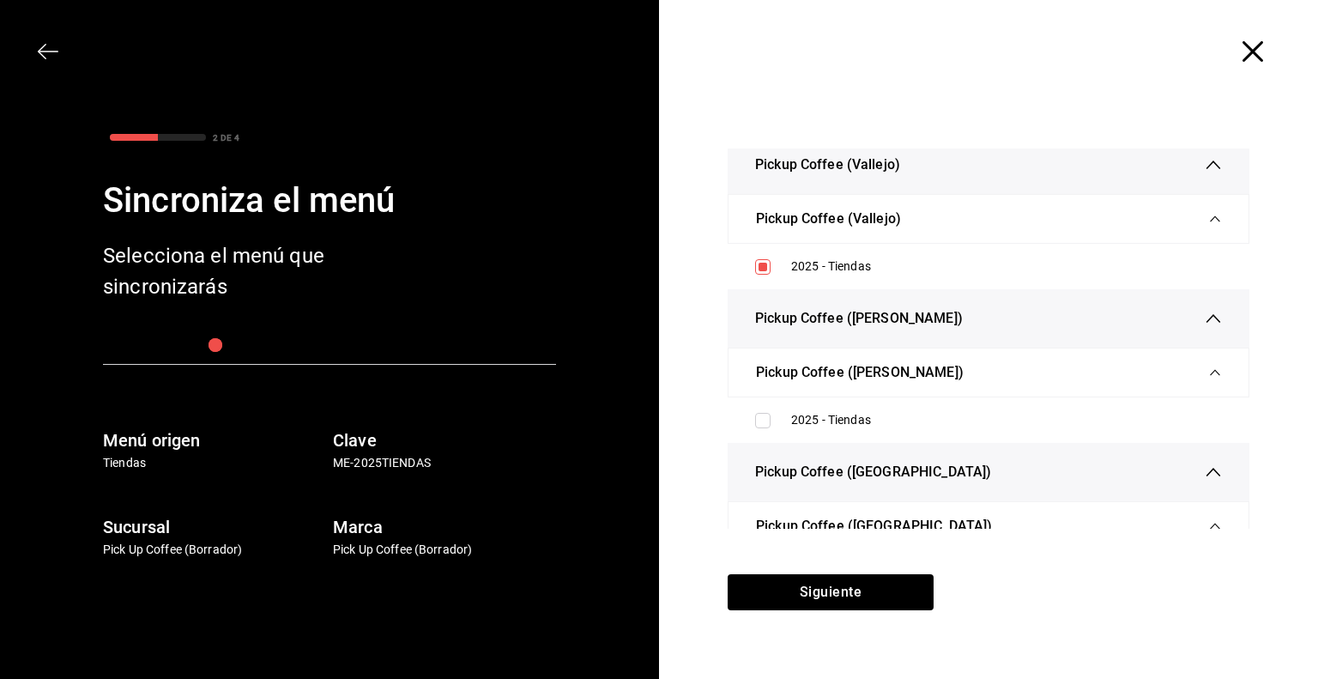
click at [761, 413] on input "checkbox" at bounding box center [762, 420] width 15 height 15
checkbox input "true"
click at [761, 413] on input "checkbox" at bounding box center [762, 419] width 15 height 15
checkbox input "true"
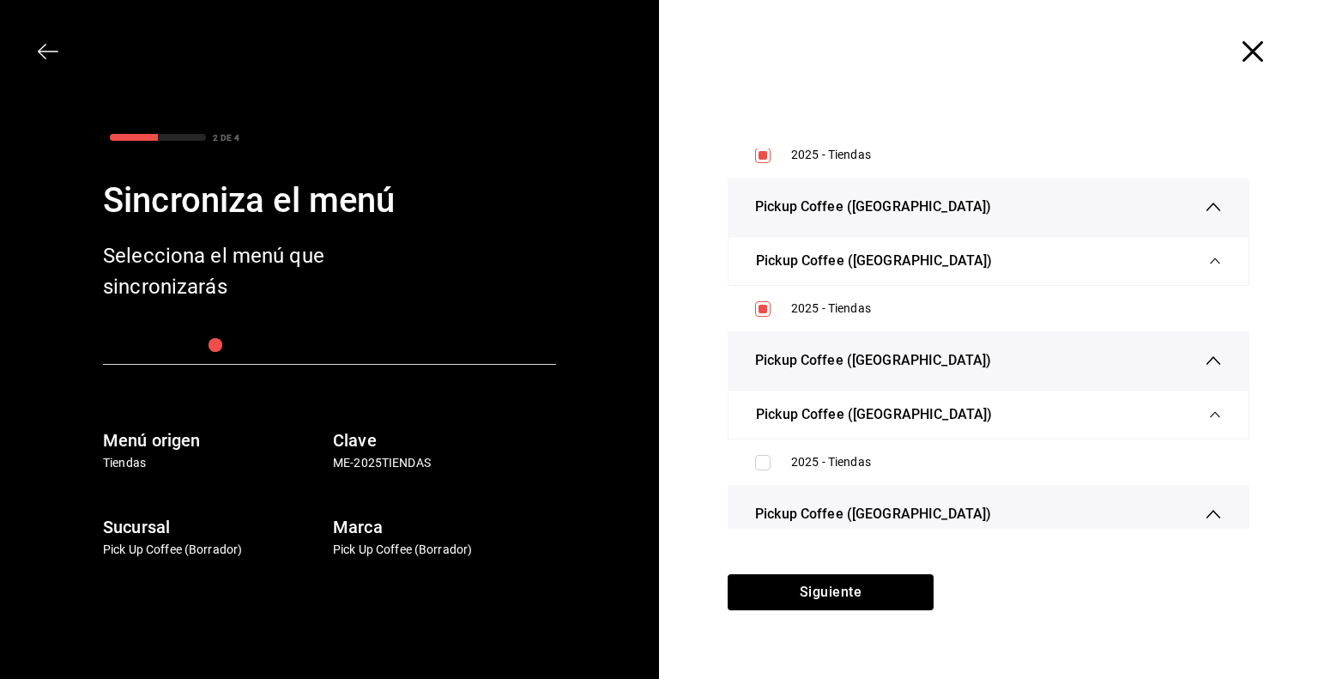
scroll to position [4129, 0]
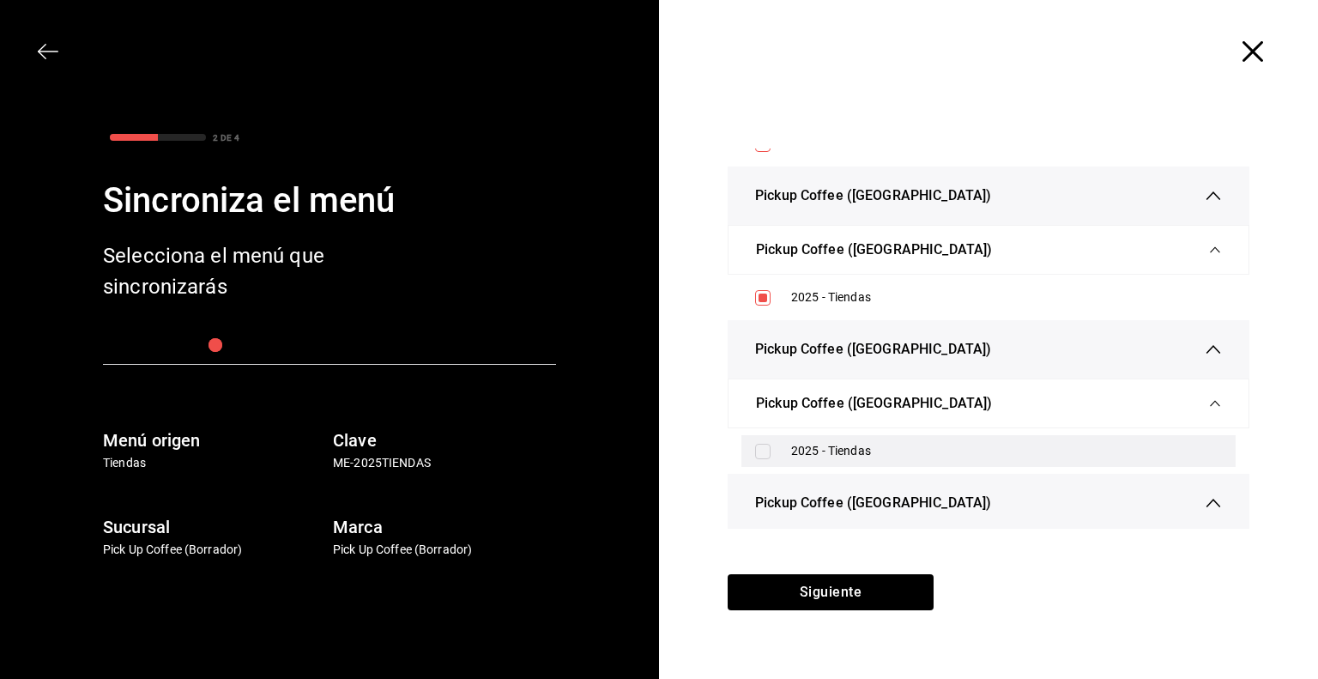
click at [761, 449] on div "2025 - Tiendas" at bounding box center [988, 451] width 494 height 32
checkbox input "true"
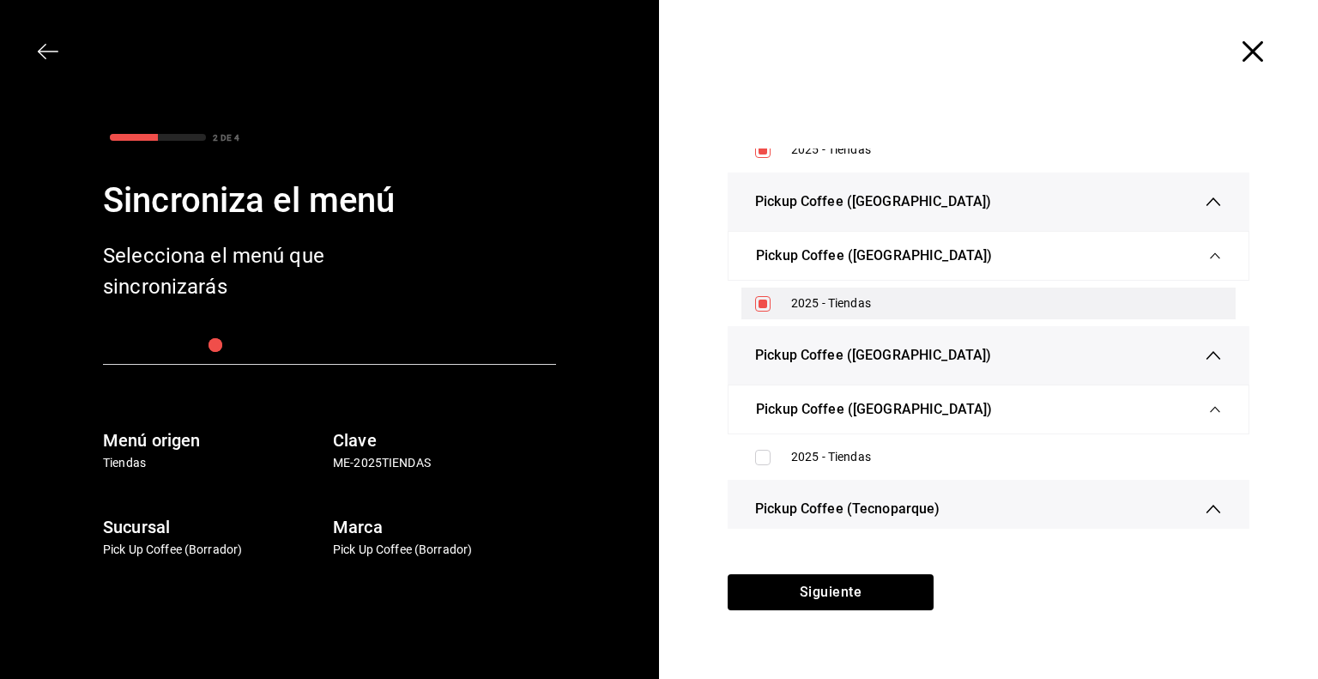
click at [761, 450] on input "checkbox" at bounding box center [762, 457] width 15 height 15
checkbox input "true"
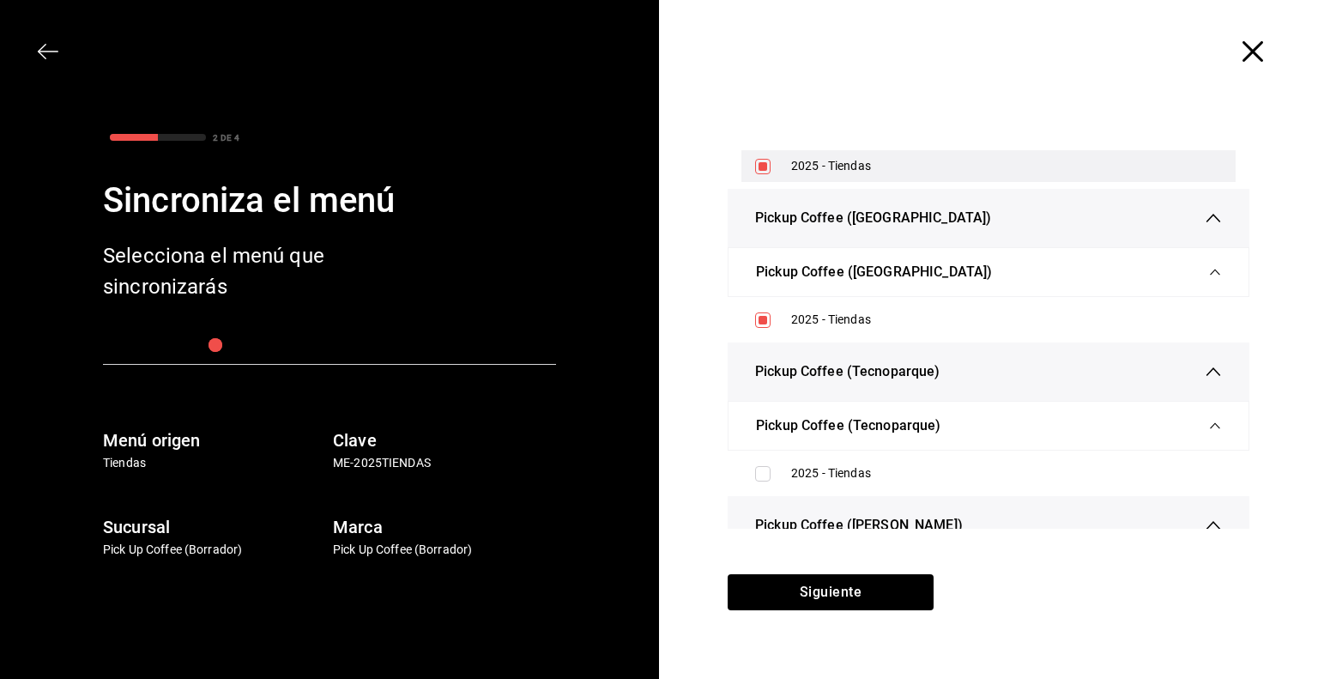
click at [761, 457] on div "2025 - Tiendas" at bounding box center [988, 473] width 494 height 32
checkbox input "true"
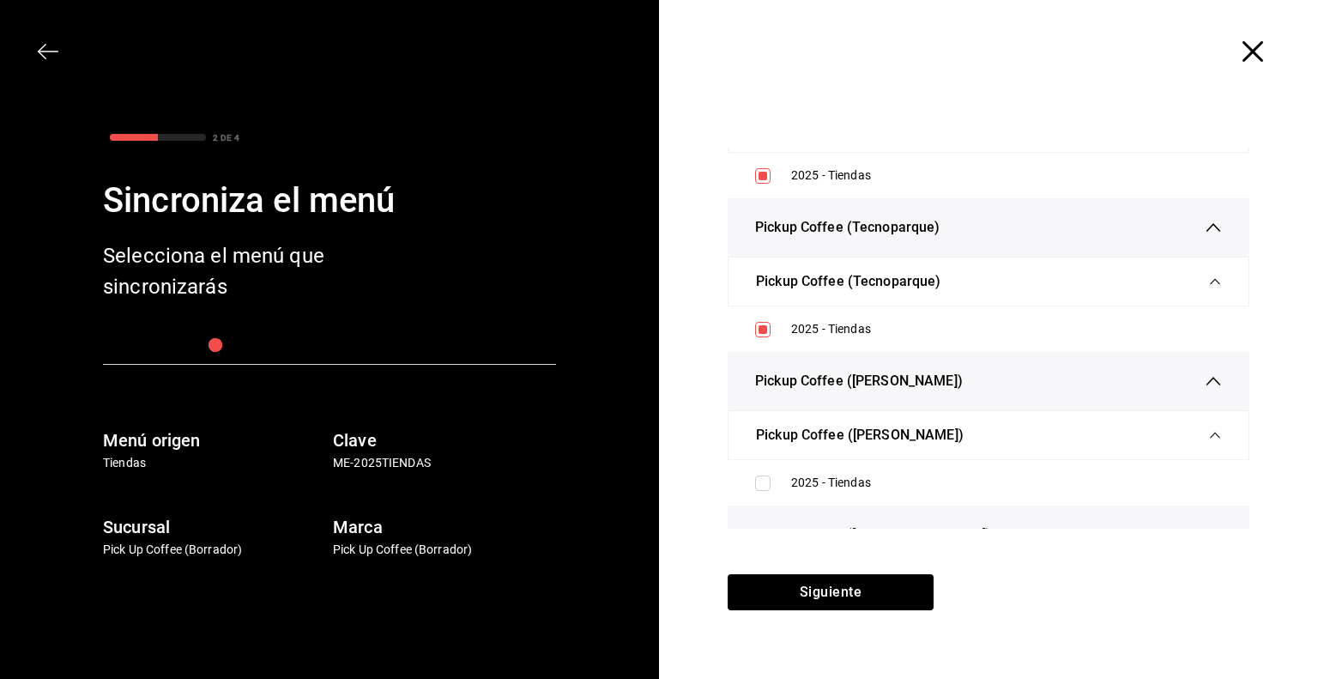
scroll to position [4562, 0]
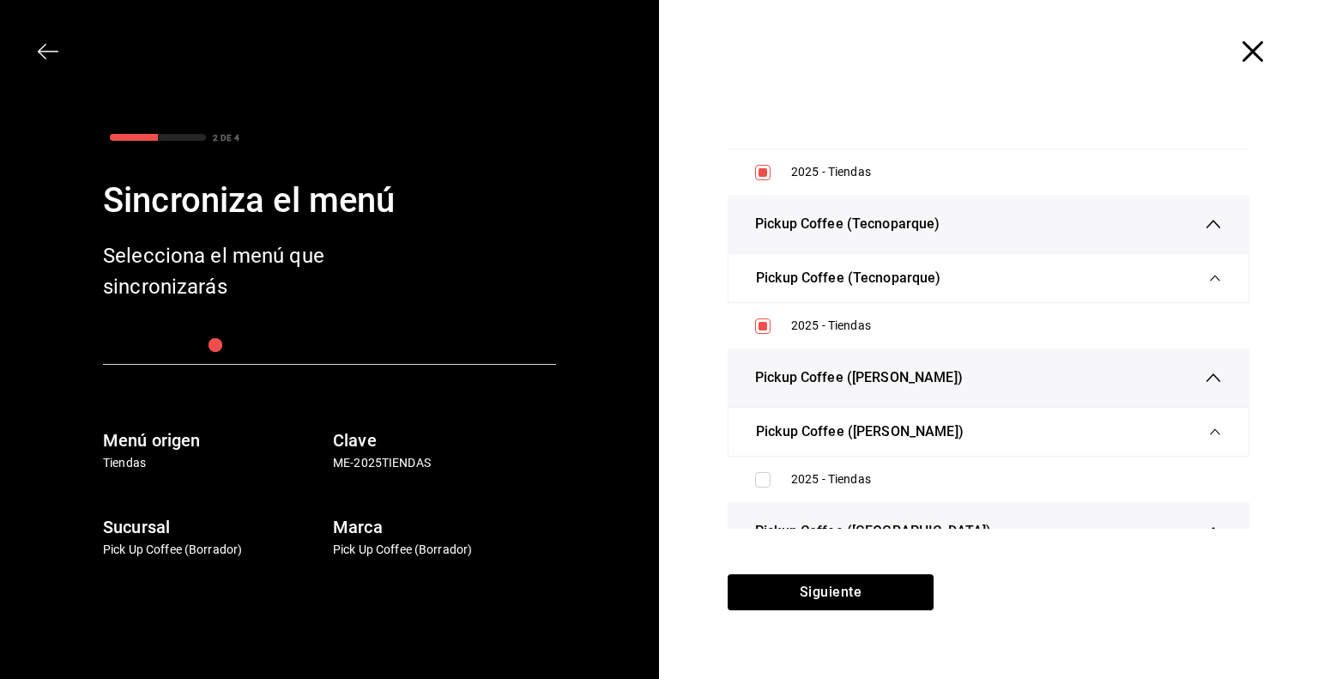
click at [761, 457] on ul "2025 - Tiendas" at bounding box center [989, 479] width 522 height 45
click at [762, 472] on input "checkbox" at bounding box center [762, 479] width 15 height 15
checkbox input "true"
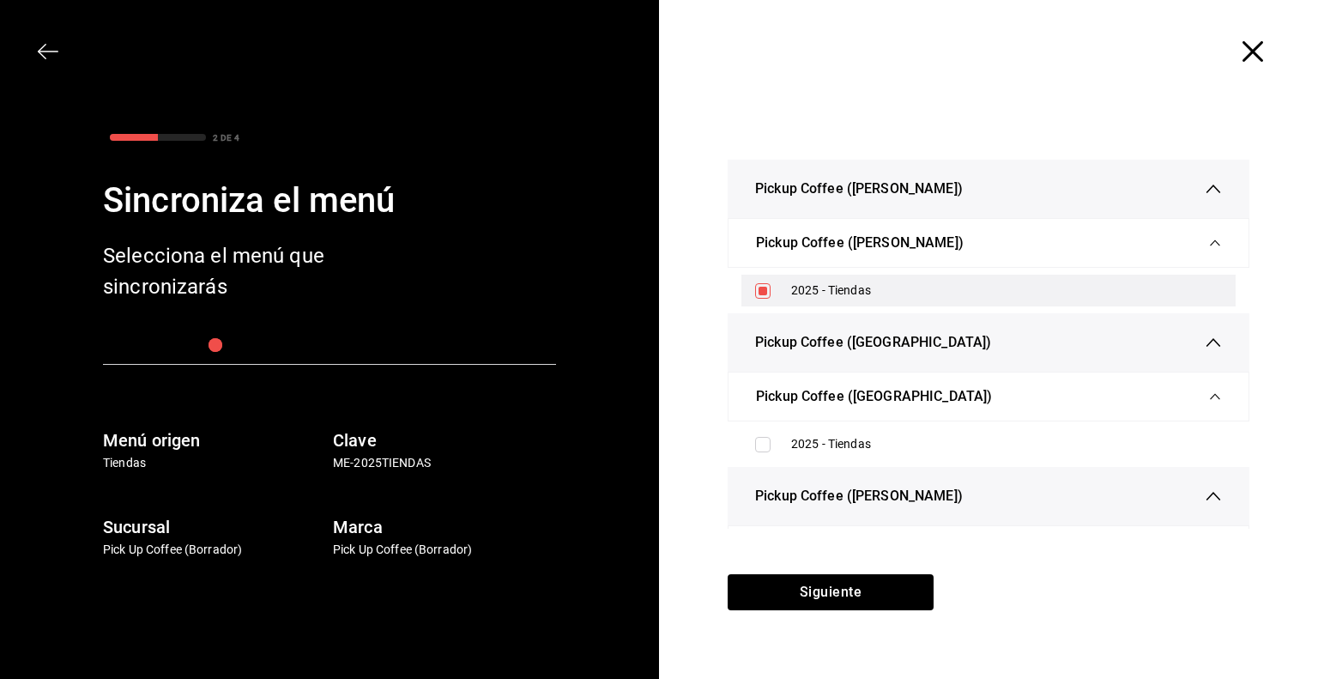
scroll to position [4767, 0]
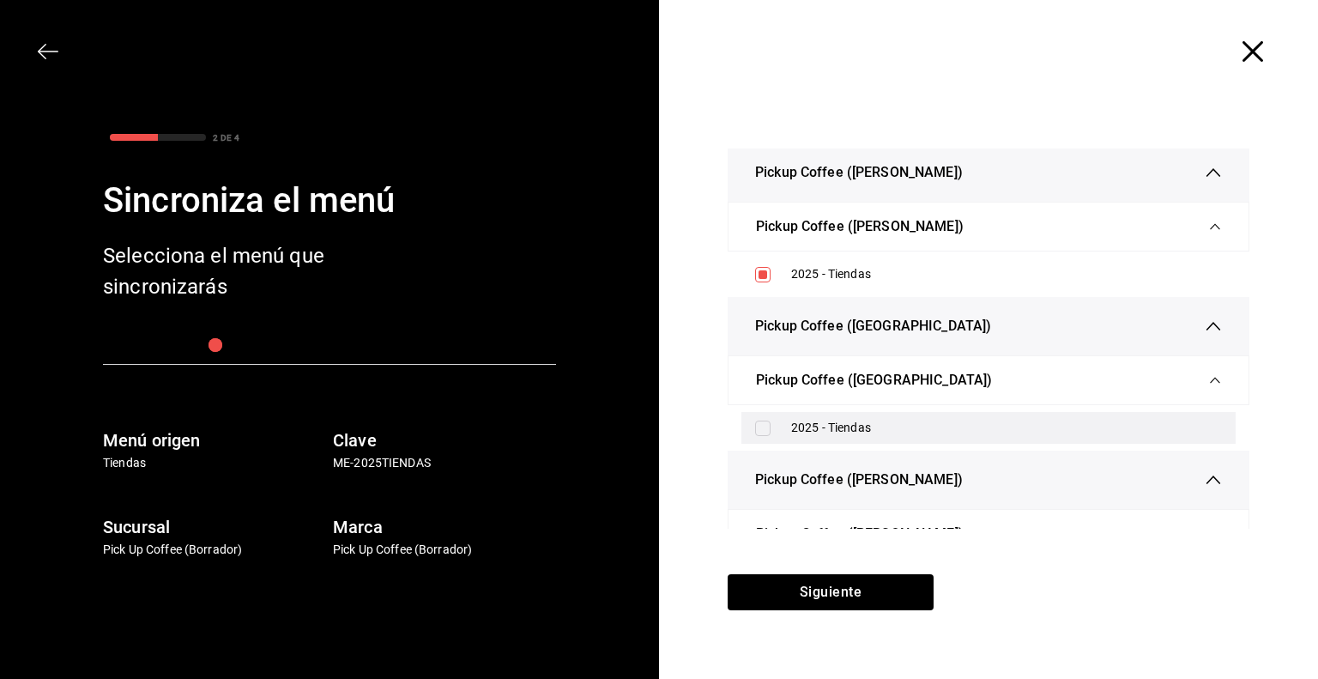
click at [760, 420] on input "checkbox" at bounding box center [762, 427] width 15 height 15
checkbox input "true"
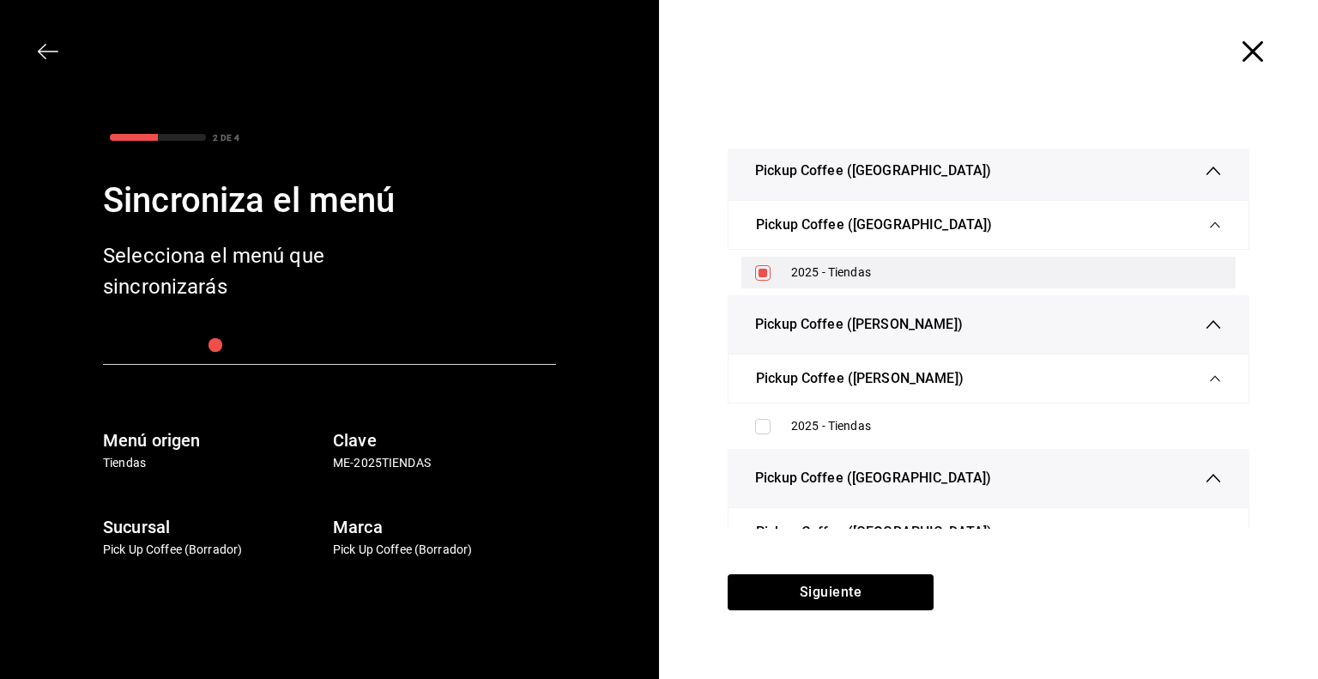
scroll to position [4925, 0]
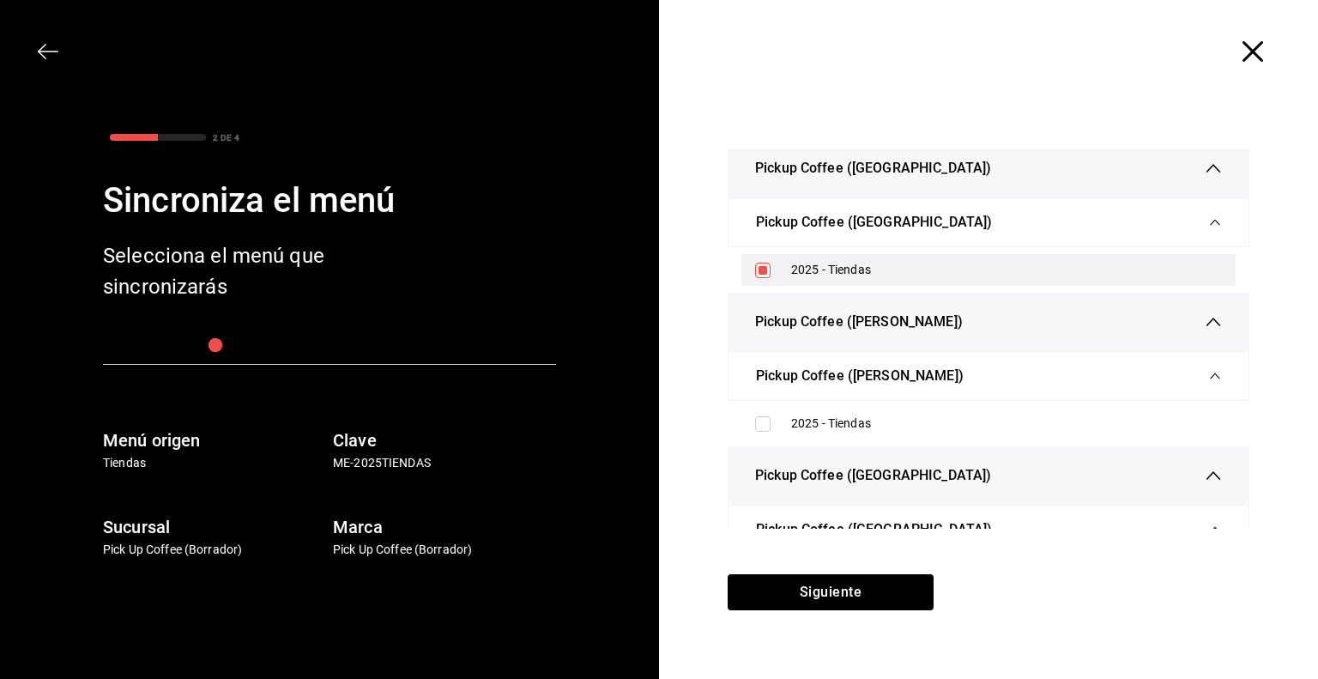
click at [760, 418] on input "checkbox" at bounding box center [762, 423] width 15 height 15
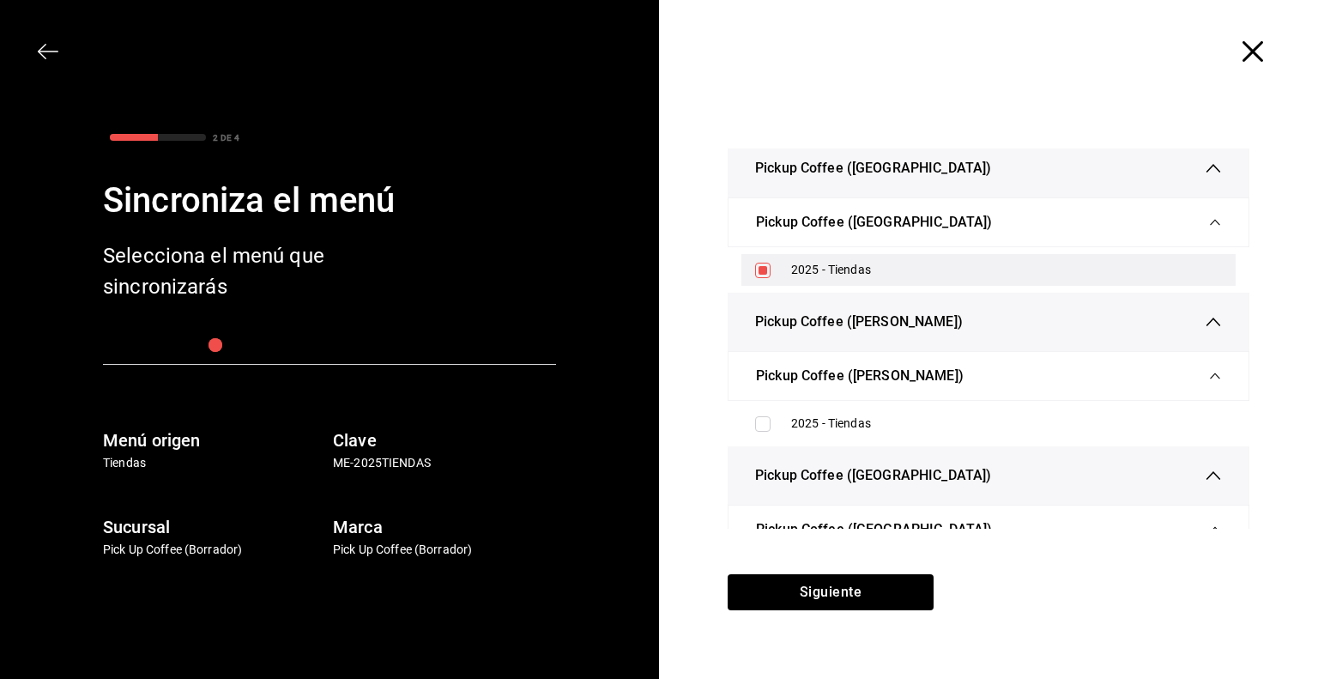
checkbox input "true"
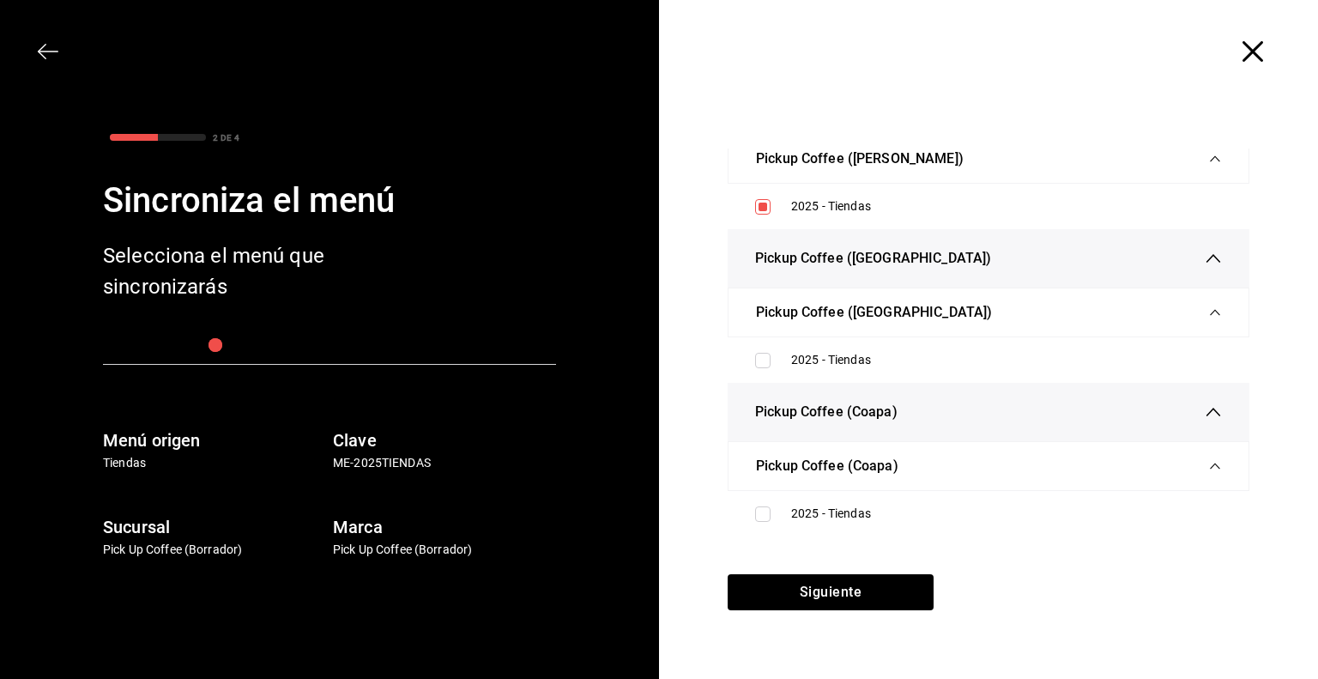
scroll to position [5163, 0]
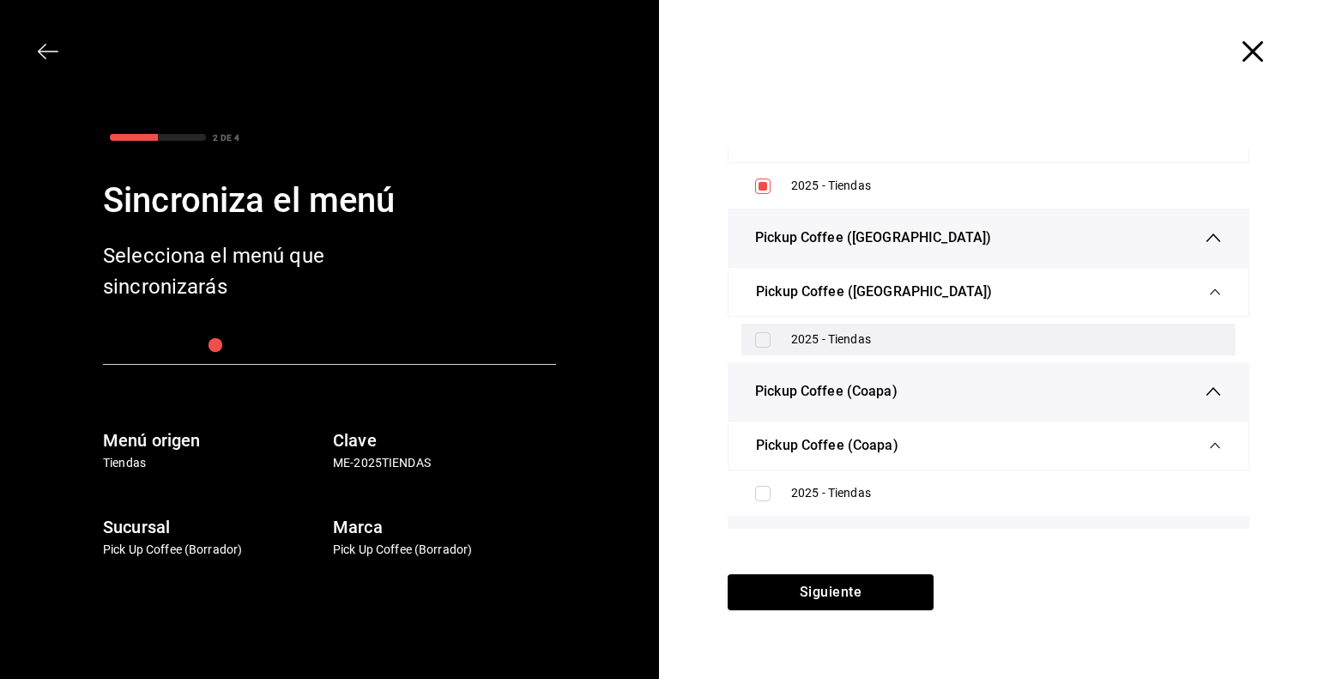
click at [761, 332] on input "checkbox" at bounding box center [762, 339] width 15 height 15
checkbox input "true"
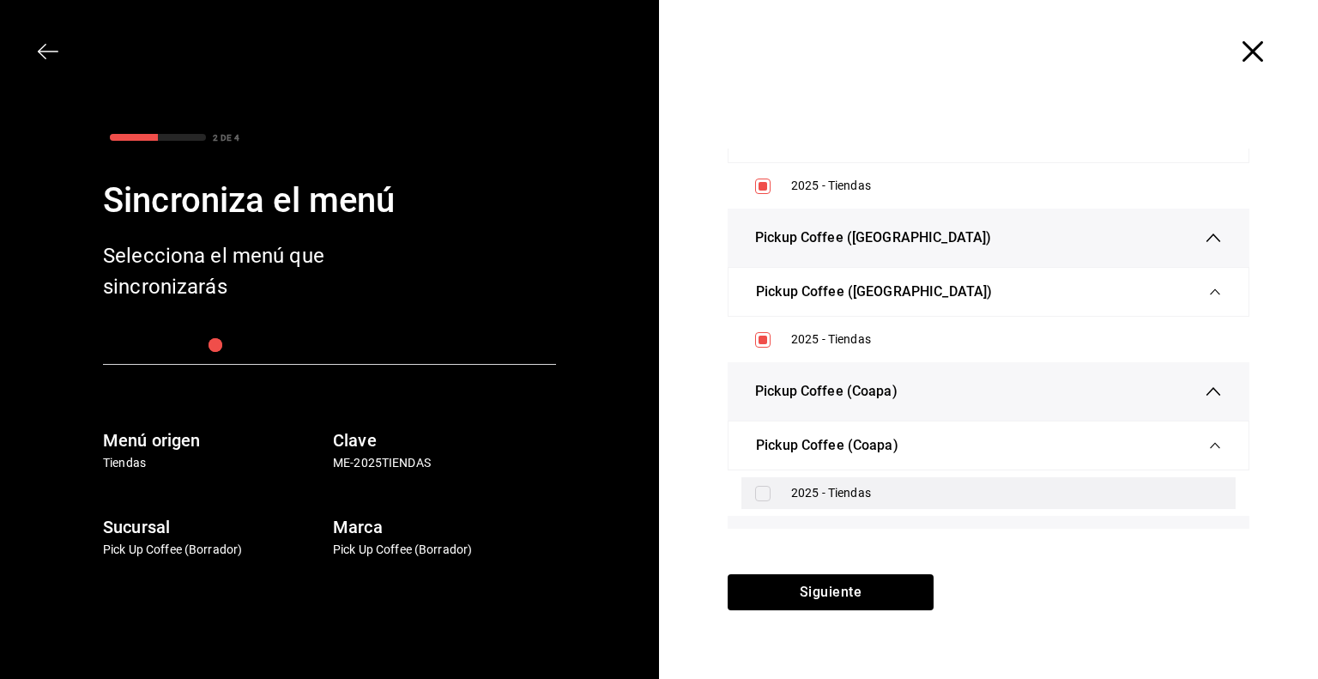
click at [759, 486] on input "checkbox" at bounding box center [762, 493] width 15 height 15
checkbox input "true"
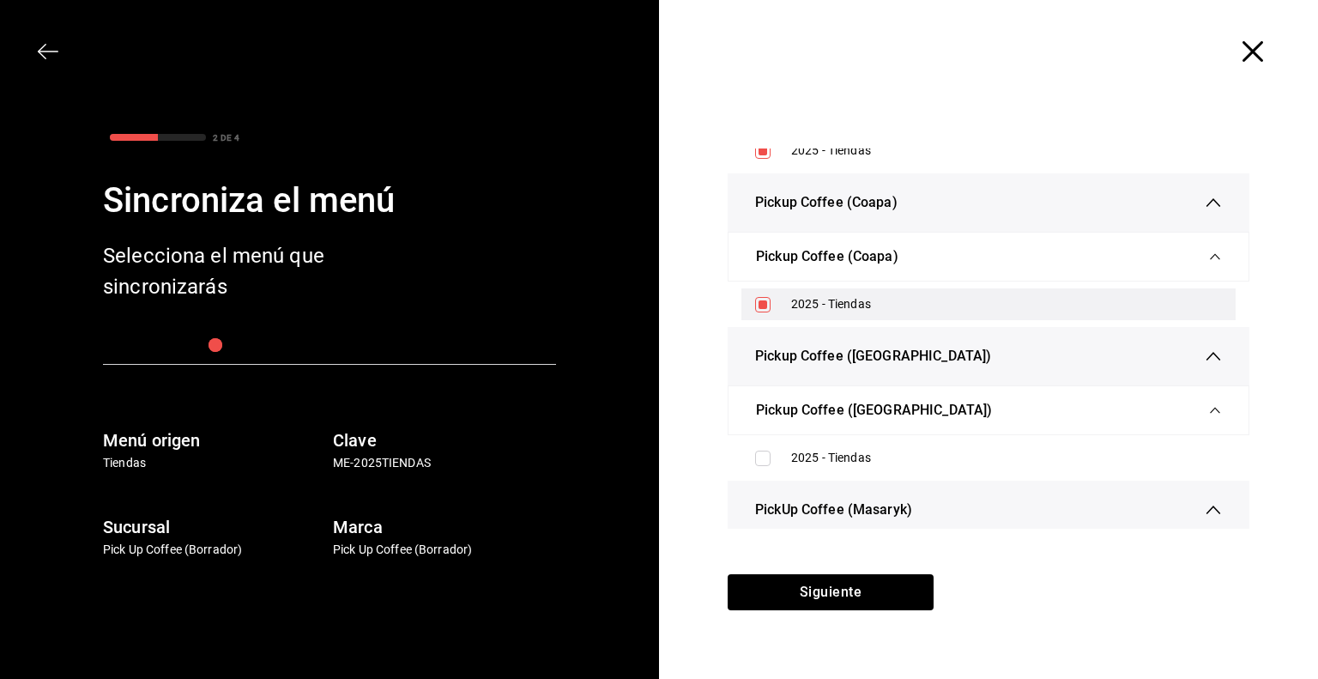
scroll to position [5361, 0]
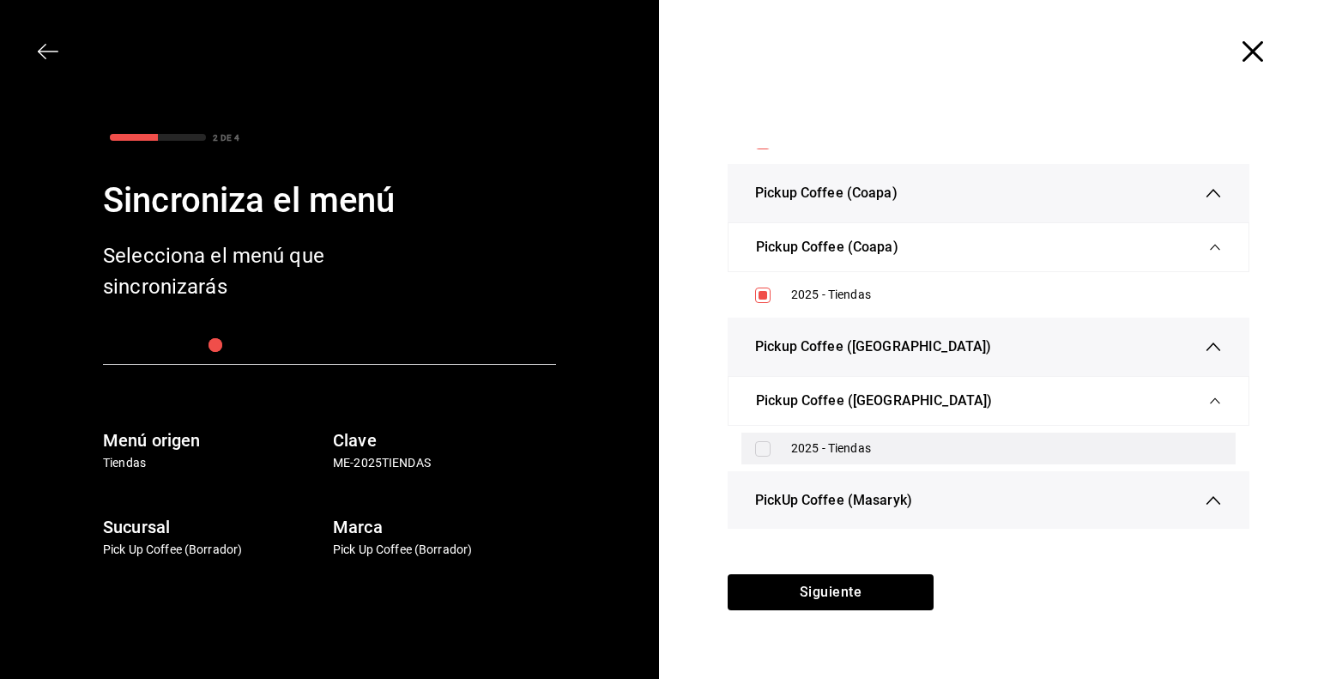
click at [766, 441] on input "checkbox" at bounding box center [762, 448] width 15 height 15
checkbox input "true"
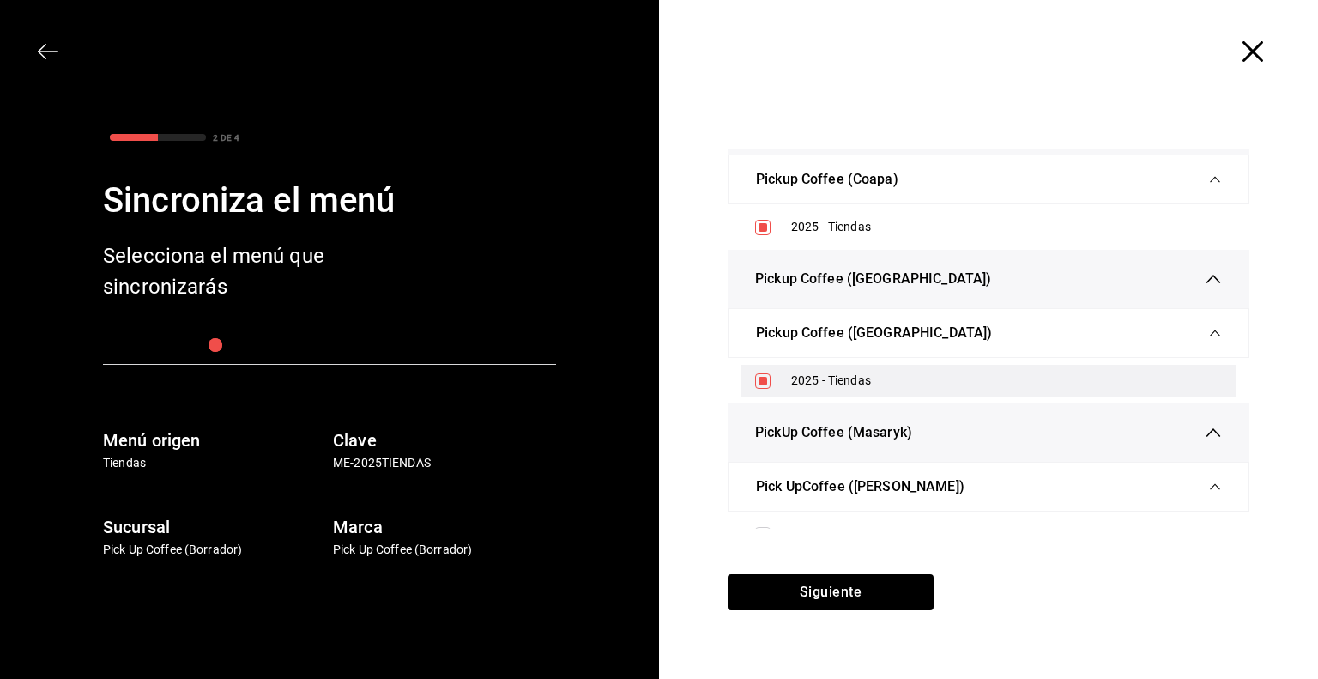
scroll to position [5444, 0]
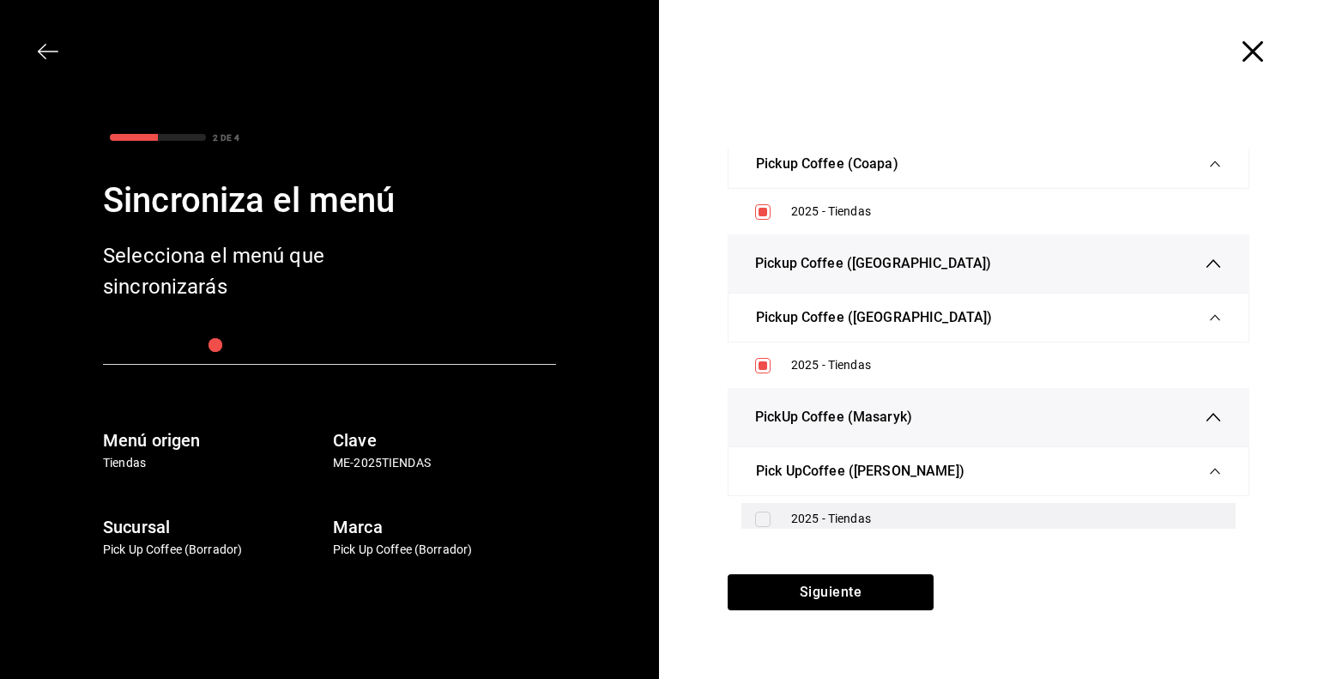
click at [762, 516] on div "2025 - Tiendas" at bounding box center [988, 519] width 494 height 32
checkbox input "true"
click at [790, 611] on div "Siguiente" at bounding box center [830, 626] width 343 height 105
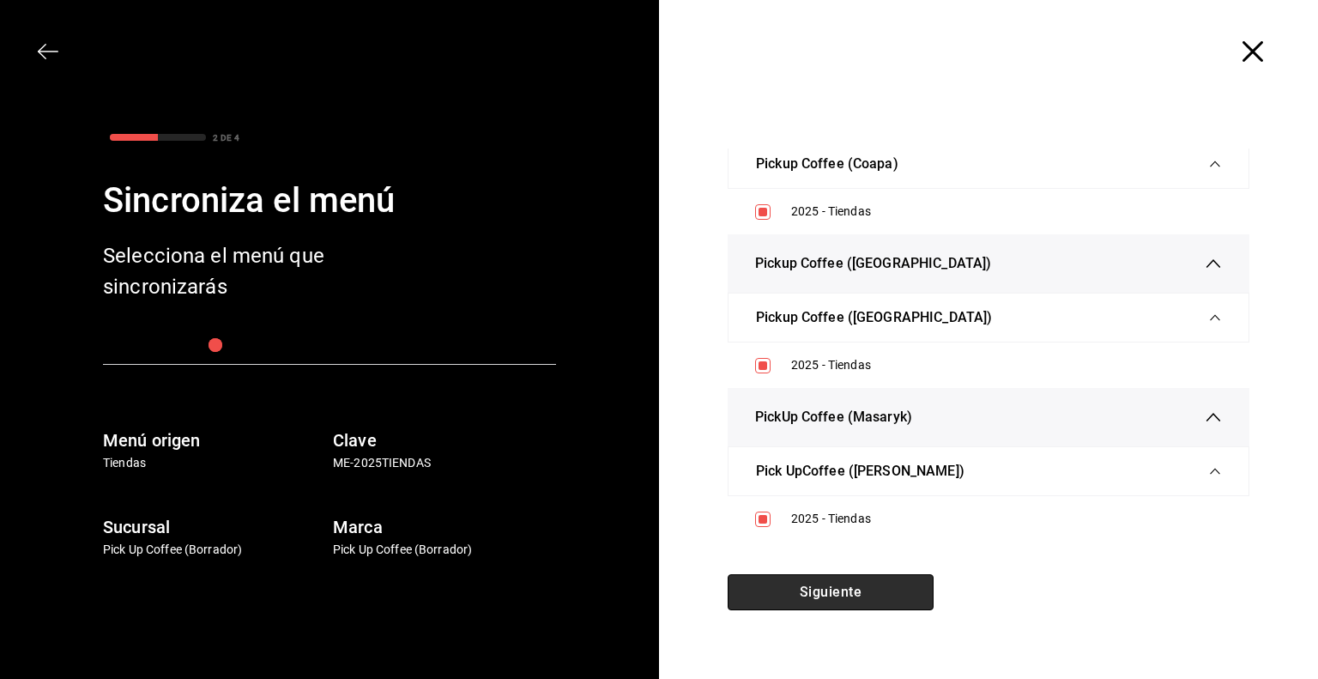
click at [808, 602] on button "Siguiente" at bounding box center [831, 592] width 206 height 36
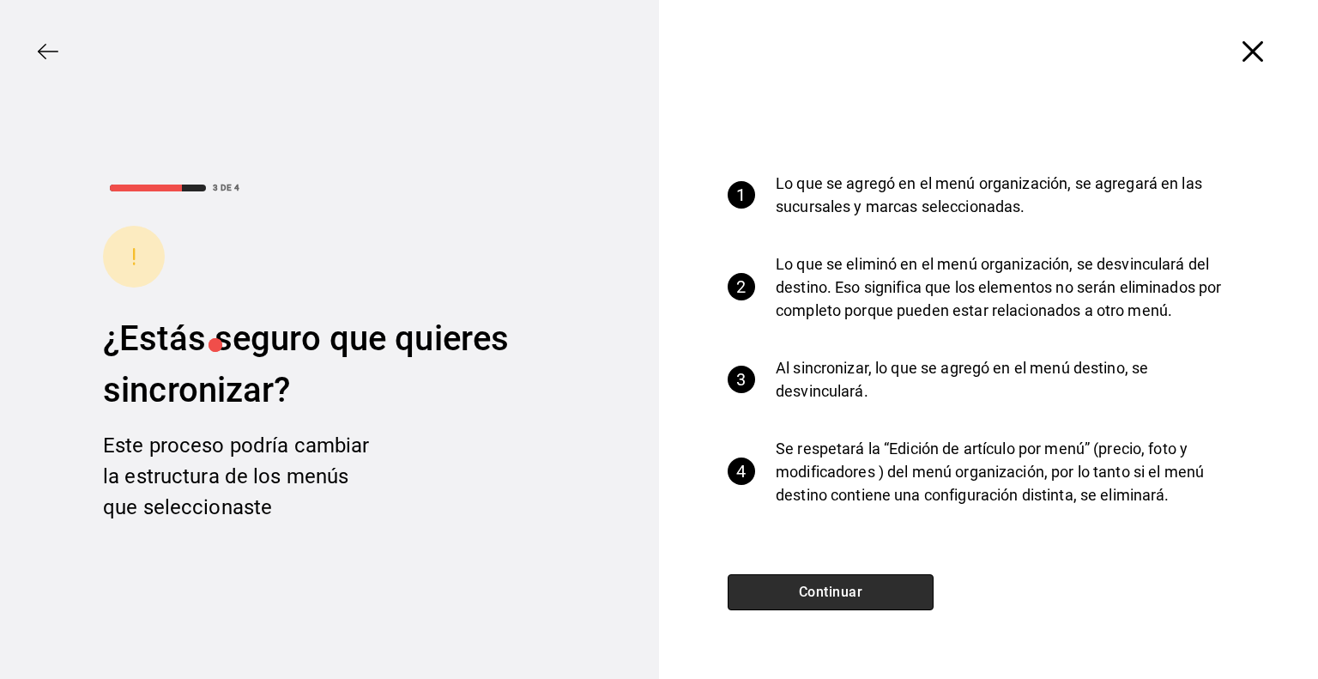
click at [808, 602] on button "Continuar" at bounding box center [831, 592] width 206 height 36
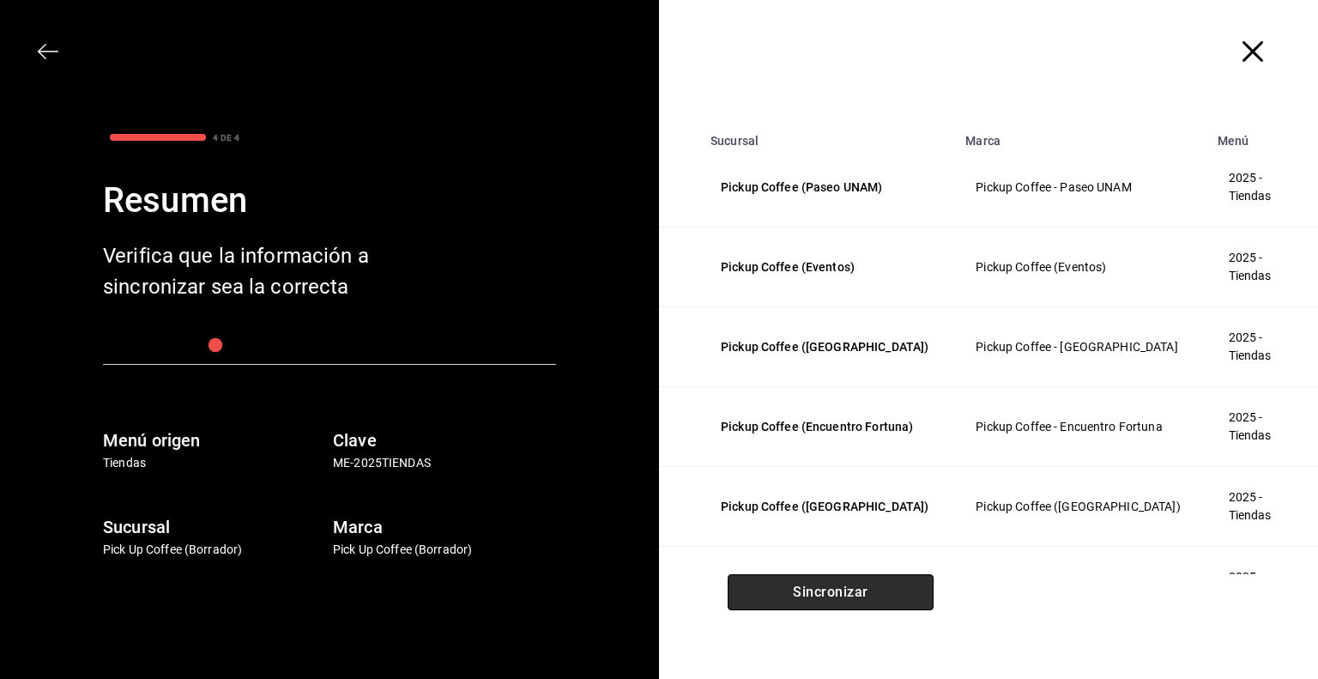
click at [808, 602] on button "Sincronizar" at bounding box center [831, 592] width 206 height 36
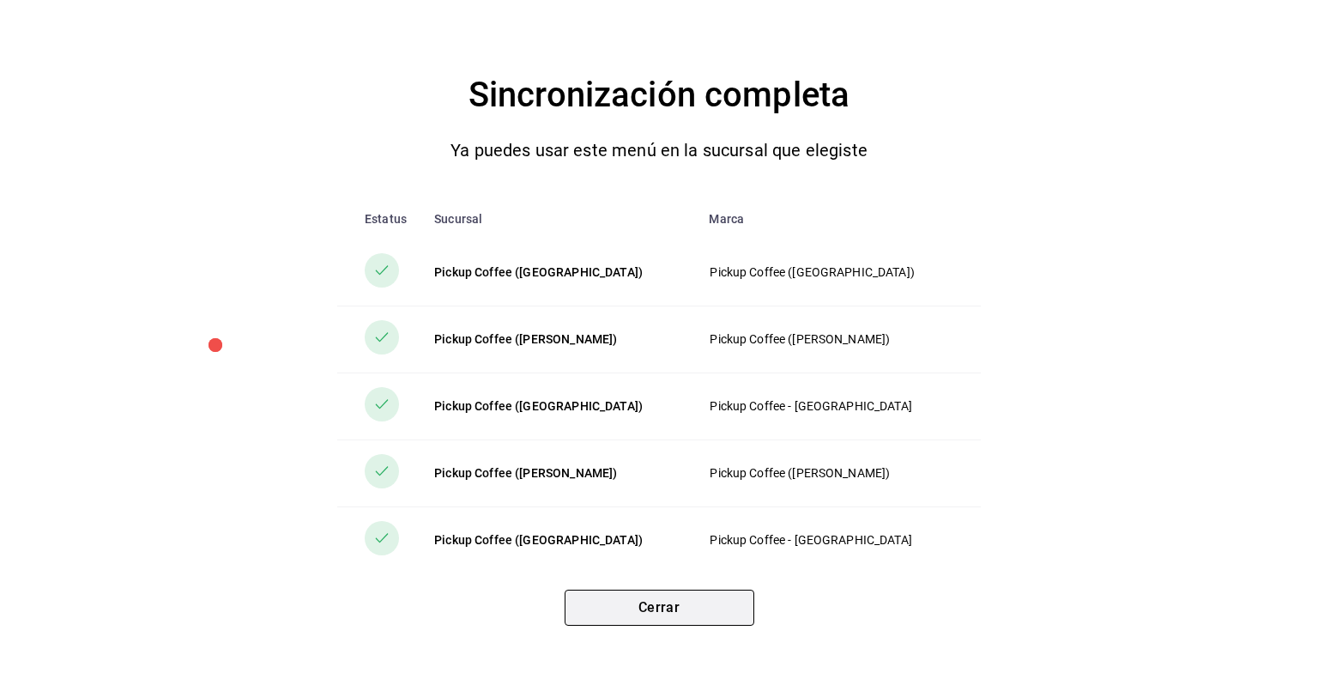
click at [662, 608] on button "Cerrar" at bounding box center [660, 608] width 190 height 36
